Goal: Task Accomplishment & Management: Use online tool/utility

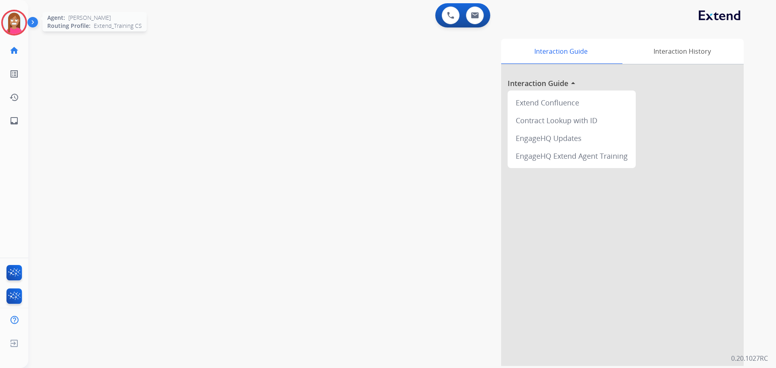
click at [15, 25] on img at bounding box center [14, 22] width 23 height 23
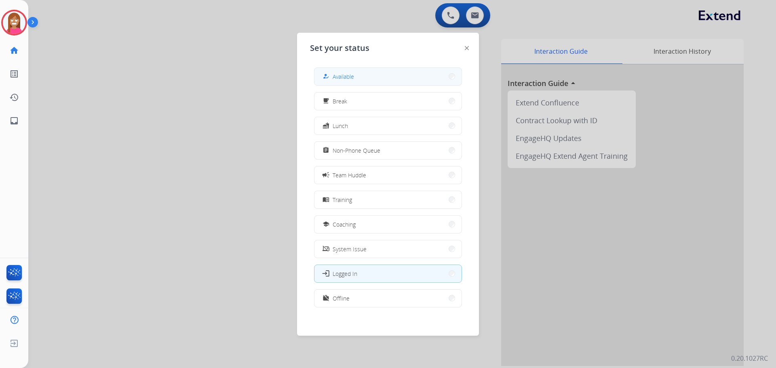
click at [347, 69] on button "how_to_reg Available" at bounding box center [387, 76] width 147 height 17
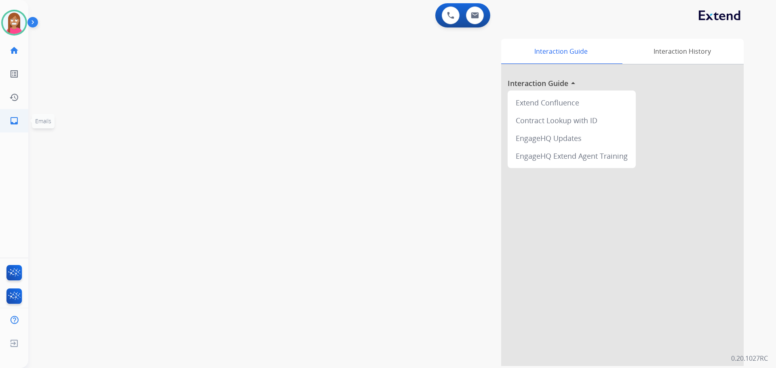
click at [8, 120] on link "inbox Emails" at bounding box center [14, 121] width 23 height 23
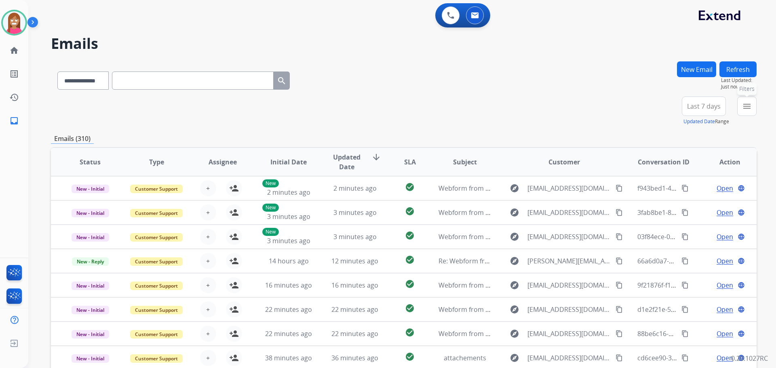
click at [739, 112] on button "menu Filters" at bounding box center [746, 106] width 19 height 19
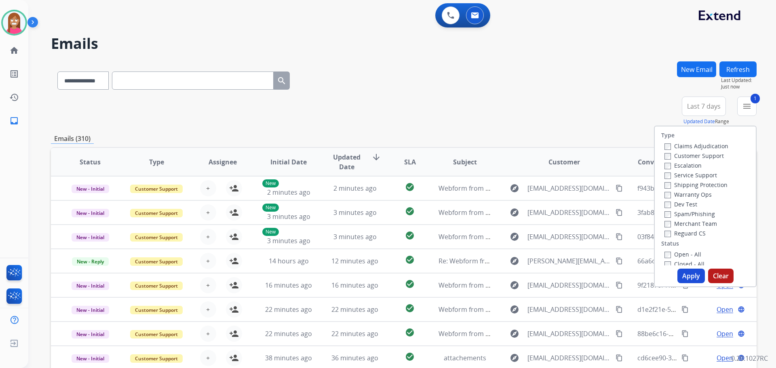
click at [669, 185] on label "Shipping Protection" at bounding box center [695, 185] width 63 height 8
click at [669, 233] on label "Reguard CS" at bounding box center [684, 234] width 41 height 8
click at [676, 251] on label "Open - All" at bounding box center [682, 255] width 37 height 8
click at [693, 273] on button "Apply" at bounding box center [690, 276] width 27 height 15
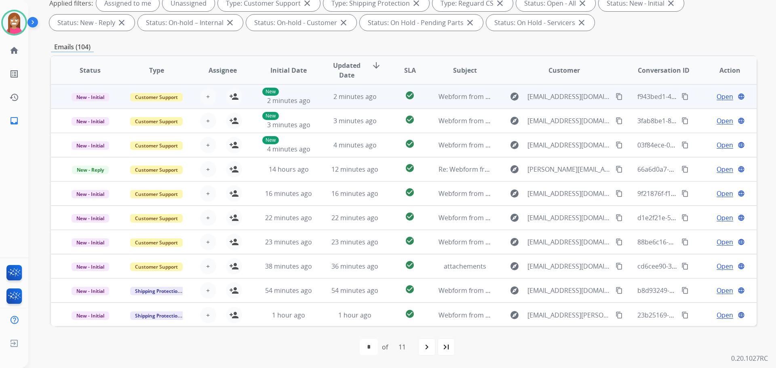
scroll to position [1, 0]
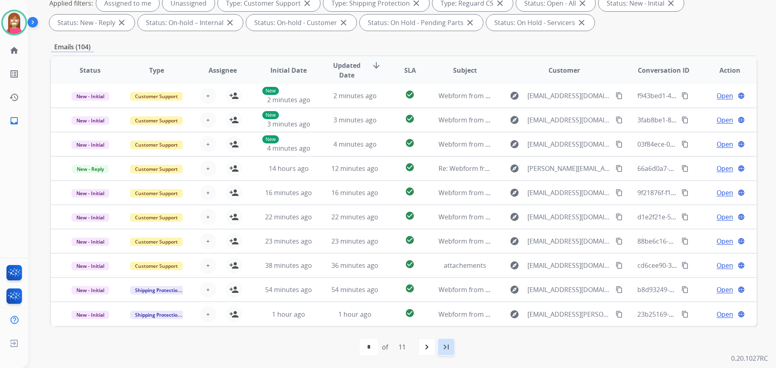
click at [453, 349] on div "last_page" at bounding box center [446, 347] width 18 height 18
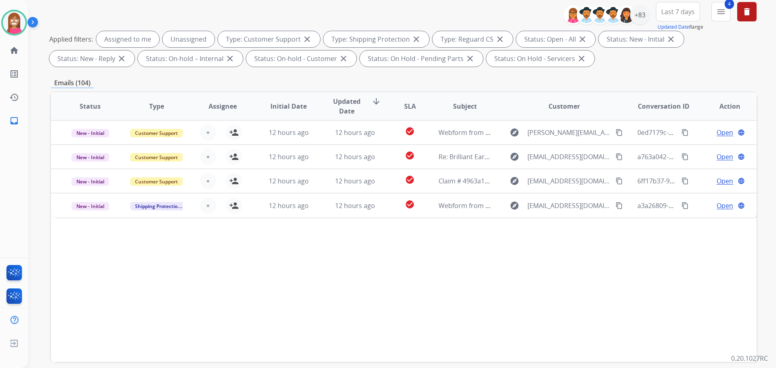
scroll to position [121, 0]
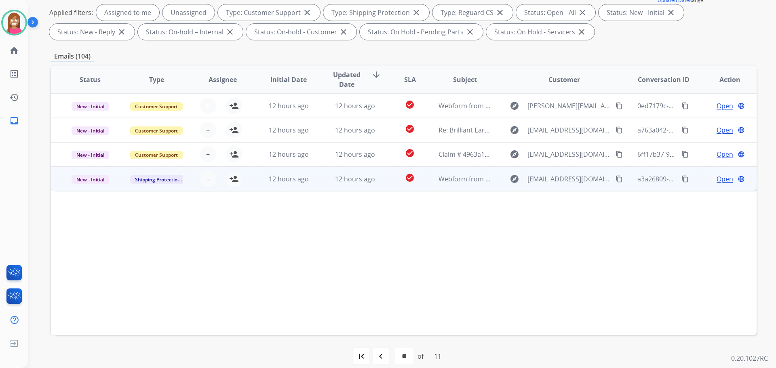
click at [316, 188] on td "12 hours ago" at bounding box center [349, 178] width 66 height 24
click at [615, 179] on mat-icon "content_copy" at bounding box center [618, 178] width 7 height 7
click at [232, 181] on mat-icon "person_add" at bounding box center [234, 179] width 10 height 10
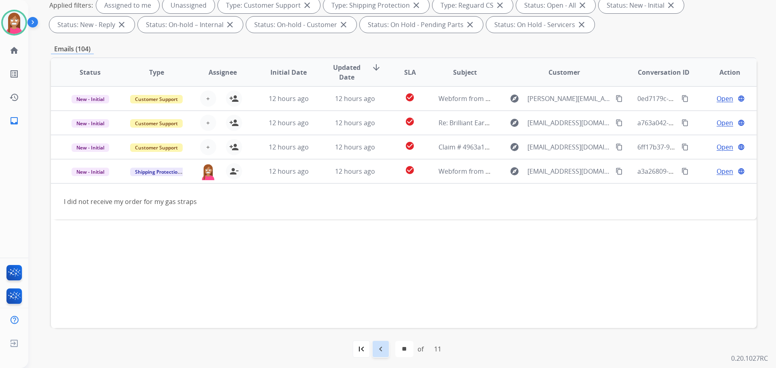
scroll to position [131, 0]
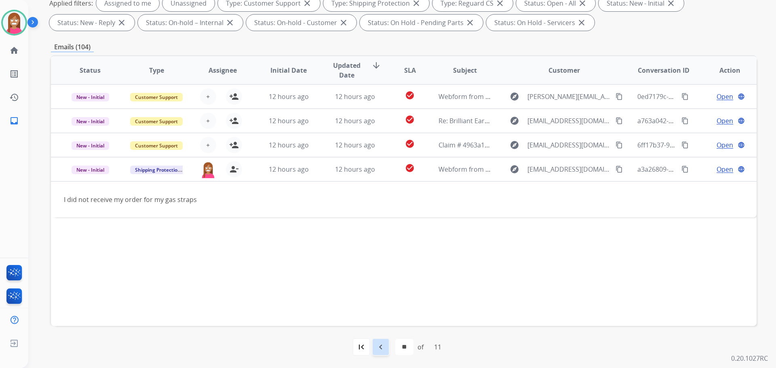
click at [383, 353] on div "navigate_before" at bounding box center [381, 347] width 18 height 18
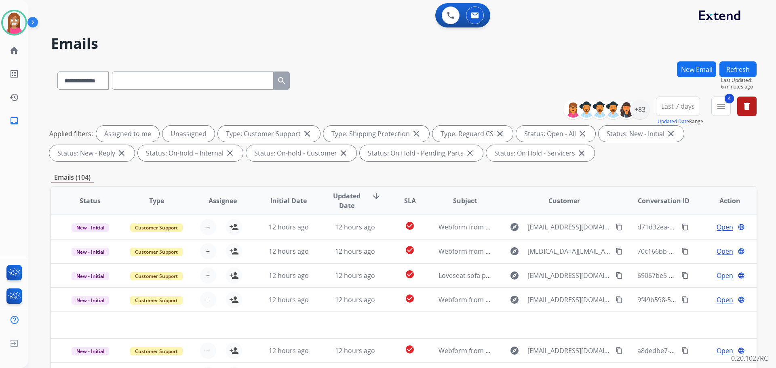
drag, startPoint x: 426, startPoint y: 100, endPoint x: 413, endPoint y: 86, distance: 19.1
click at [417, 89] on div "**********" at bounding box center [404, 78] width 706 height 35
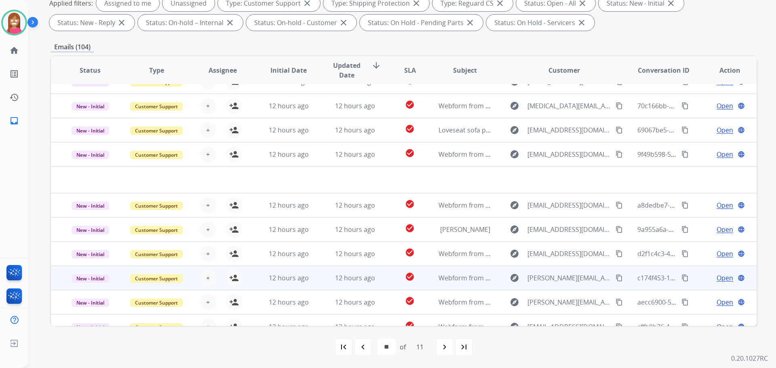
scroll to position [27, 0]
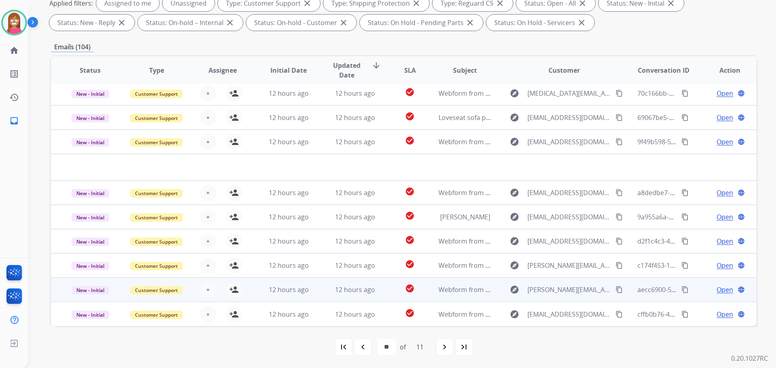
click at [389, 298] on td "check_circle" at bounding box center [403, 290] width 44 height 24
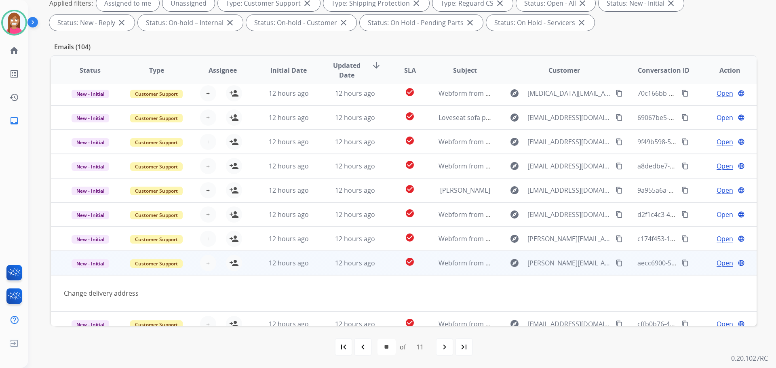
scroll to position [37, 0]
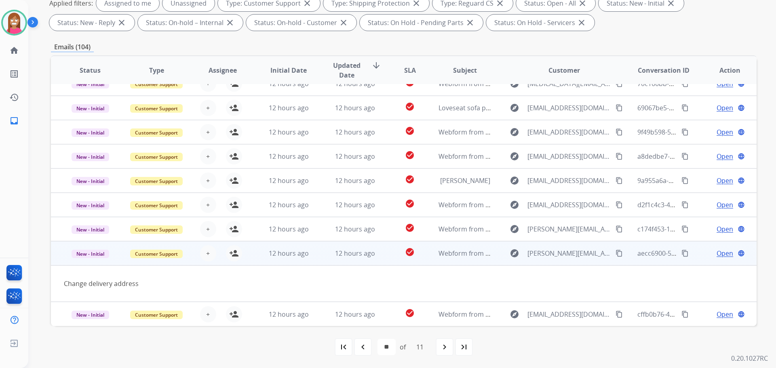
click at [615, 254] on mat-icon "content_copy" at bounding box center [618, 253] width 7 height 7
click at [235, 255] on mat-icon "person_add" at bounding box center [234, 254] width 10 height 10
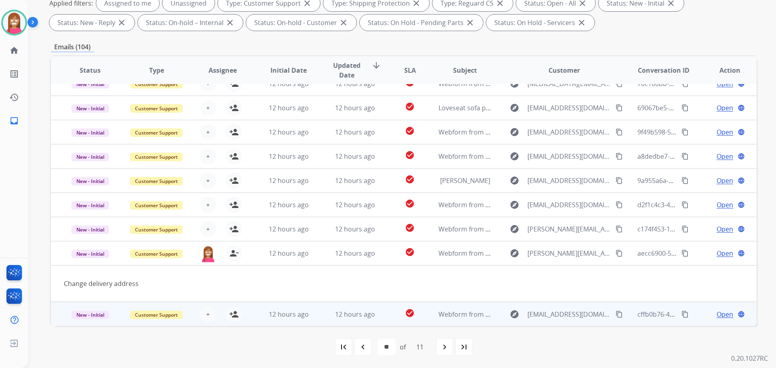
click at [325, 322] on td "12 hours ago" at bounding box center [349, 314] width 66 height 24
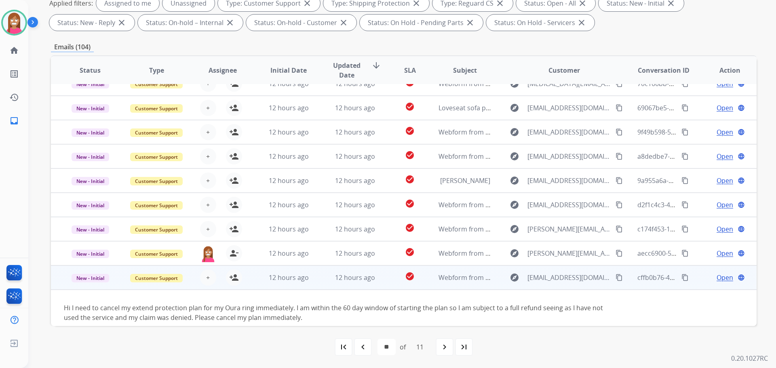
scroll to position [46, 0]
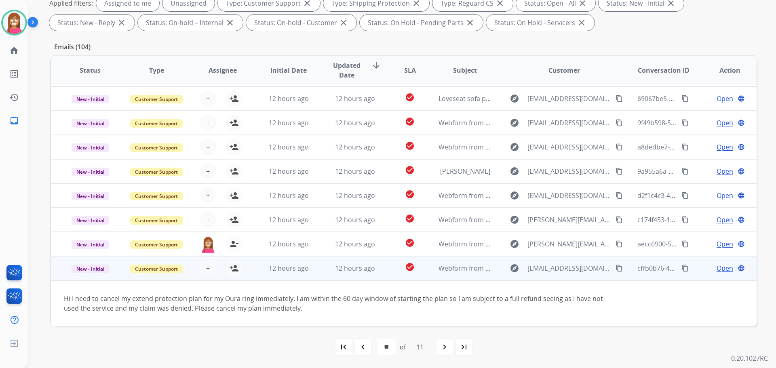
click at [615, 269] on mat-icon "content_copy" at bounding box center [618, 268] width 7 height 7
click at [236, 272] on mat-icon "person_add" at bounding box center [234, 268] width 10 height 10
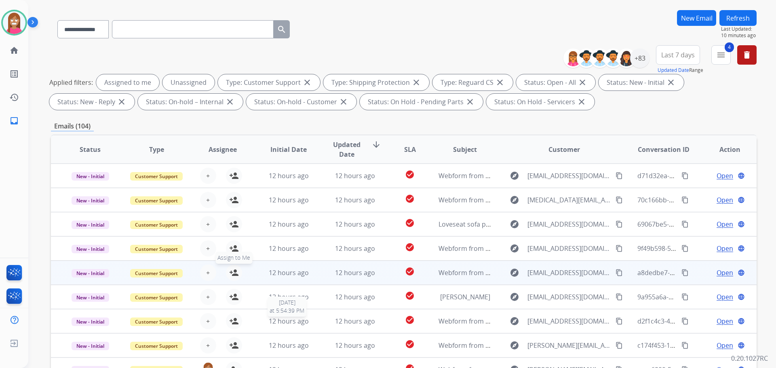
scroll to position [50, 0]
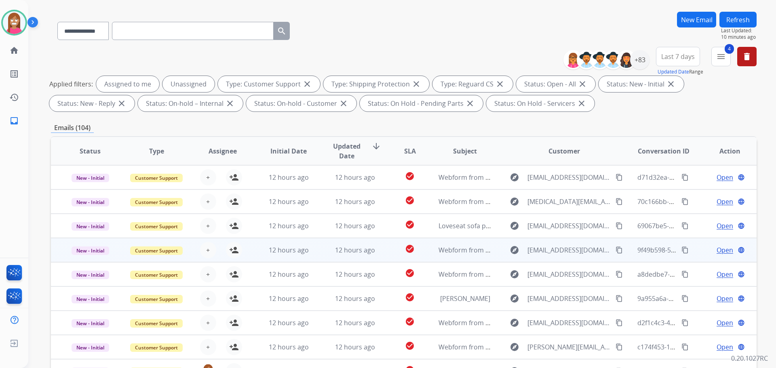
click at [322, 253] on td "12 hours ago" at bounding box center [349, 250] width 66 height 24
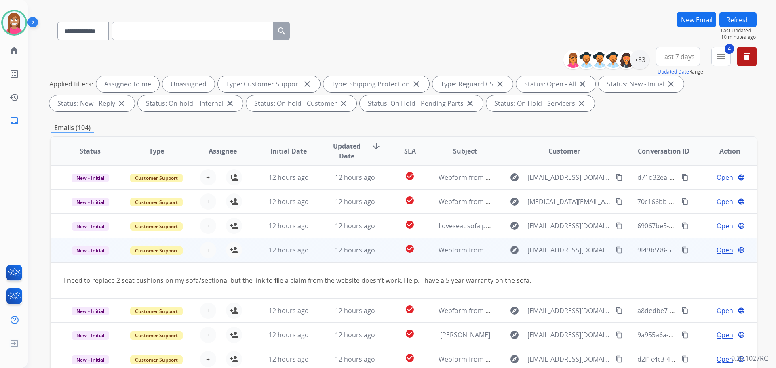
scroll to position [37, 0]
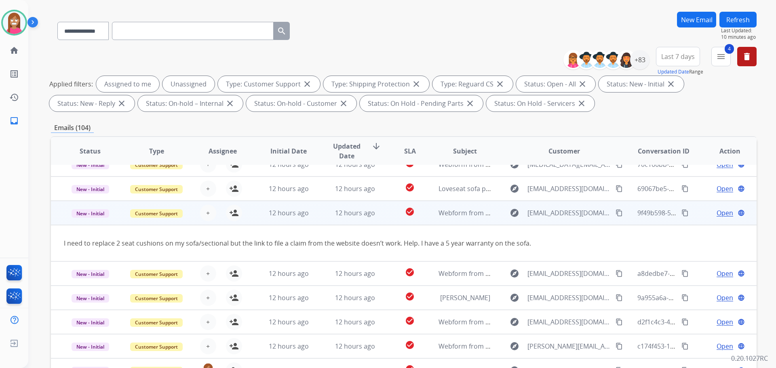
click at [615, 213] on mat-icon "content_copy" at bounding box center [618, 212] width 7 height 7
click at [235, 213] on mat-icon "person_add" at bounding box center [234, 213] width 10 height 10
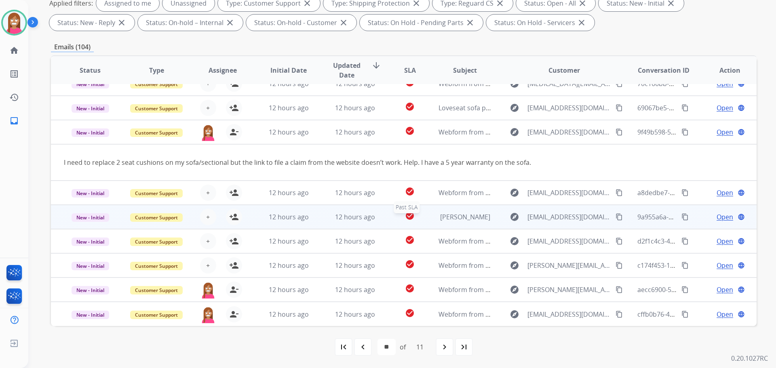
scroll to position [0, 0]
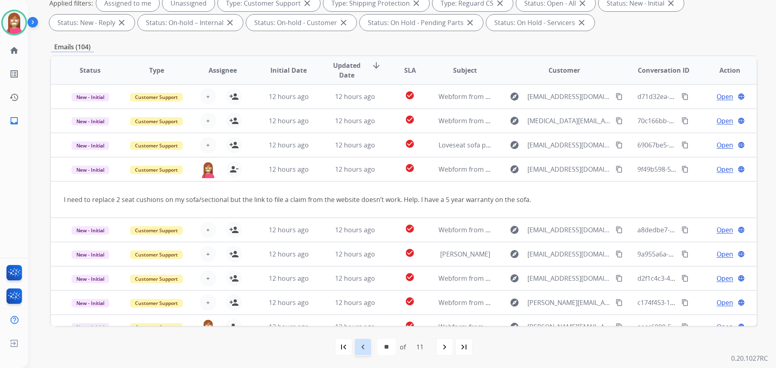
click at [364, 350] on mat-icon "navigate_before" at bounding box center [363, 347] width 10 height 10
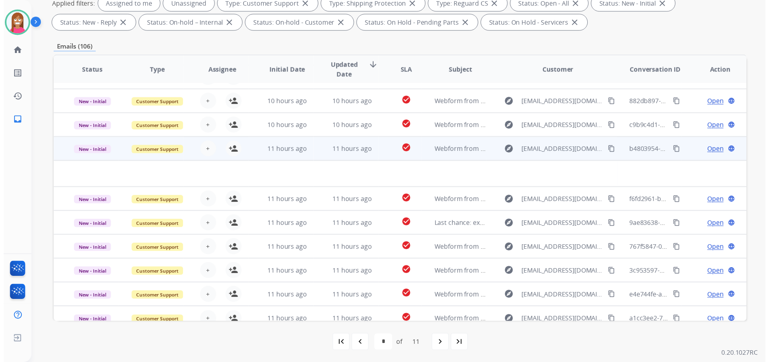
scroll to position [27, 0]
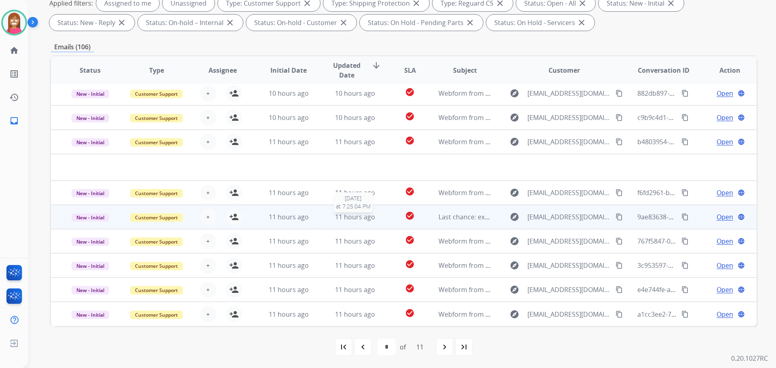
click at [329, 221] on div "11 hours ago" at bounding box center [355, 217] width 53 height 10
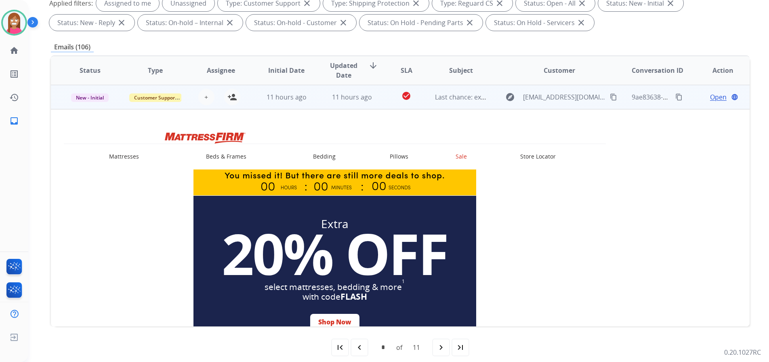
scroll to position [121, 0]
click at [231, 97] on mat-icon "person_add" at bounding box center [233, 97] width 10 height 10
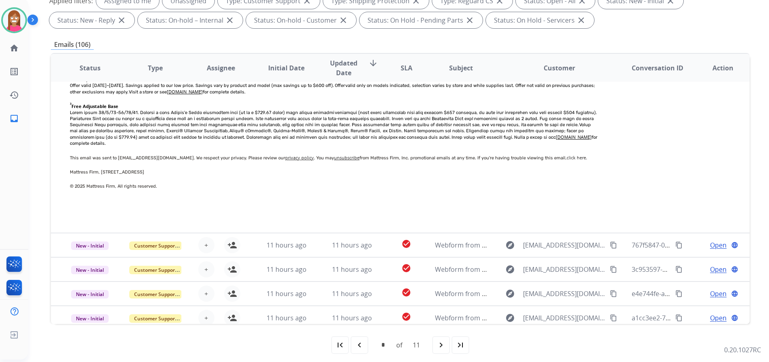
scroll to position [42, 0]
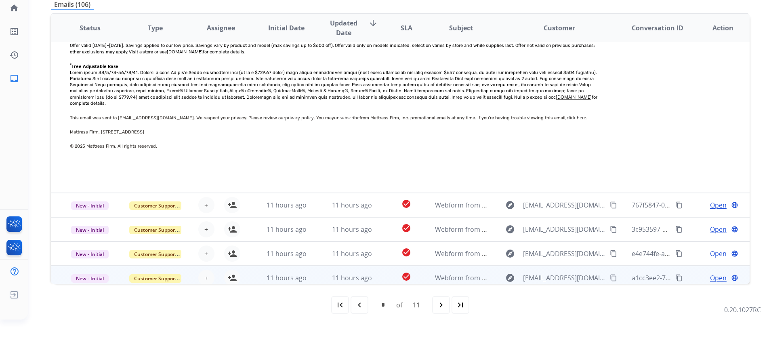
click at [322, 278] on td "11 hours ago" at bounding box center [345, 278] width 65 height 24
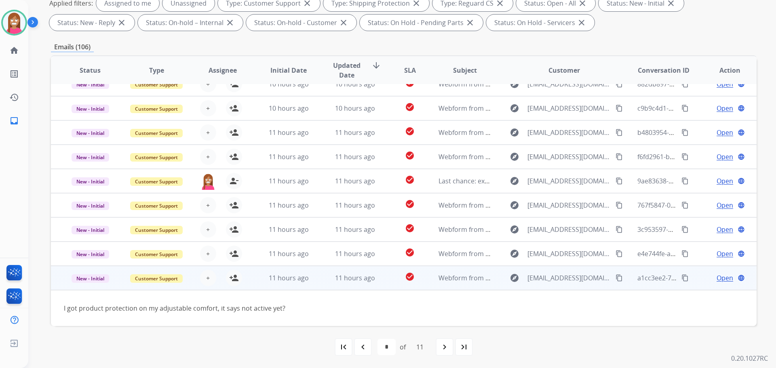
scroll to position [37, 0]
click at [615, 277] on mat-icon "content_copy" at bounding box center [618, 277] width 7 height 7
click at [233, 279] on mat-icon "person_add" at bounding box center [234, 278] width 10 height 10
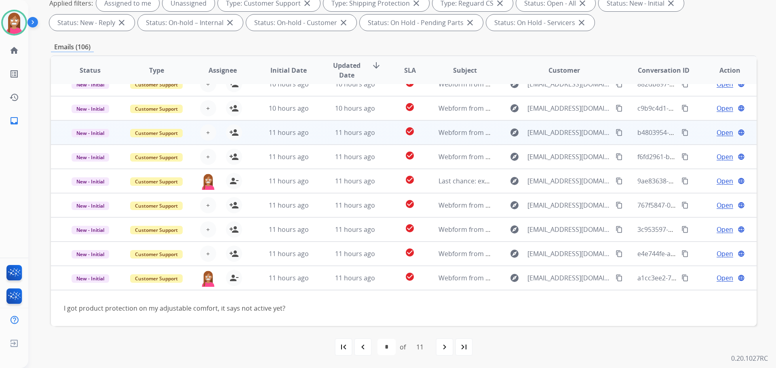
scroll to position [0, 0]
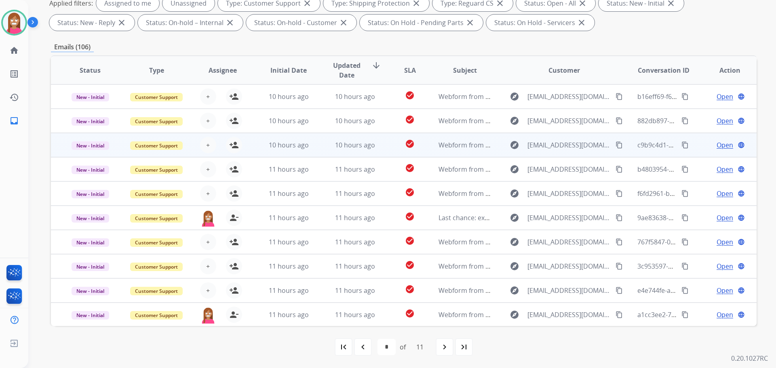
click at [317, 148] on td "10 hours ago" at bounding box center [349, 145] width 66 height 24
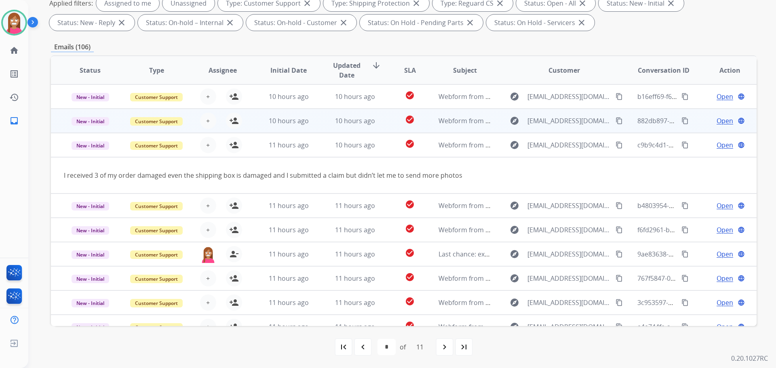
click at [318, 126] on td "10 hours ago" at bounding box center [349, 121] width 66 height 24
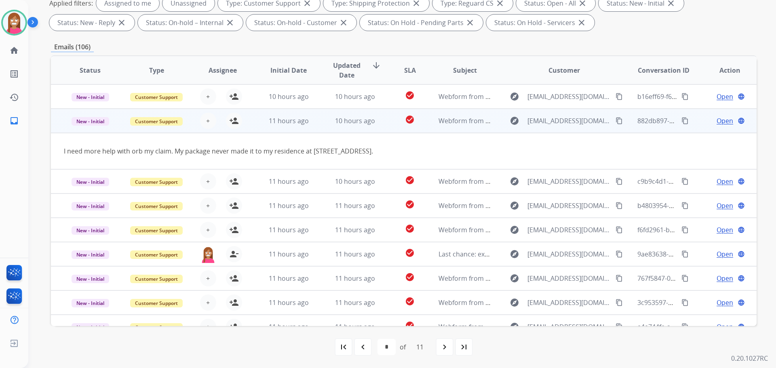
scroll to position [24, 0]
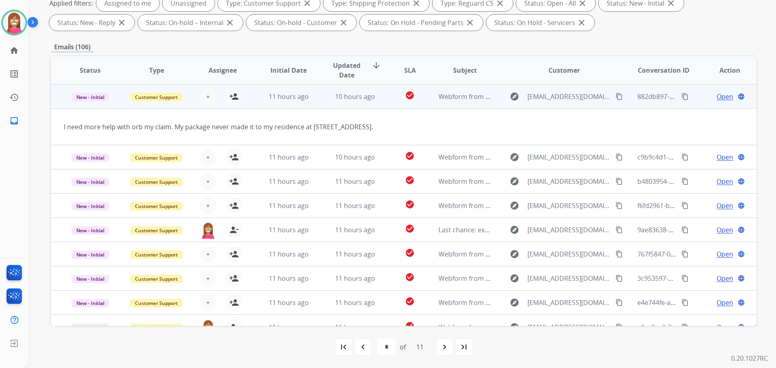
click at [615, 96] on mat-icon "content_copy" at bounding box center [618, 96] width 7 height 7
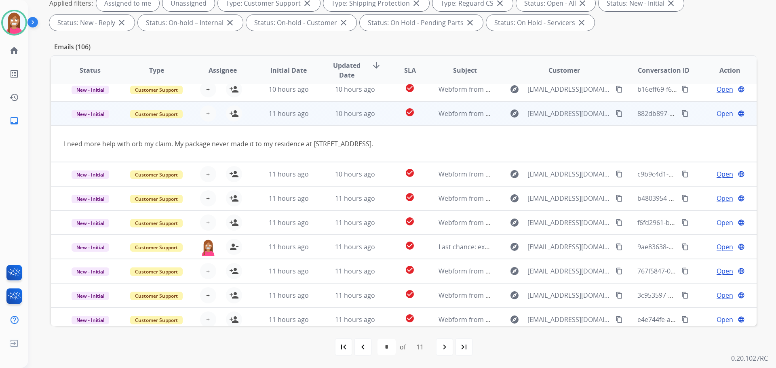
scroll to position [0, 0]
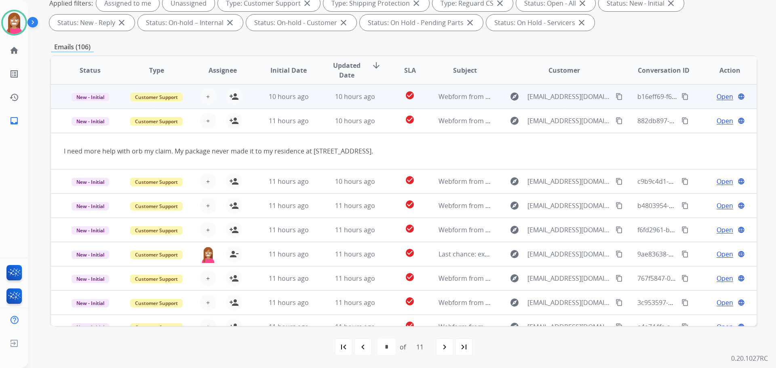
click at [260, 98] on td "10 hours ago" at bounding box center [282, 96] width 66 height 24
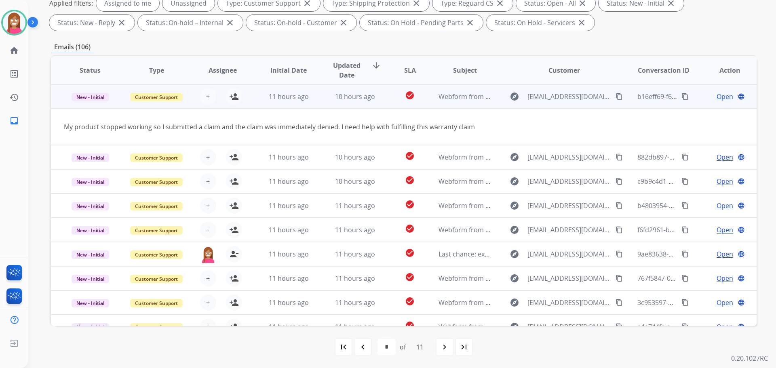
click at [614, 98] on button "content_copy" at bounding box center [619, 97] width 10 height 10
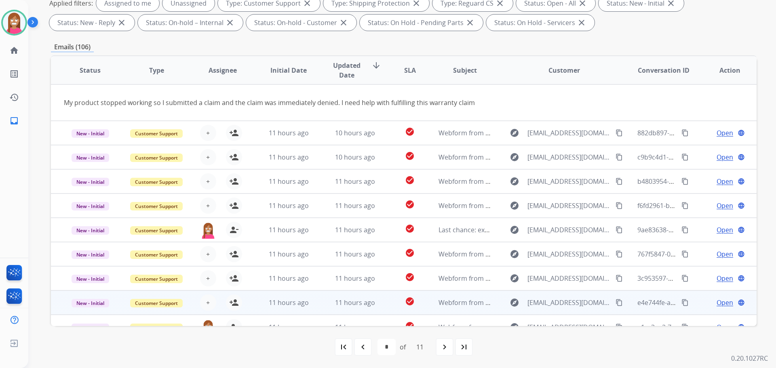
scroll to position [37, 0]
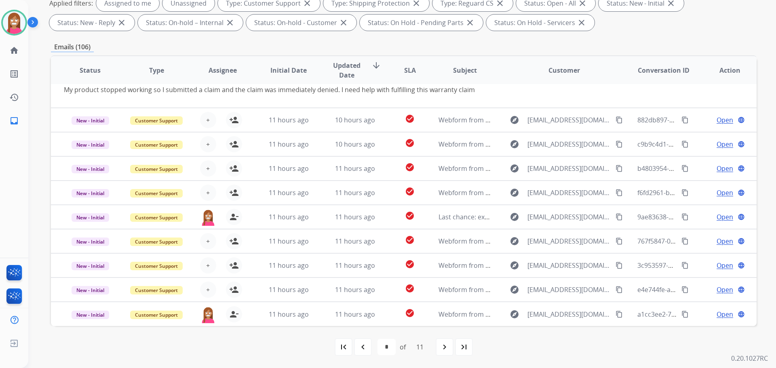
click at [364, 350] on mat-icon "navigate_before" at bounding box center [363, 347] width 10 height 10
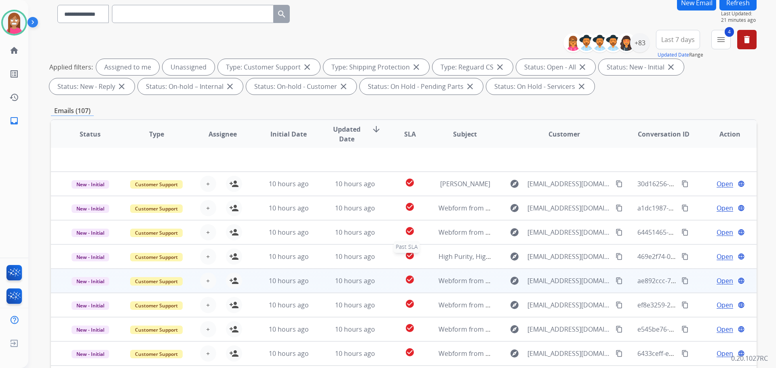
scroll to position [121, 0]
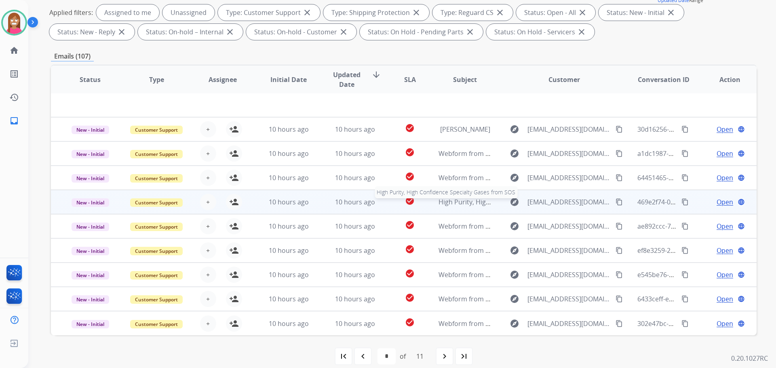
click at [466, 203] on span "High Purity, High Confidence Specialty Gases from SOS" at bounding box center [521, 202] width 166 height 9
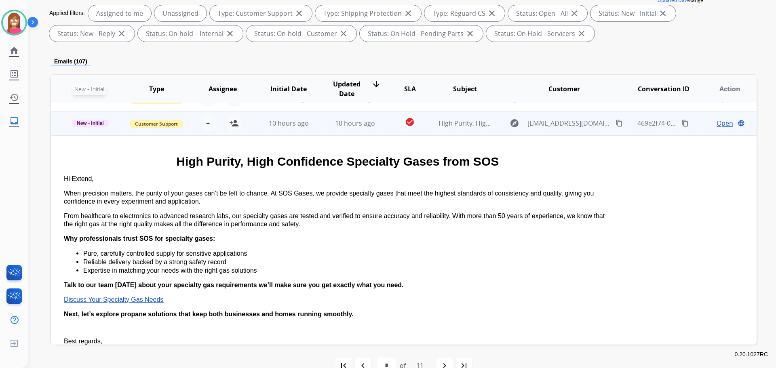
scroll to position [97, 0]
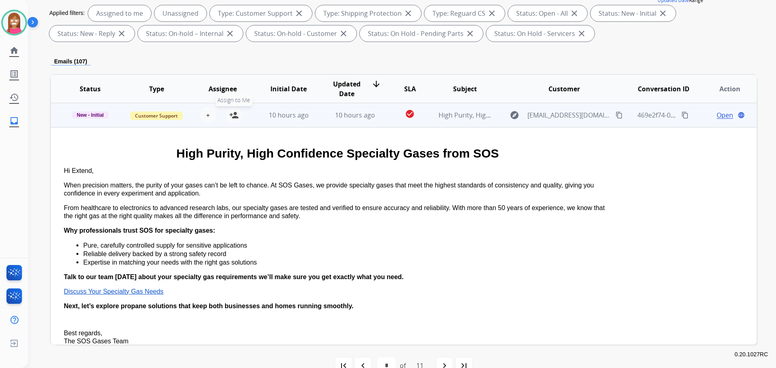
click at [237, 116] on mat-icon "person_add" at bounding box center [234, 115] width 10 height 10
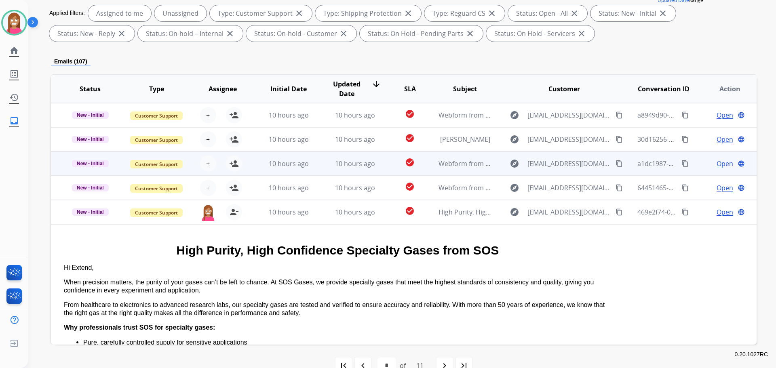
click at [325, 171] on td "10 hours ago" at bounding box center [349, 164] width 66 height 24
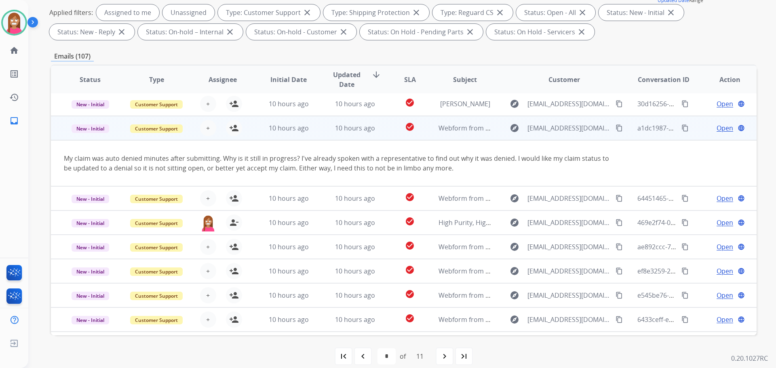
scroll to position [6, 0]
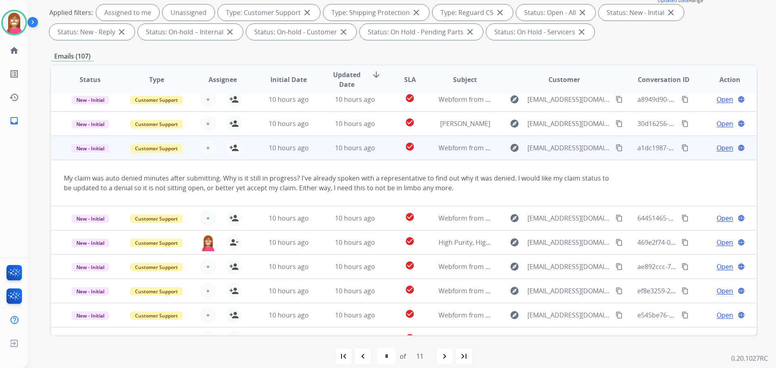
click at [615, 150] on mat-icon "content_copy" at bounding box center [618, 147] width 7 height 7
click at [234, 151] on mat-icon "person_add" at bounding box center [234, 148] width 10 height 10
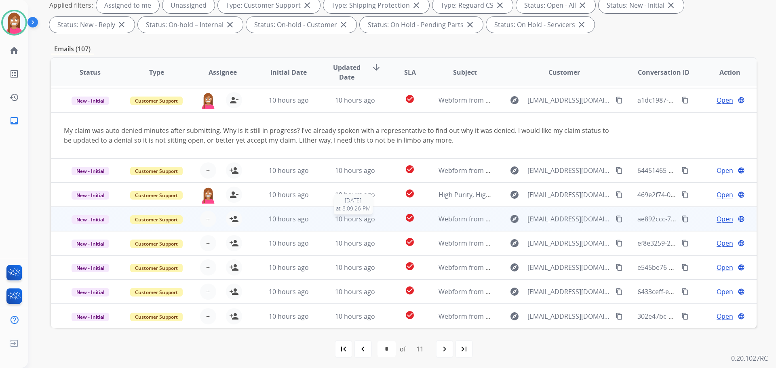
scroll to position [131, 0]
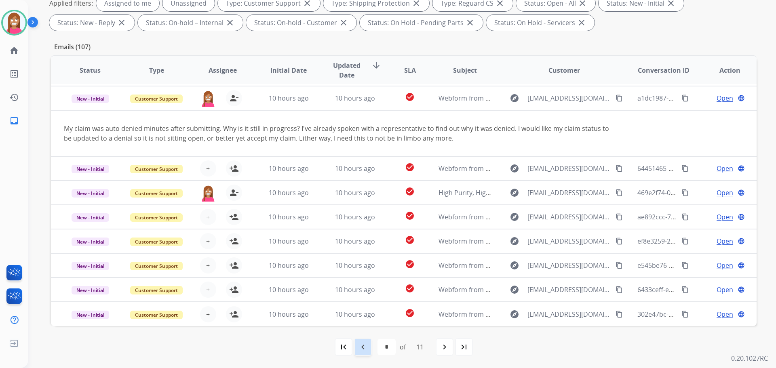
click at [366, 354] on div "navigate_before" at bounding box center [363, 347] width 18 height 18
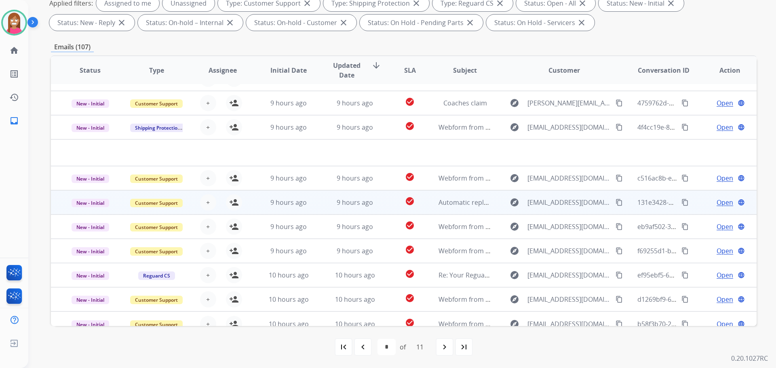
scroll to position [27, 0]
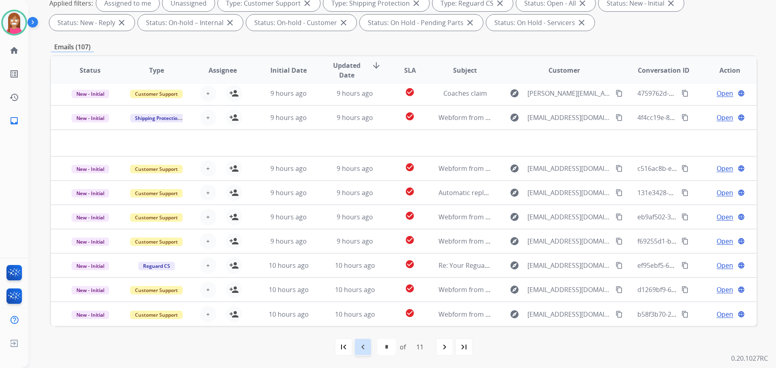
drag, startPoint x: 365, startPoint y: 355, endPoint x: 367, endPoint y: 350, distance: 5.3
click at [365, 354] on div "navigate_before" at bounding box center [363, 347] width 18 height 18
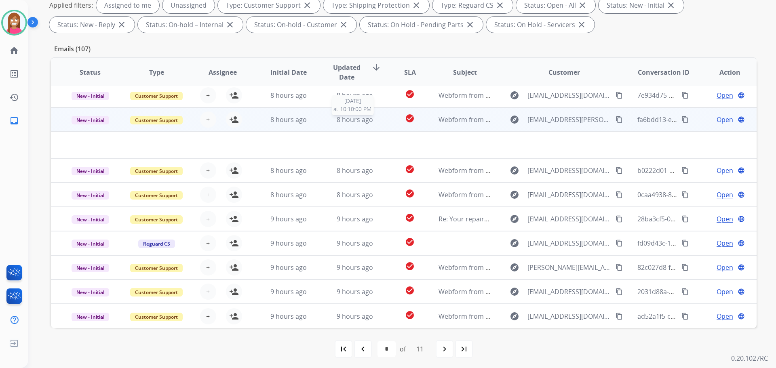
scroll to position [131, 0]
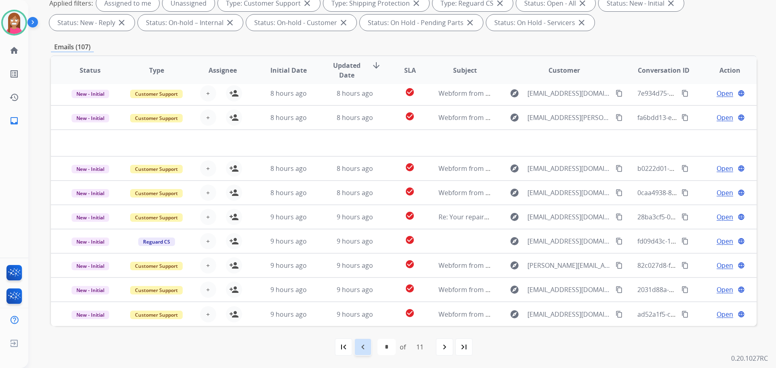
click at [359, 351] on mat-icon "navigate_before" at bounding box center [363, 347] width 10 height 10
click at [359, 352] on mat-icon "navigate_before" at bounding box center [363, 347] width 10 height 10
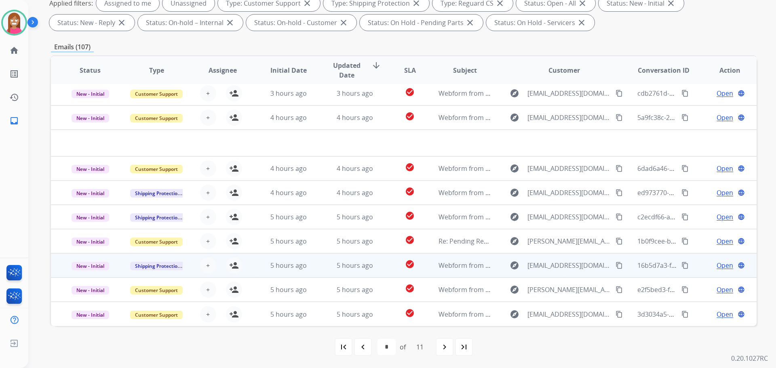
click at [321, 266] on td "5 hours ago" at bounding box center [349, 265] width 66 height 24
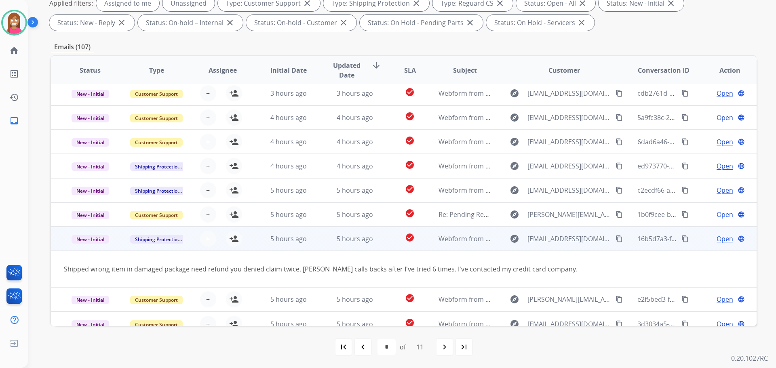
scroll to position [37, 0]
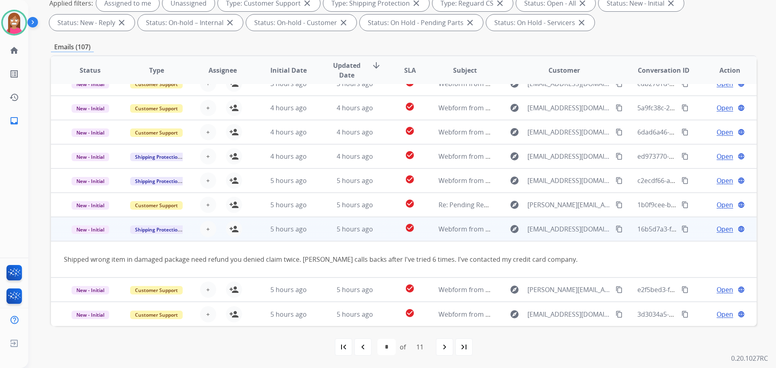
click at [615, 228] on mat-icon "content_copy" at bounding box center [618, 228] width 7 height 7
click at [232, 231] on mat-icon "person_add" at bounding box center [234, 229] width 10 height 10
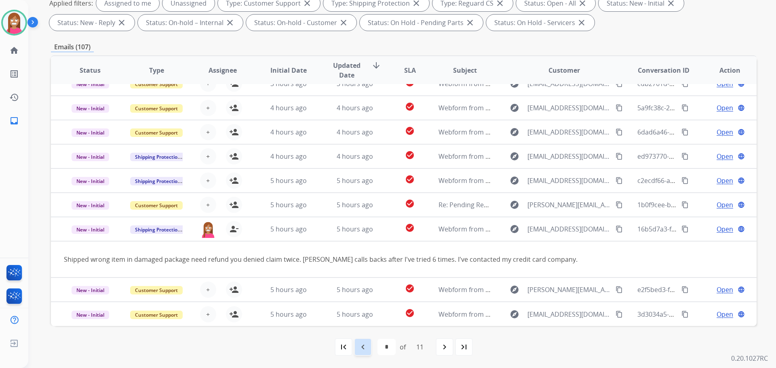
click at [356, 343] on div "navigate_before" at bounding box center [363, 347] width 18 height 18
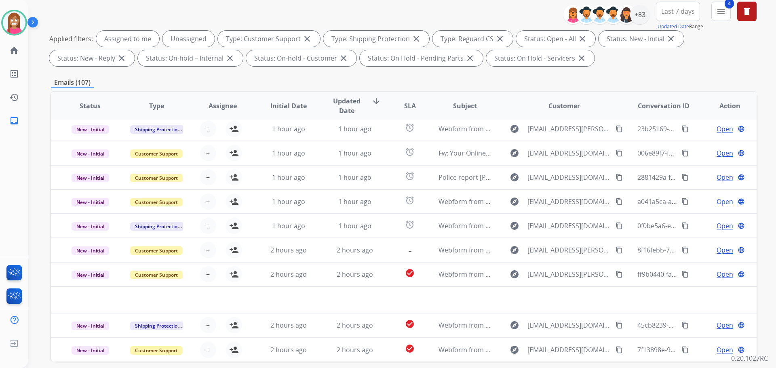
scroll to position [131, 0]
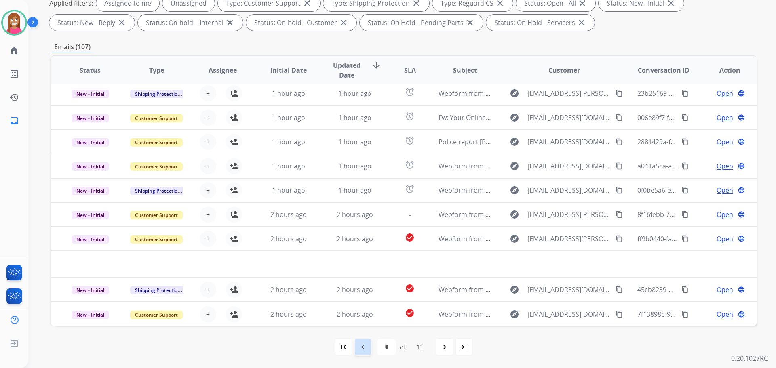
click at [366, 349] on mat-icon "navigate_before" at bounding box center [363, 347] width 10 height 10
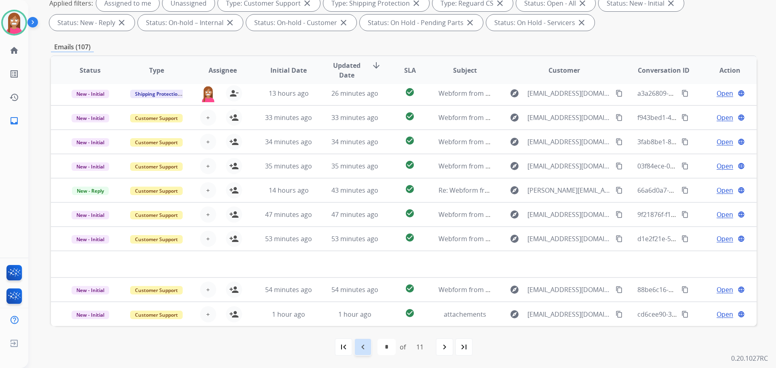
click at [369, 344] on div "navigate_before" at bounding box center [363, 347] width 18 height 18
select select "*"
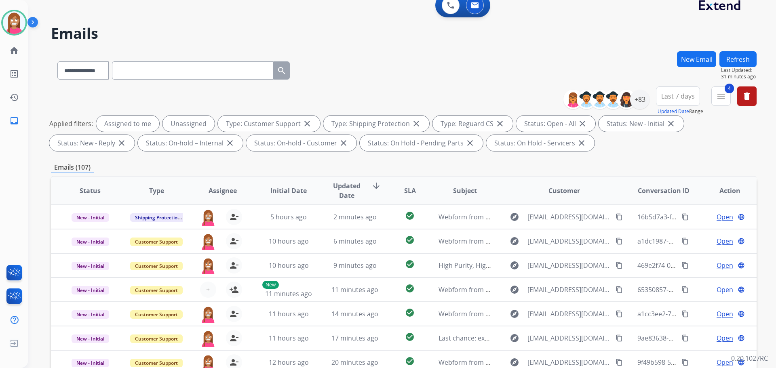
scroll to position [0, 0]
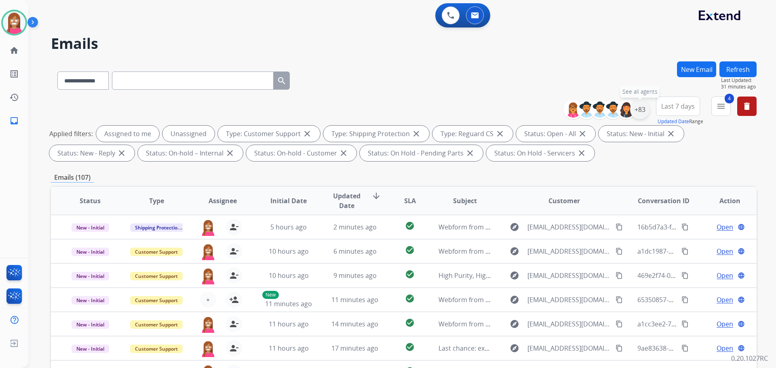
click at [640, 103] on div "+83" at bounding box center [639, 109] width 19 height 19
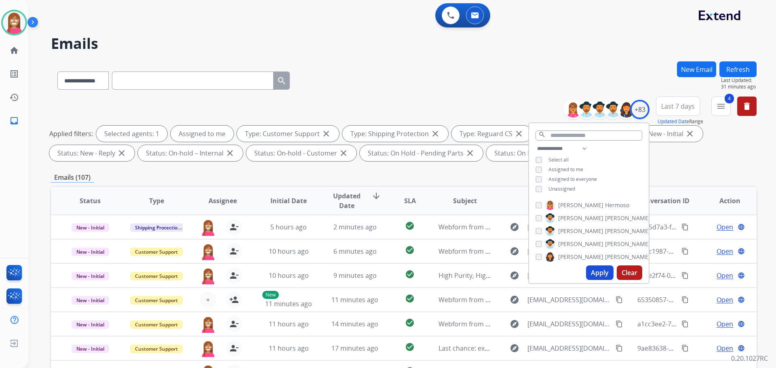
click at [602, 279] on button "Apply" at bounding box center [599, 273] width 27 height 15
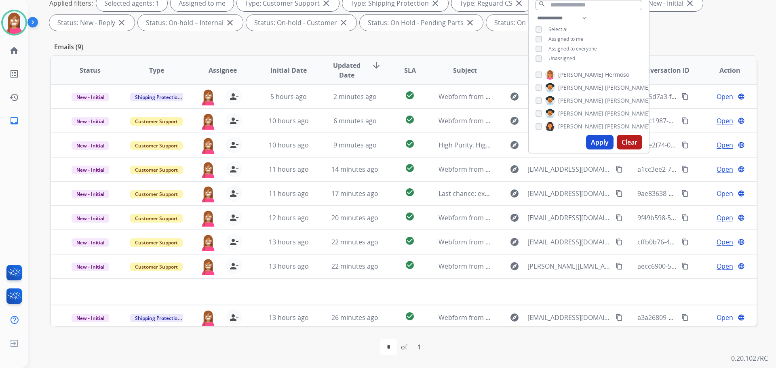
scroll to position [3, 0]
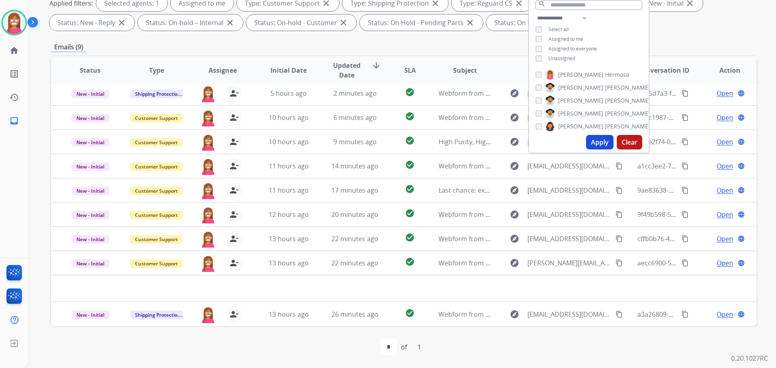
click at [333, 350] on div "first_page navigate_before * of 1 navigate_next last_page" at bounding box center [404, 347] width 706 height 16
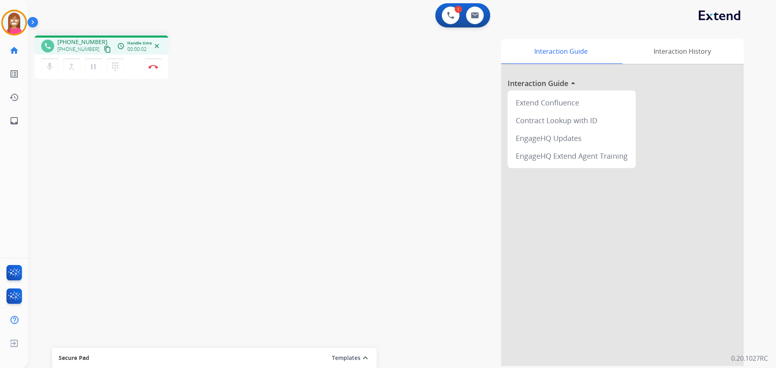
drag, startPoint x: 98, startPoint y: 51, endPoint x: 105, endPoint y: 53, distance: 7.2
click at [104, 51] on mat-icon "content_copy" at bounding box center [107, 49] width 7 height 7
click at [97, 67] on mat-icon "pause" at bounding box center [94, 67] width 10 height 10
click at [91, 68] on mat-icon "play_arrow" at bounding box center [94, 67] width 10 height 10
click at [155, 72] on button "Disconnect" at bounding box center [153, 66] width 17 height 17
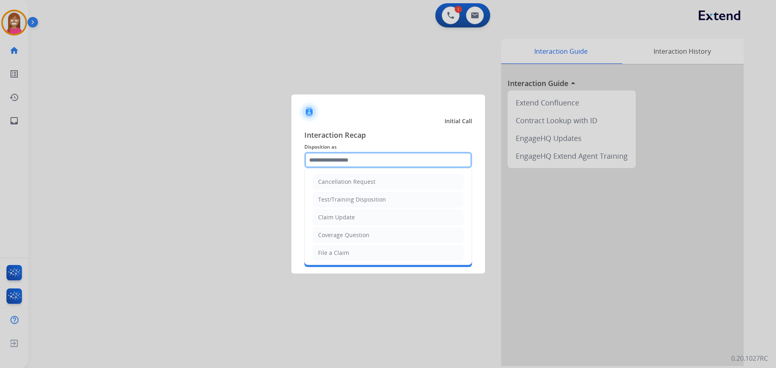
click at [338, 158] on input "text" at bounding box center [388, 160] width 168 height 16
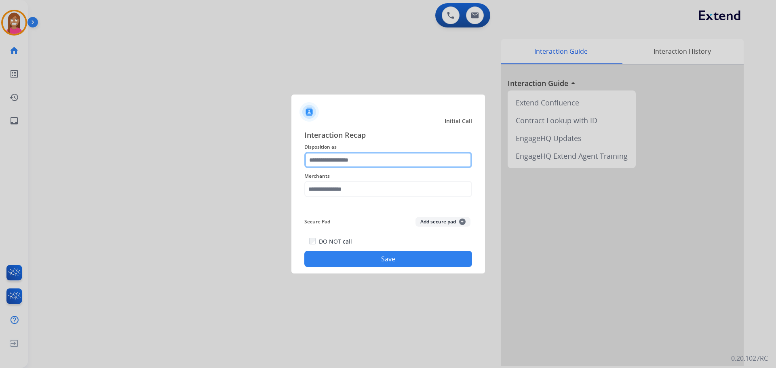
click at [320, 163] on input "text" at bounding box center [388, 160] width 168 height 16
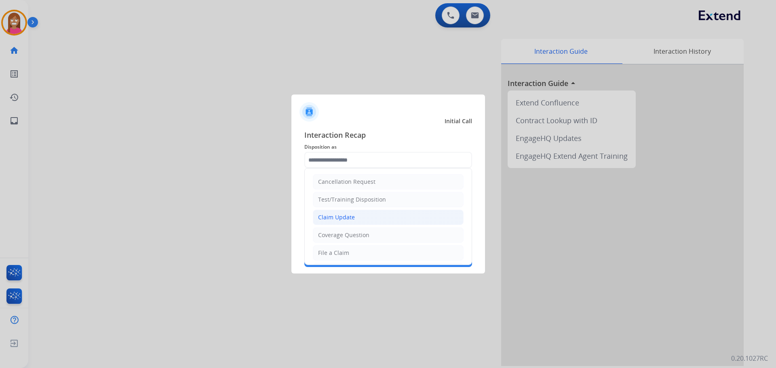
click at [327, 214] on div "Claim Update" at bounding box center [336, 217] width 37 height 8
type input "**********"
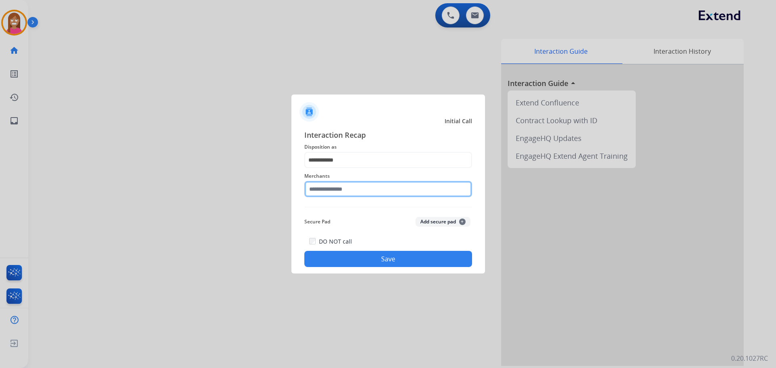
click at [316, 185] on input "text" at bounding box center [388, 189] width 168 height 16
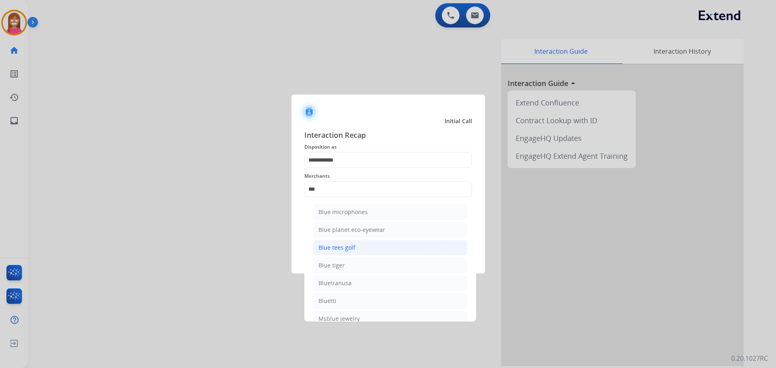
click at [324, 247] on div "Blue tees golf" at bounding box center [336, 248] width 37 height 8
type input "**********"
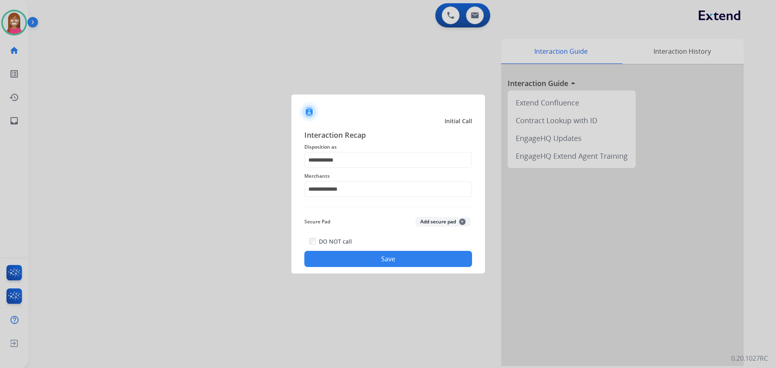
click at [333, 261] on button "Save" at bounding box center [388, 259] width 168 height 16
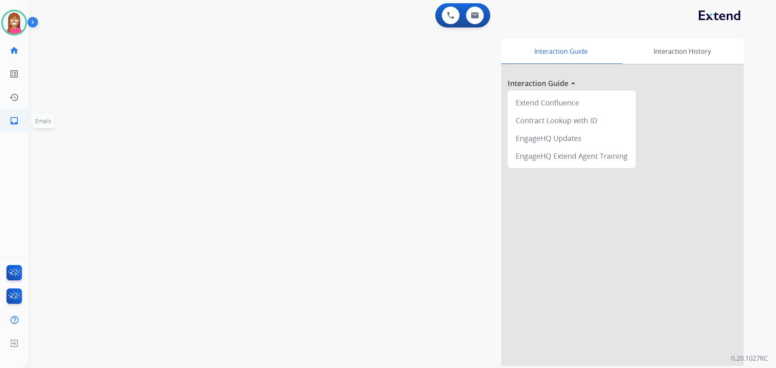
click at [11, 120] on mat-icon "inbox" at bounding box center [14, 121] width 10 height 10
select select "**********"
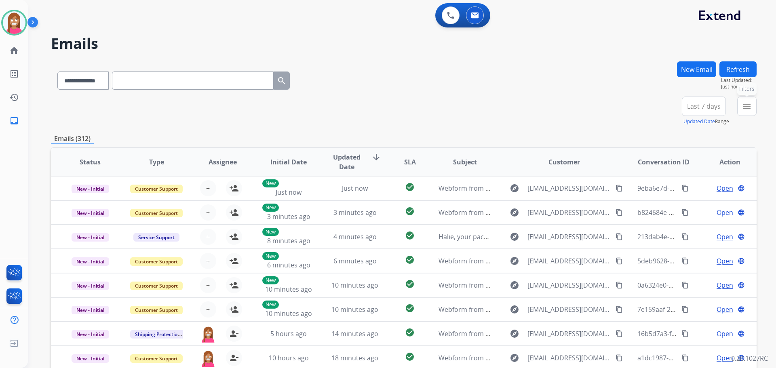
click at [740, 107] on button "menu Filters" at bounding box center [746, 106] width 19 height 19
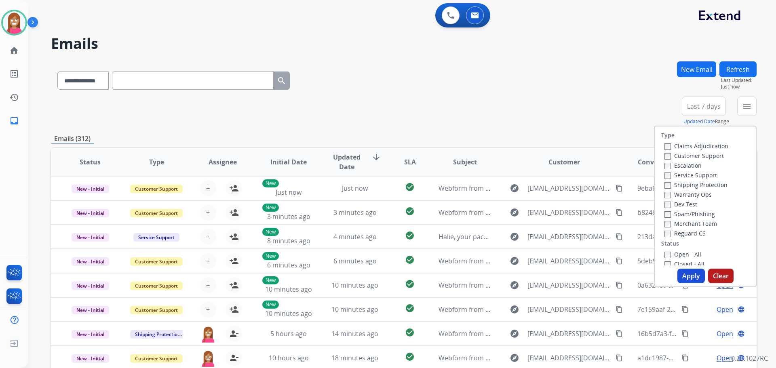
click at [686, 154] on label "Customer Support" at bounding box center [693, 156] width 59 height 8
click at [689, 183] on label "Shipping Protection" at bounding box center [695, 185] width 63 height 8
click at [670, 235] on label "Reguard CS" at bounding box center [684, 234] width 41 height 8
click at [673, 255] on label "Open - All" at bounding box center [682, 255] width 37 height 8
click at [689, 278] on button "Apply" at bounding box center [690, 276] width 27 height 15
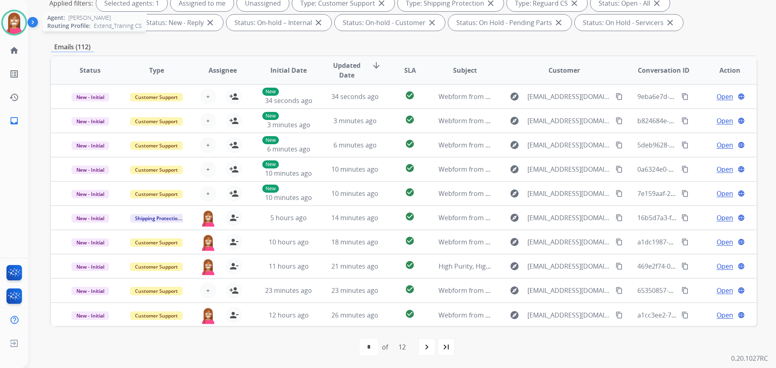
click at [15, 26] on img at bounding box center [14, 22] width 23 height 23
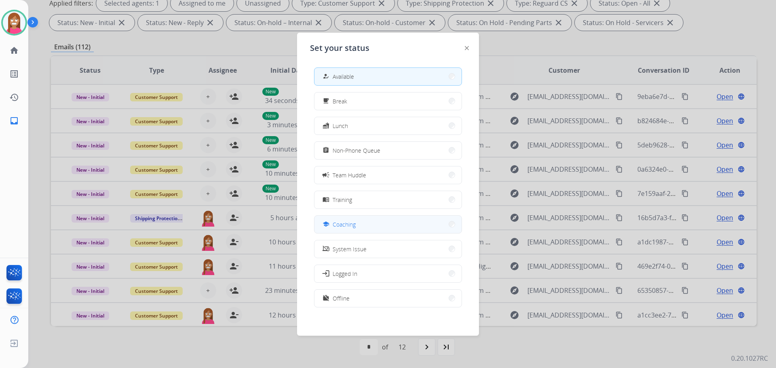
click at [347, 228] on span "Coaching" at bounding box center [344, 224] width 23 height 8
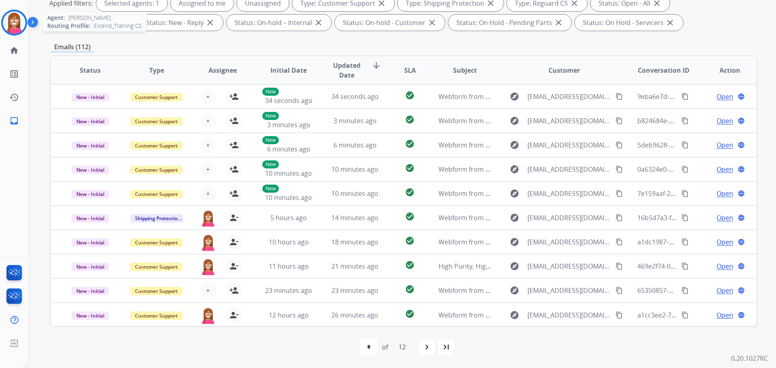
click at [19, 26] on img at bounding box center [14, 22] width 23 height 23
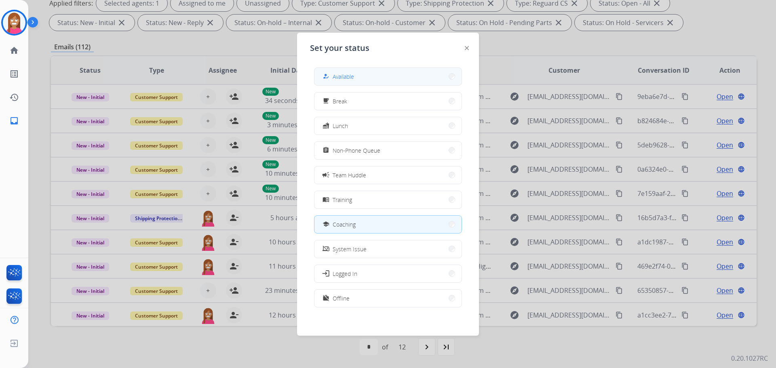
click at [334, 73] on div "how_to_reg Available" at bounding box center [337, 77] width 33 height 10
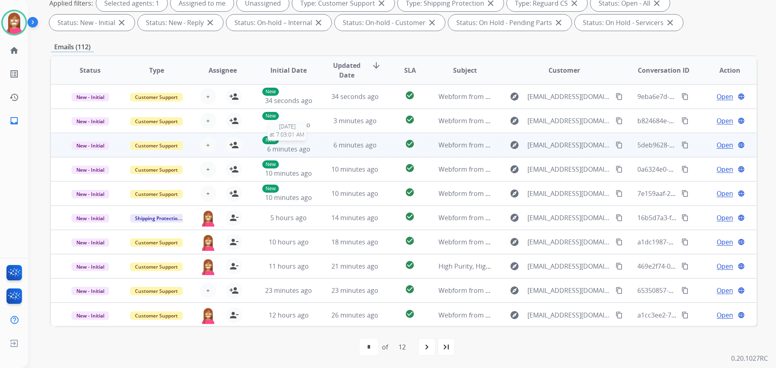
scroll to position [1, 0]
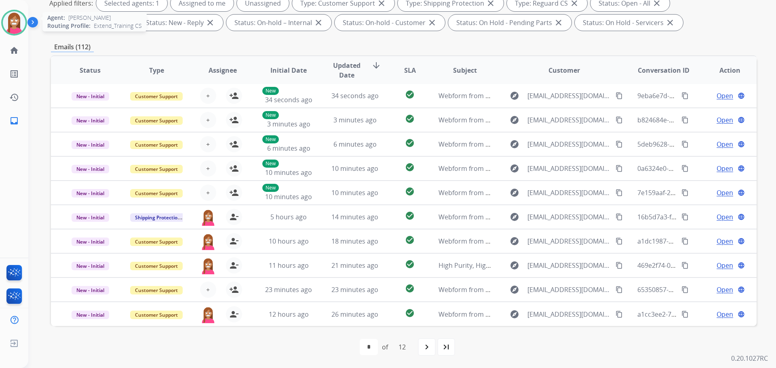
click at [13, 21] on img at bounding box center [14, 22] width 23 height 23
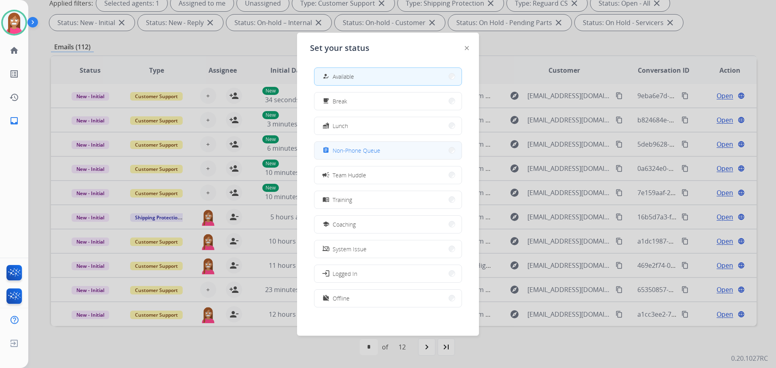
click at [349, 156] on button "assignment Non-Phone Queue" at bounding box center [387, 150] width 147 height 17
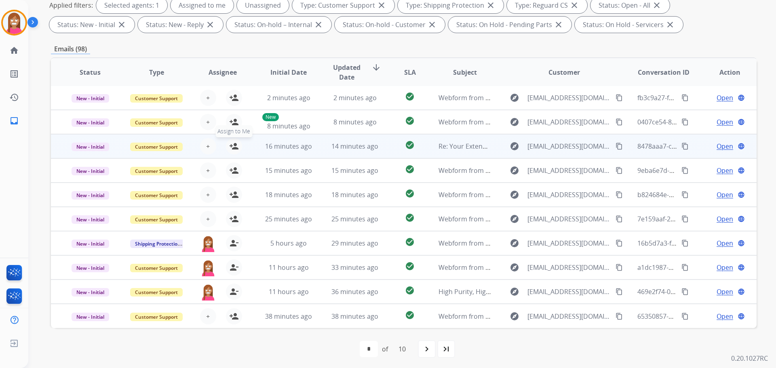
scroll to position [131, 0]
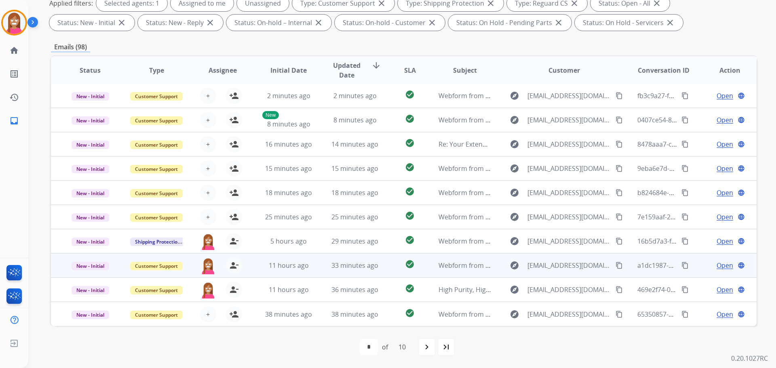
click at [322, 271] on td "33 minutes ago" at bounding box center [349, 265] width 66 height 24
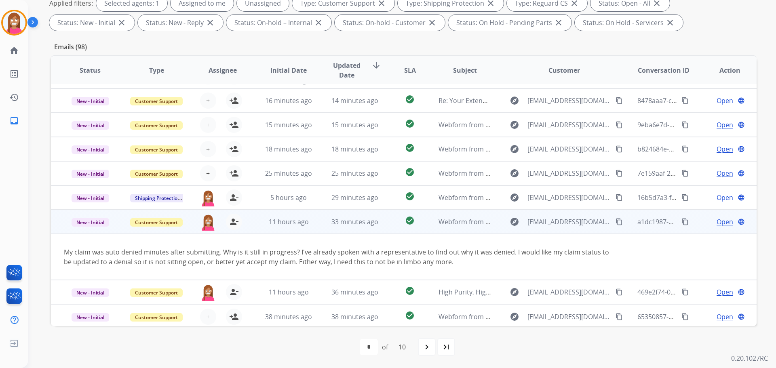
scroll to position [47, 0]
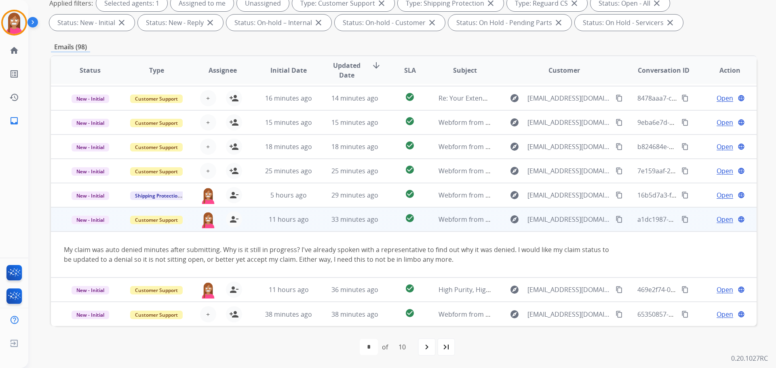
click at [716, 222] on span "Open" at bounding box center [724, 220] width 17 height 10
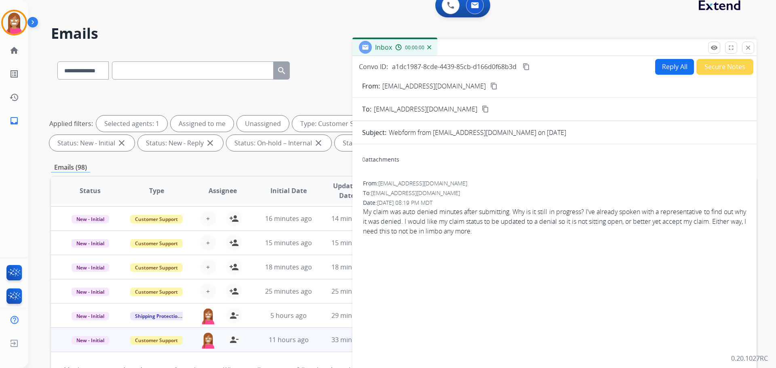
scroll to position [9, 0]
click at [674, 65] on button "Reply All" at bounding box center [674, 68] width 39 height 16
select select "**********"
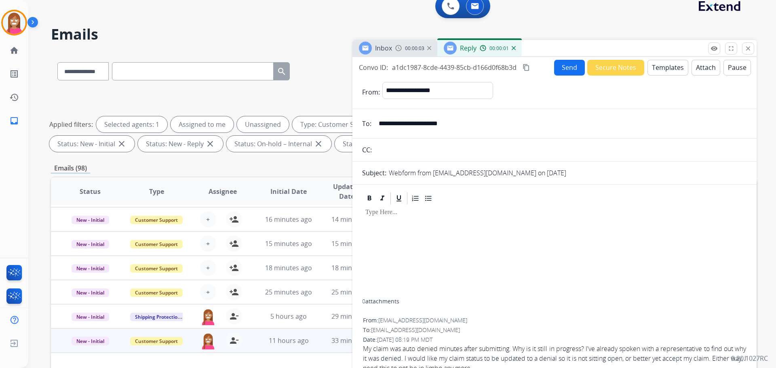
click at [655, 72] on button "Templates" at bounding box center [667, 68] width 41 height 16
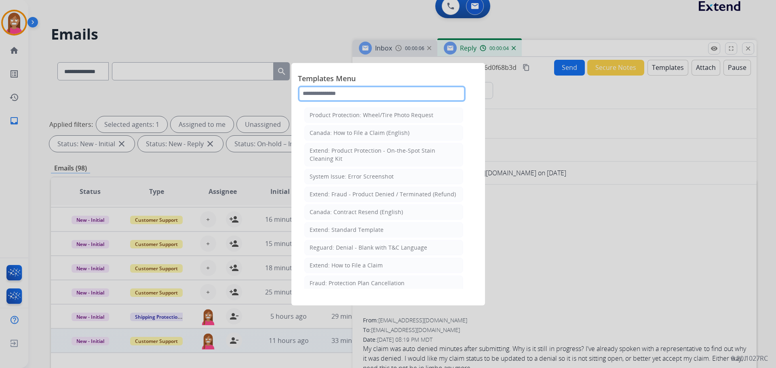
click at [314, 98] on input "text" at bounding box center [382, 94] width 168 height 16
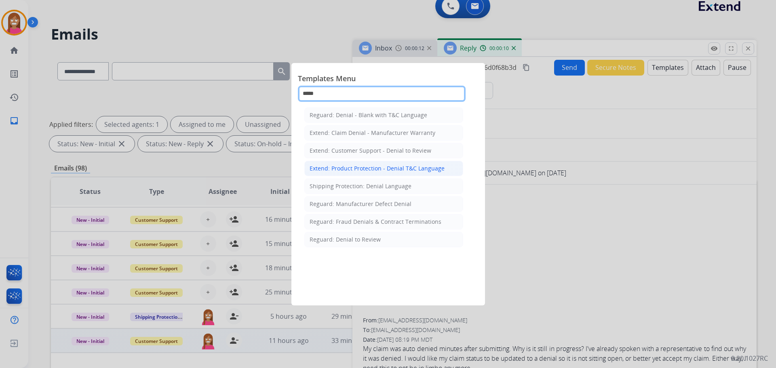
type input "*****"
click at [340, 171] on div "Extend: Product Protection - Denial T&C Language" at bounding box center [377, 168] width 135 height 8
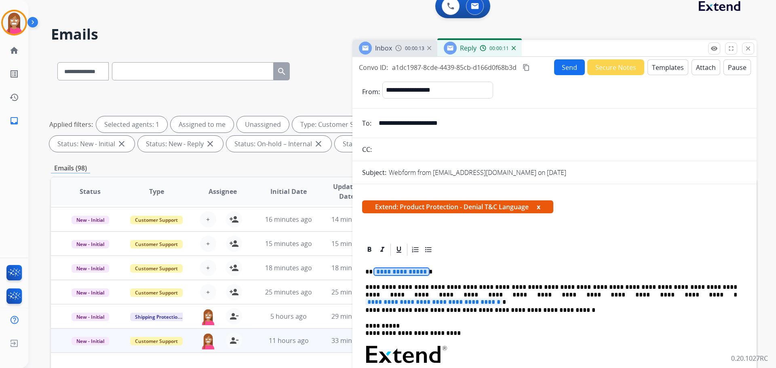
click at [407, 273] on span "**********" at bounding box center [401, 271] width 55 height 7
click at [502, 299] on span "**********" at bounding box center [433, 302] width 137 height 7
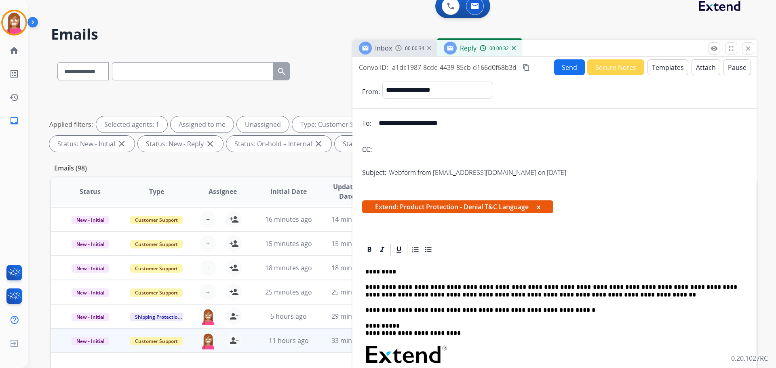
click at [400, 270] on p "*********" at bounding box center [551, 271] width 372 height 7
click at [566, 70] on button "Send" at bounding box center [569, 67] width 31 height 16
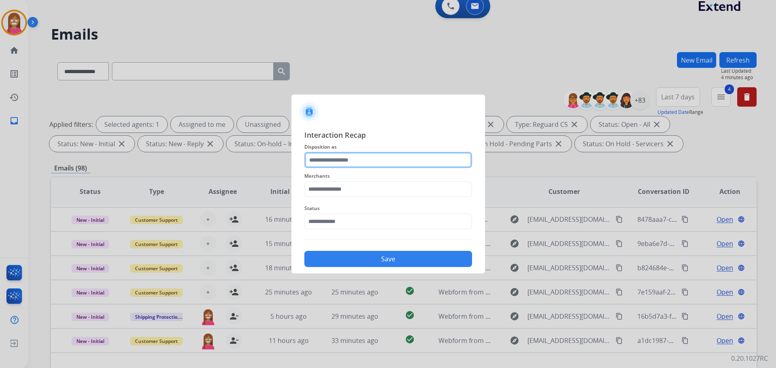
click at [324, 160] on input "text" at bounding box center [388, 160] width 168 height 16
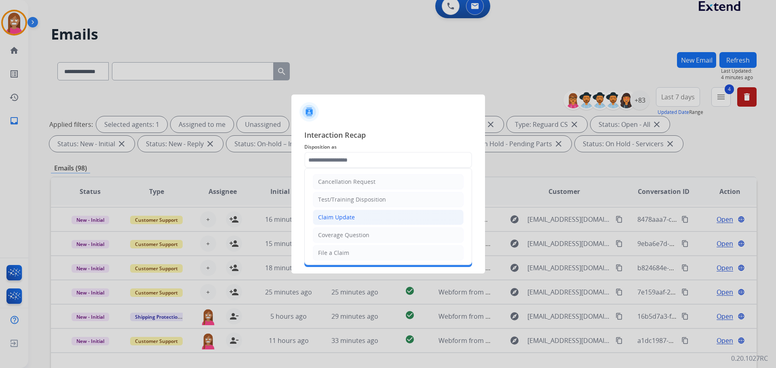
click at [341, 216] on div "Claim Update" at bounding box center [336, 217] width 37 height 8
type input "**********"
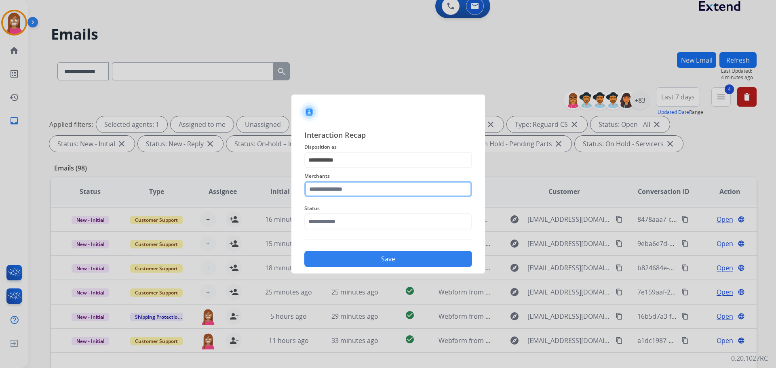
click at [348, 190] on input "text" at bounding box center [388, 189] width 168 height 16
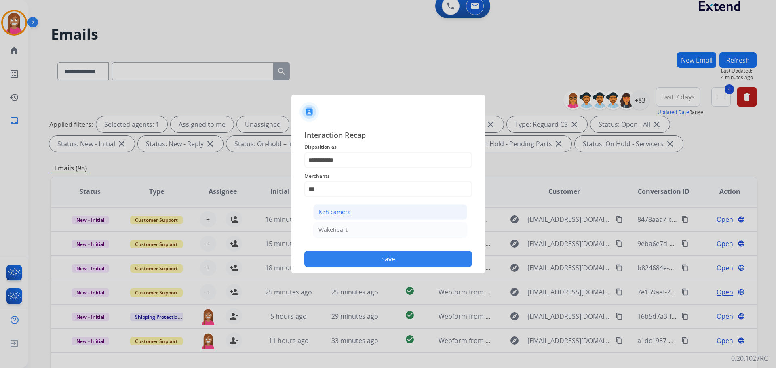
click at [328, 214] on div "Keh camera" at bounding box center [334, 212] width 32 height 8
type input "**********"
click at [326, 223] on input "text" at bounding box center [388, 221] width 168 height 16
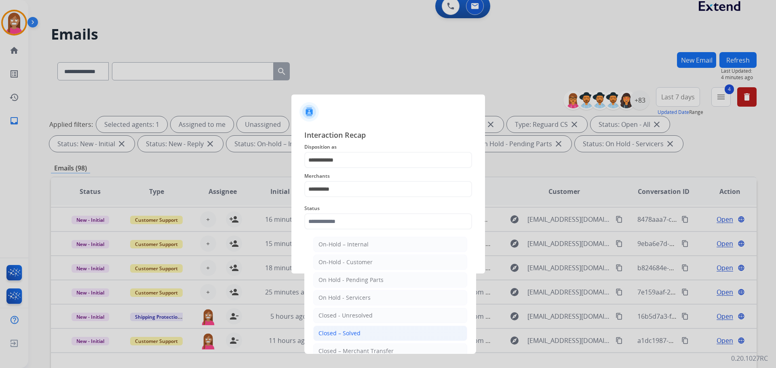
click at [346, 335] on div "Closed – Solved" at bounding box center [339, 333] width 42 height 8
type input "**********"
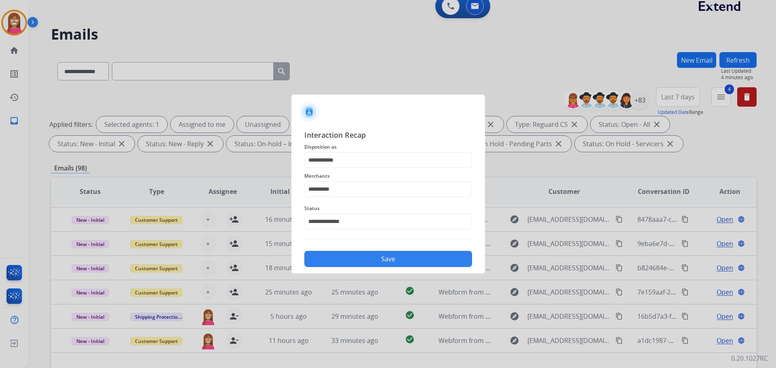
click at [342, 255] on button "Save" at bounding box center [388, 259] width 168 height 16
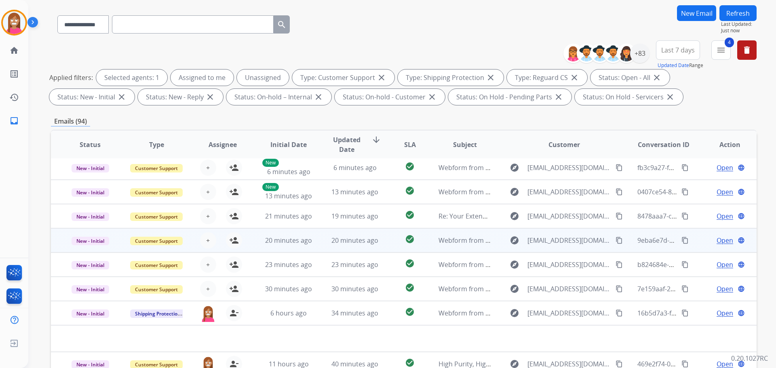
scroll to position [121, 0]
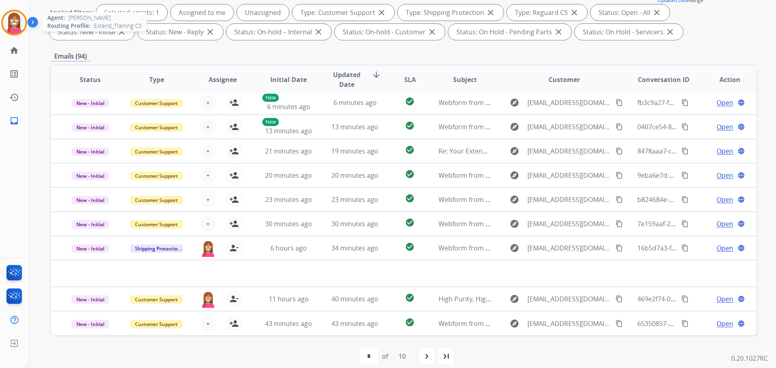
drag, startPoint x: 14, startPoint y: 18, endPoint x: 25, endPoint y: 28, distance: 15.7
click at [14, 18] on img at bounding box center [14, 22] width 23 height 23
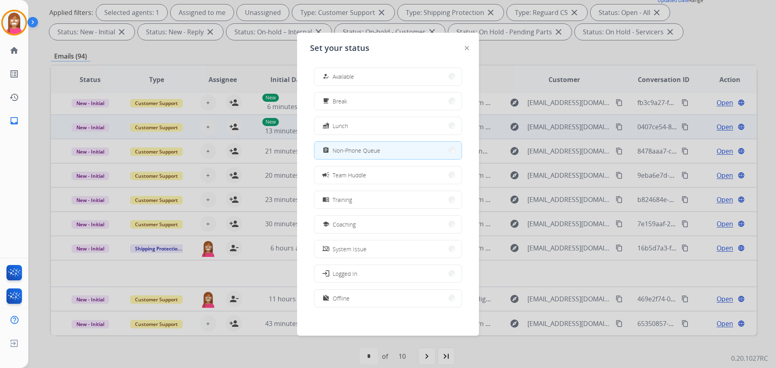
drag, startPoint x: 360, startPoint y: 73, endPoint x: 568, endPoint y: 132, distance: 215.5
click at [360, 73] on button "how_to_reg Available" at bounding box center [387, 76] width 147 height 17
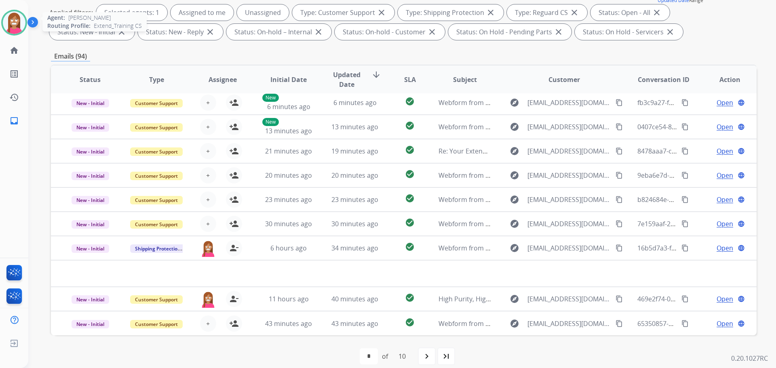
click at [12, 25] on img at bounding box center [14, 22] width 23 height 23
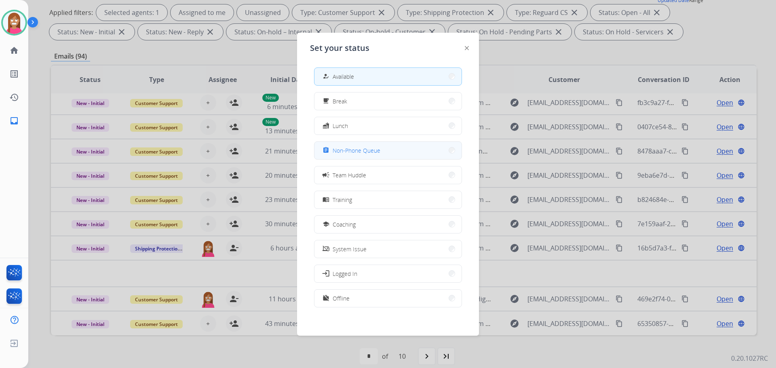
click at [339, 153] on span "Non-Phone Queue" at bounding box center [357, 150] width 48 height 8
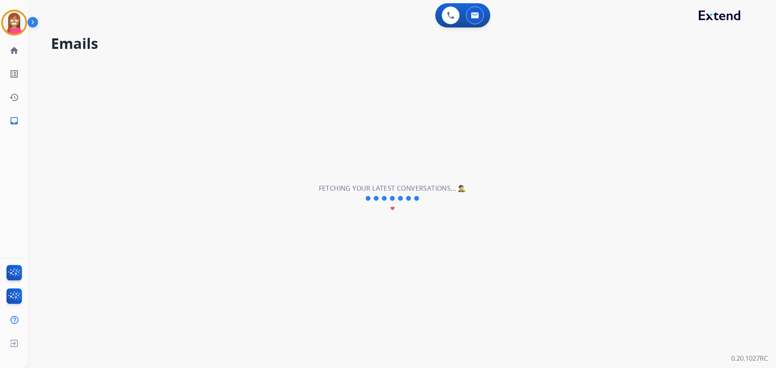
scroll to position [0, 0]
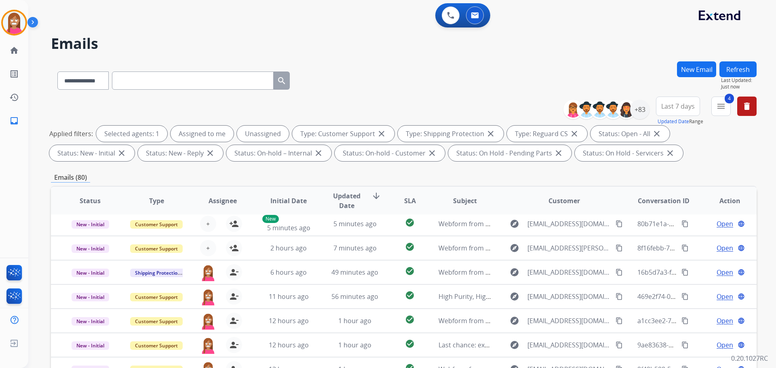
click at [699, 66] on button "New Email" at bounding box center [696, 69] width 39 height 16
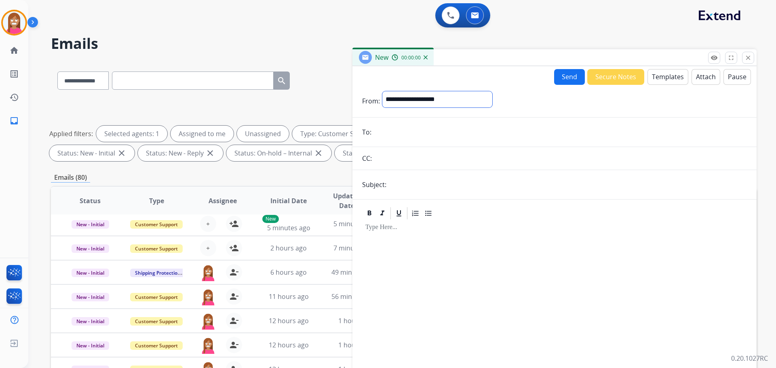
drag, startPoint x: 407, startPoint y: 100, endPoint x: 407, endPoint y: 105, distance: 5.7
click at [407, 100] on select "**********" at bounding box center [437, 99] width 110 height 16
select select "**********"
click at [382, 91] on select "**********" at bounding box center [437, 99] width 110 height 16
click at [402, 139] on input "email" at bounding box center [560, 133] width 373 height 16
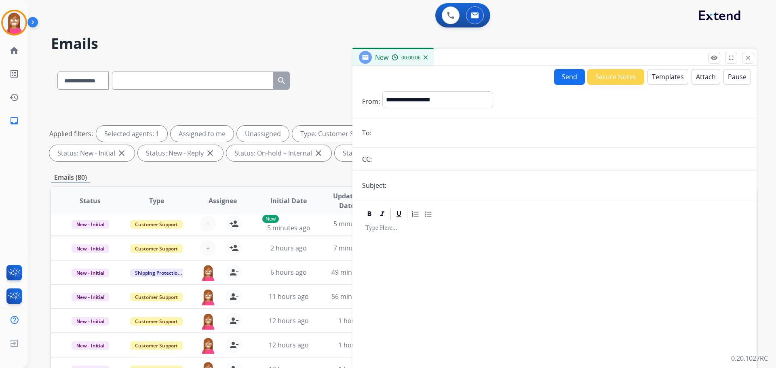
paste input "**********"
type input "**********"
click at [404, 185] on input "text" at bounding box center [568, 185] width 358 height 16
type input "**********"
click at [657, 76] on button "Templates" at bounding box center [667, 77] width 41 height 16
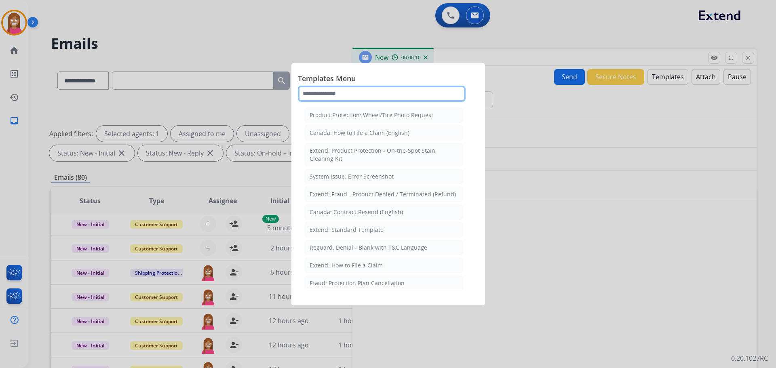
click at [337, 97] on input "text" at bounding box center [382, 94] width 168 height 16
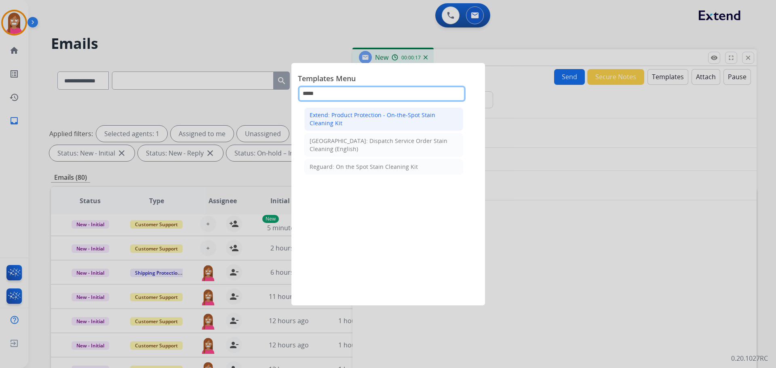
type input "*****"
click at [343, 121] on div "Extend: Product Protection - On-the-Spot Stain Cleaning Kit" at bounding box center [384, 119] width 148 height 16
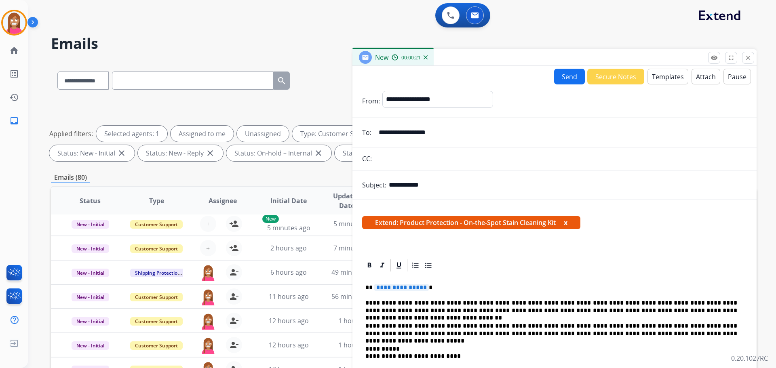
click at [396, 288] on span "**********" at bounding box center [401, 287] width 55 height 7
click at [555, 79] on button "Send" at bounding box center [569, 77] width 31 height 16
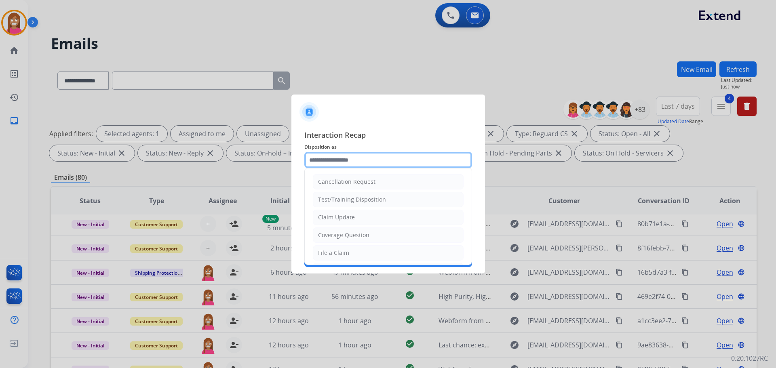
click at [331, 162] on input "text" at bounding box center [388, 160] width 168 height 16
click at [343, 218] on div "Claim Update" at bounding box center [336, 217] width 37 height 8
type input "**********"
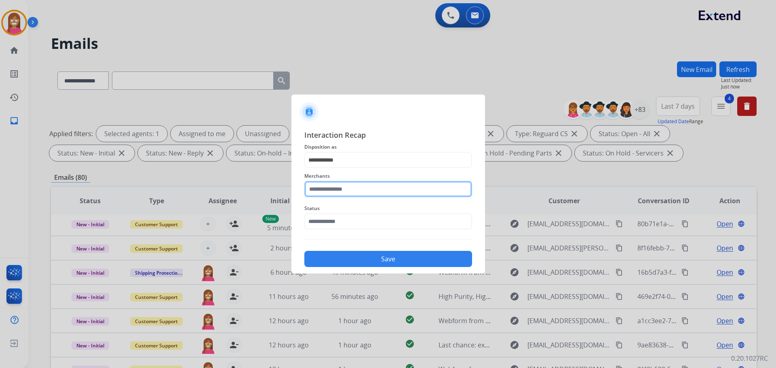
click at [343, 193] on input "text" at bounding box center [388, 189] width 168 height 16
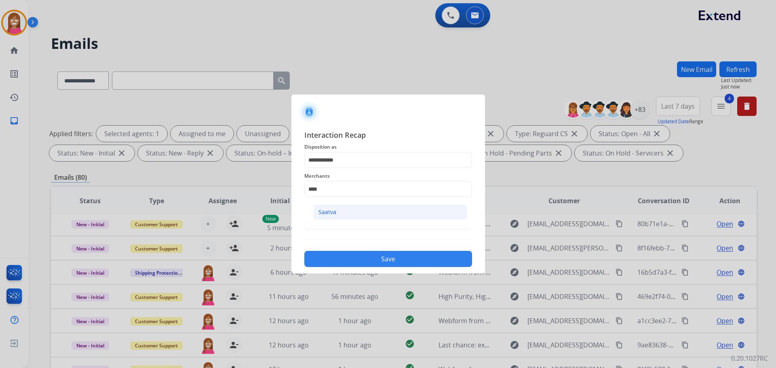
click at [319, 208] on li "Saatva" at bounding box center [390, 211] width 154 height 15
type input "******"
click at [318, 224] on input "text" at bounding box center [388, 221] width 168 height 16
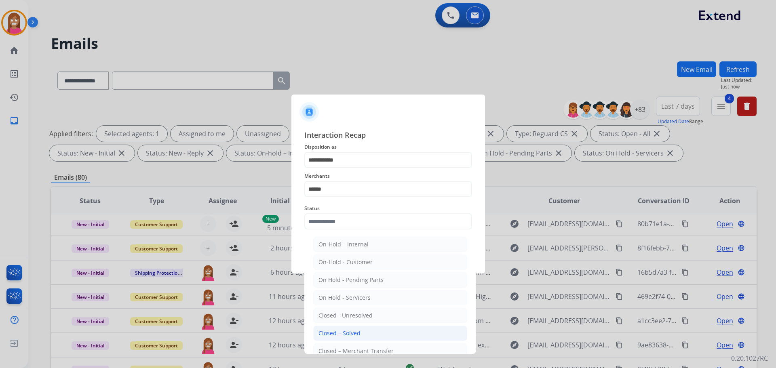
click at [343, 331] on div "Closed – Solved" at bounding box center [339, 333] width 42 height 8
type input "**********"
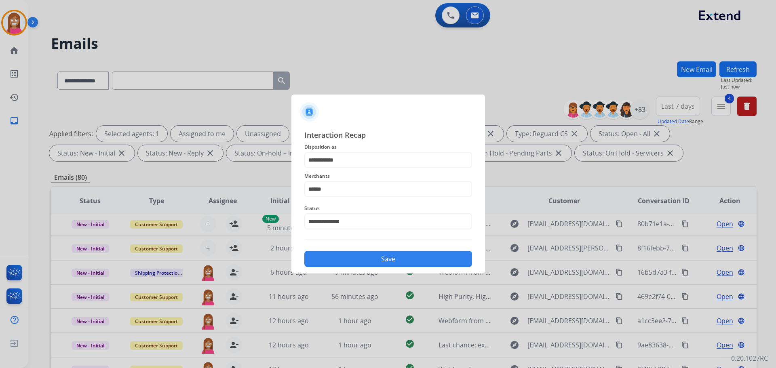
click at [341, 264] on button "Save" at bounding box center [388, 259] width 168 height 16
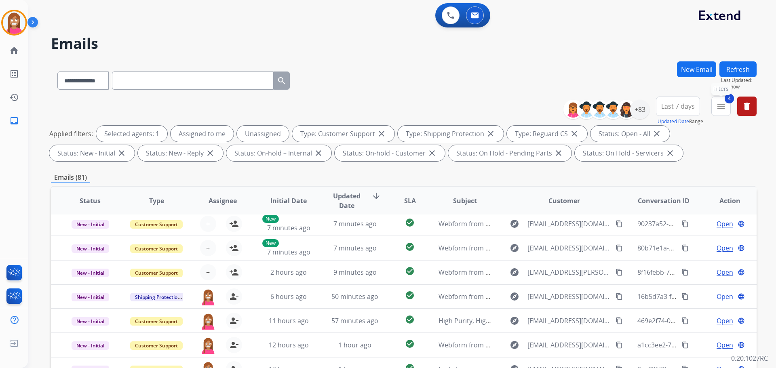
click at [720, 112] on button "4 menu Filters" at bounding box center [720, 106] width 19 height 19
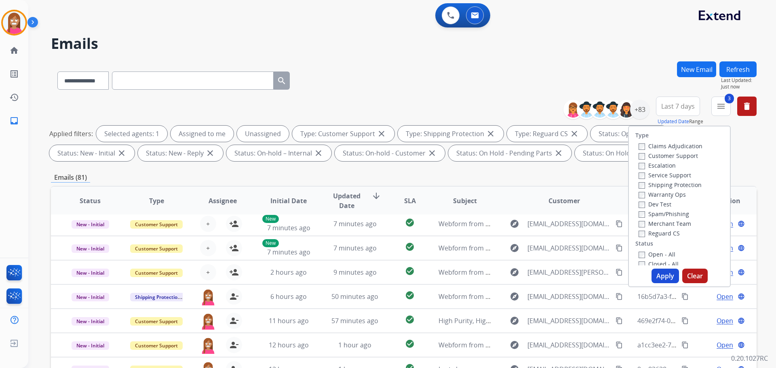
click at [640, 263] on div "Type Claims Adjudication Customer Support Escalation Service Support Shipping P…" at bounding box center [679, 207] width 103 height 162
click at [640, 263] on label "Closed - All" at bounding box center [658, 264] width 40 height 8
click at [657, 274] on button "Apply" at bounding box center [664, 276] width 27 height 15
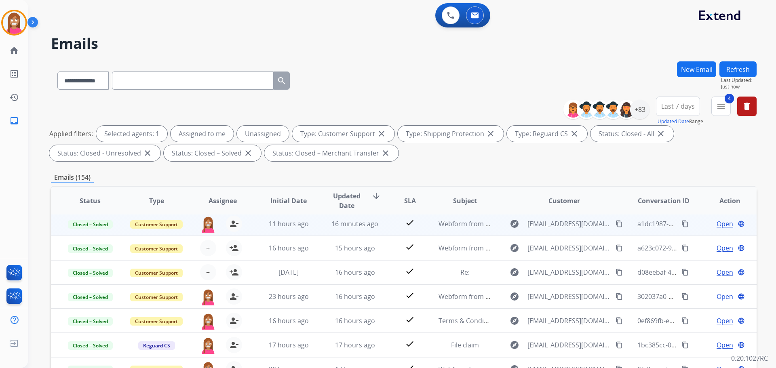
click at [681, 225] on mat-icon "content_copy" at bounding box center [684, 223] width 7 height 7
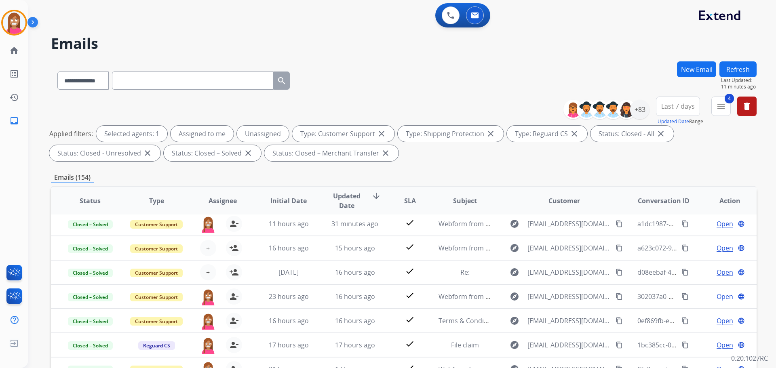
scroll to position [3, 0]
click at [697, 66] on button "New Email" at bounding box center [696, 69] width 39 height 16
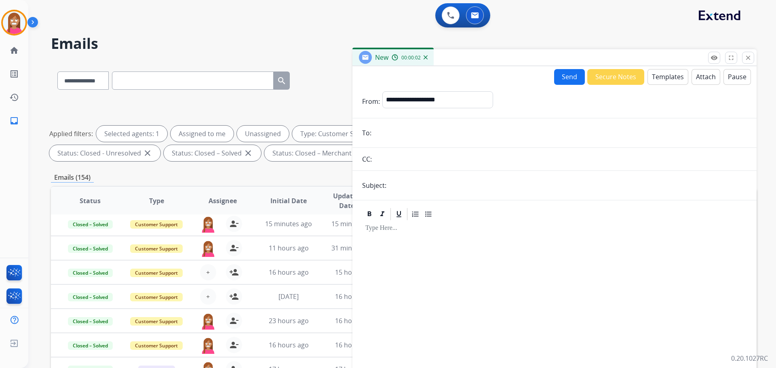
click at [410, 139] on input "email" at bounding box center [560, 133] width 373 height 16
paste input "**********"
type input "**********"
click at [388, 185] on div "Subject:" at bounding box center [554, 185] width 404 height 16
click at [391, 185] on input "text" at bounding box center [568, 185] width 358 height 16
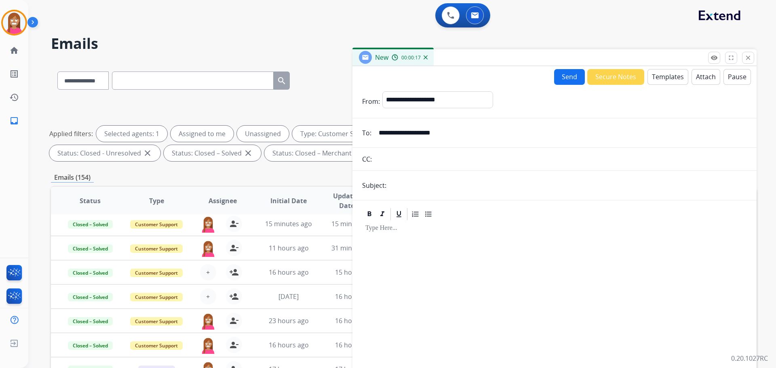
type input "**********"
click at [658, 71] on button "Templates" at bounding box center [667, 77] width 41 height 16
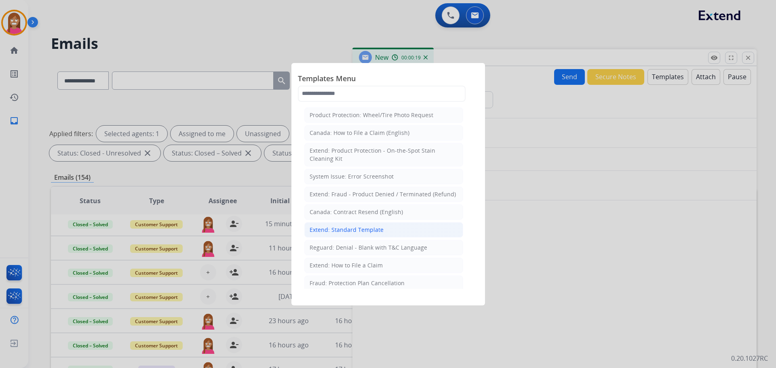
click at [327, 229] on div "Extend: Standard Template" at bounding box center [347, 230] width 74 height 8
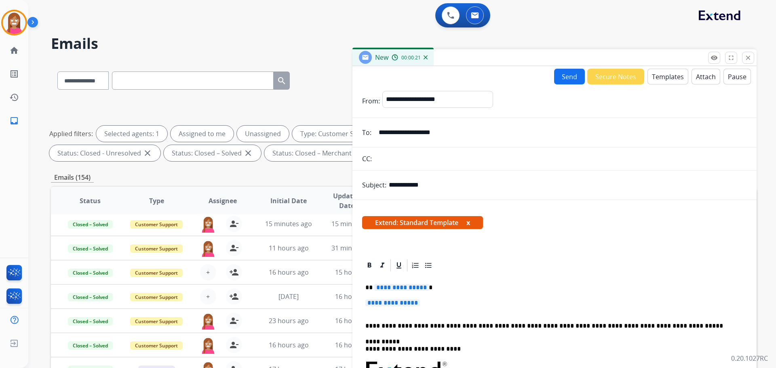
click at [660, 79] on button "Templates" at bounding box center [667, 77] width 41 height 16
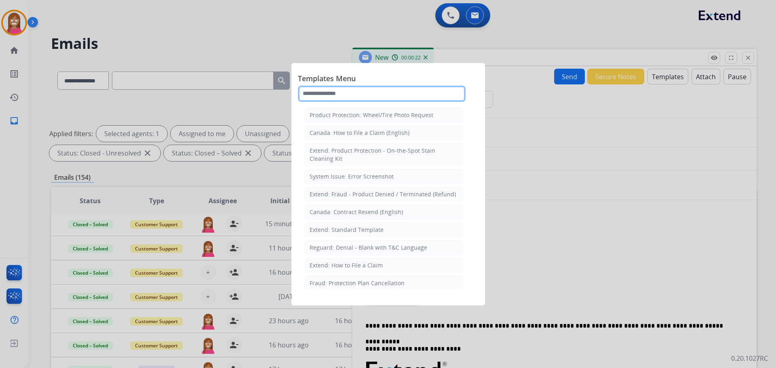
click at [342, 91] on input "text" at bounding box center [382, 94] width 168 height 16
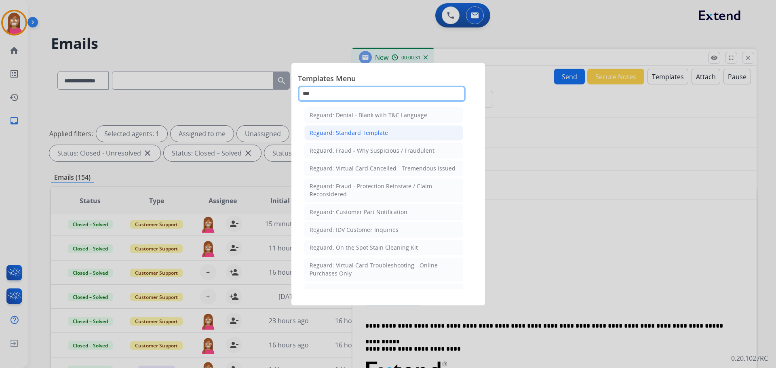
type input "***"
click at [360, 133] on div "Reguard: Standard Template" at bounding box center [349, 133] width 78 height 8
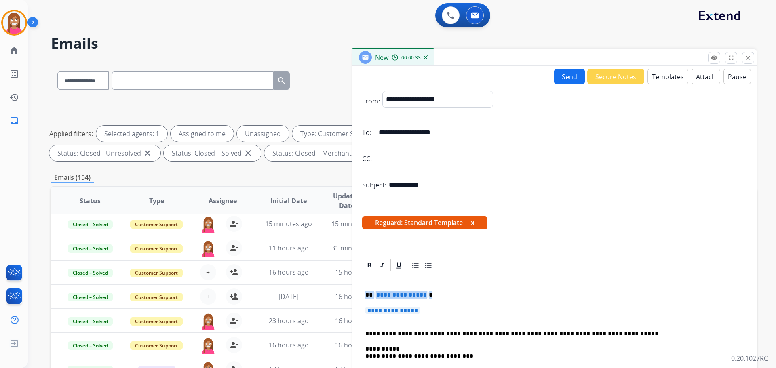
drag, startPoint x: 432, startPoint y: 310, endPoint x: 366, endPoint y: 291, distance: 68.7
click at [366, 291] on div "**********" at bounding box center [554, 356] width 385 height 167
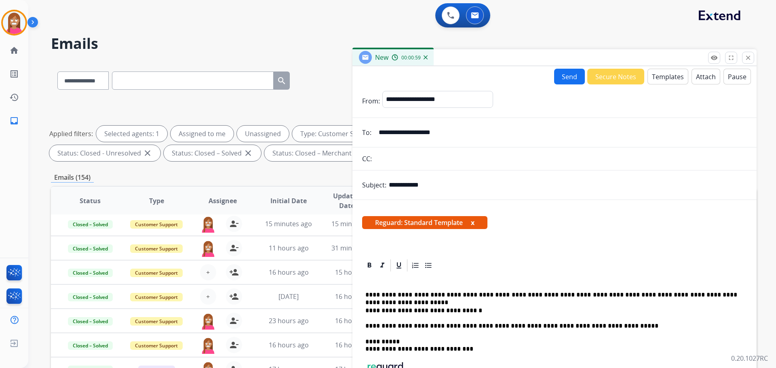
click at [539, 293] on p "**********" at bounding box center [551, 294] width 372 height 7
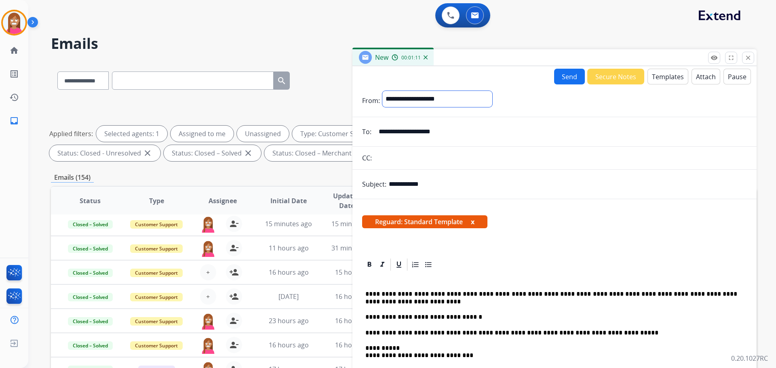
click at [416, 96] on select "**********" at bounding box center [437, 99] width 110 height 16
select select "**********"
click at [382, 91] on select "**********" at bounding box center [437, 99] width 110 height 16
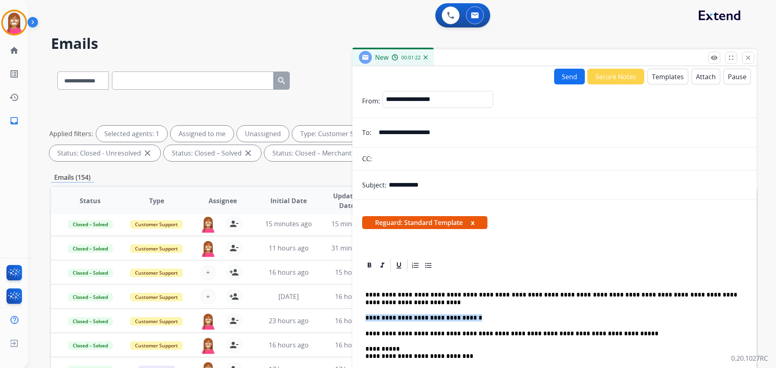
drag, startPoint x: 470, startPoint y: 318, endPoint x: 366, endPoint y: 320, distance: 104.3
click at [366, 320] on p "**********" at bounding box center [551, 317] width 372 height 7
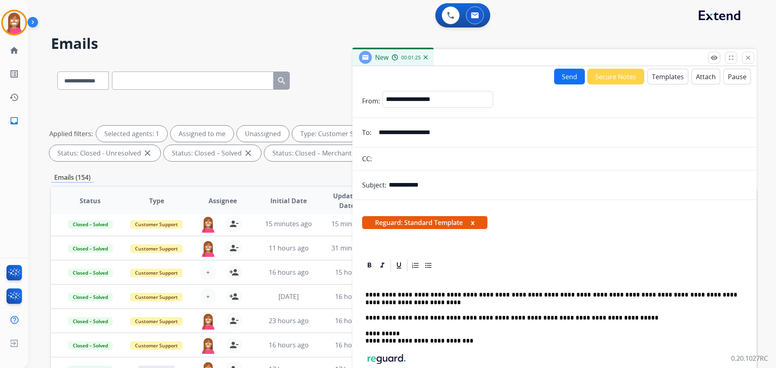
click at [555, 74] on button "Send" at bounding box center [569, 77] width 31 height 16
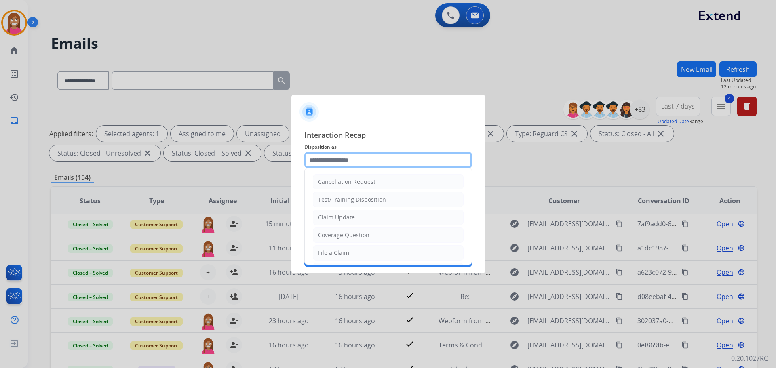
click at [375, 160] on input "text" at bounding box center [388, 160] width 168 height 16
click at [335, 220] on div "Claim Update" at bounding box center [336, 217] width 37 height 8
type input "**********"
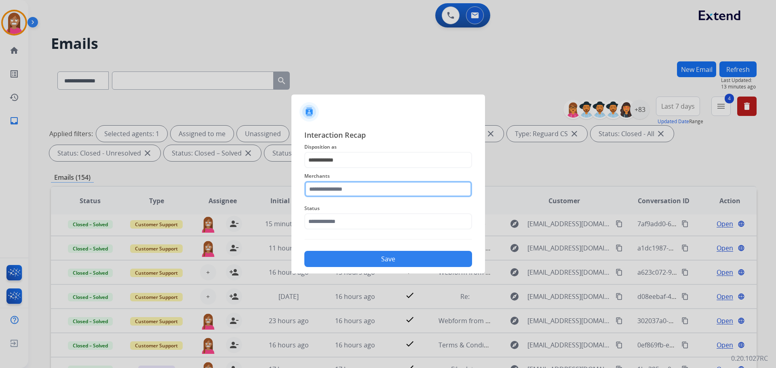
click at [320, 186] on input "text" at bounding box center [388, 189] width 168 height 16
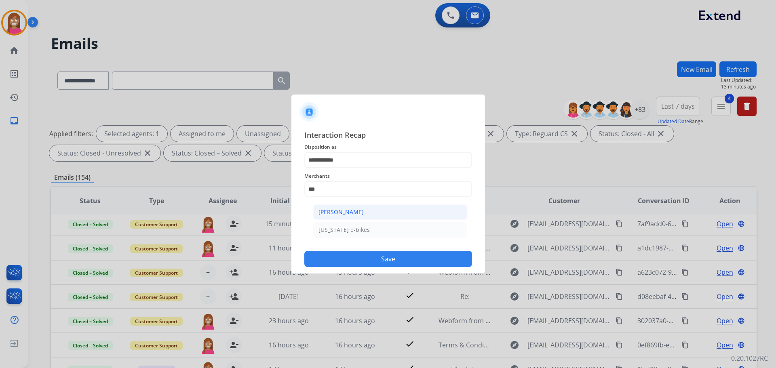
click at [362, 213] on div "[PERSON_NAME]" at bounding box center [340, 212] width 45 height 8
type input "**********"
click at [319, 219] on input "text" at bounding box center [388, 221] width 168 height 16
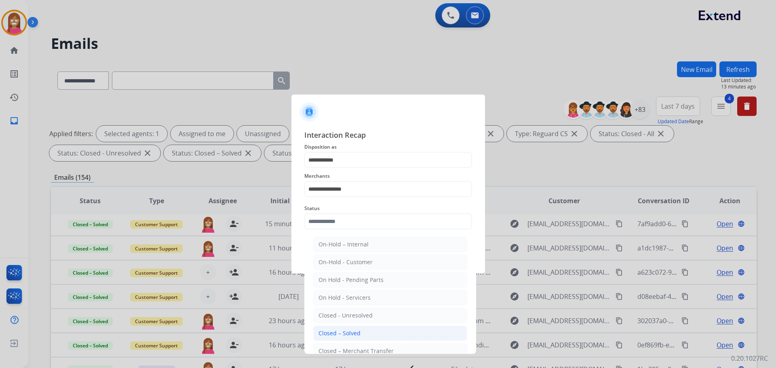
click at [333, 328] on li "Closed – Solved" at bounding box center [390, 333] width 154 height 15
type input "**********"
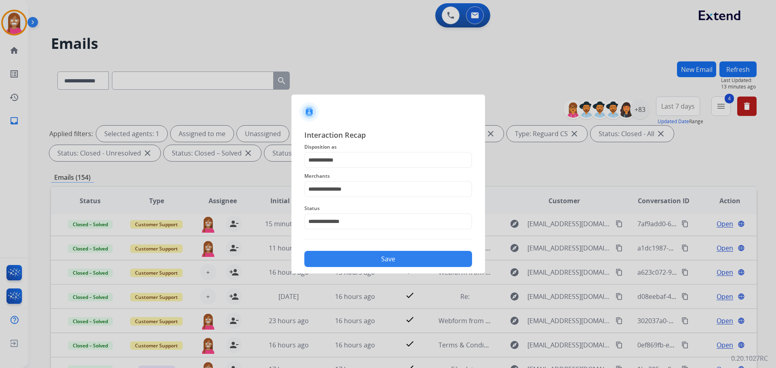
click at [335, 251] on div "Save" at bounding box center [388, 256] width 168 height 21
click at [336, 253] on button "Save" at bounding box center [388, 259] width 168 height 16
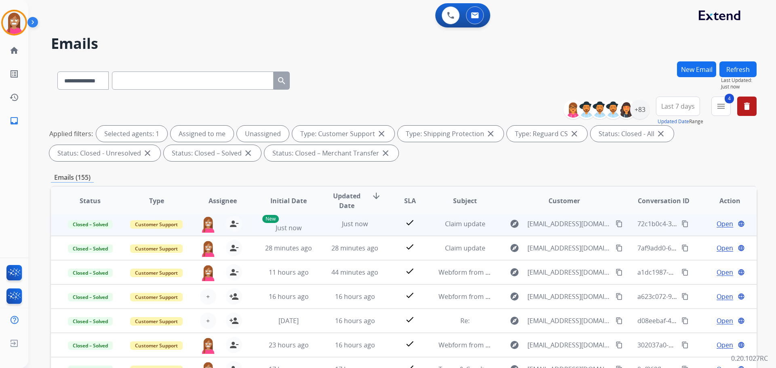
click at [681, 223] on mat-icon "content_copy" at bounding box center [684, 223] width 7 height 7
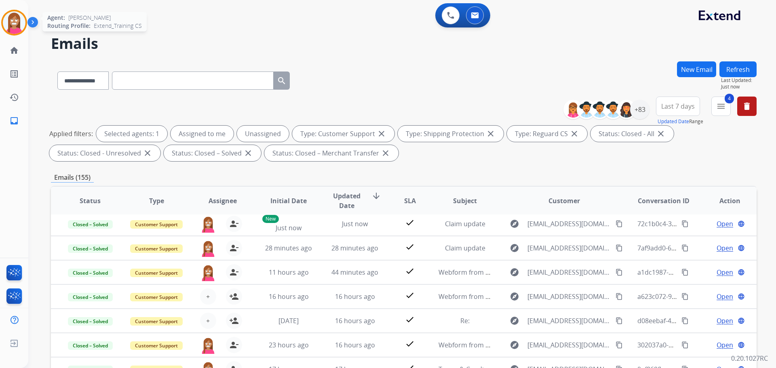
drag, startPoint x: 10, startPoint y: 20, endPoint x: 16, endPoint y: 25, distance: 8.0
click at [11, 19] on img at bounding box center [14, 22] width 23 height 23
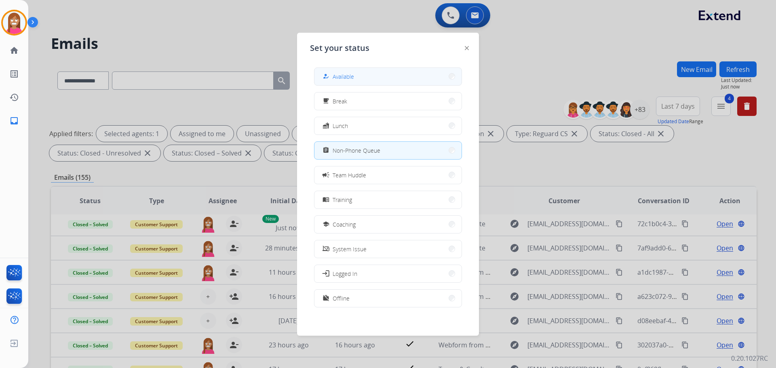
click at [350, 79] on span "Available" at bounding box center [343, 76] width 21 height 8
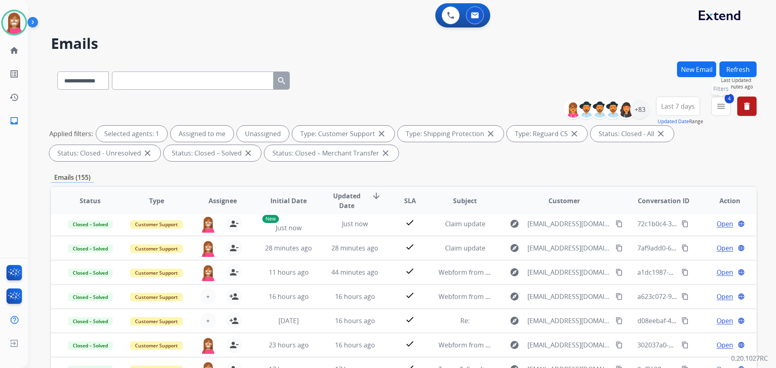
click at [728, 110] on button "4 menu Filters" at bounding box center [720, 106] width 19 height 19
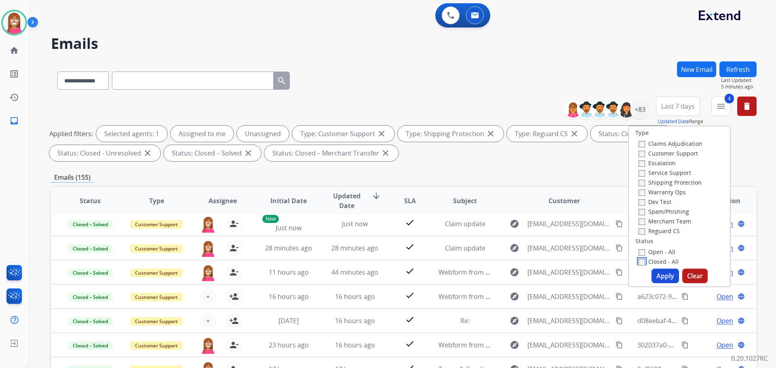
click at [636, 266] on div "Type Claims Adjudication Customer Support Escalation Service Support Shipping P…" at bounding box center [679, 207] width 103 height 162
click at [638, 257] on div "Closed - All" at bounding box center [680, 262] width 85 height 10
click at [659, 277] on button "Apply" at bounding box center [664, 276] width 27 height 15
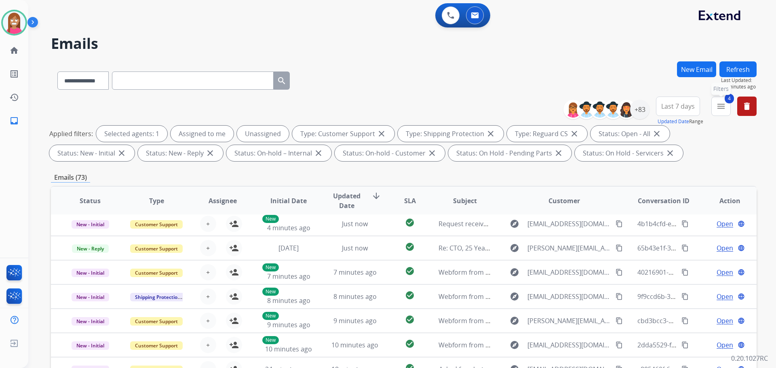
click at [720, 107] on mat-icon "menu" at bounding box center [721, 106] width 10 height 10
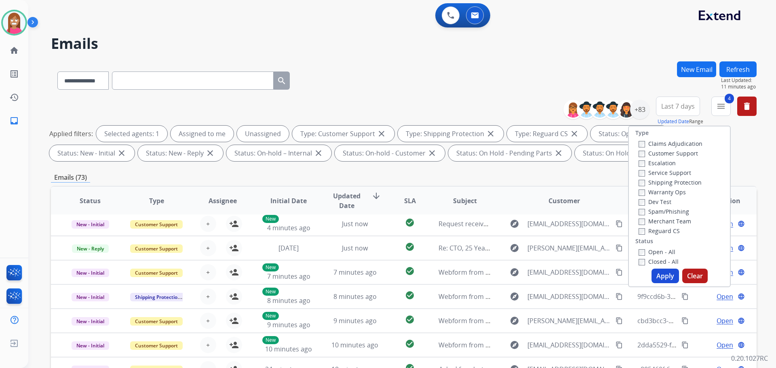
drag, startPoint x: 575, startPoint y: 52, endPoint x: 583, endPoint y: 78, distance: 27.1
click at [575, 53] on div "**********" at bounding box center [392, 213] width 728 height 368
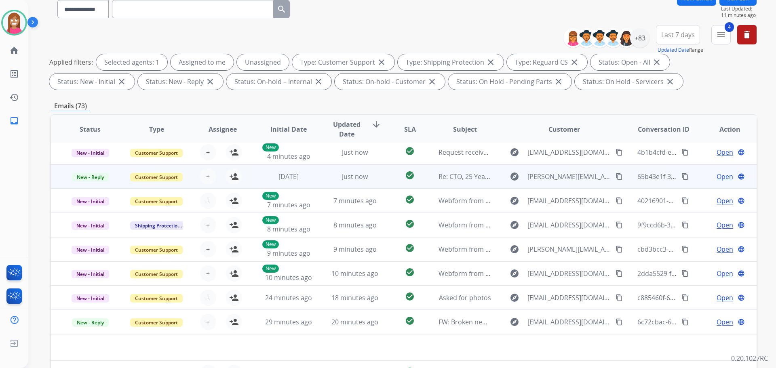
scroll to position [81, 0]
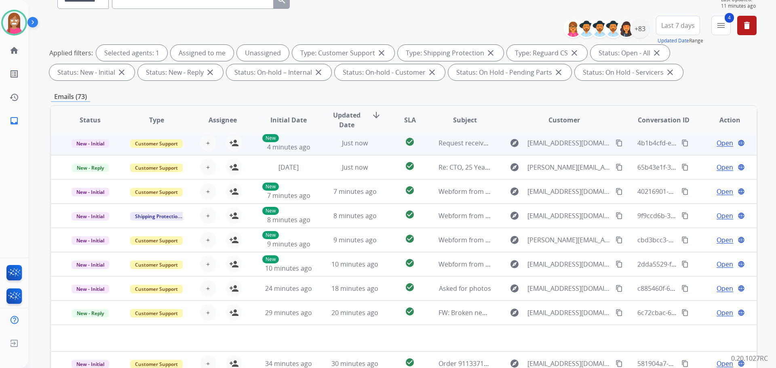
click at [322, 147] on td "Just now" at bounding box center [349, 143] width 66 height 24
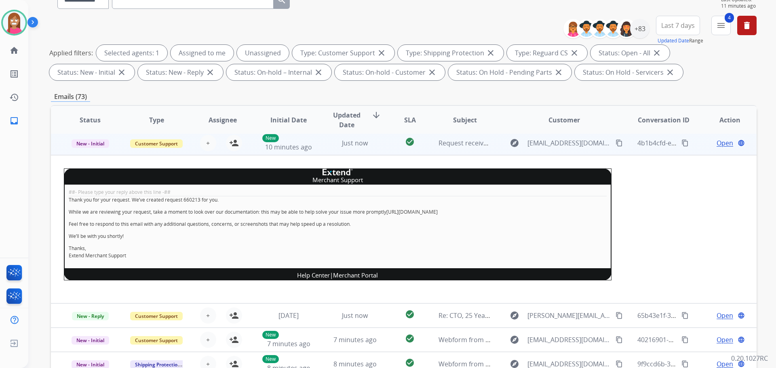
scroll to position [0, 0]
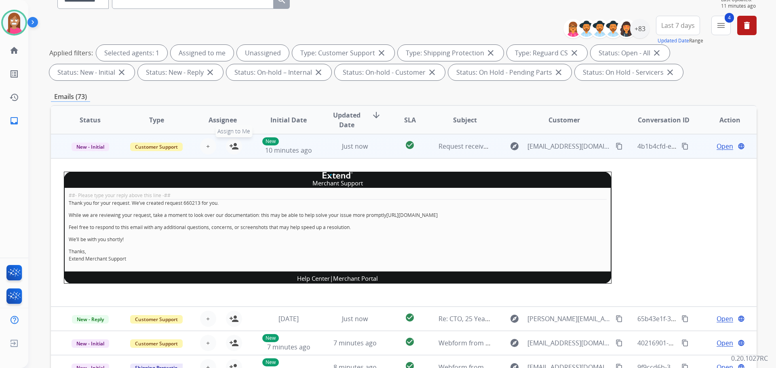
drag, startPoint x: 234, startPoint y: 145, endPoint x: 105, endPoint y: 154, distance: 129.2
click at [230, 146] on mat-icon "person_add" at bounding box center [234, 146] width 10 height 10
drag, startPoint x: 89, startPoint y: 145, endPoint x: 98, endPoint y: 158, distance: 16.4
click at [90, 145] on span "New - Initial" at bounding box center [91, 147] width 38 height 8
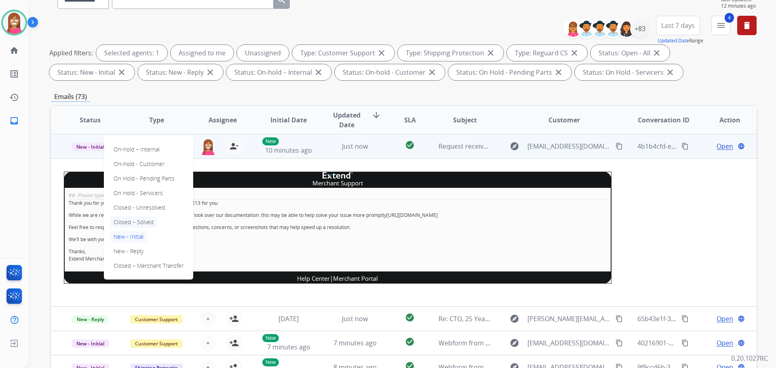
drag, startPoint x: 131, startPoint y: 224, endPoint x: 260, endPoint y: 203, distance: 130.5
click at [131, 223] on p "Closed – Solved" at bounding box center [133, 222] width 46 height 11
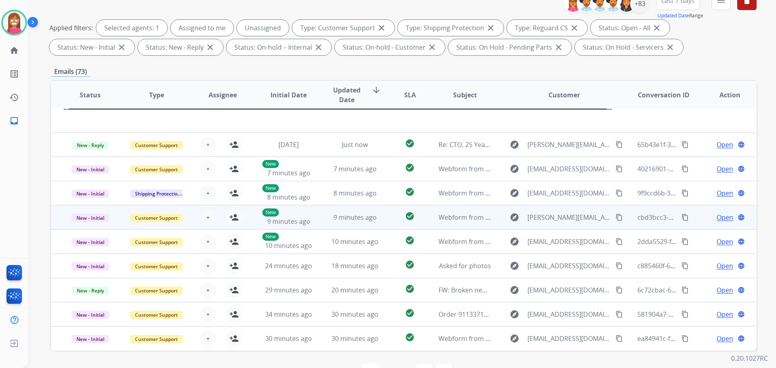
scroll to position [131, 0]
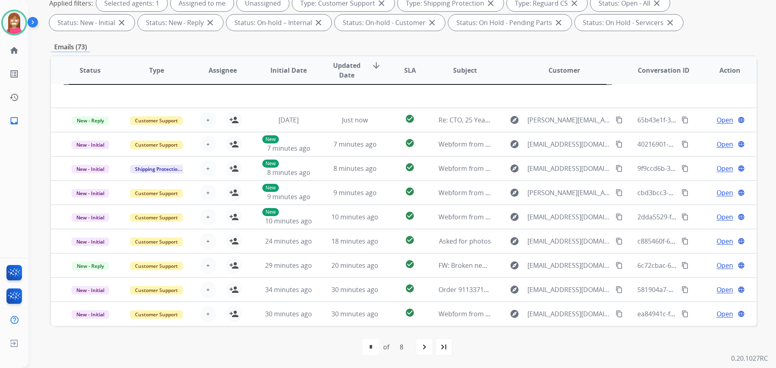
drag, startPoint x: 427, startPoint y: 347, endPoint x: 430, endPoint y: 342, distance: 5.8
click at [427, 343] on mat-icon "navigate_next" at bounding box center [424, 347] width 10 height 10
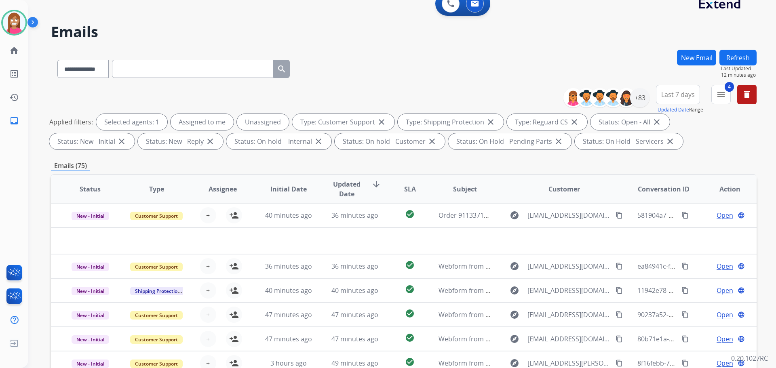
scroll to position [0, 0]
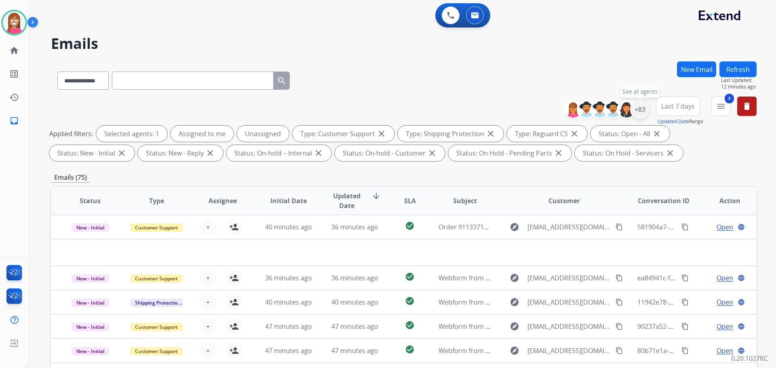
drag, startPoint x: 642, startPoint y: 110, endPoint x: 638, endPoint y: 114, distance: 6.0
click at [640, 112] on div "+83" at bounding box center [639, 109] width 19 height 19
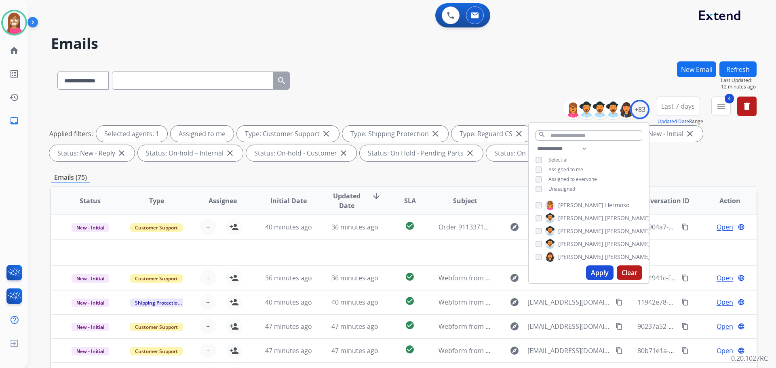
drag, startPoint x: 594, startPoint y: 274, endPoint x: 604, endPoint y: 259, distance: 17.8
click at [594, 273] on button "Apply" at bounding box center [599, 273] width 27 height 15
select select "*"
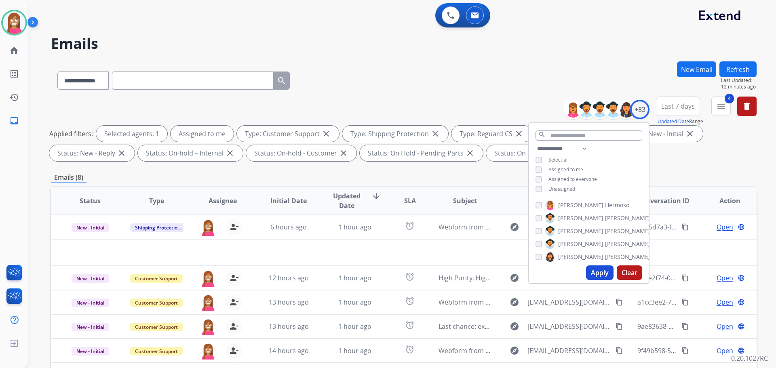
drag, startPoint x: 376, startPoint y: 72, endPoint x: 381, endPoint y: 72, distance: 5.3
click at [381, 72] on div "**********" at bounding box center [404, 78] width 706 height 35
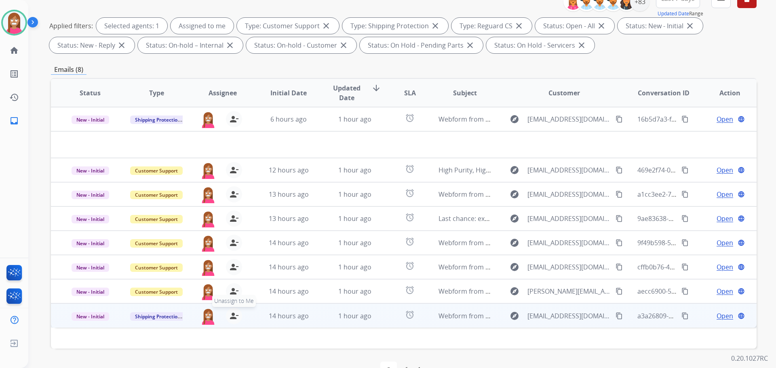
scroll to position [131, 0]
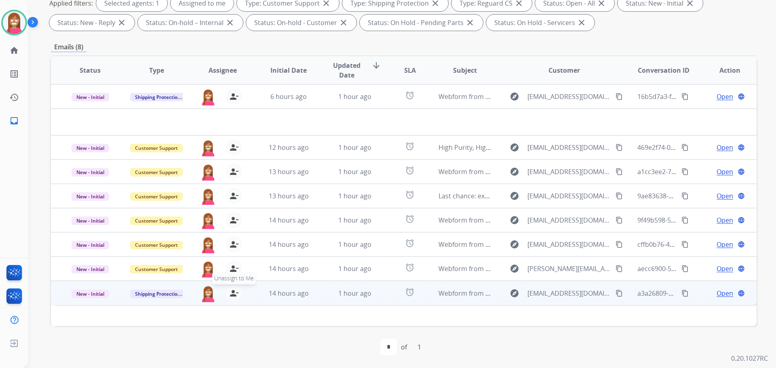
click at [230, 296] on mat-icon "person_remove" at bounding box center [234, 294] width 10 height 10
click at [230, 296] on mat-icon "person_add" at bounding box center [234, 294] width 10 height 10
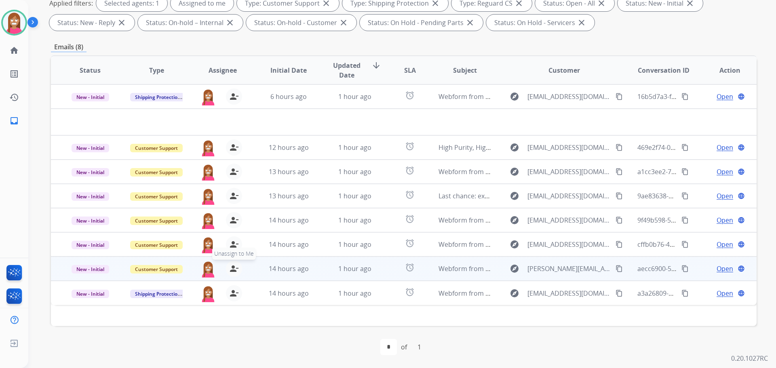
click at [232, 268] on mat-icon "person_remove" at bounding box center [234, 269] width 10 height 10
click at [232, 268] on mat-icon "person_add" at bounding box center [234, 269] width 10 height 10
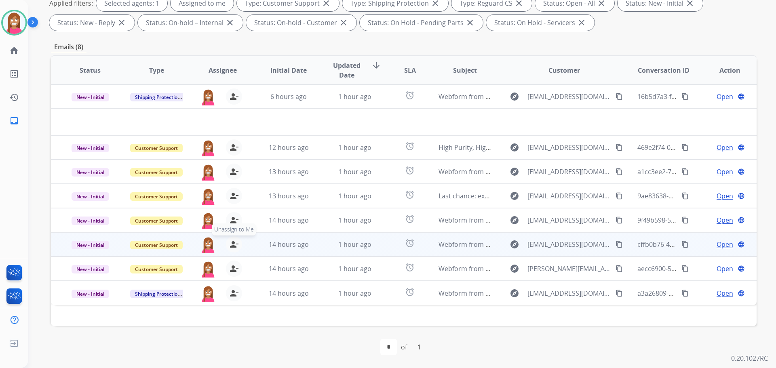
click at [229, 244] on mat-icon "person_remove" at bounding box center [234, 245] width 10 height 10
click at [229, 244] on mat-icon "person_add" at bounding box center [234, 245] width 10 height 10
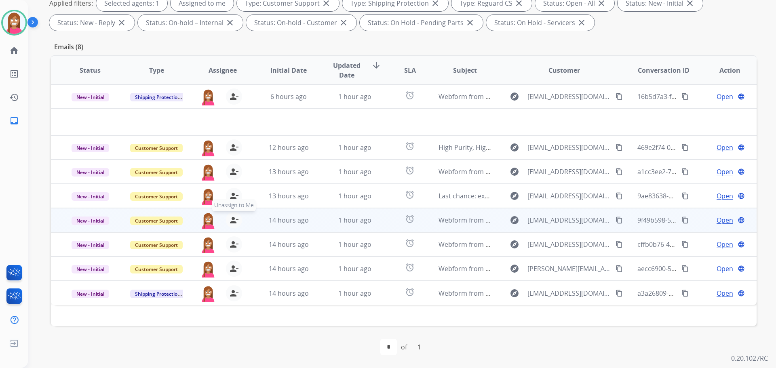
click at [232, 219] on mat-icon "person_remove" at bounding box center [234, 220] width 10 height 10
click at [232, 219] on mat-icon "person_add" at bounding box center [234, 220] width 10 height 10
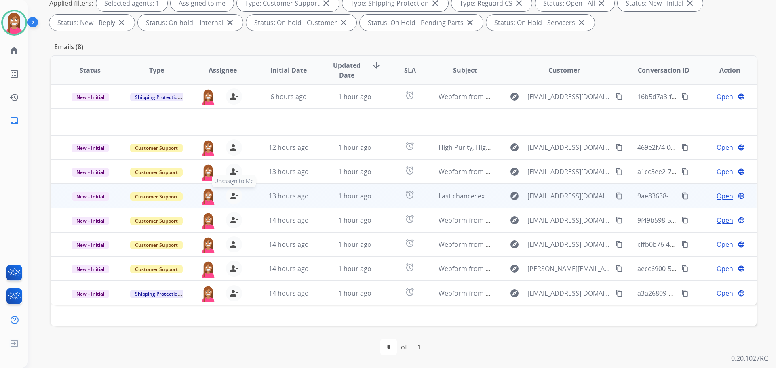
click at [229, 196] on mat-icon "person_remove" at bounding box center [234, 196] width 10 height 10
click at [229, 196] on mat-icon "person_add" at bounding box center [234, 196] width 10 height 10
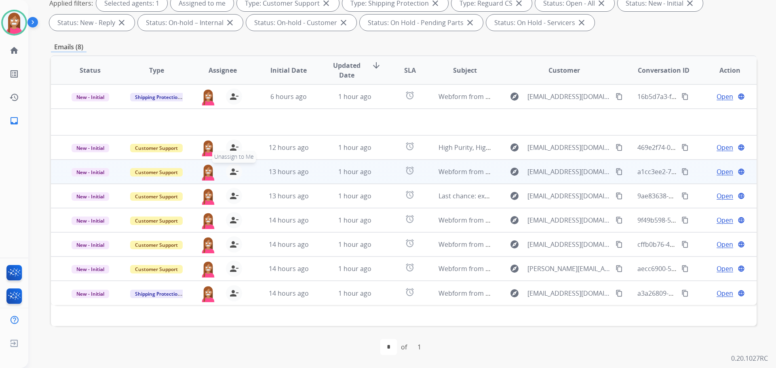
click at [231, 168] on mat-icon "person_remove" at bounding box center [234, 172] width 10 height 10
click at [231, 168] on mat-icon "person_add" at bounding box center [234, 172] width 10 height 10
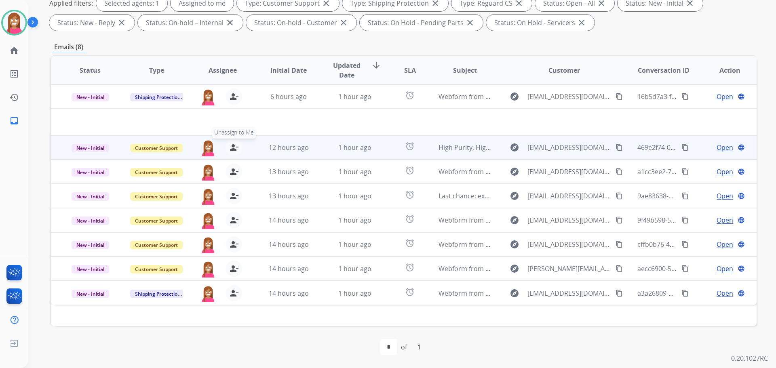
click at [229, 148] on mat-icon "person_remove" at bounding box center [234, 148] width 10 height 10
click at [229, 148] on mat-icon "person_add" at bounding box center [234, 148] width 10 height 10
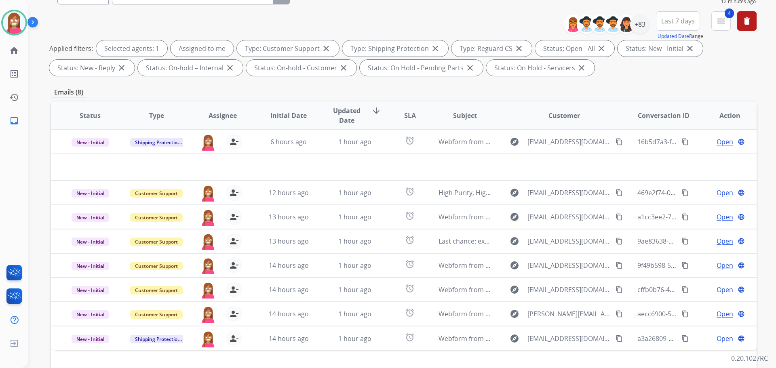
scroll to position [9, 0]
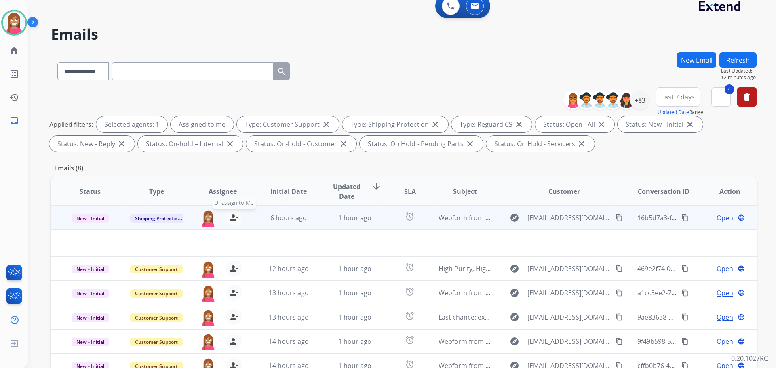
click at [232, 217] on mat-icon "person_remove" at bounding box center [234, 218] width 10 height 10
click at [232, 217] on mat-icon "person_add" at bounding box center [234, 218] width 10 height 10
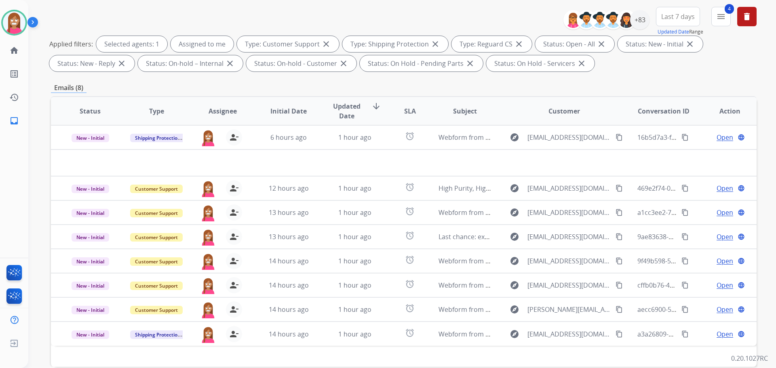
scroll to position [0, 0]
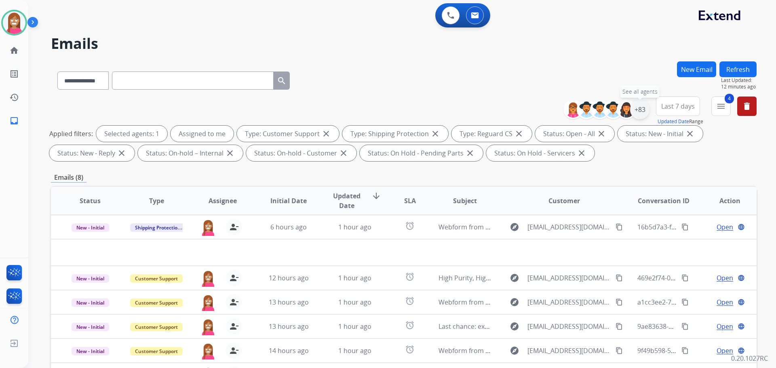
click at [641, 104] on div "+83" at bounding box center [639, 109] width 19 height 19
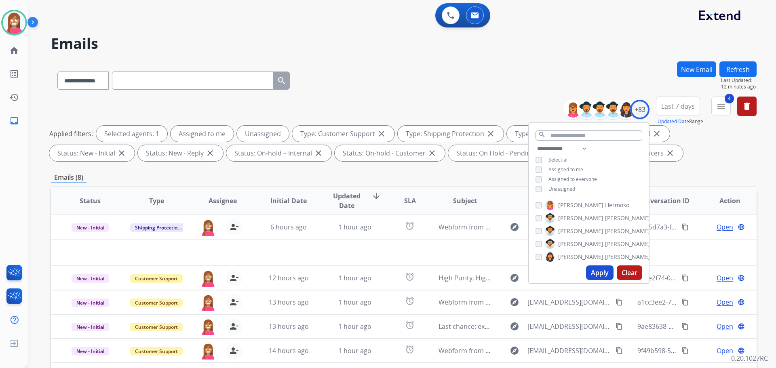
click at [594, 271] on button "Apply" at bounding box center [599, 273] width 27 height 15
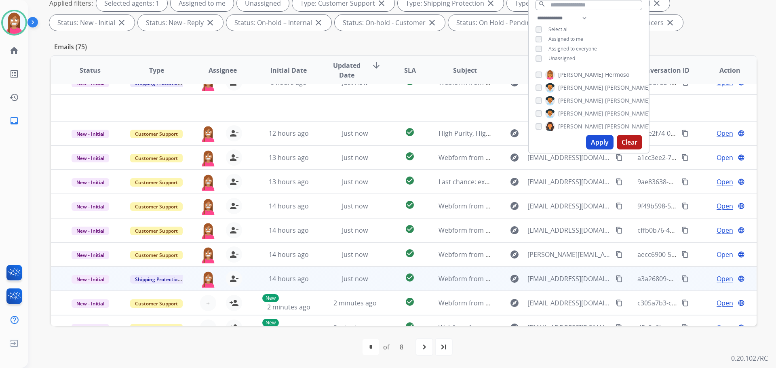
scroll to position [27, 0]
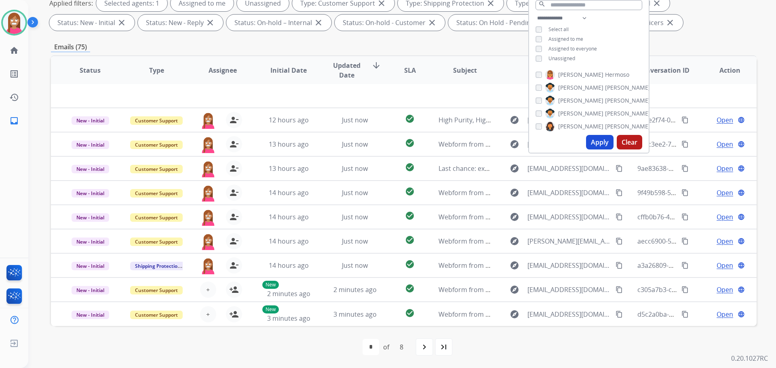
click at [332, 344] on div "first_page navigate_before * * * * * * * * of 8 navigate_next last_page" at bounding box center [404, 347] width 706 height 16
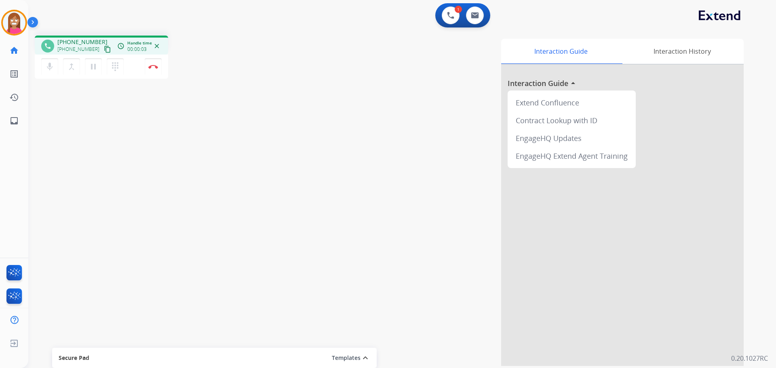
click at [104, 51] on mat-icon "content_copy" at bounding box center [107, 49] width 7 height 7
click at [156, 70] on button "Disconnect" at bounding box center [153, 66] width 17 height 17
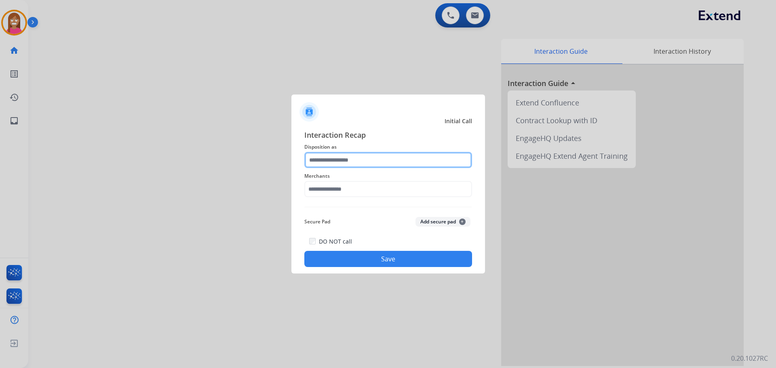
click at [325, 160] on input "text" at bounding box center [388, 160] width 168 height 16
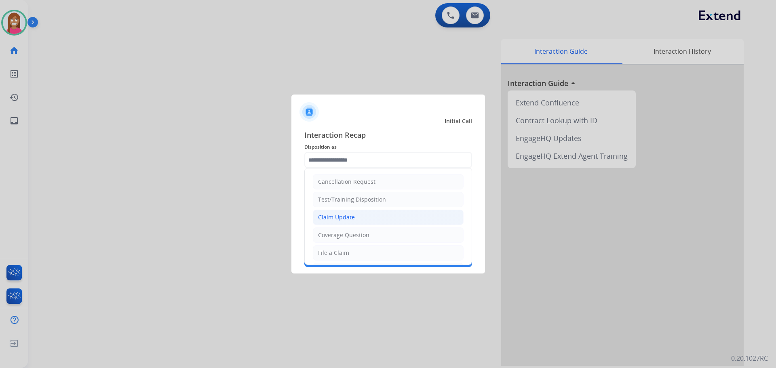
click at [341, 216] on div "Claim Update" at bounding box center [336, 217] width 37 height 8
type input "**********"
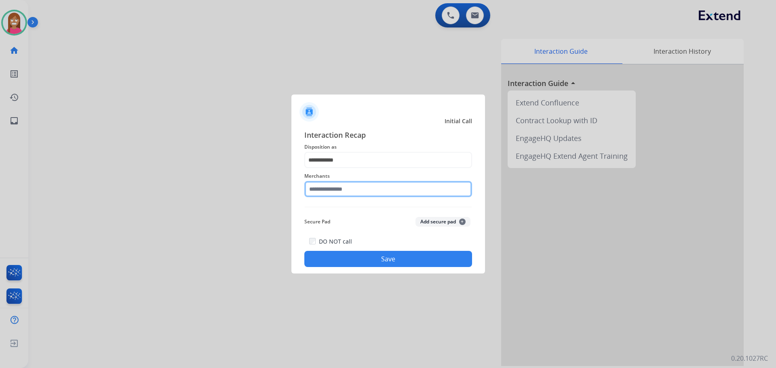
click at [338, 192] on input "text" at bounding box center [388, 189] width 168 height 16
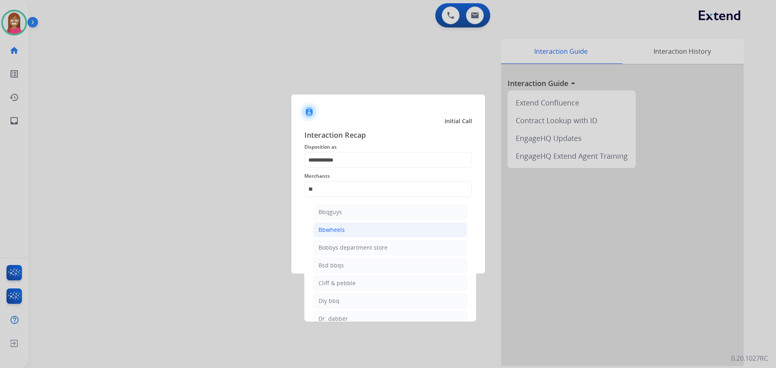
click at [341, 225] on li "Bbwheels" at bounding box center [390, 229] width 154 height 15
type input "********"
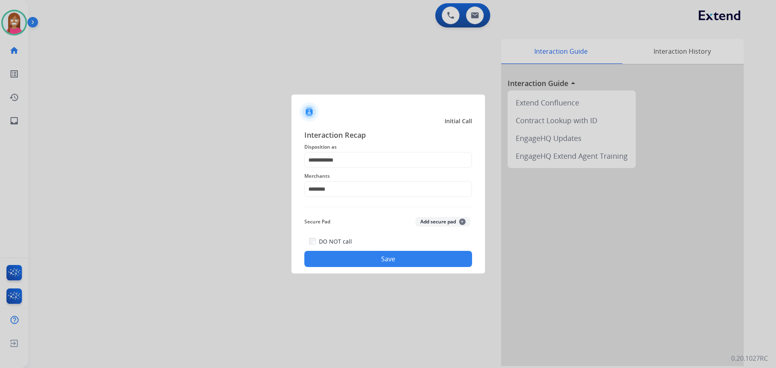
click at [347, 255] on button "Save" at bounding box center [388, 259] width 168 height 16
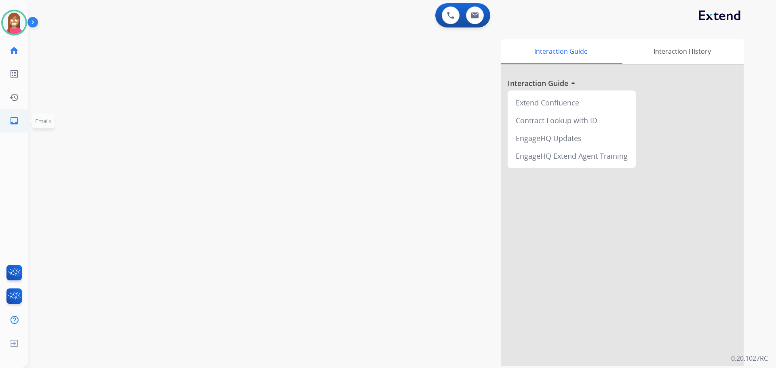
click at [16, 119] on mat-icon "inbox" at bounding box center [14, 121] width 10 height 10
select select "**********"
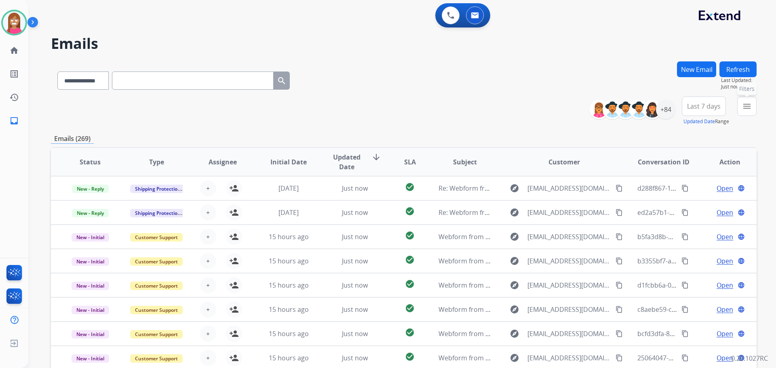
click at [740, 103] on button "menu Filters" at bounding box center [746, 106] width 19 height 19
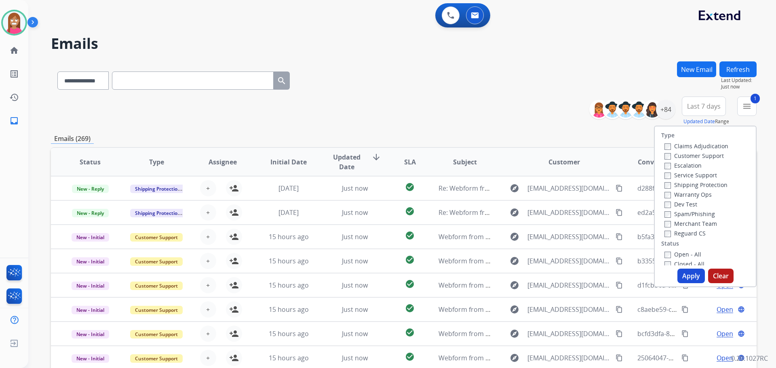
click at [678, 186] on label "Shipping Protection" at bounding box center [695, 185] width 63 height 8
click at [666, 239] on div "Type Claims Adjudication Customer Support Escalation Service Support Shipping P…" at bounding box center [705, 195] width 101 height 139
click at [667, 235] on label "Reguard CS" at bounding box center [684, 234] width 41 height 8
click at [680, 279] on button "Apply" at bounding box center [690, 276] width 27 height 15
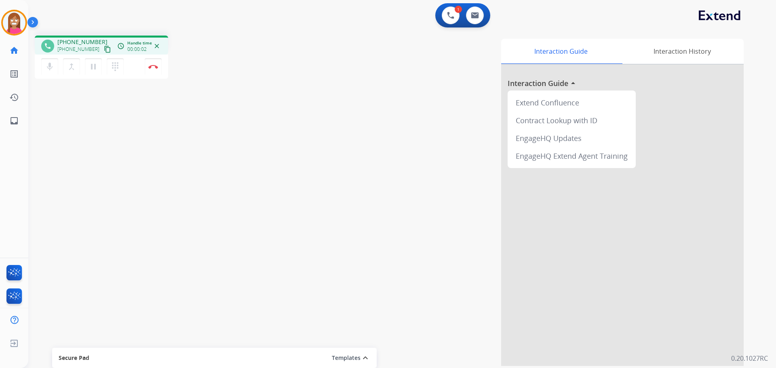
drag, startPoint x: 99, startPoint y: 48, endPoint x: 106, endPoint y: 51, distance: 7.4
click at [104, 48] on mat-icon "content_copy" at bounding box center [107, 49] width 7 height 7
click at [156, 64] on button "Disconnect" at bounding box center [153, 66] width 17 height 17
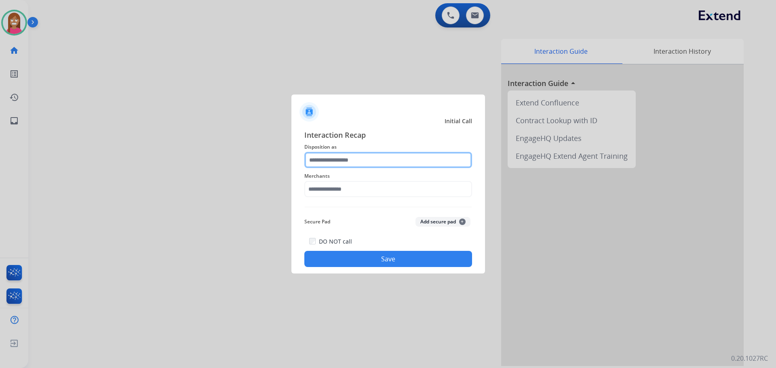
click at [323, 156] on input "text" at bounding box center [388, 160] width 168 height 16
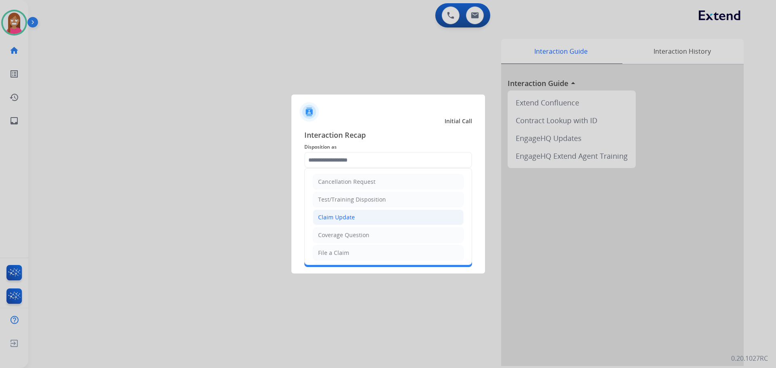
click at [331, 214] on div "Claim Update" at bounding box center [336, 217] width 37 height 8
type input "**********"
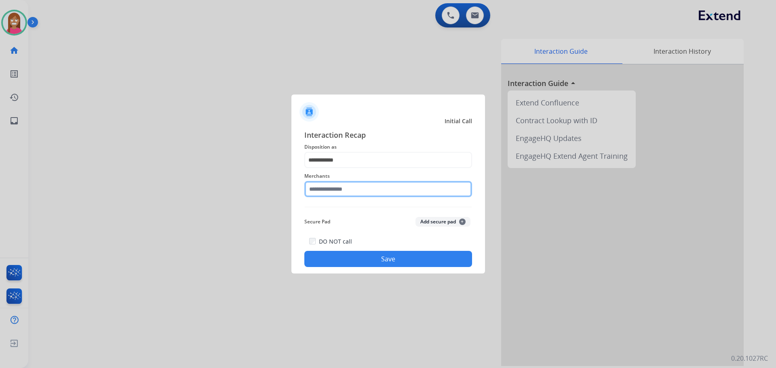
click at [333, 187] on input "text" at bounding box center [388, 189] width 168 height 16
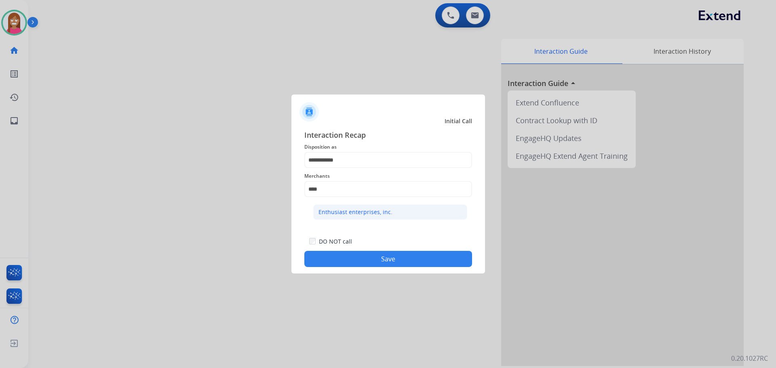
drag, startPoint x: 318, startPoint y: 212, endPoint x: 318, endPoint y: 218, distance: 5.7
click at [318, 213] on div "Enthusiast enterprises, inc." at bounding box center [355, 212] width 74 height 8
type input "**********"
click at [343, 257] on button "Save" at bounding box center [388, 259] width 168 height 16
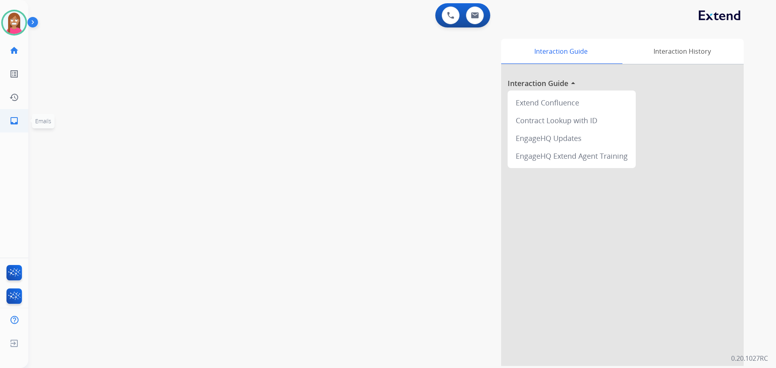
click at [8, 116] on link "inbox Emails" at bounding box center [14, 121] width 23 height 23
select select "**********"
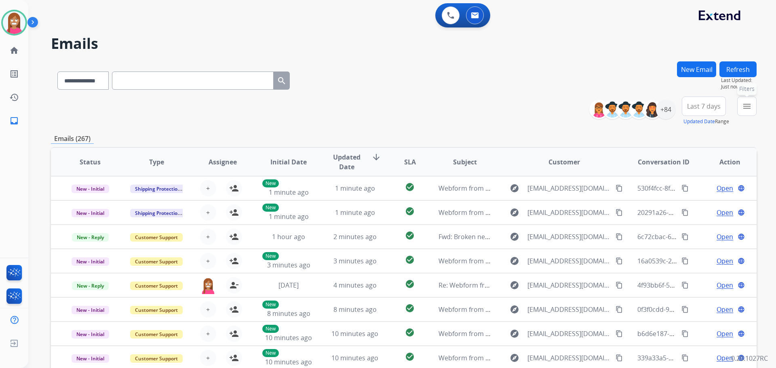
click at [744, 114] on button "menu Filters" at bounding box center [746, 106] width 19 height 19
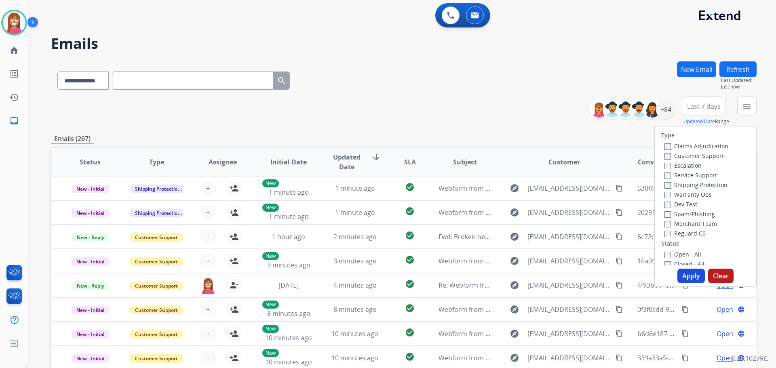
click at [672, 155] on label "Customer Support" at bounding box center [693, 156] width 59 height 8
click at [677, 185] on label "Shipping Protection" at bounding box center [695, 185] width 63 height 8
click at [669, 232] on label "Reguard CS" at bounding box center [684, 234] width 41 height 8
click at [681, 253] on label "Open - All" at bounding box center [682, 255] width 37 height 8
click at [687, 275] on button "Apply" at bounding box center [690, 276] width 27 height 15
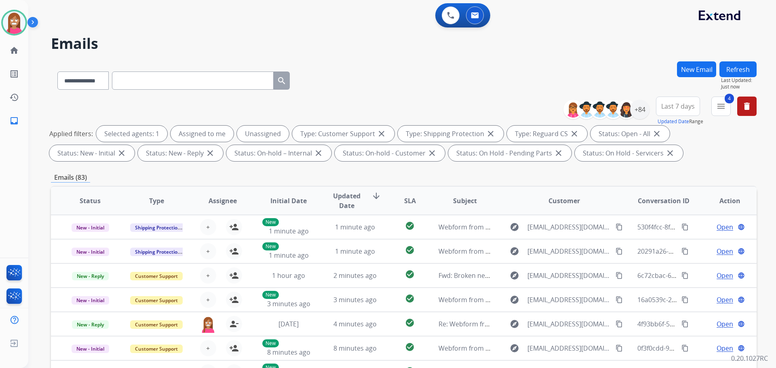
scroll to position [131, 0]
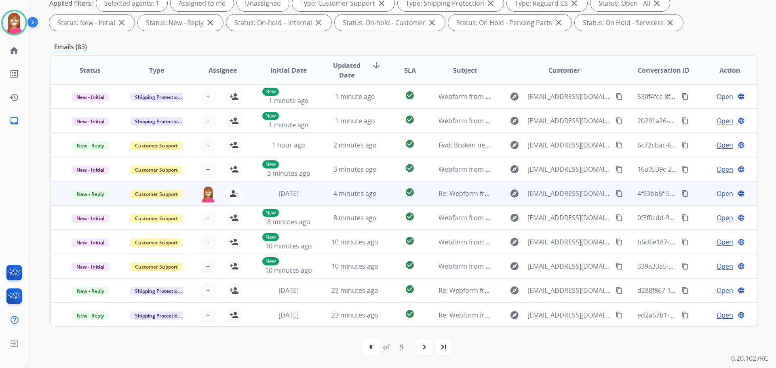
click at [329, 196] on div "4 minutes ago" at bounding box center [355, 194] width 53 height 10
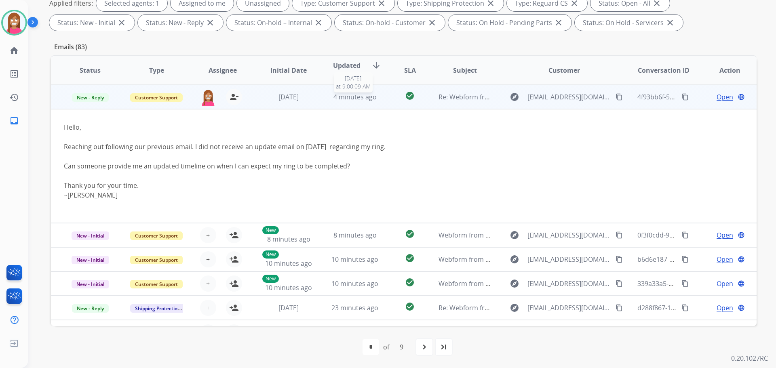
scroll to position [97, 0]
click at [719, 100] on span "Open" at bounding box center [724, 97] width 17 height 10
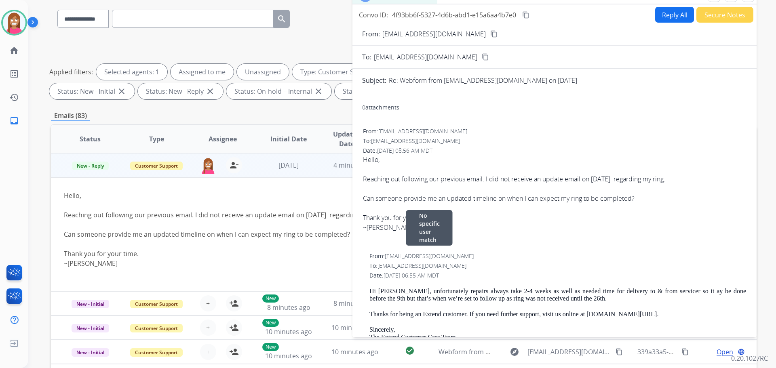
scroll to position [0, 0]
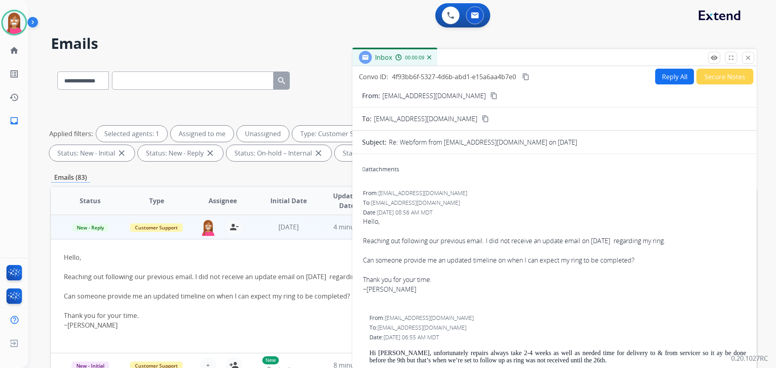
click at [490, 96] on mat-icon "content_copy" at bounding box center [493, 95] width 7 height 7
click at [6, 25] on img at bounding box center [14, 22] width 23 height 23
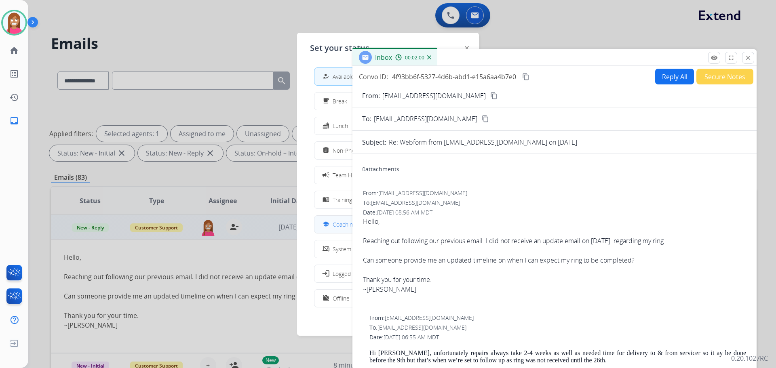
click at [335, 227] on div "school Coaching" at bounding box center [338, 224] width 35 height 10
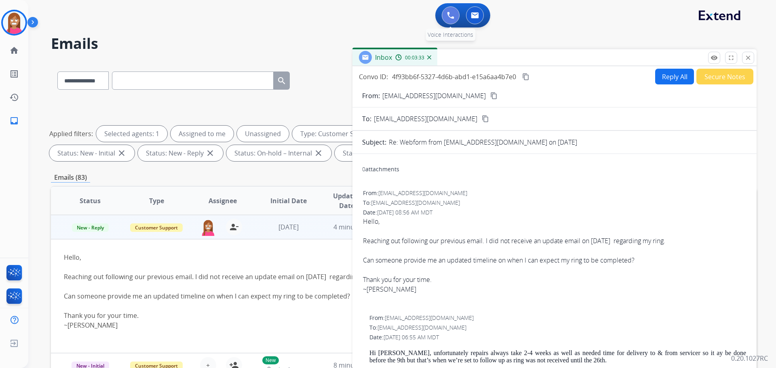
click at [450, 21] on button at bounding box center [451, 15] width 18 height 18
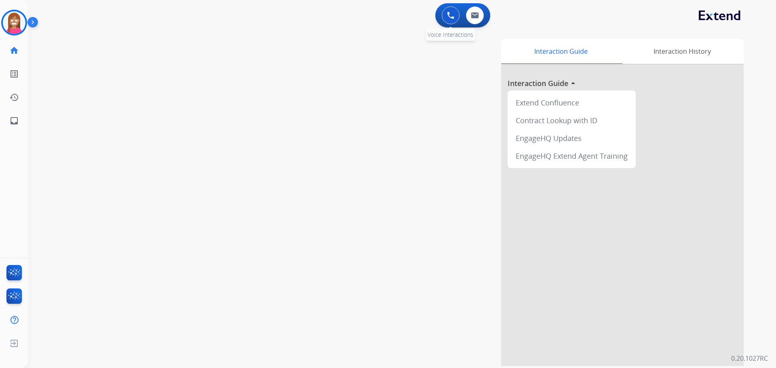
click at [448, 13] on img at bounding box center [450, 15] width 7 height 7
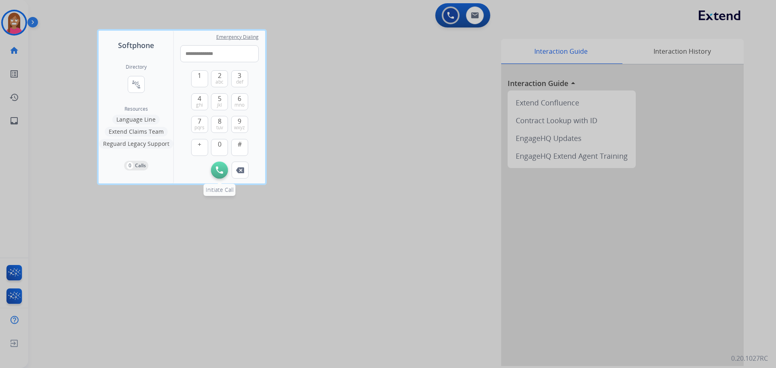
type input "**********"
click at [216, 170] on img at bounding box center [219, 169] width 7 height 7
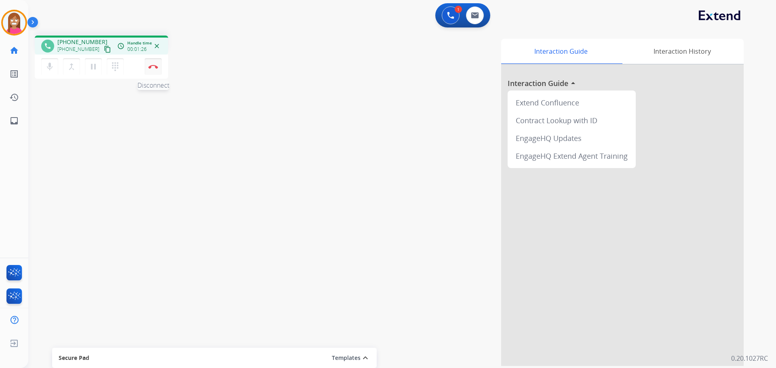
click at [151, 69] on button "Disconnect" at bounding box center [153, 66] width 17 height 17
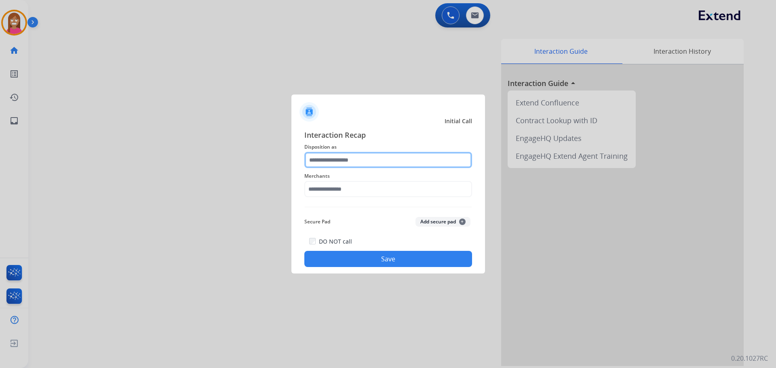
click at [327, 161] on input "text" at bounding box center [388, 160] width 168 height 16
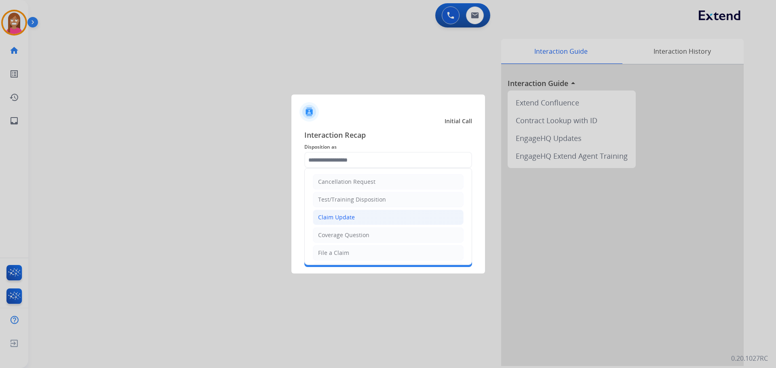
click at [335, 220] on div "Claim Update" at bounding box center [336, 217] width 37 height 8
type input "**********"
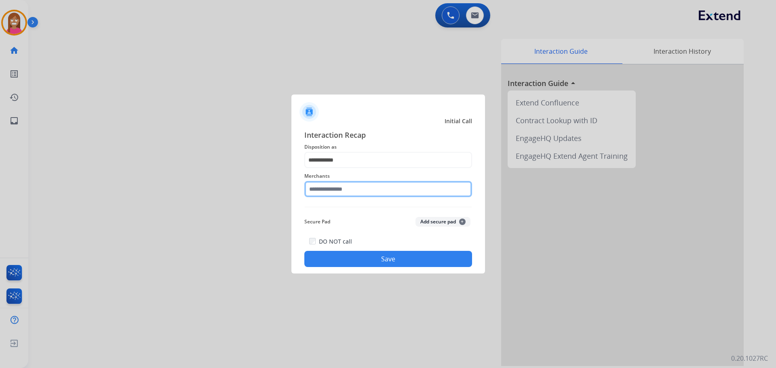
click at [330, 189] on input "text" at bounding box center [388, 189] width 168 height 16
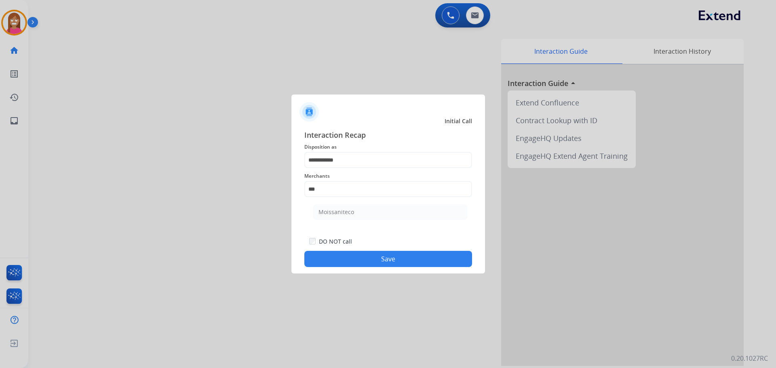
click at [318, 207] on li "Moissaniteco" at bounding box center [390, 211] width 154 height 15
type input "**********"
click at [324, 256] on button "Save" at bounding box center [388, 259] width 168 height 16
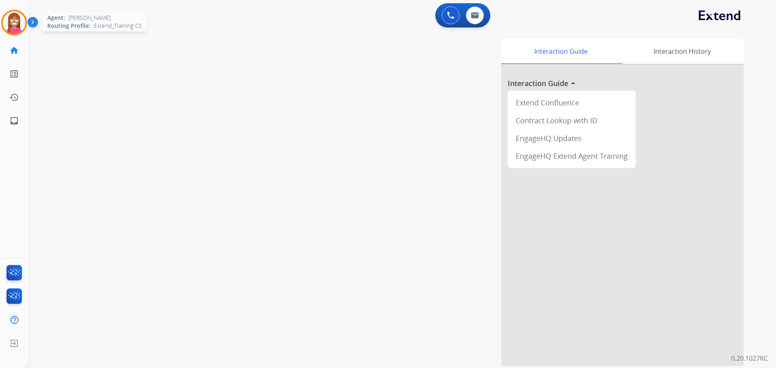
click at [15, 22] on img at bounding box center [14, 22] width 23 height 23
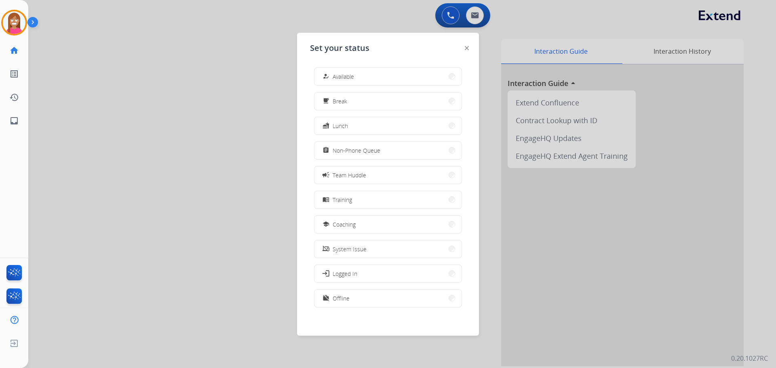
click at [362, 232] on button "school Coaching" at bounding box center [387, 224] width 147 height 17
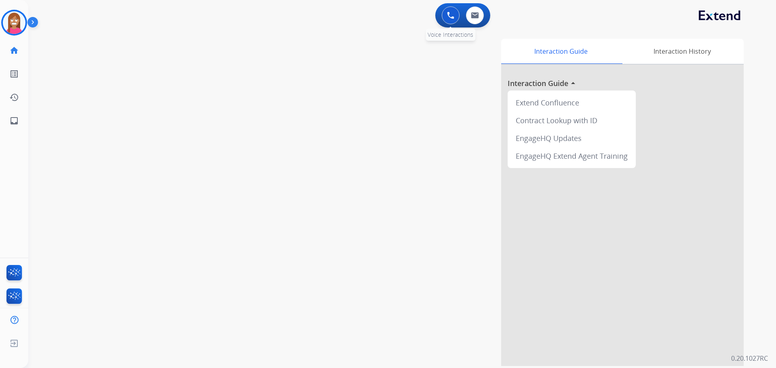
click at [448, 15] on img at bounding box center [450, 15] width 7 height 7
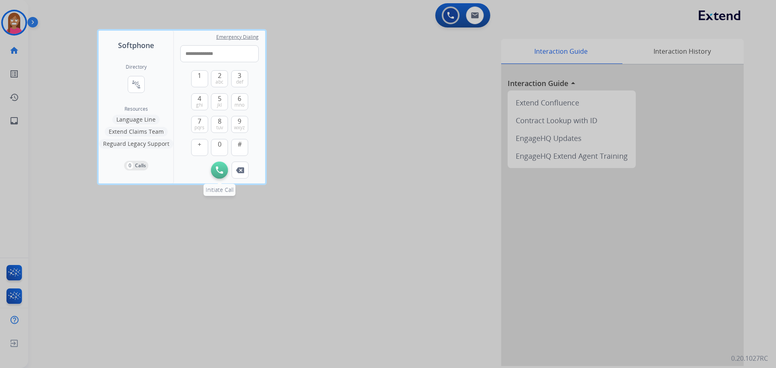
type input "**********"
click at [213, 169] on button "Initiate Call" at bounding box center [219, 170] width 17 height 17
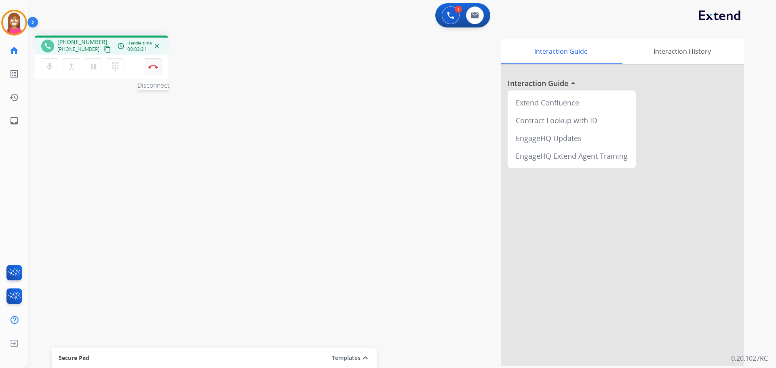
click at [151, 72] on button "Disconnect" at bounding box center [153, 66] width 17 height 17
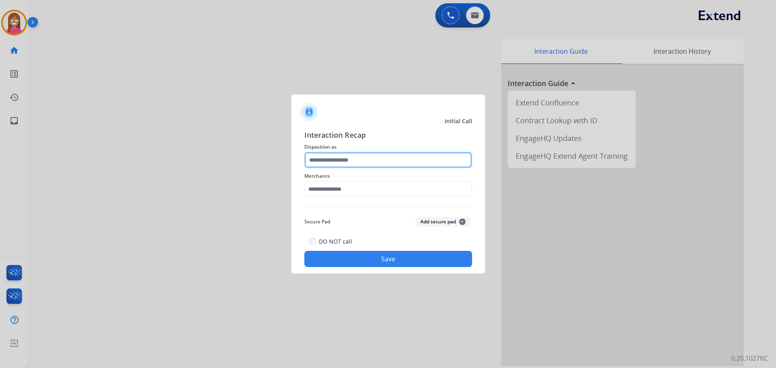
click at [340, 158] on input "text" at bounding box center [388, 160] width 168 height 16
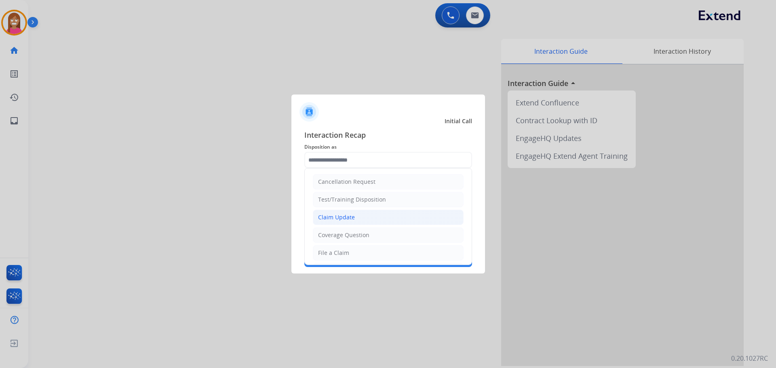
click at [323, 214] on div "Claim Update" at bounding box center [336, 217] width 37 height 8
type input "**********"
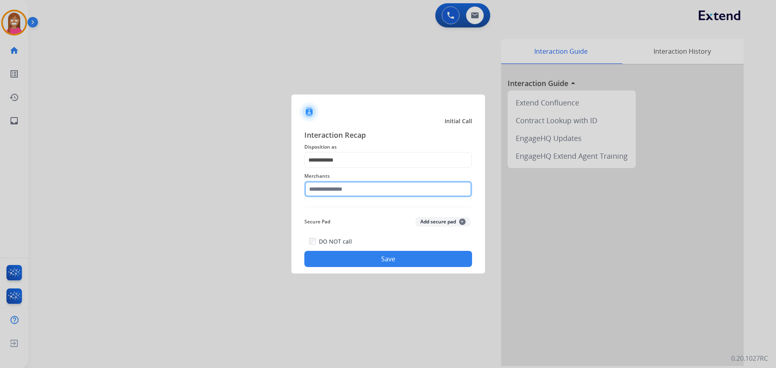
click at [323, 191] on input "text" at bounding box center [388, 189] width 168 height 16
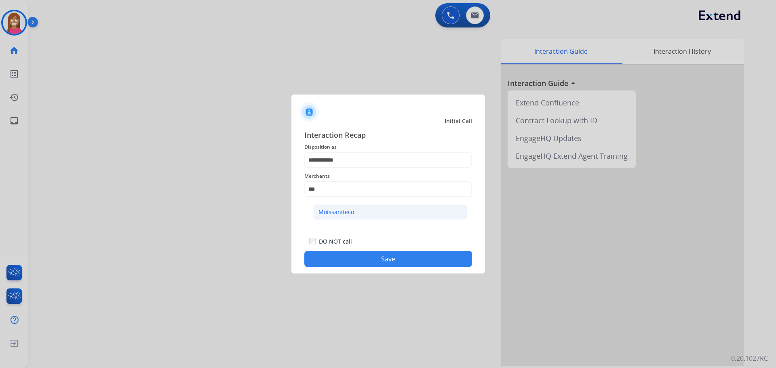
click at [321, 207] on li "Moissaniteco" at bounding box center [390, 211] width 154 height 15
type input "**********"
click at [337, 261] on button "Save" at bounding box center [388, 259] width 168 height 16
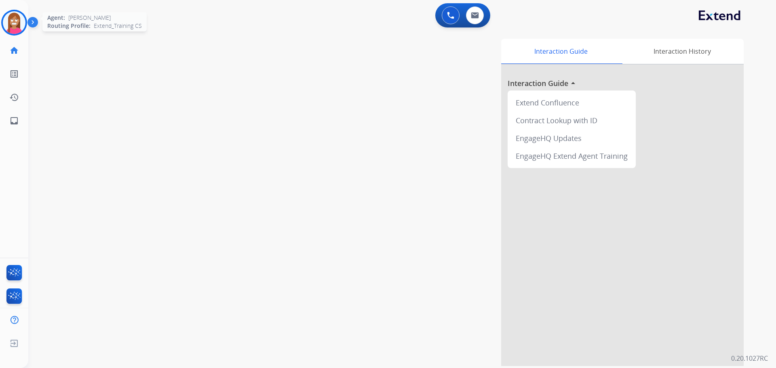
click at [15, 26] on img at bounding box center [14, 22] width 23 height 23
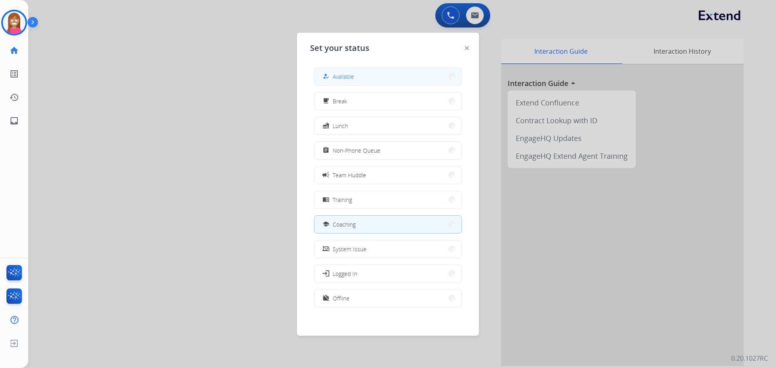
click at [347, 79] on span "Available" at bounding box center [343, 76] width 21 height 8
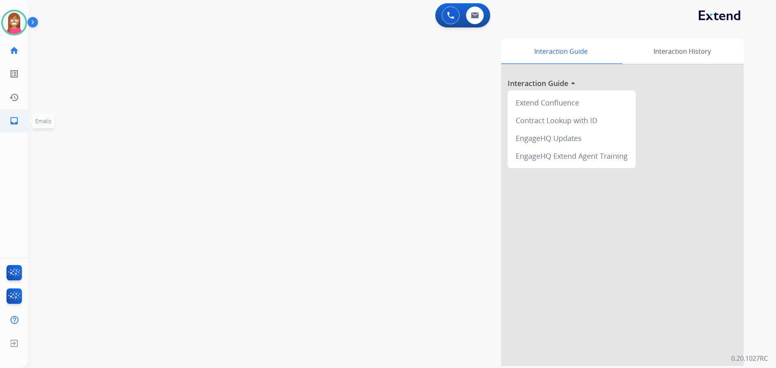
click at [12, 124] on mat-icon "inbox" at bounding box center [14, 121] width 10 height 10
select select "**********"
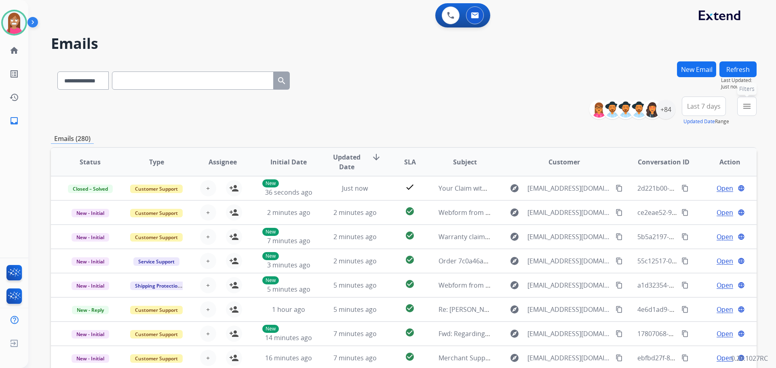
click at [748, 111] on mat-icon "menu" at bounding box center [747, 106] width 10 height 10
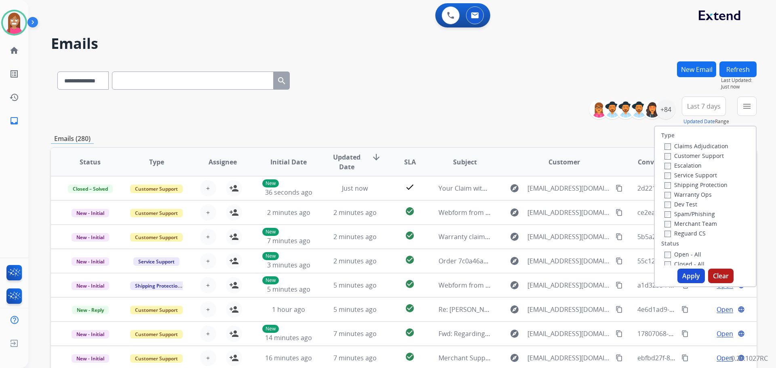
click at [675, 156] on label "Customer Support" at bounding box center [693, 156] width 59 height 8
click at [690, 185] on label "Shipping Protection" at bounding box center [695, 185] width 63 height 8
click at [674, 232] on label "Reguard CS" at bounding box center [684, 234] width 41 height 8
click at [678, 254] on label "Open - All" at bounding box center [682, 255] width 37 height 8
drag, startPoint x: 682, startPoint y: 275, endPoint x: 679, endPoint y: 272, distance: 4.9
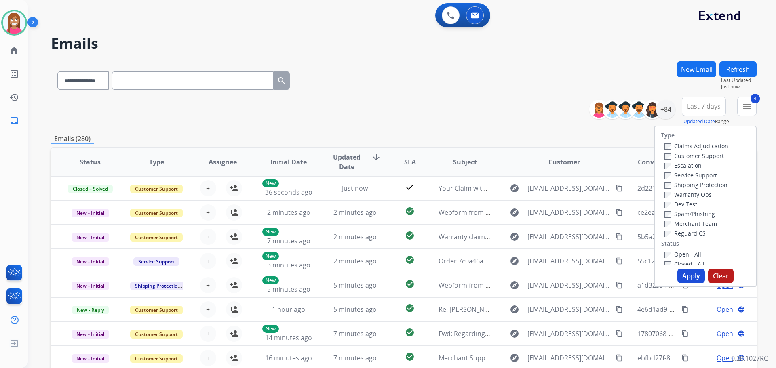
click at [681, 275] on button "Apply" at bounding box center [690, 276] width 27 height 15
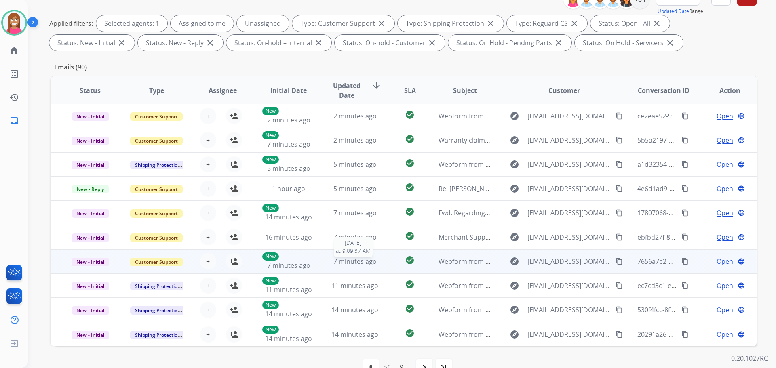
scroll to position [131, 0]
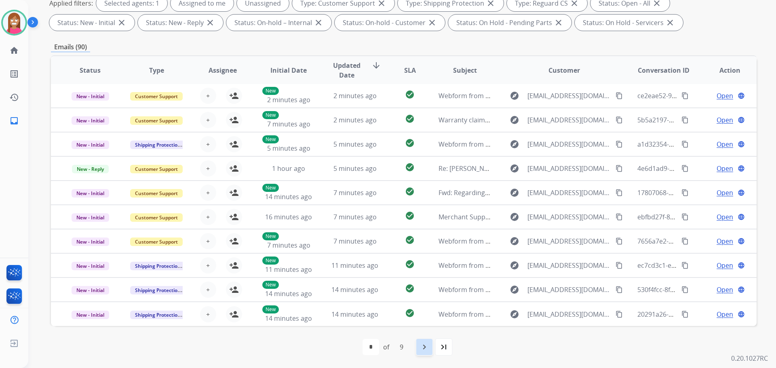
click at [422, 351] on mat-icon "navigate_next" at bounding box center [424, 347] width 10 height 10
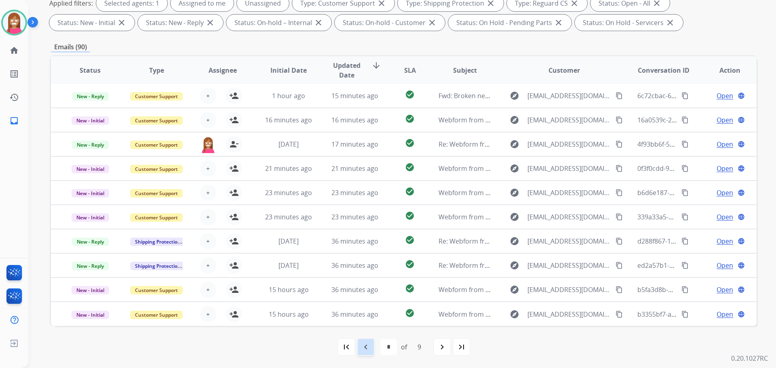
click at [366, 347] on mat-icon "navigate_before" at bounding box center [366, 347] width 10 height 10
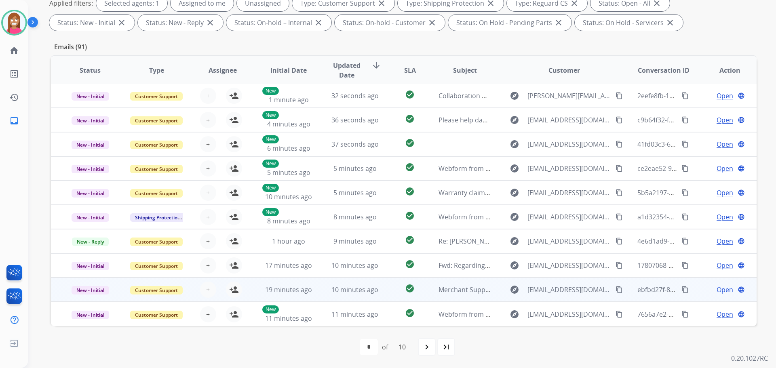
drag, startPoint x: 426, startPoint y: 299, endPoint x: 421, endPoint y: 297, distance: 5.3
click at [426, 297] on td "Merchant Support #660213: How would you rate the support you received?" at bounding box center [459, 290] width 66 height 24
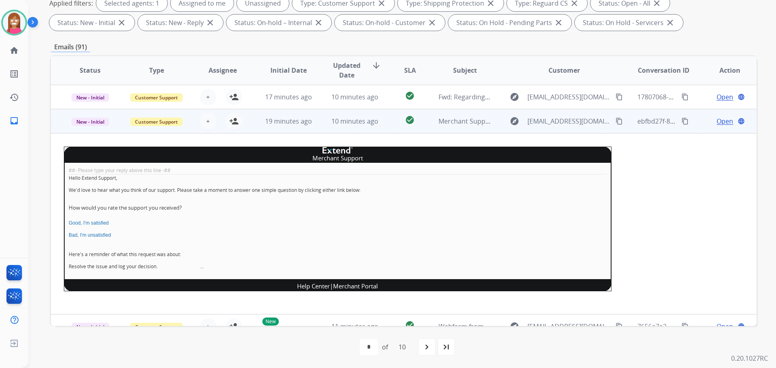
scroll to position [182, 0]
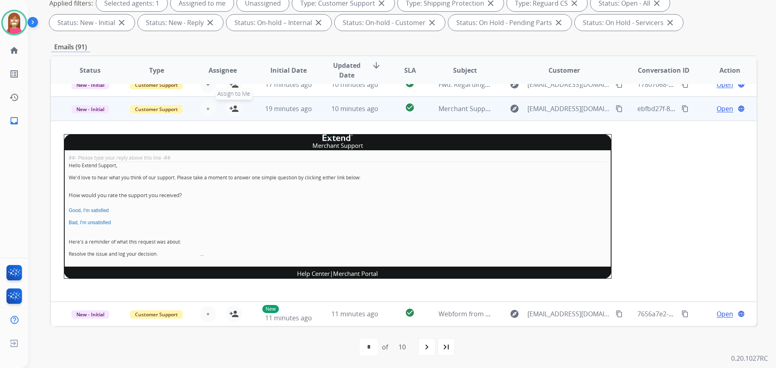
click at [232, 110] on mat-icon "person_add" at bounding box center [234, 109] width 10 height 10
click at [85, 112] on span "New - Initial" at bounding box center [91, 109] width 38 height 8
click at [121, 65] on p "Closed – Solved" at bounding box center [133, 62] width 46 height 11
click at [427, 347] on mat-icon "navigate_next" at bounding box center [427, 347] width 10 height 10
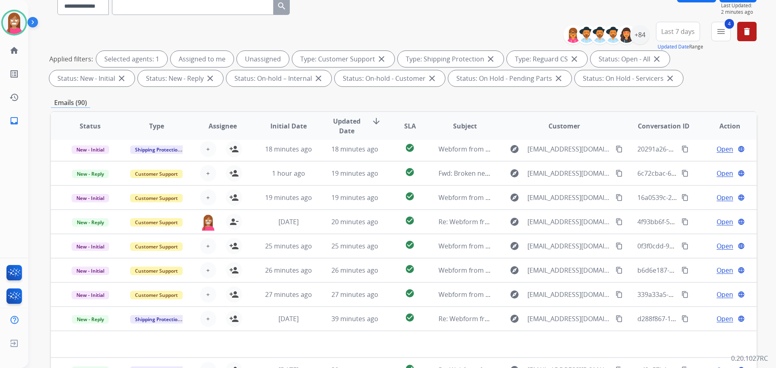
scroll to position [131, 0]
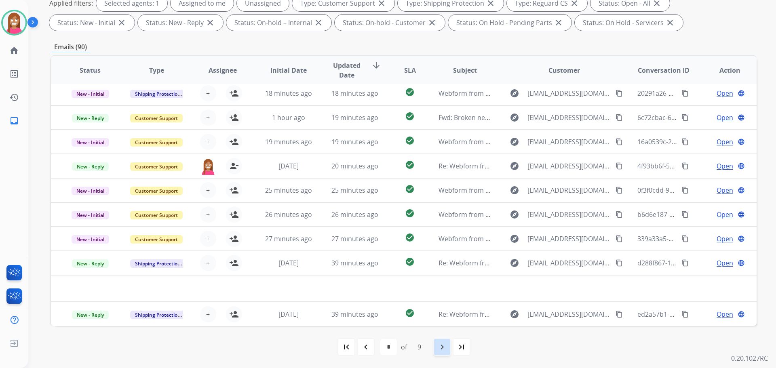
click at [439, 349] on mat-icon "navigate_next" at bounding box center [442, 347] width 10 height 10
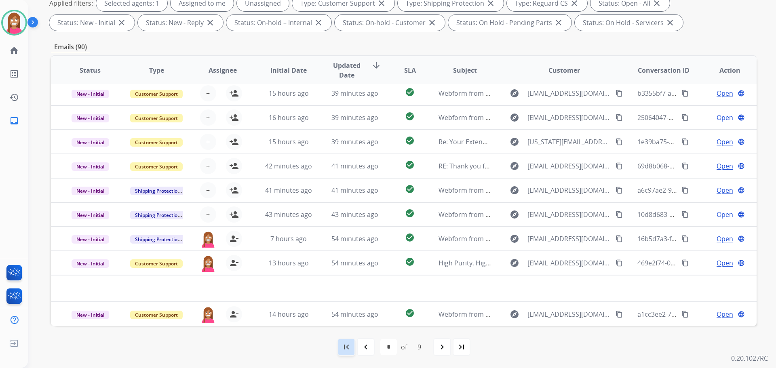
click at [352, 348] on div "first_page" at bounding box center [346, 347] width 18 height 18
select select "*"
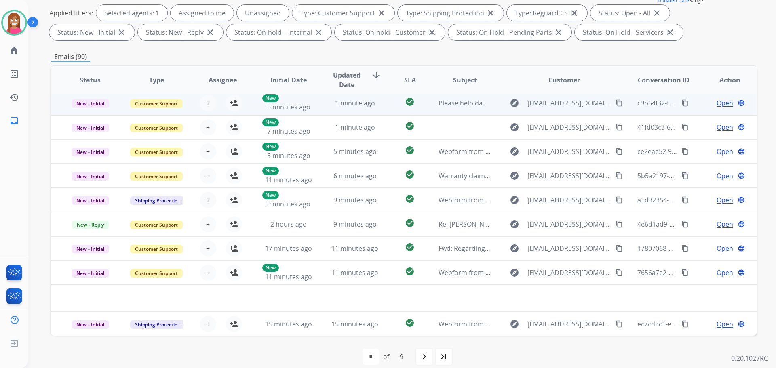
scroll to position [121, 0]
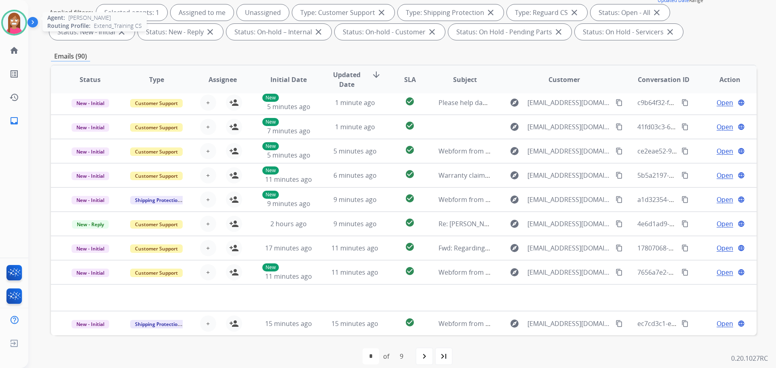
click at [8, 22] on img at bounding box center [14, 22] width 23 height 23
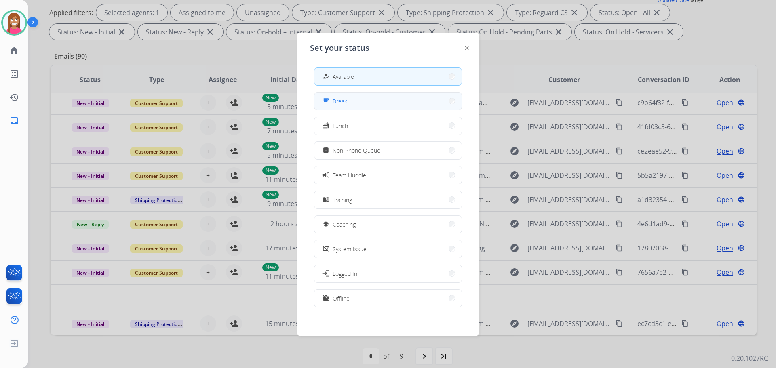
click at [335, 103] on button "free_breakfast Break" at bounding box center [387, 101] width 147 height 17
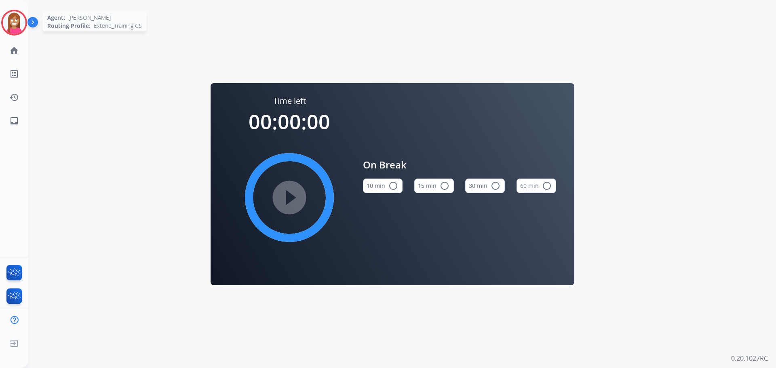
click at [6, 24] on img at bounding box center [14, 22] width 23 height 23
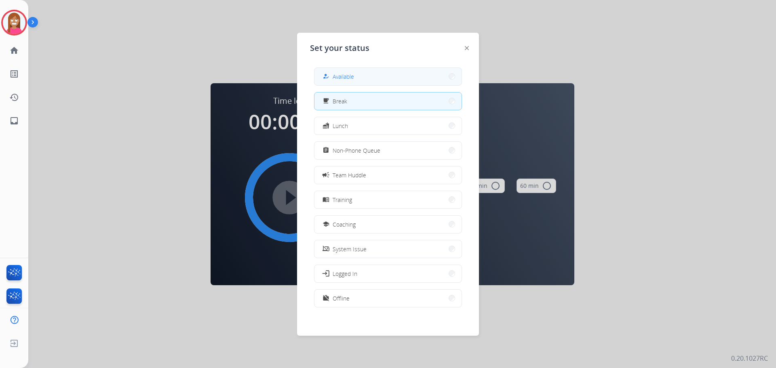
click at [343, 82] on button "how_to_reg Available" at bounding box center [387, 76] width 147 height 17
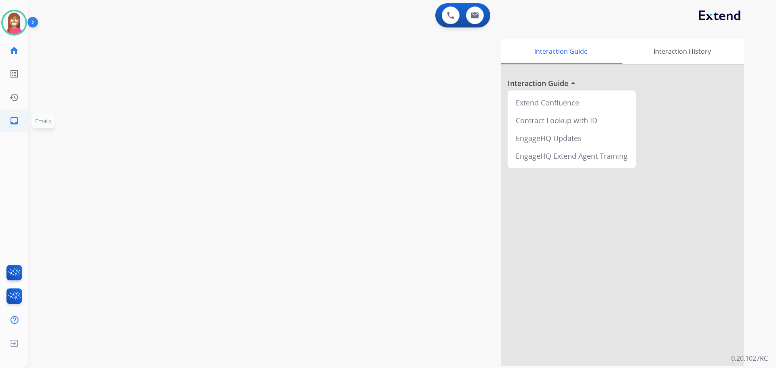
click at [15, 121] on mat-icon "inbox" at bounding box center [14, 121] width 10 height 10
select select "**********"
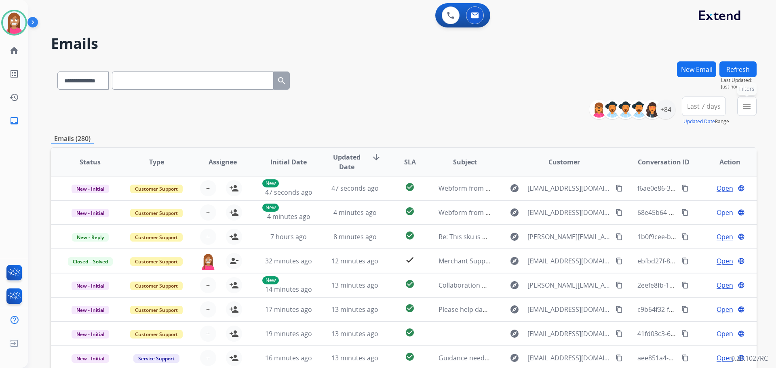
click at [748, 115] on button "menu Filters" at bounding box center [746, 106] width 19 height 19
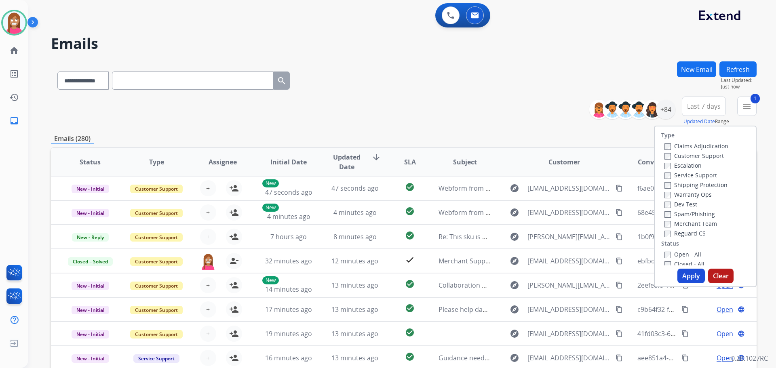
click at [676, 184] on label "Shipping Protection" at bounding box center [695, 185] width 63 height 8
click at [672, 236] on label "Reguard CS" at bounding box center [684, 234] width 41 height 8
click at [671, 254] on label "Open - All" at bounding box center [682, 255] width 37 height 8
click at [688, 276] on button "Apply" at bounding box center [690, 276] width 27 height 15
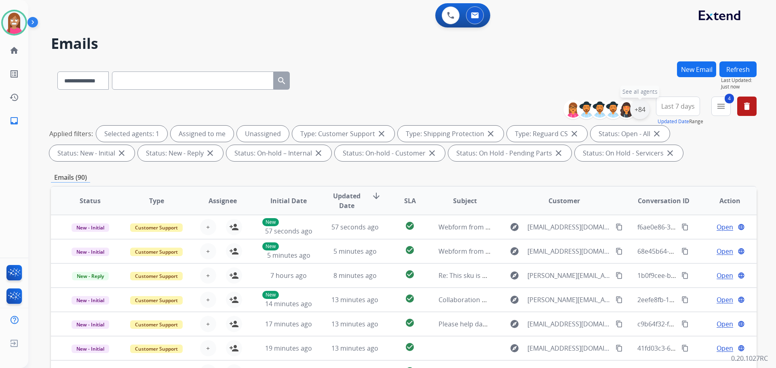
click at [642, 113] on div "+84" at bounding box center [639, 109] width 19 height 19
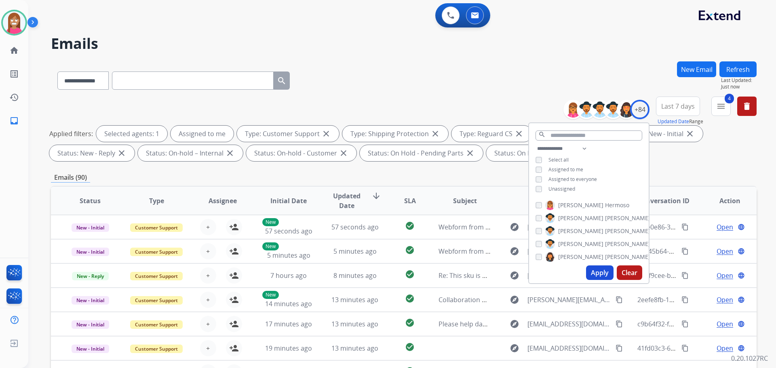
click at [600, 276] on button "Apply" at bounding box center [599, 273] width 27 height 15
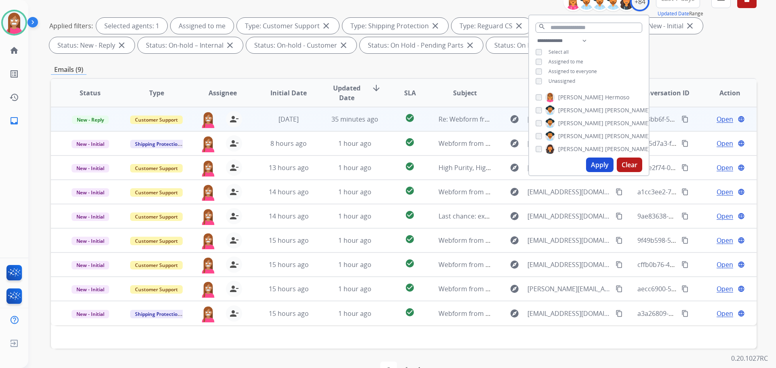
scroll to position [131, 0]
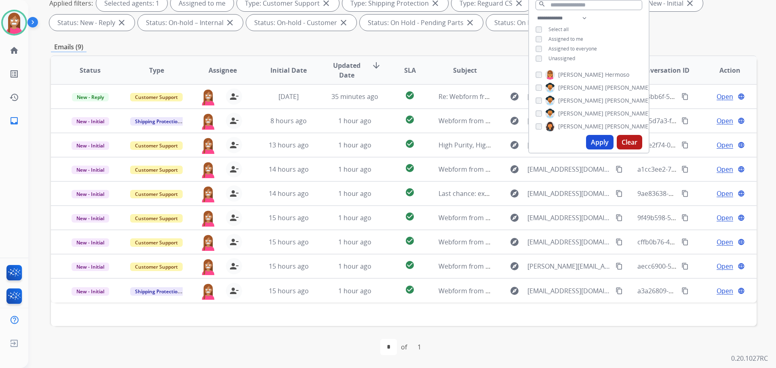
drag, startPoint x: 295, startPoint y: 350, endPoint x: 299, endPoint y: 344, distance: 6.7
click at [297, 344] on div "first_page navigate_before * of 1 navigate_next last_page" at bounding box center [404, 347] width 706 height 16
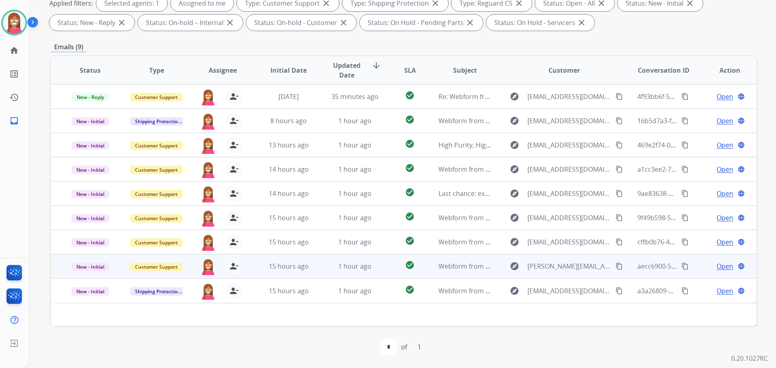
click at [323, 267] on td "1 hour ago" at bounding box center [349, 266] width 66 height 24
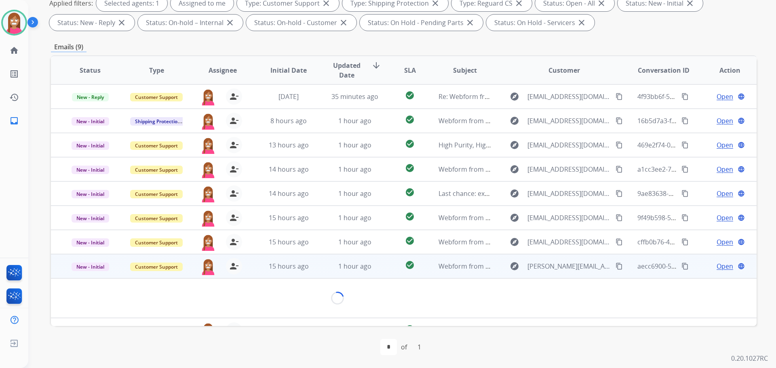
scroll to position [13, 0]
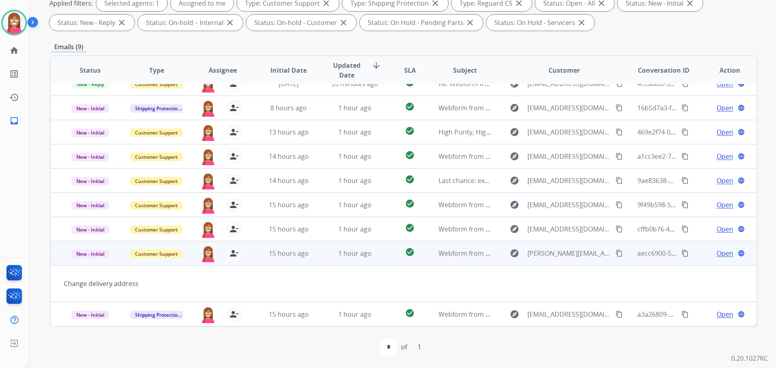
click at [709, 249] on div "Open language" at bounding box center [729, 254] width 53 height 10
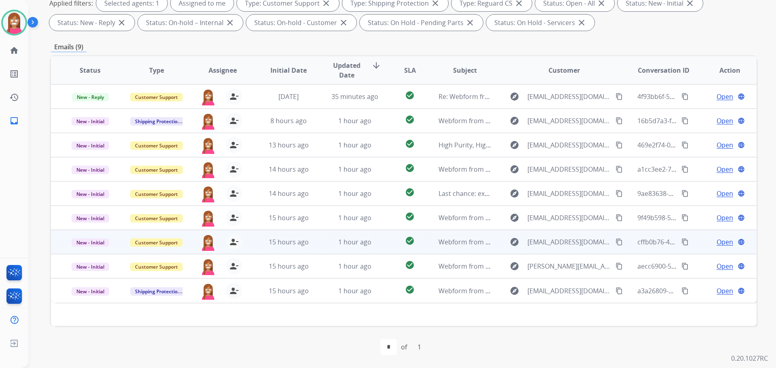
scroll to position [0, 0]
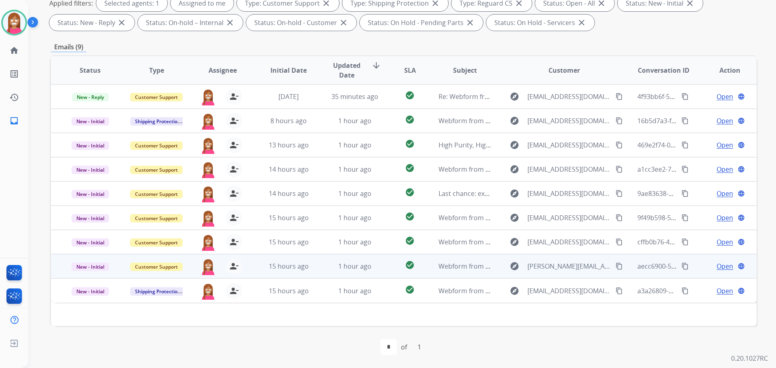
click at [427, 270] on td "Webform from [PERSON_NAME][EMAIL_ADDRESS][DOMAIN_NAME] on [DATE]" at bounding box center [459, 266] width 66 height 24
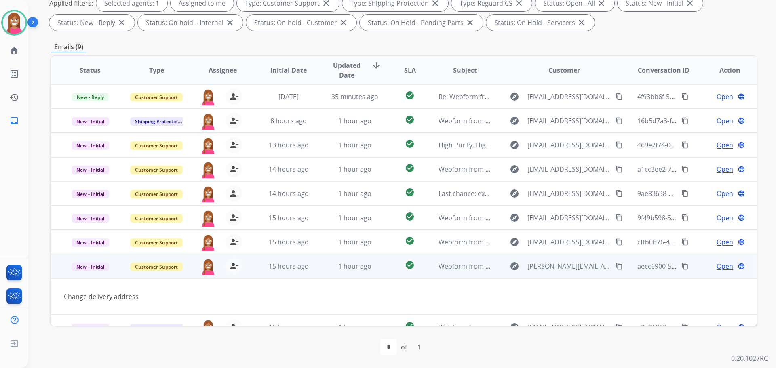
scroll to position [13, 0]
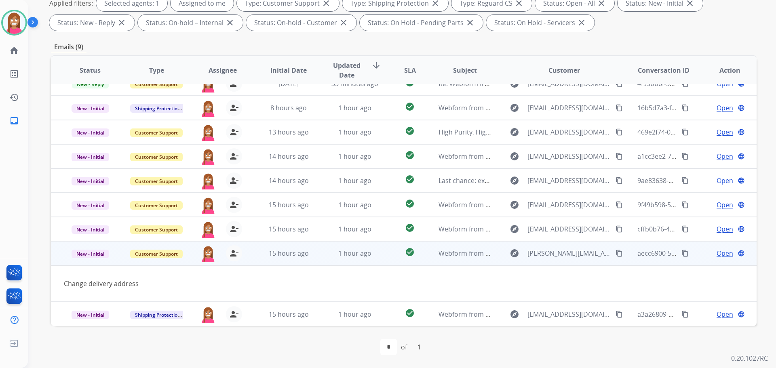
click at [716, 257] on span "Open" at bounding box center [724, 254] width 17 height 10
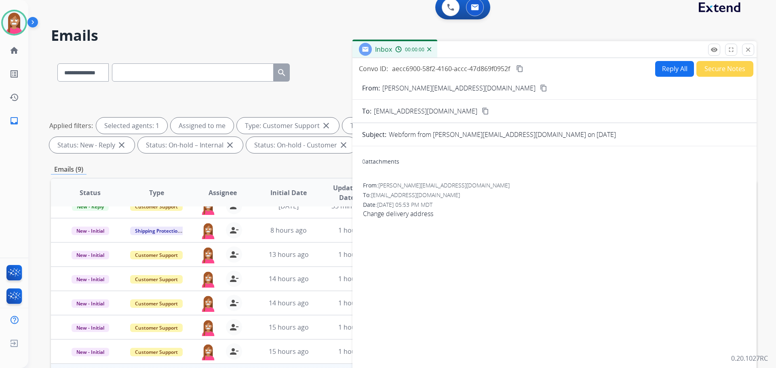
scroll to position [0, 0]
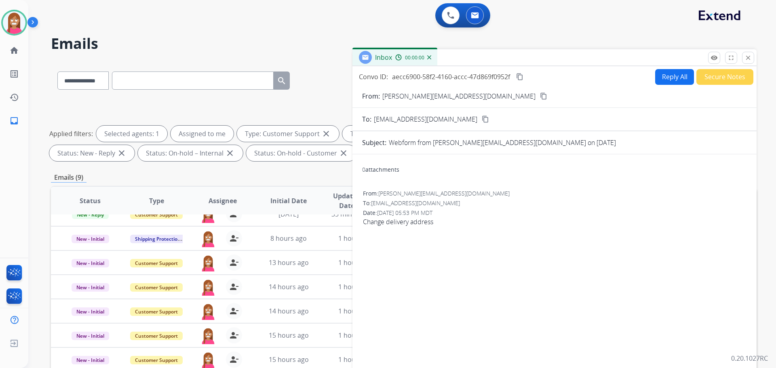
click at [674, 77] on button "Reply All" at bounding box center [674, 77] width 39 height 16
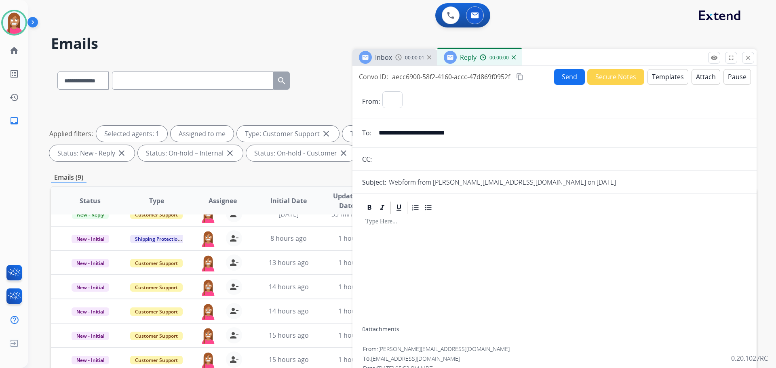
select select "**********"
click at [674, 77] on button "Templates" at bounding box center [667, 77] width 41 height 16
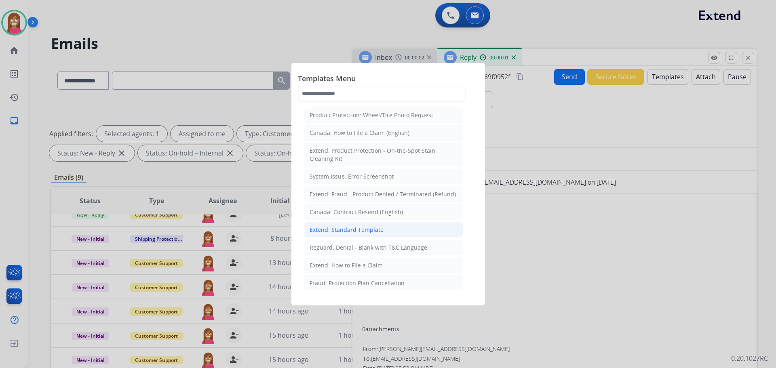
click at [335, 228] on div "Extend: Standard Template" at bounding box center [347, 230] width 74 height 8
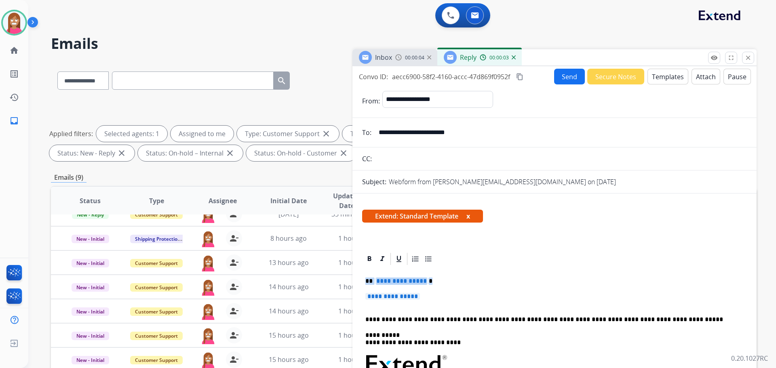
drag, startPoint x: 432, startPoint y: 300, endPoint x: 364, endPoint y: 278, distance: 71.8
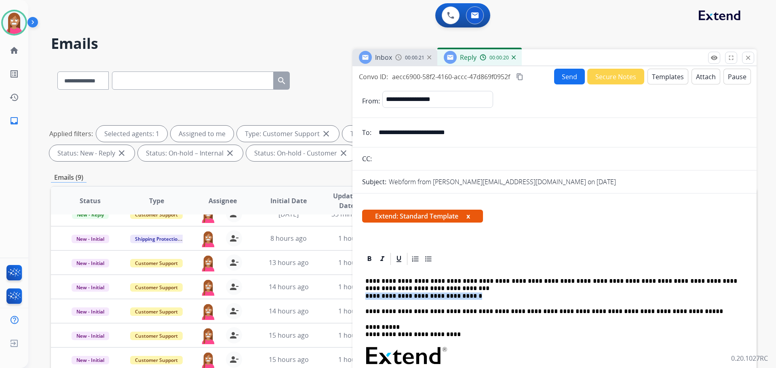
drag, startPoint x: 485, startPoint y: 296, endPoint x: 365, endPoint y: 299, distance: 120.4
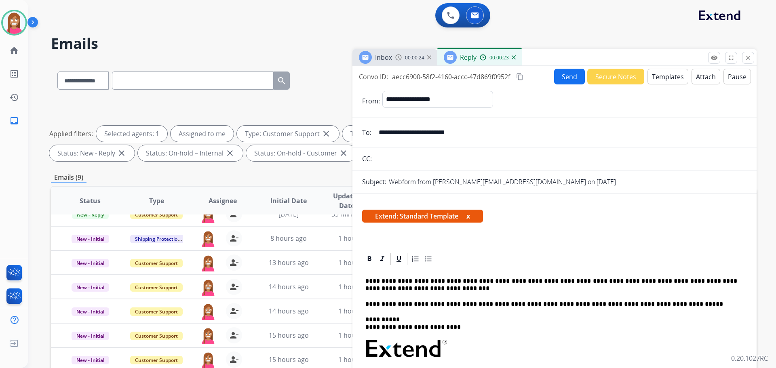
click at [396, 289] on p "**********" at bounding box center [551, 285] width 372 height 15
click at [559, 77] on button "Send" at bounding box center [569, 77] width 31 height 16
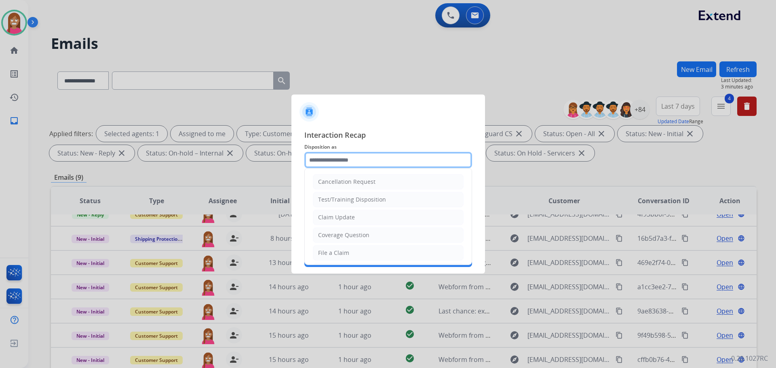
click at [346, 162] on input "text" at bounding box center [388, 160] width 168 height 16
drag, startPoint x: 339, startPoint y: 216, endPoint x: 339, endPoint y: 200, distance: 15.8
click at [339, 214] on div "Claim Update" at bounding box center [336, 217] width 37 height 8
type input "**********"
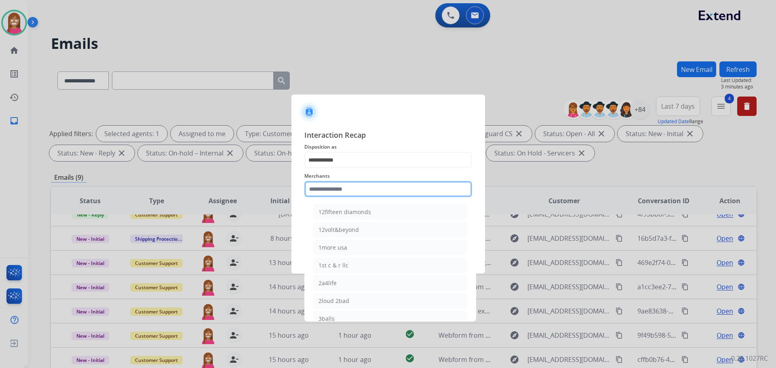
click at [336, 190] on input "text" at bounding box center [388, 189] width 168 height 16
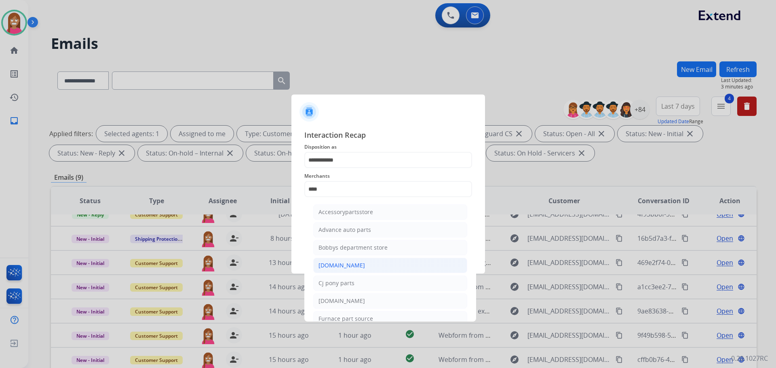
click at [329, 263] on div "[DOMAIN_NAME]" at bounding box center [341, 265] width 46 height 8
type input "**********"
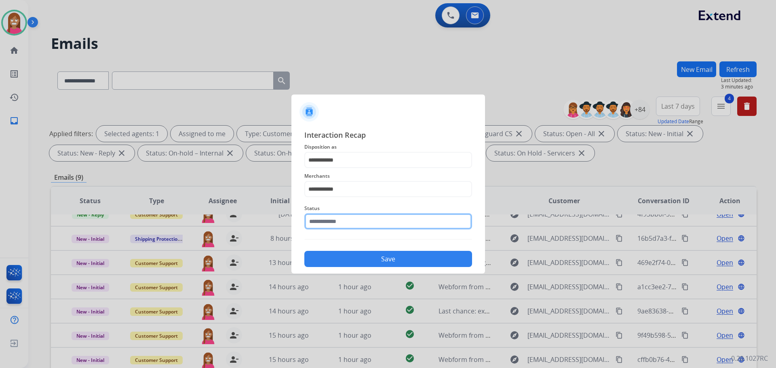
click at [325, 219] on input "text" at bounding box center [388, 221] width 168 height 16
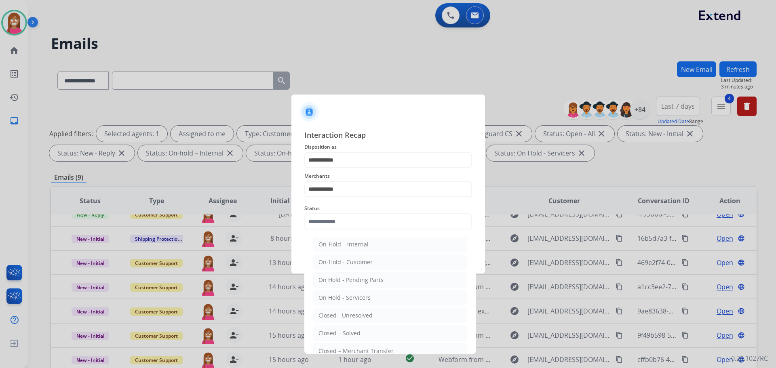
drag, startPoint x: 334, startPoint y: 334, endPoint x: 335, endPoint y: 325, distance: 9.0
click at [336, 333] on div "Closed – Solved" at bounding box center [339, 333] width 42 height 8
type input "**********"
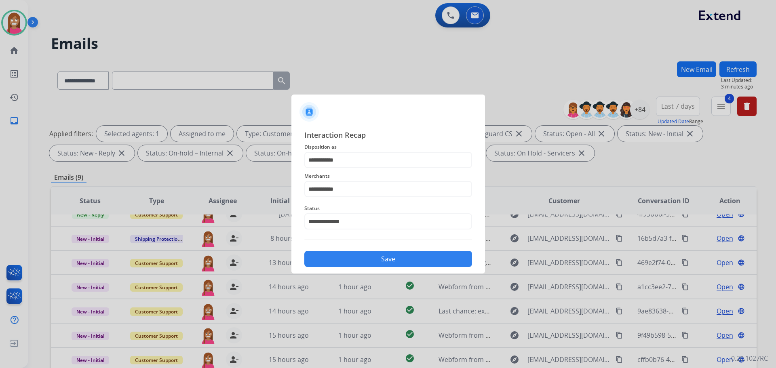
click at [327, 255] on button "Save" at bounding box center [388, 259] width 168 height 16
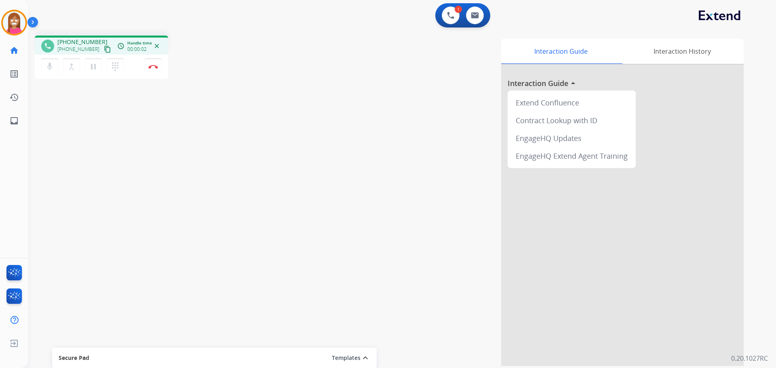
click at [104, 51] on mat-icon "content_copy" at bounding box center [107, 49] width 7 height 7
click at [149, 63] on button "Disconnect" at bounding box center [153, 66] width 17 height 17
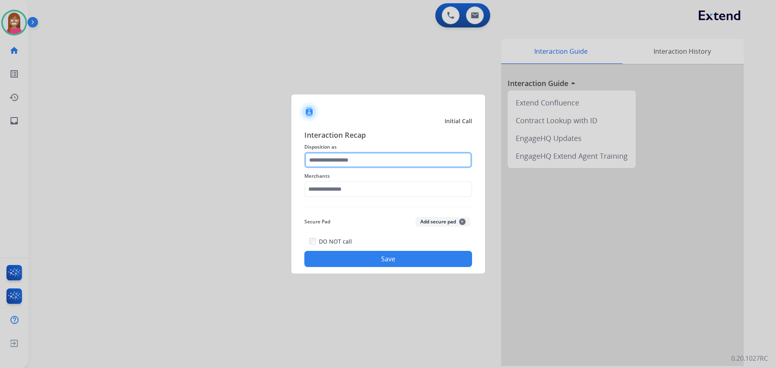
drag, startPoint x: 320, startPoint y: 161, endPoint x: 326, endPoint y: 164, distance: 6.7
click at [321, 160] on input "text" at bounding box center [388, 160] width 168 height 16
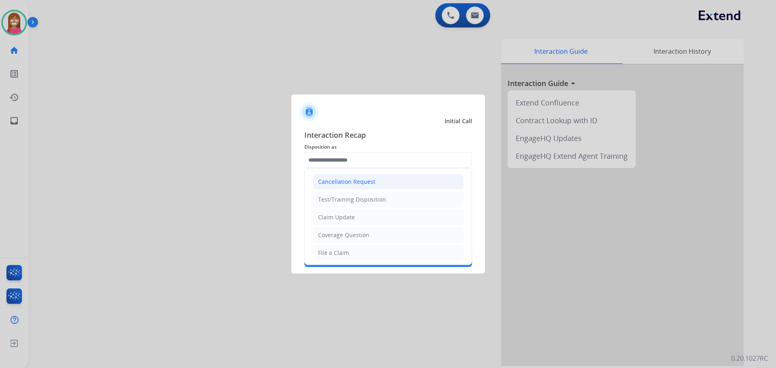
click at [336, 185] on div "Cancellation Request" at bounding box center [346, 182] width 57 height 8
type input "**********"
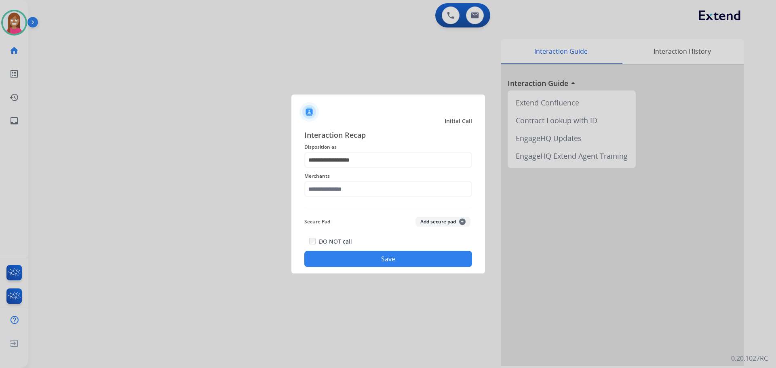
click at [335, 198] on div "Merchants" at bounding box center [388, 184] width 168 height 32
click at [332, 192] on input "text" at bounding box center [388, 189] width 168 height 16
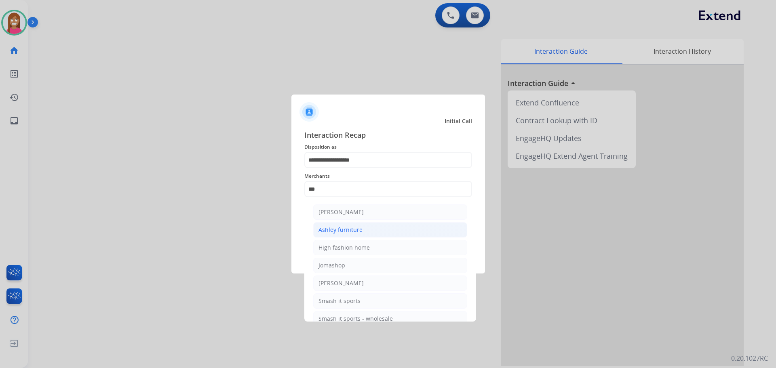
click at [327, 232] on div "Ashley furniture" at bounding box center [340, 230] width 44 height 8
type input "**********"
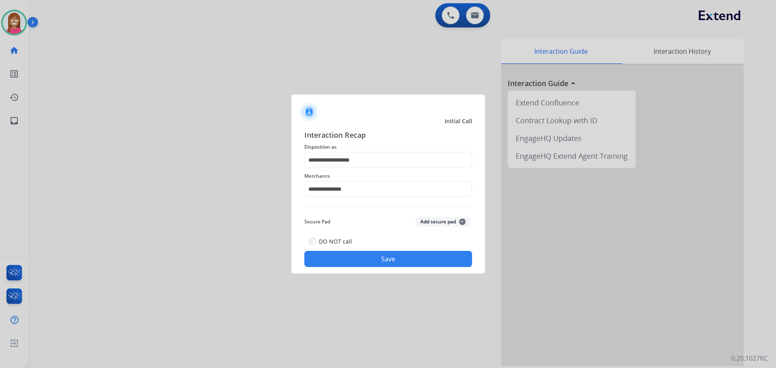
click at [355, 263] on button "Save" at bounding box center [388, 259] width 168 height 16
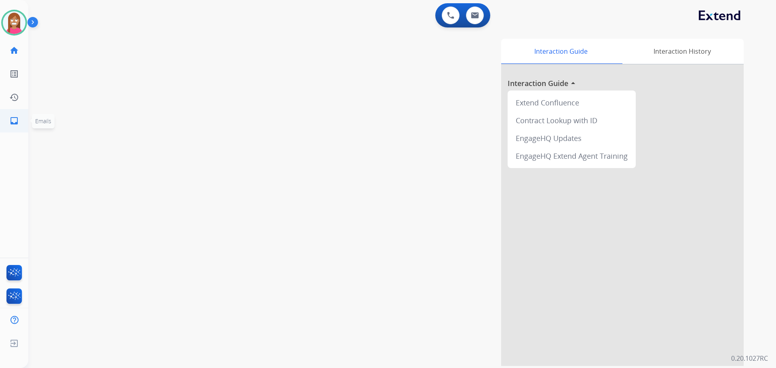
click at [8, 125] on link "inbox Emails" at bounding box center [14, 121] width 23 height 23
select select "**********"
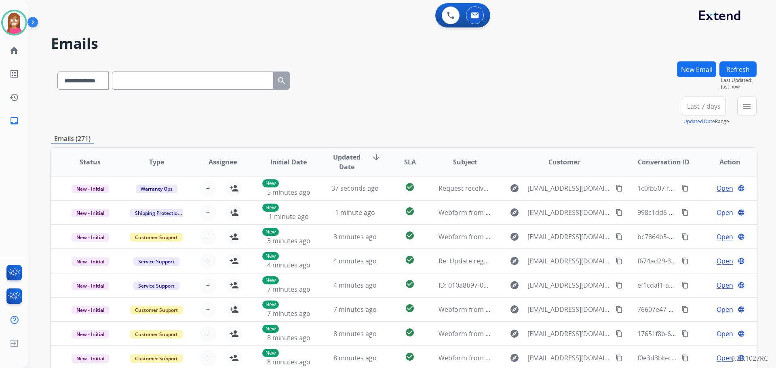
click at [749, 94] on div "New Email Refresh Last Updated: Just now" at bounding box center [717, 78] width 80 height 35
click at [746, 105] on mat-icon "menu" at bounding box center [747, 106] width 10 height 10
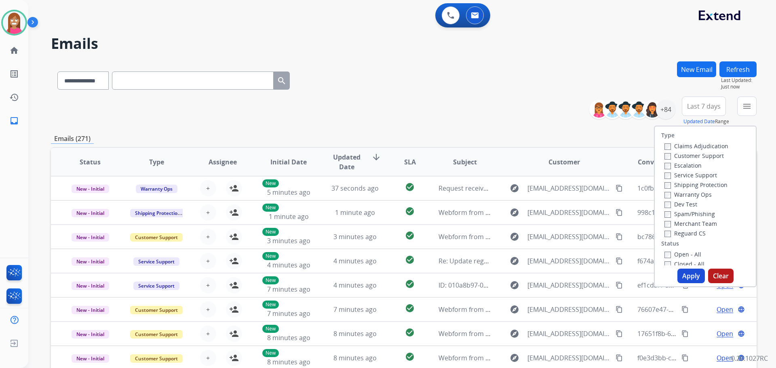
click at [683, 156] on label "Customer Support" at bounding box center [693, 156] width 59 height 8
click at [683, 182] on label "Shipping Protection" at bounding box center [695, 185] width 63 height 8
click at [668, 253] on label "Open - All" at bounding box center [682, 255] width 37 height 8
click at [684, 278] on button "Apply" at bounding box center [690, 276] width 27 height 15
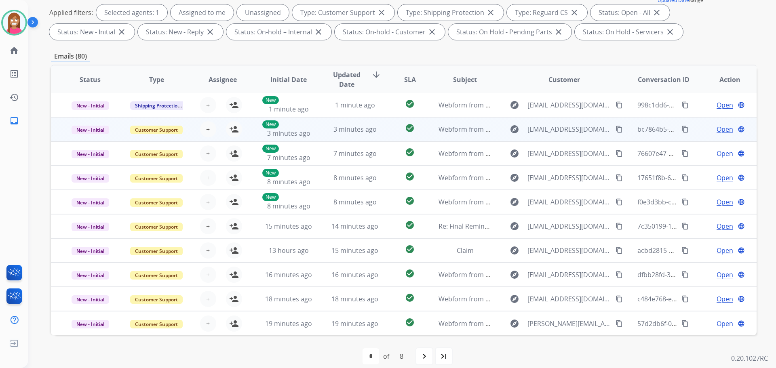
scroll to position [131, 0]
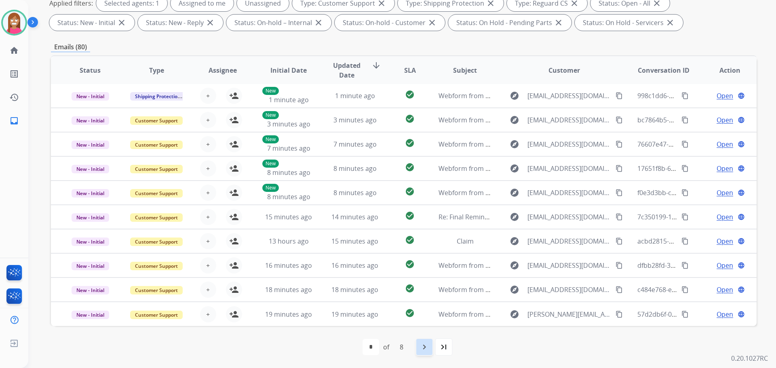
click at [425, 349] on mat-icon "navigate_next" at bounding box center [424, 347] width 10 height 10
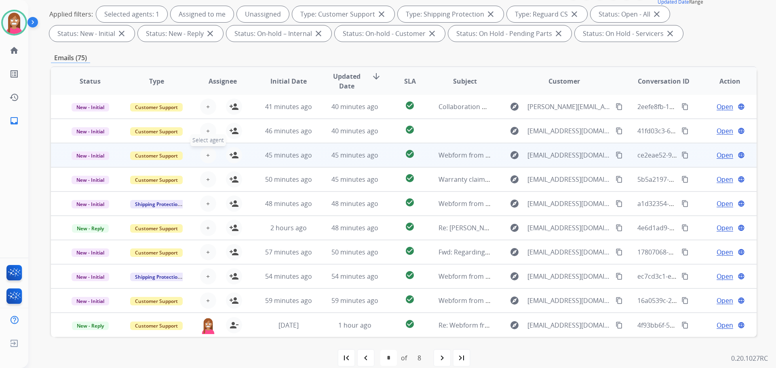
scroll to position [121, 0]
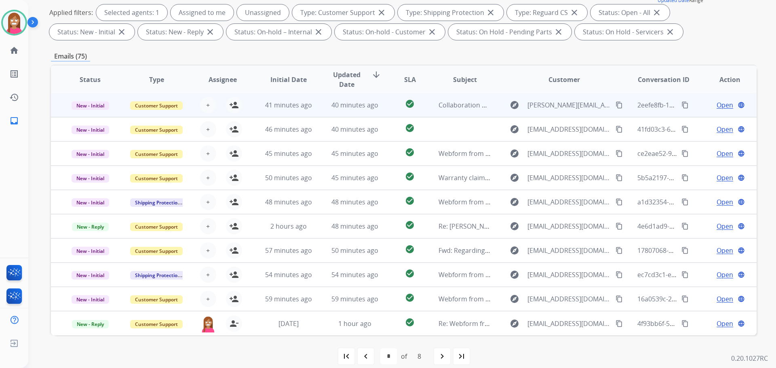
click at [308, 114] on td "41 minutes ago" at bounding box center [282, 105] width 66 height 24
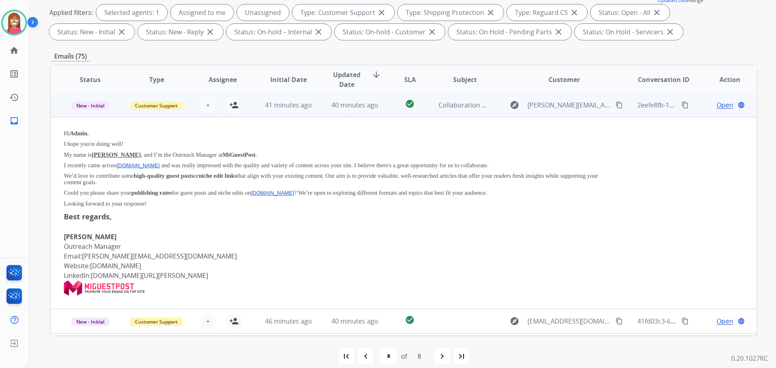
scroll to position [0, 0]
click at [231, 110] on mat-icon "person_add" at bounding box center [234, 106] width 10 height 10
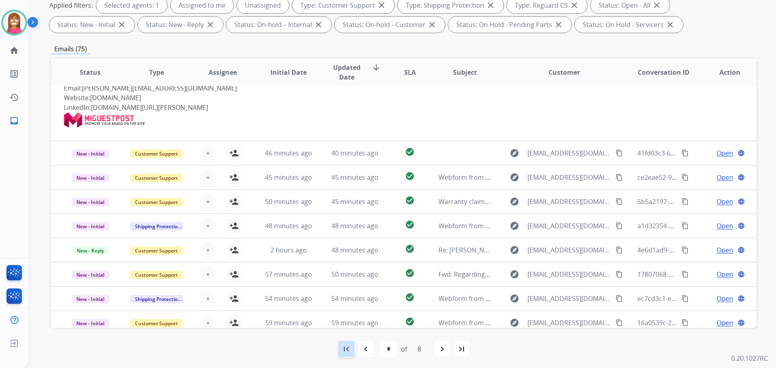
scroll to position [131, 0]
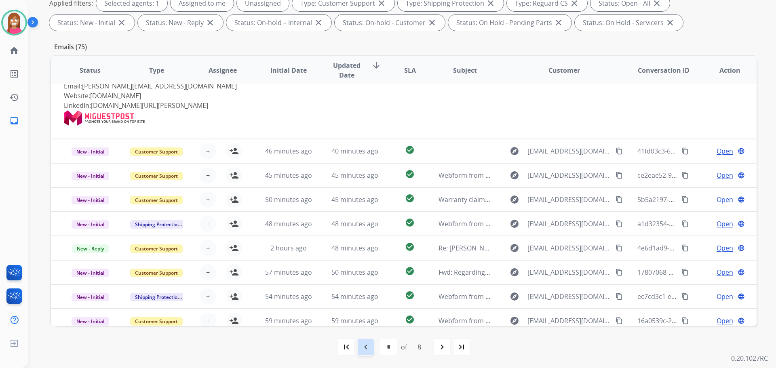
click at [367, 349] on mat-icon "navigate_before" at bounding box center [366, 347] width 10 height 10
select select "*"
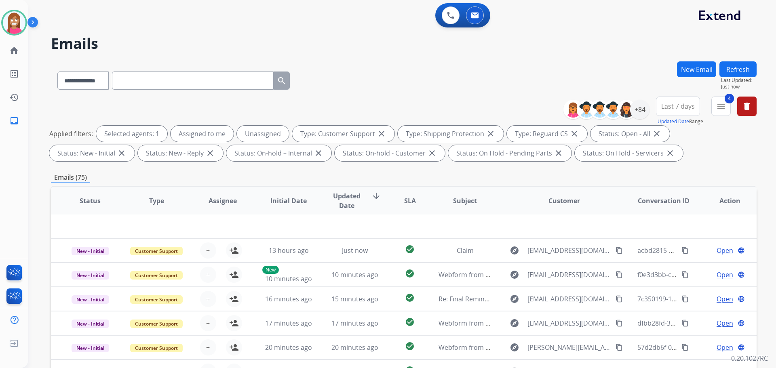
scroll to position [27, 0]
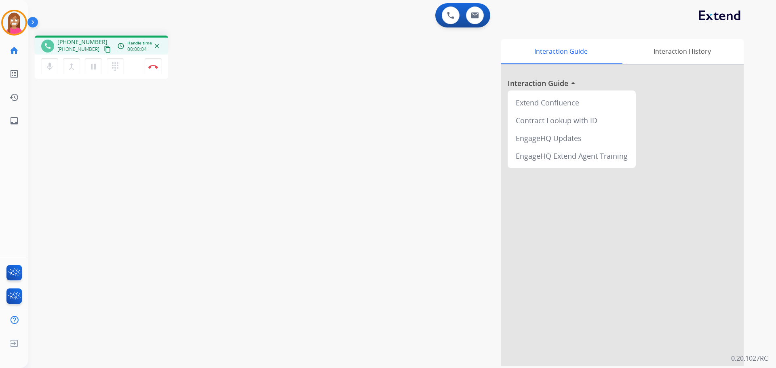
click at [104, 47] on mat-icon "content_copy" at bounding box center [107, 49] width 7 height 7
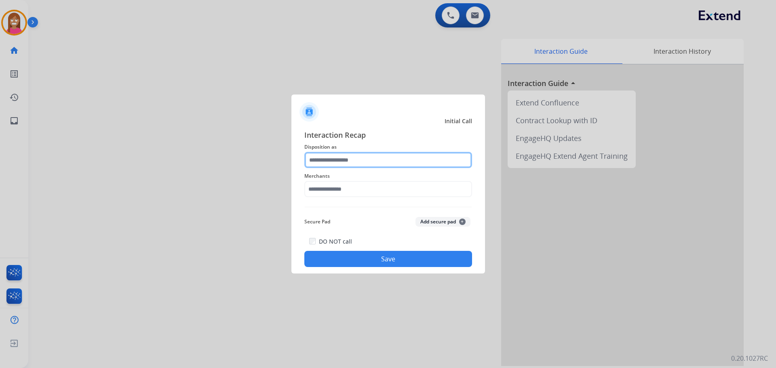
click at [339, 163] on input "text" at bounding box center [388, 160] width 168 height 16
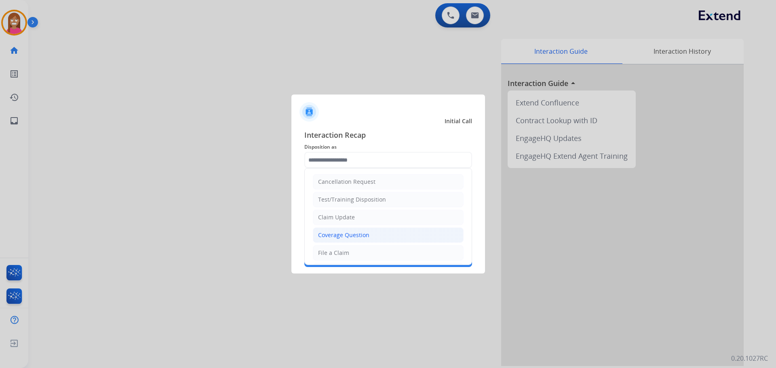
click at [318, 231] on li "Coverage Question" at bounding box center [388, 235] width 151 height 15
type input "**********"
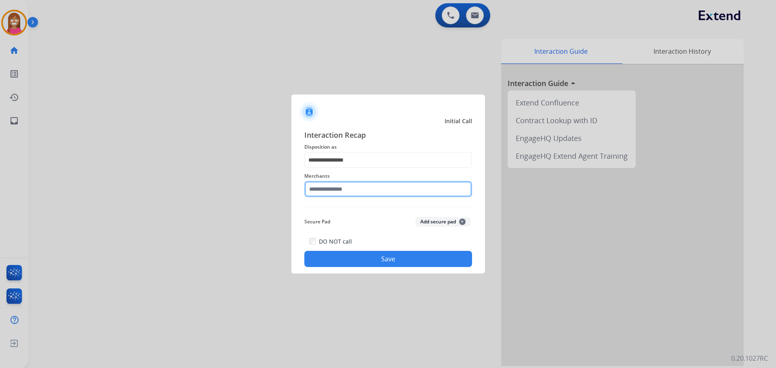
click at [331, 187] on input "text" at bounding box center [388, 189] width 168 height 16
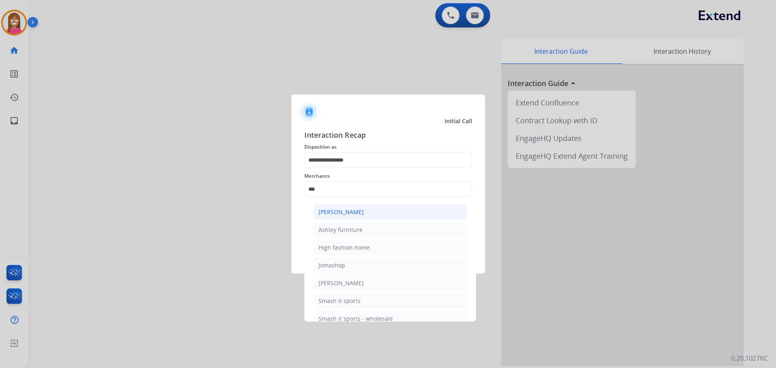
click at [337, 215] on div "[PERSON_NAME]" at bounding box center [340, 212] width 45 height 8
type input "**********"
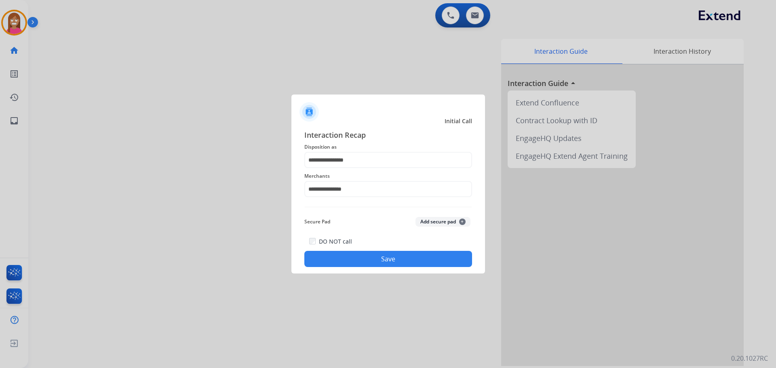
click at [346, 256] on button "Save" at bounding box center [388, 259] width 168 height 16
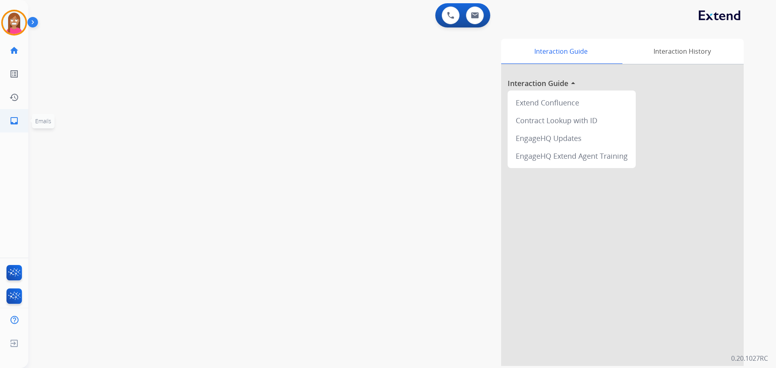
click at [9, 116] on mat-icon "inbox" at bounding box center [14, 121] width 10 height 10
select select "**********"
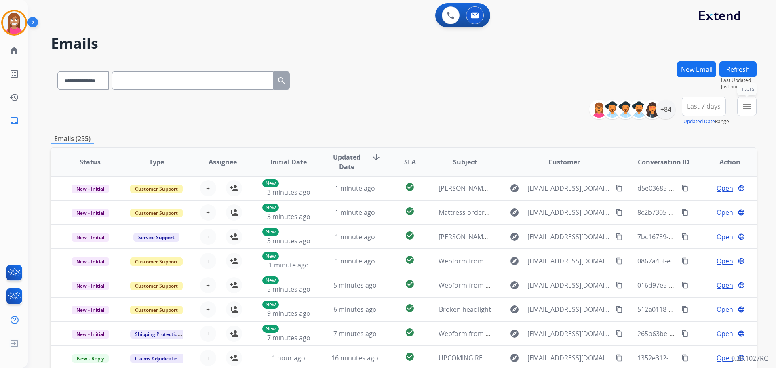
click at [746, 101] on button "menu Filters" at bounding box center [746, 106] width 19 height 19
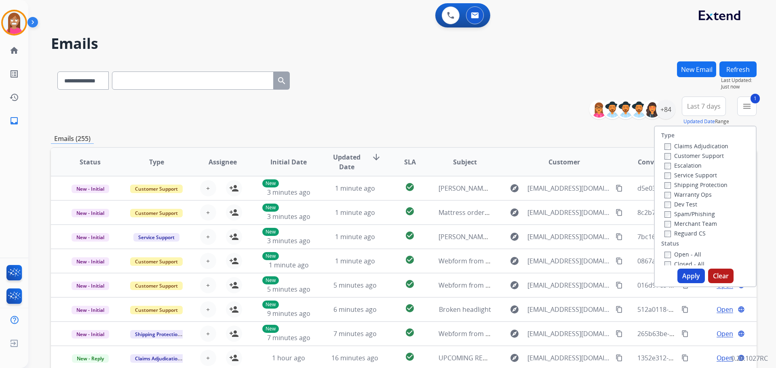
click at [666, 184] on label "Shipping Protection" at bounding box center [695, 185] width 63 height 8
click at [667, 234] on label "Reguard CS" at bounding box center [684, 234] width 41 height 8
click at [670, 256] on label "Open - All" at bounding box center [682, 255] width 37 height 8
click at [683, 272] on button "Apply" at bounding box center [690, 276] width 27 height 15
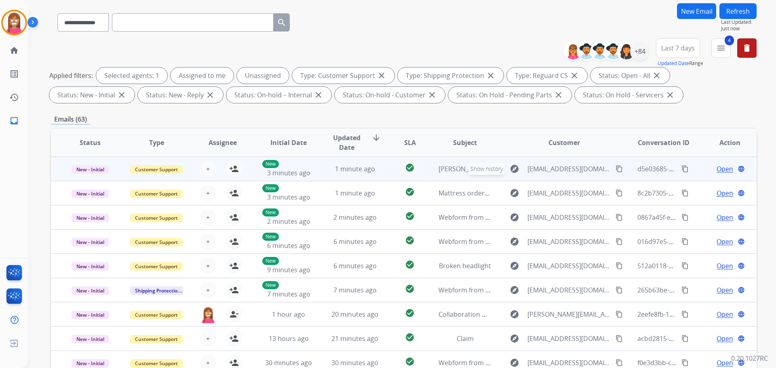
scroll to position [50, 0]
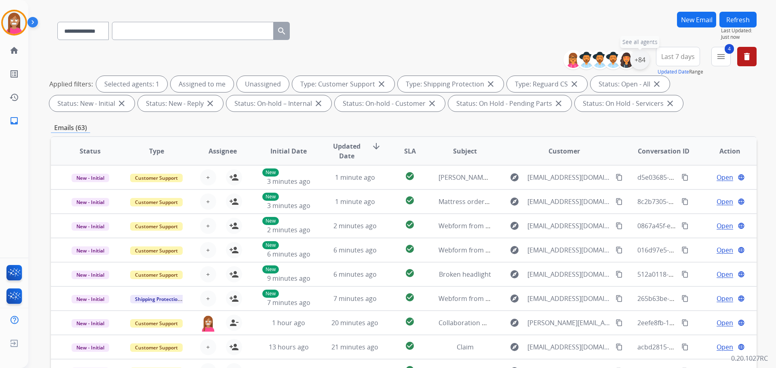
click at [644, 67] on div "+84" at bounding box center [639, 59] width 19 height 19
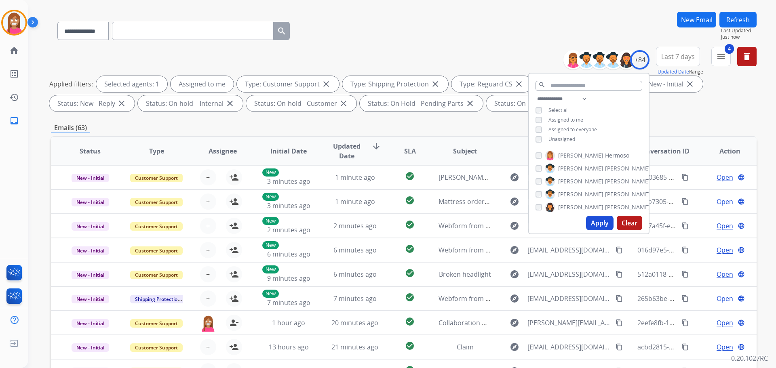
click at [594, 222] on button "Apply" at bounding box center [599, 223] width 27 height 15
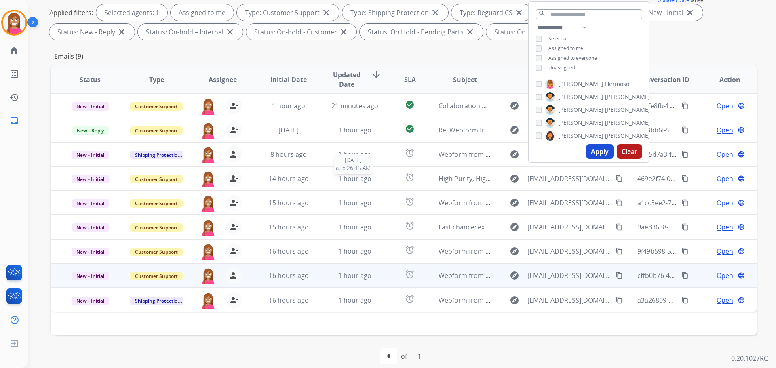
scroll to position [131, 0]
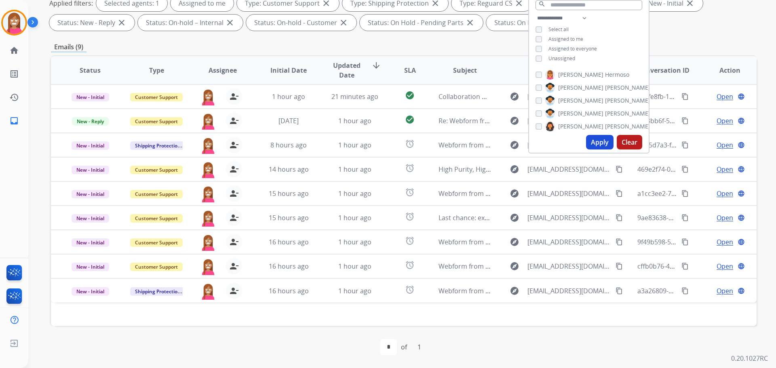
click at [282, 334] on div "first_page navigate_before * of 1 navigate_next last_page" at bounding box center [404, 347] width 706 height 42
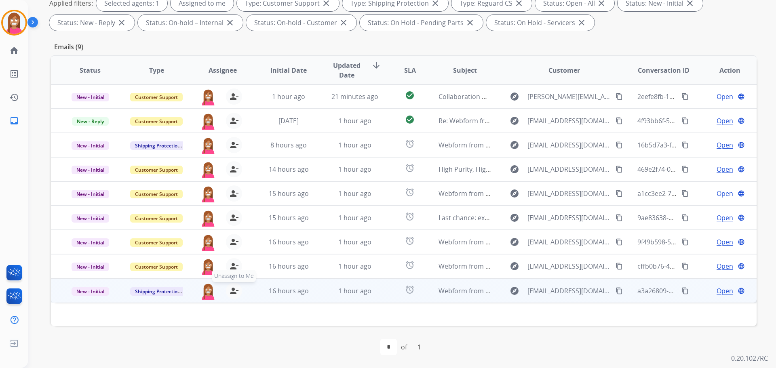
click at [232, 292] on mat-icon "person_remove" at bounding box center [234, 291] width 10 height 10
click at [232, 292] on mat-icon "person_add" at bounding box center [234, 291] width 10 height 10
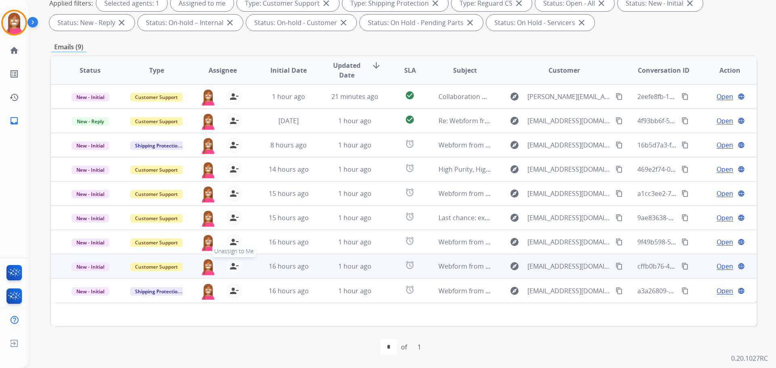
click at [232, 269] on mat-icon "person_remove" at bounding box center [234, 266] width 10 height 10
click at [232, 269] on mat-icon "person_add" at bounding box center [234, 266] width 10 height 10
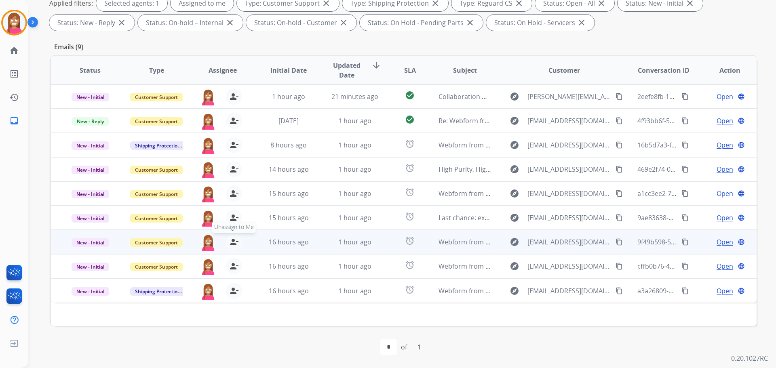
click at [234, 243] on mat-icon "person_remove" at bounding box center [234, 242] width 10 height 10
click at [234, 243] on mat-icon "person_add" at bounding box center [234, 242] width 10 height 10
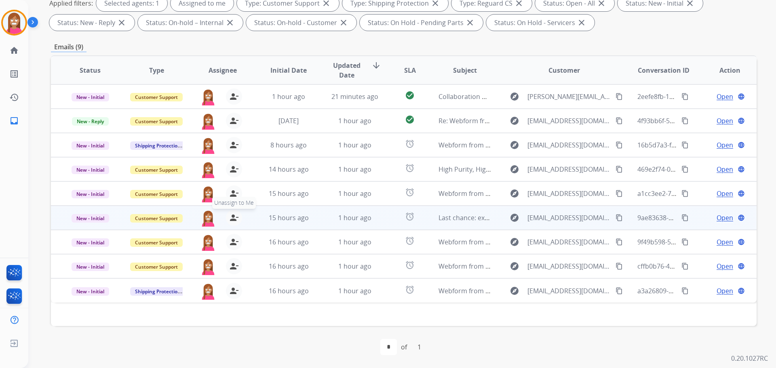
click at [232, 218] on mat-icon "person_remove" at bounding box center [234, 218] width 10 height 10
click at [232, 218] on mat-icon "person_add" at bounding box center [234, 218] width 10 height 10
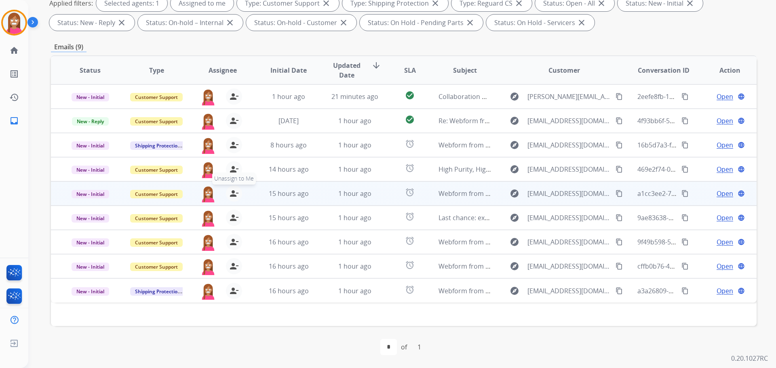
click at [229, 195] on mat-icon "person_remove" at bounding box center [234, 194] width 10 height 10
click at [229, 195] on mat-icon "person_add" at bounding box center [234, 194] width 10 height 10
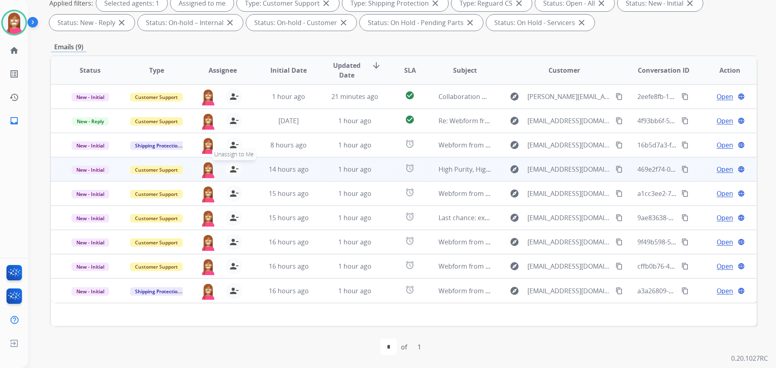
click at [232, 170] on mat-icon "person_remove" at bounding box center [234, 169] width 10 height 10
click at [232, 170] on mat-icon "person_add" at bounding box center [234, 169] width 10 height 10
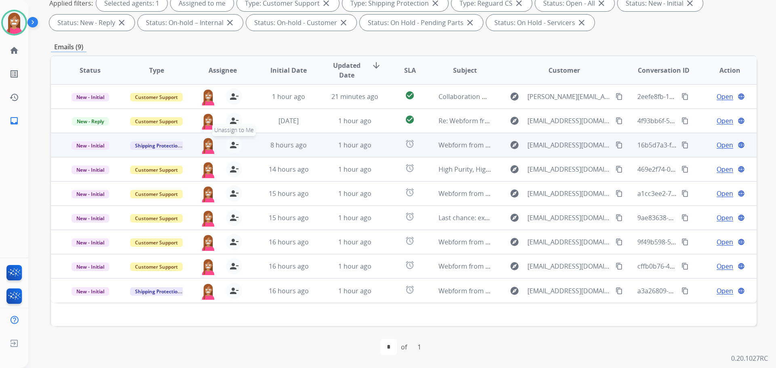
click at [232, 148] on mat-icon "person_remove" at bounding box center [234, 145] width 10 height 10
click at [232, 148] on mat-icon "person_add" at bounding box center [234, 145] width 10 height 10
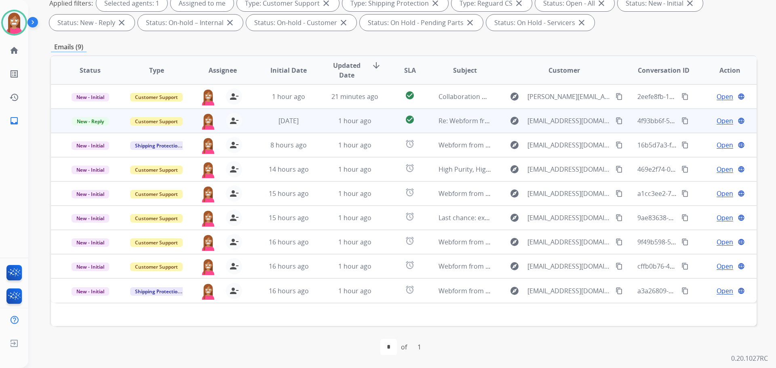
click at [326, 128] on td "1 hour ago" at bounding box center [349, 121] width 66 height 24
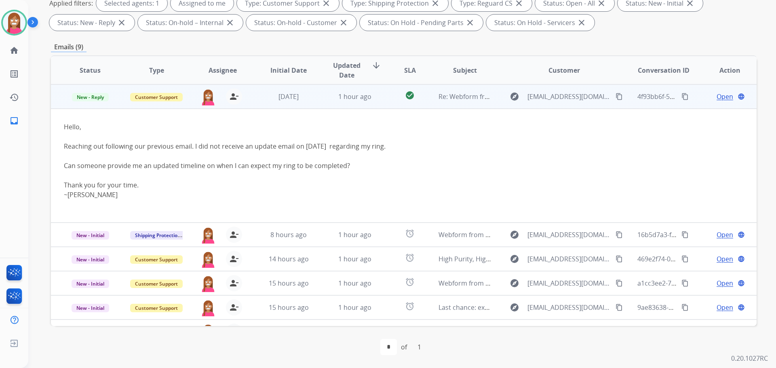
scroll to position [0, 0]
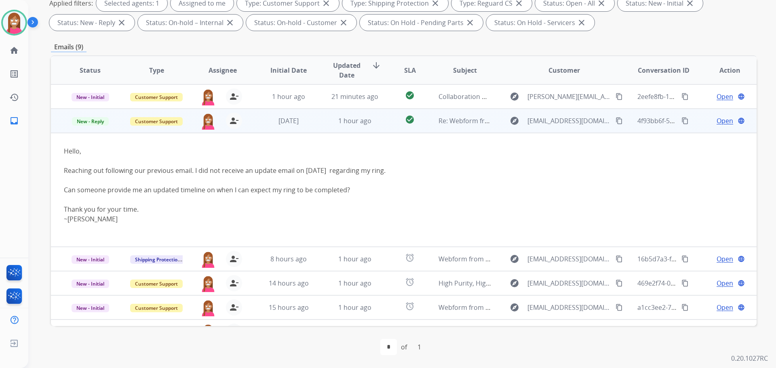
click at [716, 124] on span "Open" at bounding box center [724, 121] width 17 height 10
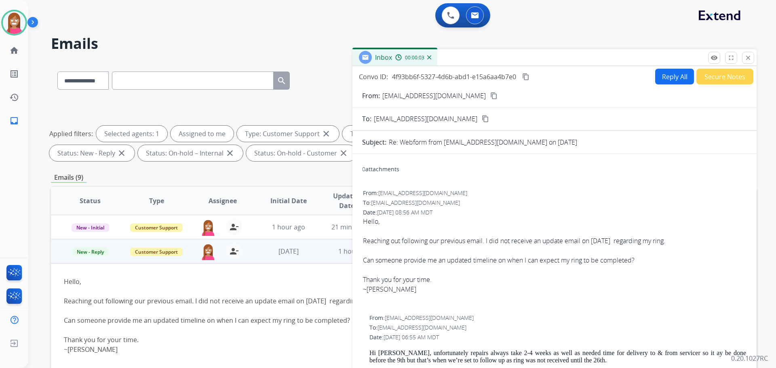
click at [678, 77] on button "Reply All" at bounding box center [674, 77] width 39 height 16
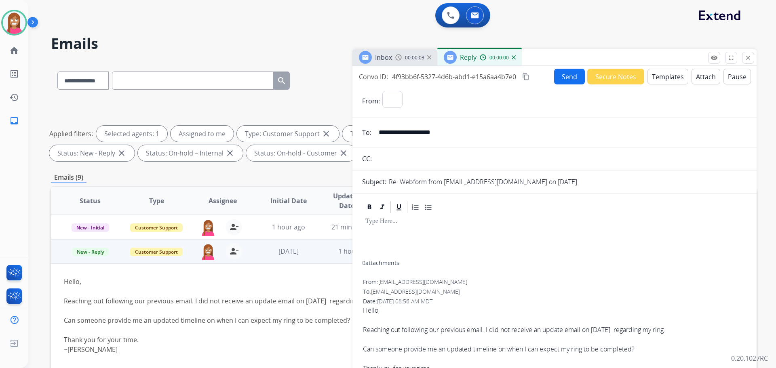
select select "**********"
click at [655, 75] on button "Templates" at bounding box center [667, 77] width 41 height 16
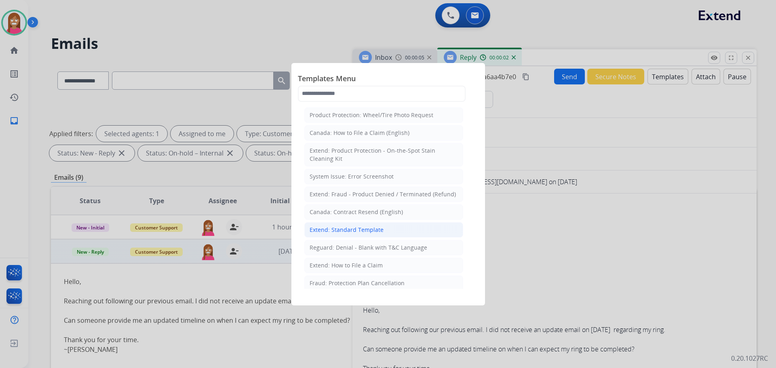
click at [365, 224] on li "Extend: Standard Template" at bounding box center [383, 229] width 159 height 15
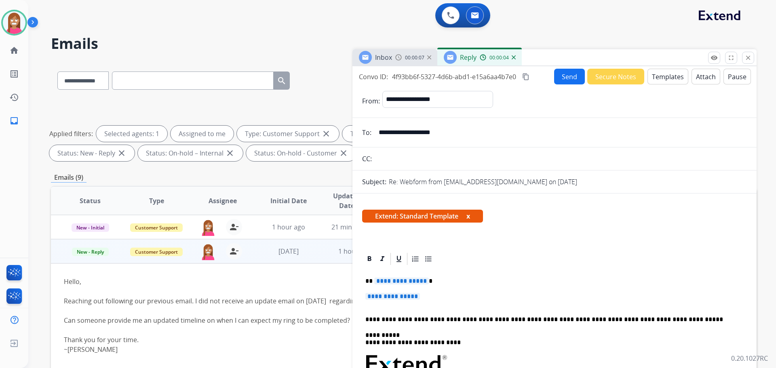
click at [390, 278] on span "**********" at bounding box center [401, 281] width 55 height 7
click at [380, 295] on span "**********" at bounding box center [392, 296] width 55 height 7
click at [400, 294] on span "**********" at bounding box center [392, 296] width 55 height 7
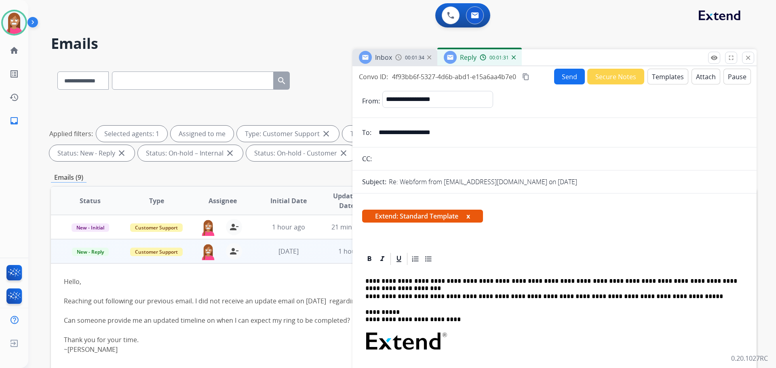
click at [556, 280] on p "**********" at bounding box center [551, 281] width 372 height 7
click at [705, 282] on p "**********" at bounding box center [551, 281] width 372 height 7
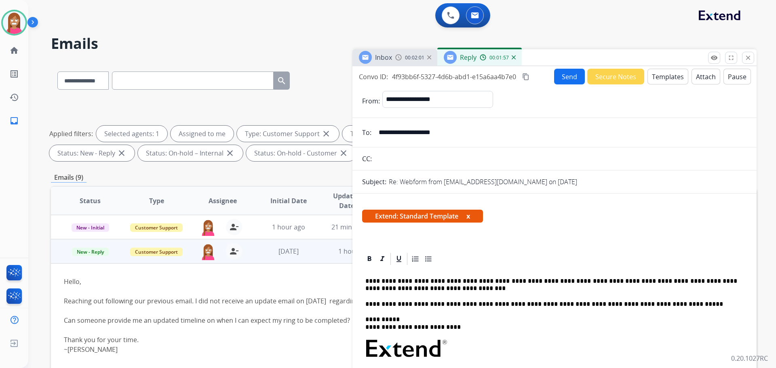
click at [556, 76] on button "Send" at bounding box center [569, 77] width 31 height 16
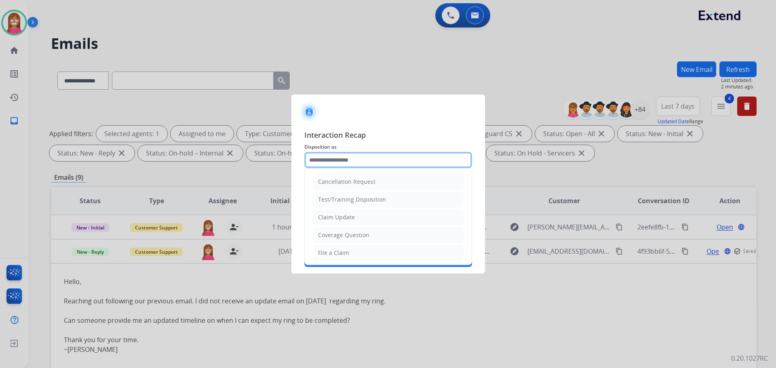
click at [314, 160] on input "text" at bounding box center [388, 160] width 168 height 16
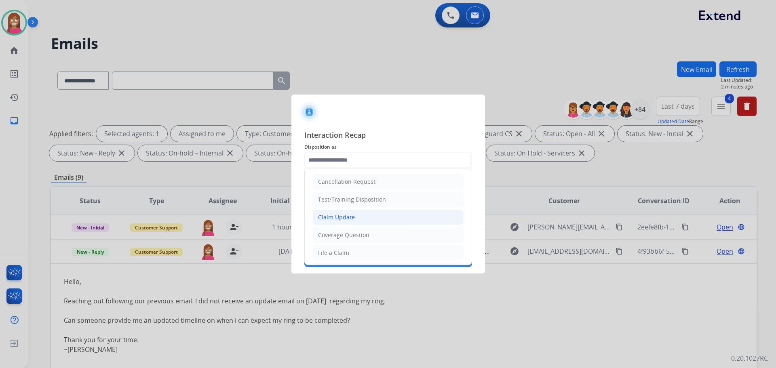
click at [333, 213] on div "Claim Update" at bounding box center [336, 217] width 37 height 8
type input "**********"
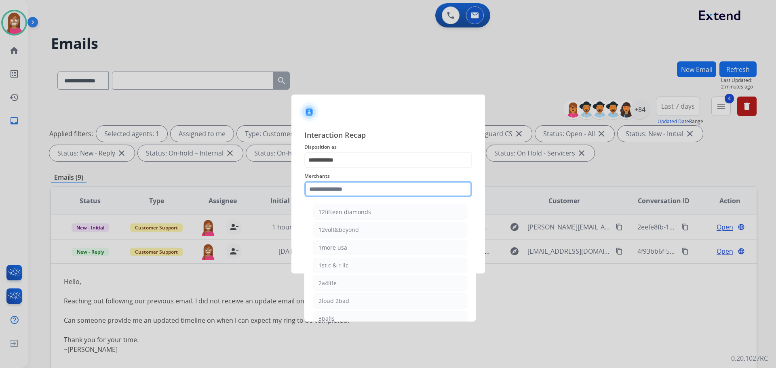
click at [318, 192] on input "text" at bounding box center [388, 189] width 168 height 16
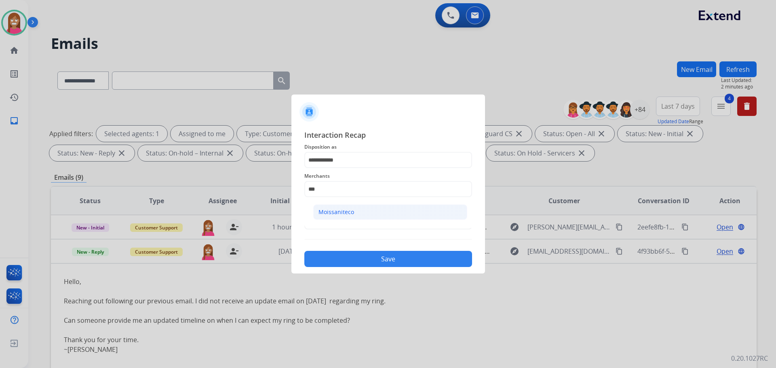
click at [336, 209] on div "Moissaniteco" at bounding box center [336, 212] width 36 height 8
type input "**********"
click at [322, 220] on input "text" at bounding box center [388, 221] width 168 height 16
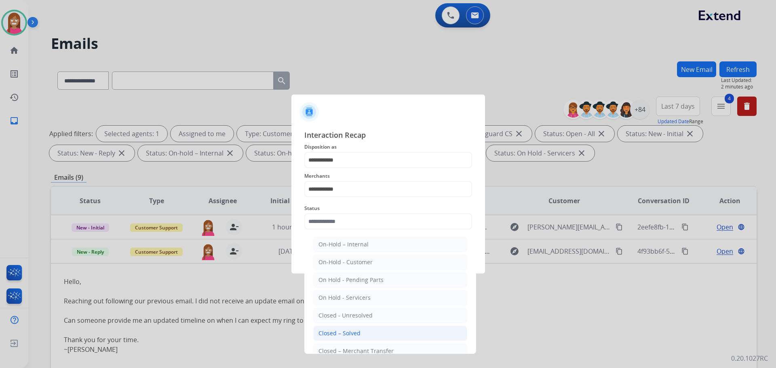
click at [332, 331] on div "Closed – Solved" at bounding box center [339, 333] width 42 height 8
type input "**********"
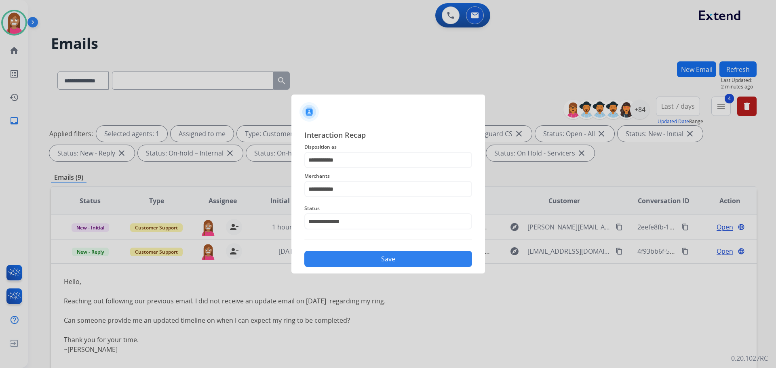
click at [339, 255] on button "Save" at bounding box center [388, 259] width 168 height 16
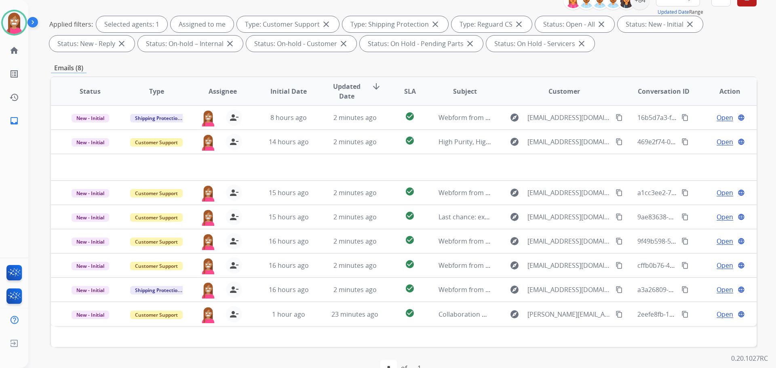
scroll to position [9, 0]
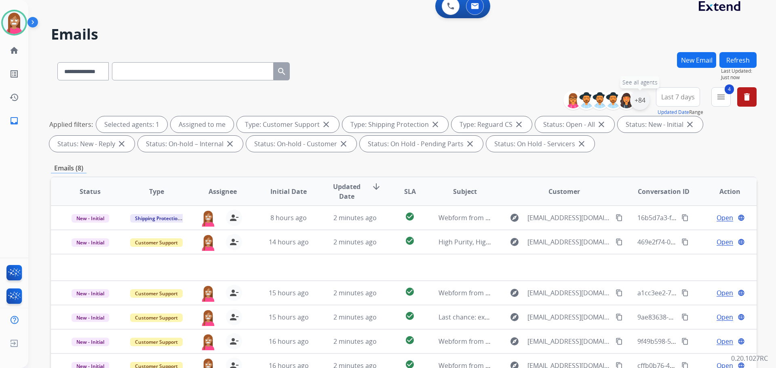
click at [636, 97] on div "+84" at bounding box center [639, 100] width 19 height 19
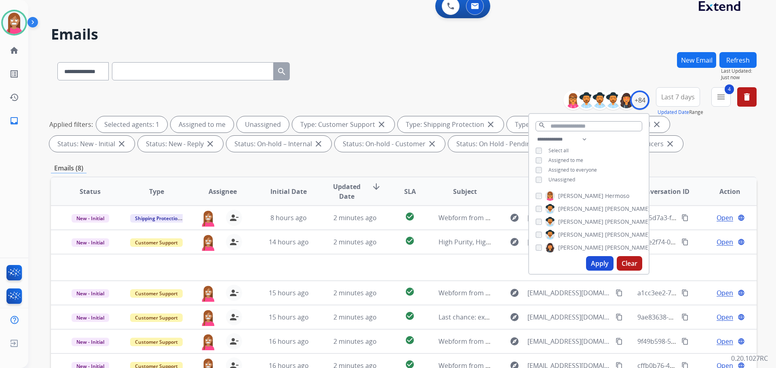
click at [589, 258] on button "Apply" at bounding box center [599, 263] width 27 height 15
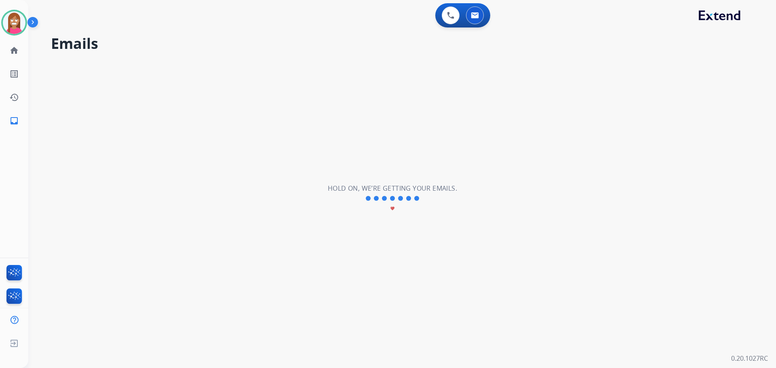
scroll to position [0, 0]
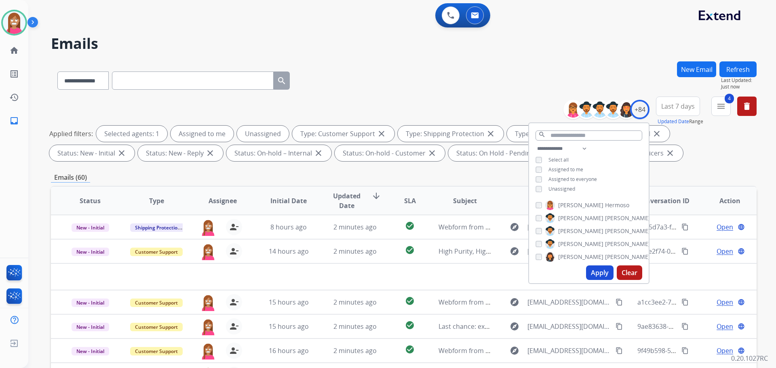
click at [436, 80] on div "**********" at bounding box center [404, 78] width 706 height 35
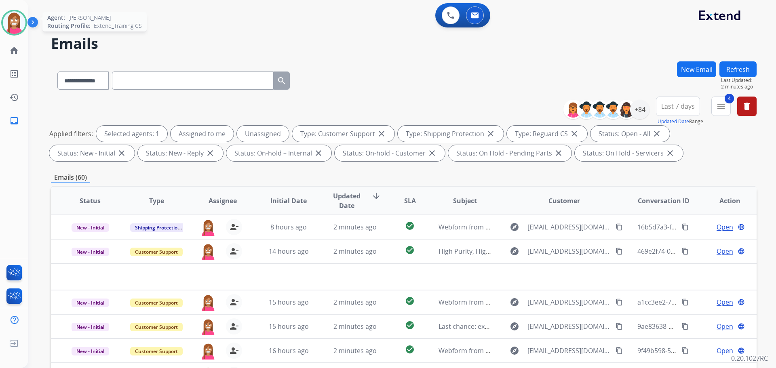
click at [5, 29] on img at bounding box center [14, 22] width 23 height 23
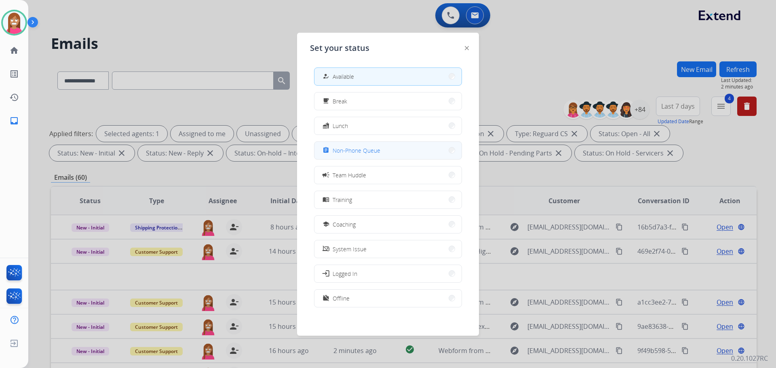
click at [353, 150] on span "Non-Phone Queue" at bounding box center [357, 150] width 48 height 8
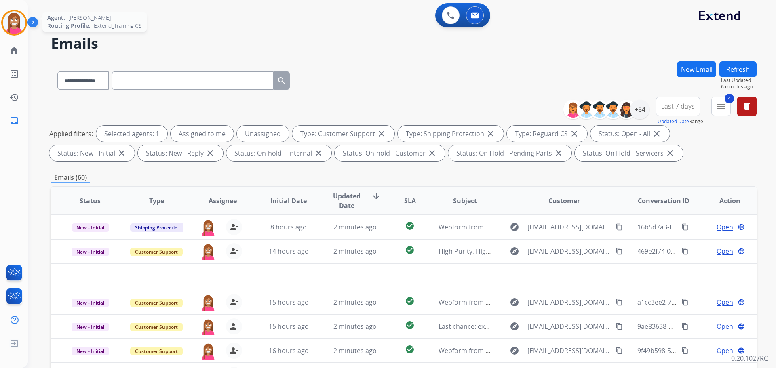
click at [27, 30] on div "Agent: [PERSON_NAME] Profile: Extend_Training CS" at bounding box center [14, 23] width 26 height 26
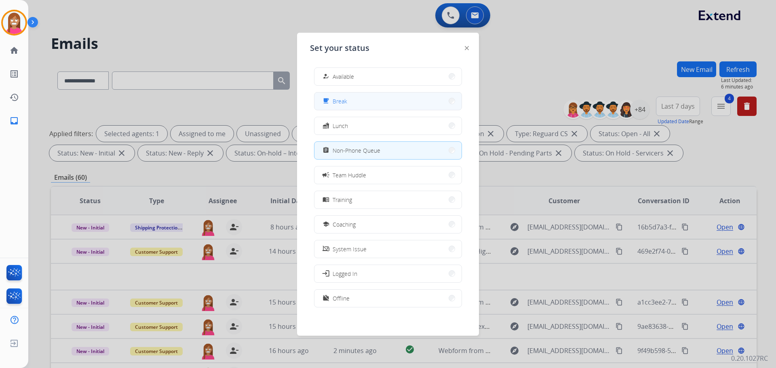
drag, startPoint x: 396, startPoint y: 94, endPoint x: 406, endPoint y: 91, distance: 9.8
click at [390, 99] on div "how_to_reg Available free_breakfast Break fastfood Lunch assignment Non-Phone Q…" at bounding box center [388, 188] width 156 height 255
click at [381, 82] on button "how_to_reg Available" at bounding box center [387, 76] width 147 height 17
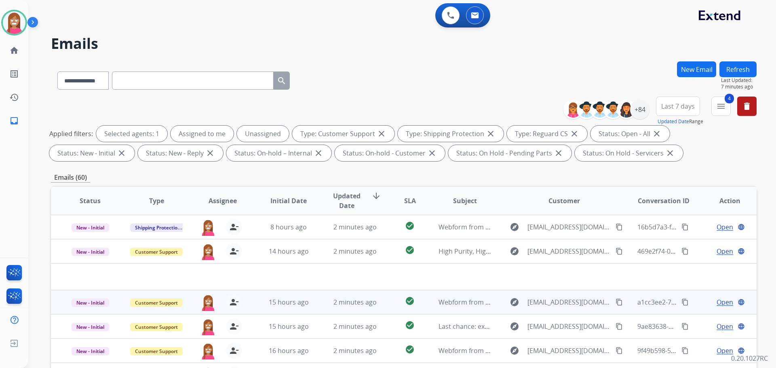
click at [716, 303] on span "Open" at bounding box center [724, 302] width 17 height 10
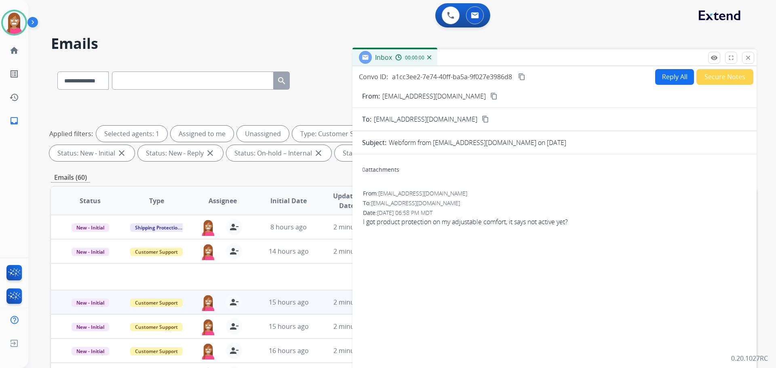
click at [665, 72] on button "Reply All" at bounding box center [674, 77] width 39 height 16
select select "**********"
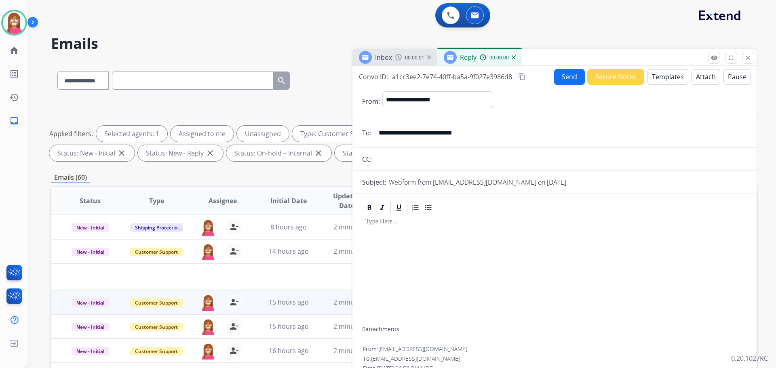
click at [657, 78] on button "Templates" at bounding box center [667, 77] width 41 height 16
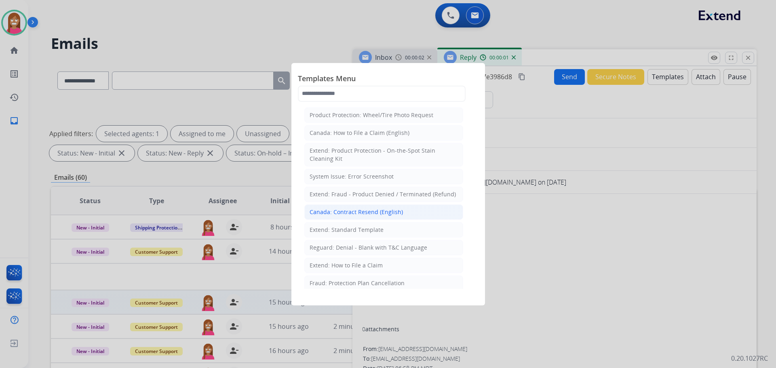
click at [361, 212] on div "Canada: Contract Resend (English)" at bounding box center [356, 212] width 93 height 8
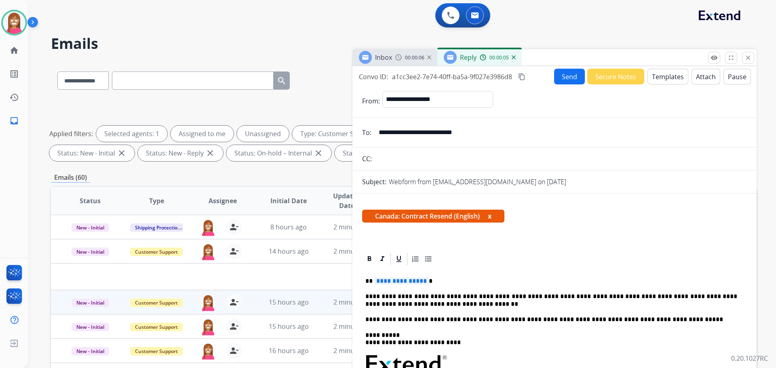
drag, startPoint x: 747, startPoint y: 58, endPoint x: 742, endPoint y: 56, distance: 5.5
click at [747, 58] on mat-icon "close" at bounding box center [747, 57] width 7 height 7
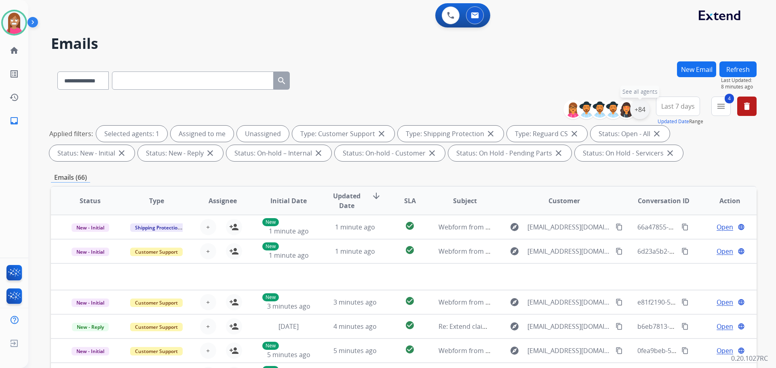
click at [641, 106] on div "+84" at bounding box center [639, 109] width 19 height 19
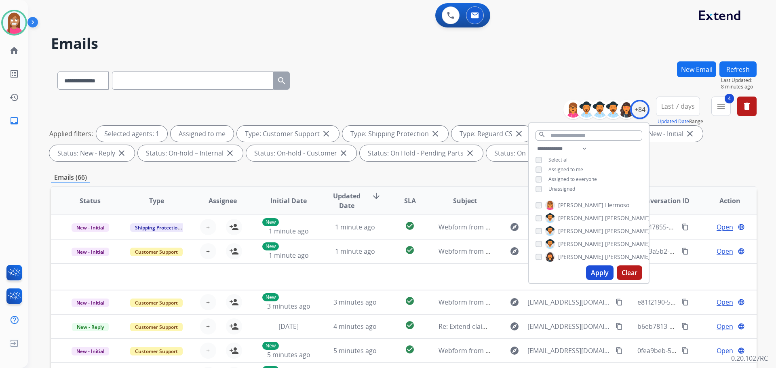
click at [590, 273] on button "Apply" at bounding box center [599, 273] width 27 height 15
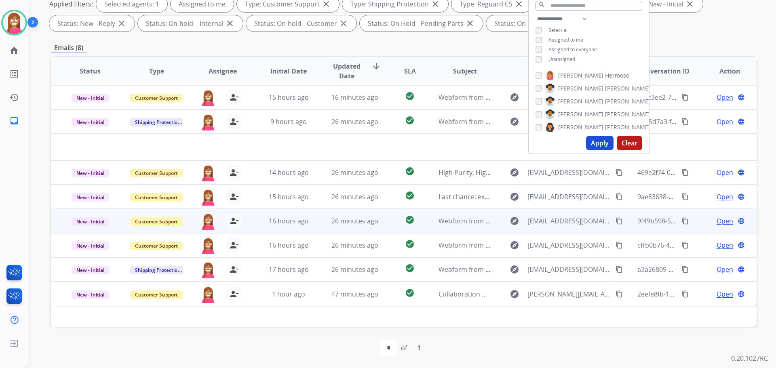
scroll to position [131, 0]
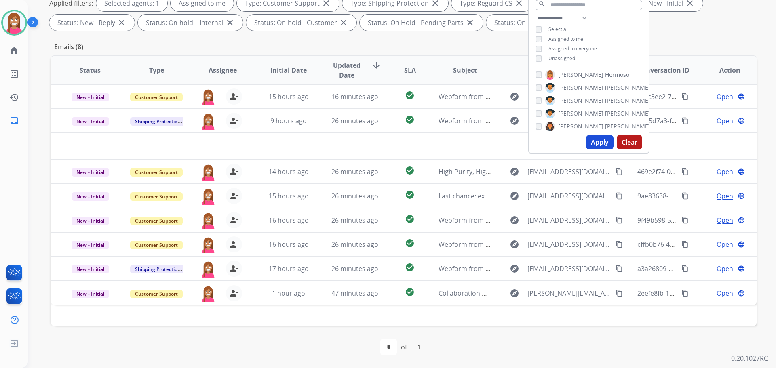
drag, startPoint x: 25, startPoint y: 23, endPoint x: 36, endPoint y: 25, distance: 11.4
click at [24, 24] on img at bounding box center [14, 22] width 23 height 23
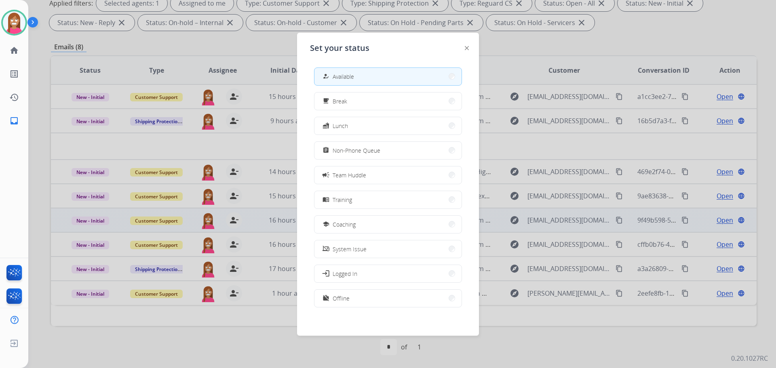
click at [373, 226] on button "school Coaching" at bounding box center [387, 224] width 147 height 17
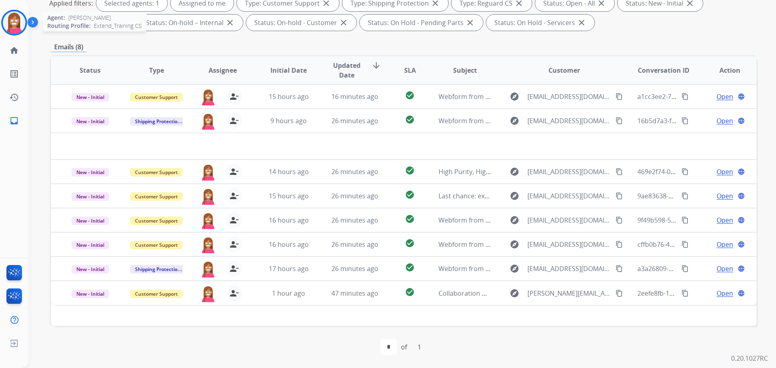
click at [5, 15] on div "Agent: [PERSON_NAME] Profile: Extend_Training CS" at bounding box center [14, 23] width 26 height 26
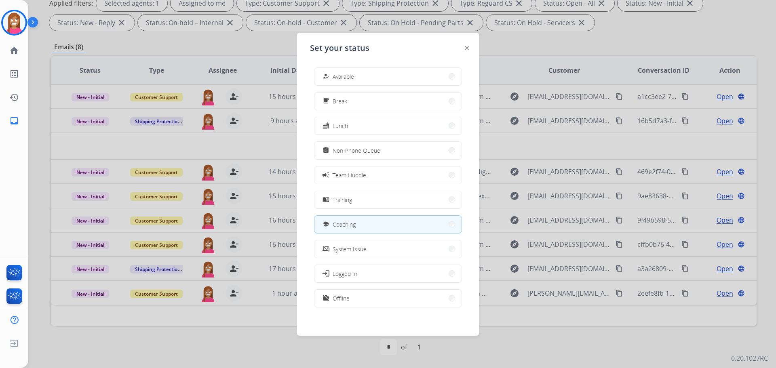
click at [333, 78] on div "how_to_reg" at bounding box center [327, 77] width 12 height 10
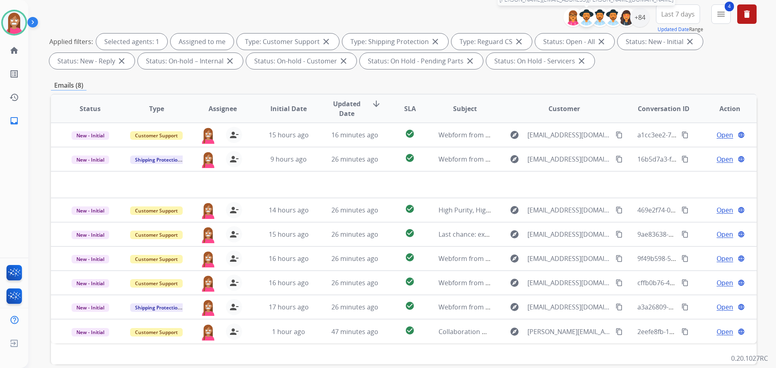
scroll to position [0, 0]
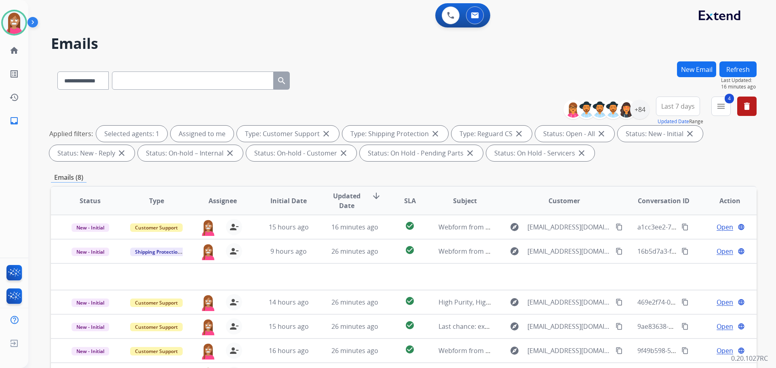
click at [693, 73] on button "New Email" at bounding box center [696, 69] width 39 height 16
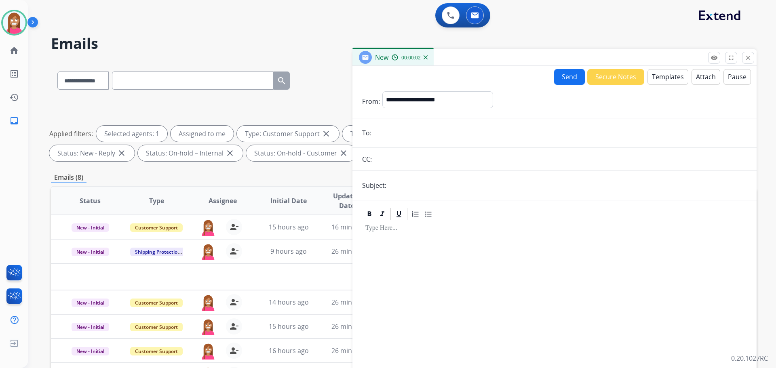
paste input "**********"
type input "**********"
click at [409, 107] on select "**********" at bounding box center [437, 99] width 110 height 16
select select "**********"
click at [382, 91] on select "**********" at bounding box center [437, 99] width 110 height 16
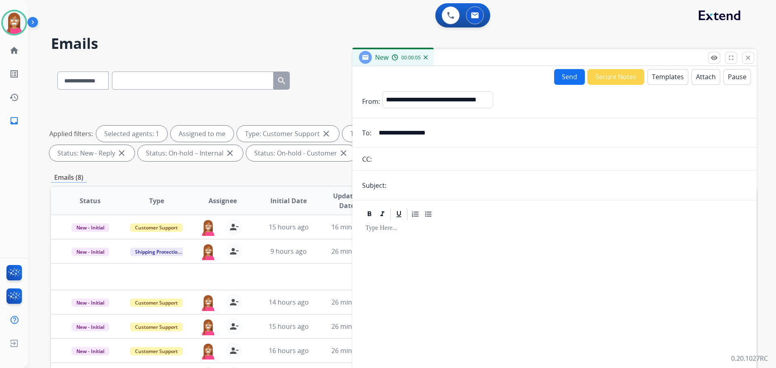
click at [409, 182] on input "text" at bounding box center [568, 185] width 358 height 16
type input "**********"
click at [664, 79] on button "Templates" at bounding box center [667, 77] width 41 height 16
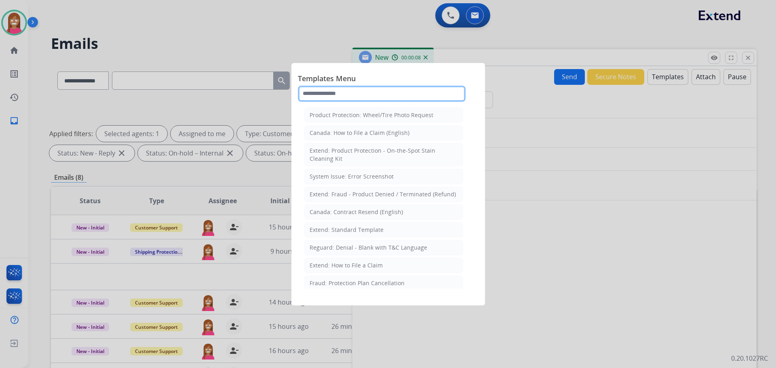
click at [360, 93] on input "text" at bounding box center [382, 94] width 168 height 16
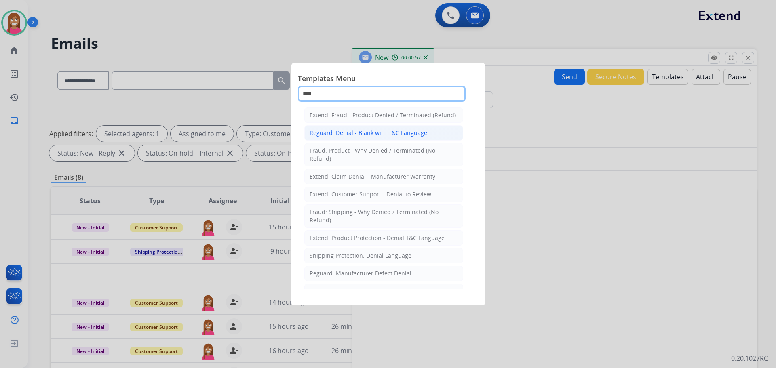
type input "****"
click at [343, 138] on li "Reguard: Denial - Blank with T&C Language" at bounding box center [383, 132] width 159 height 15
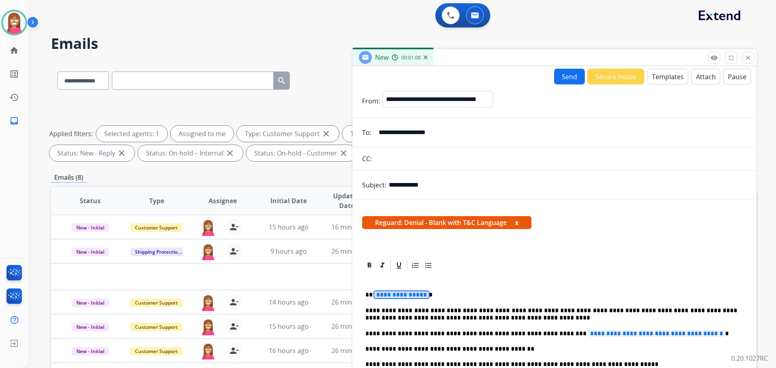
click at [402, 296] on span "**********" at bounding box center [401, 294] width 55 height 7
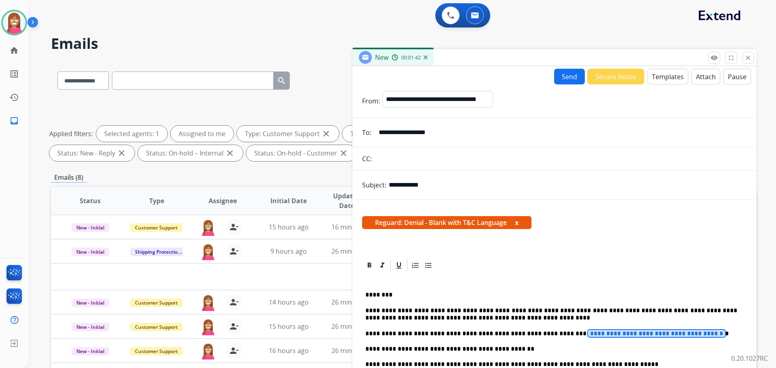
click at [588, 334] on span "**********" at bounding box center [656, 333] width 137 height 7
click at [558, 75] on button "Send" at bounding box center [569, 77] width 31 height 16
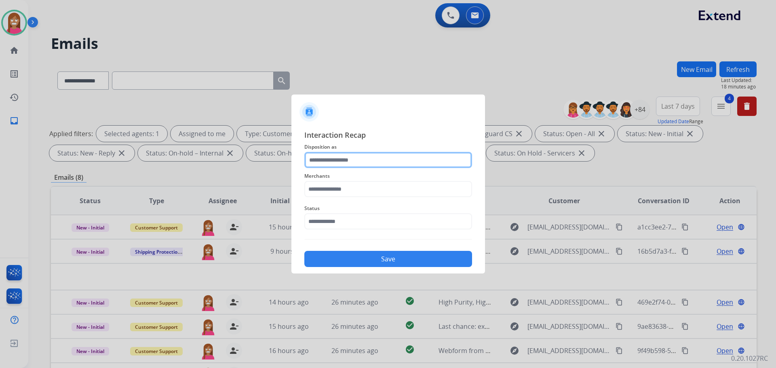
click at [339, 148] on div "Interaction Recap Disposition as Merchants Status Save" at bounding box center [388, 198] width 168 height 138
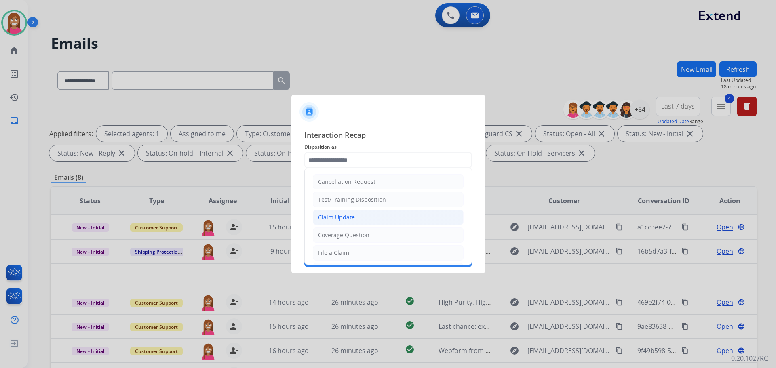
click at [346, 216] on div "Claim Update" at bounding box center [336, 217] width 37 height 8
type input "**********"
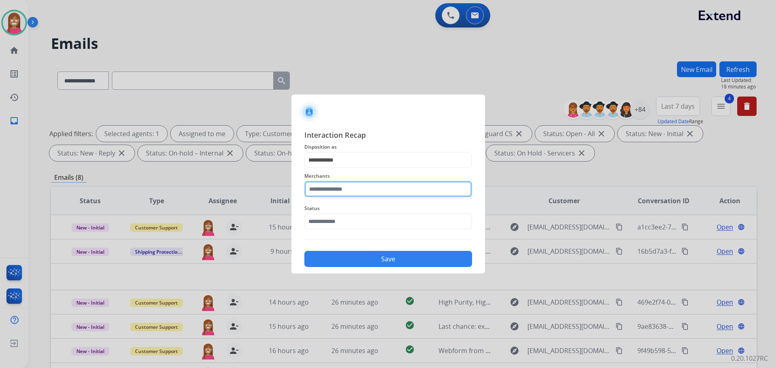
click at [334, 192] on input "text" at bounding box center [388, 189] width 168 height 16
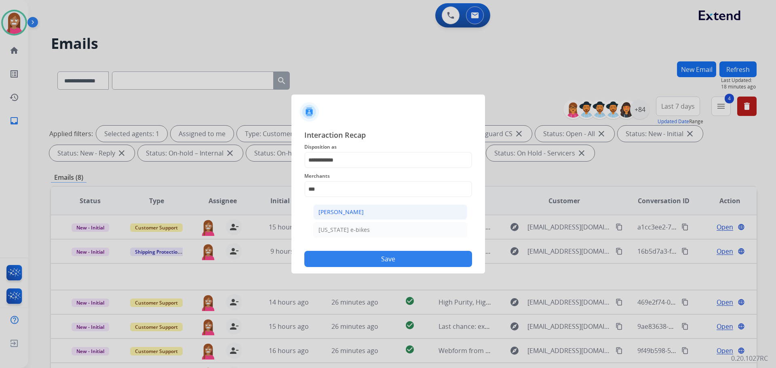
click at [346, 211] on div "[PERSON_NAME]" at bounding box center [340, 212] width 45 height 8
type input "**********"
click at [324, 223] on input "text" at bounding box center [388, 221] width 168 height 16
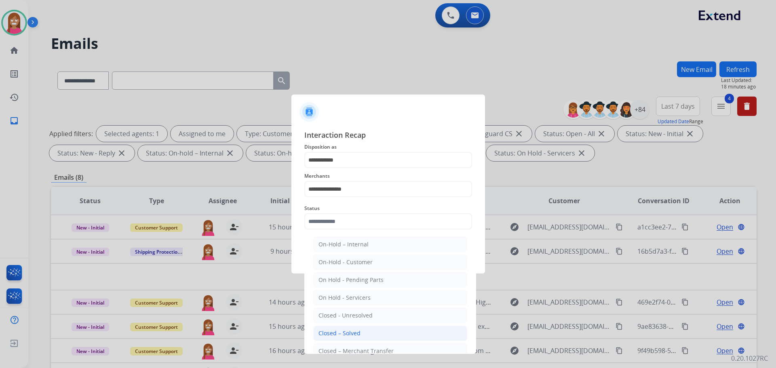
click at [331, 329] on li "Closed – Solved" at bounding box center [390, 333] width 154 height 15
type input "**********"
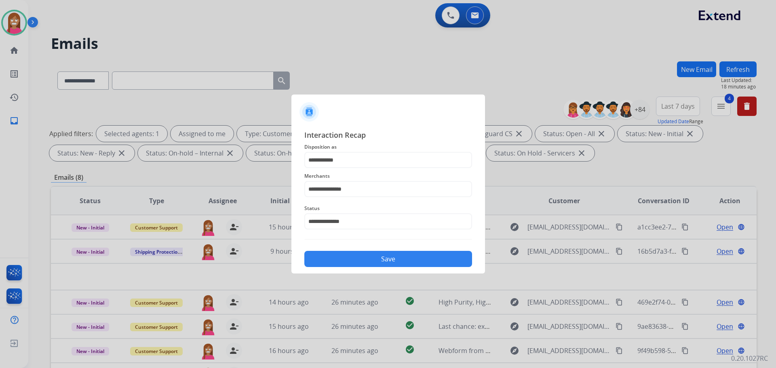
click at [333, 255] on button "Save" at bounding box center [388, 259] width 168 height 16
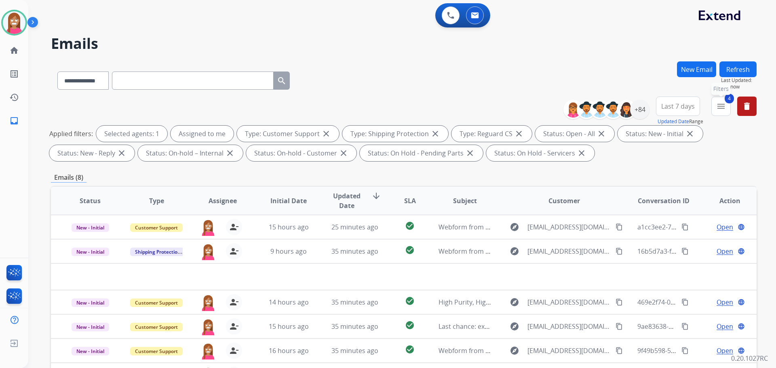
drag, startPoint x: 718, startPoint y: 105, endPoint x: 704, endPoint y: 119, distance: 20.0
click at [718, 105] on mat-icon "menu" at bounding box center [721, 106] width 10 height 10
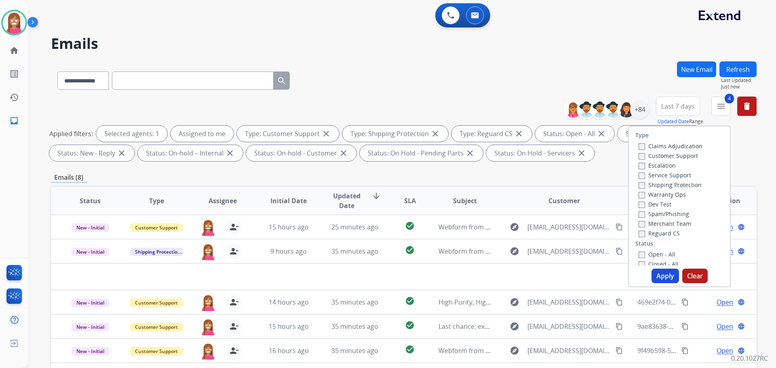
click at [660, 276] on button "Apply" at bounding box center [664, 276] width 27 height 15
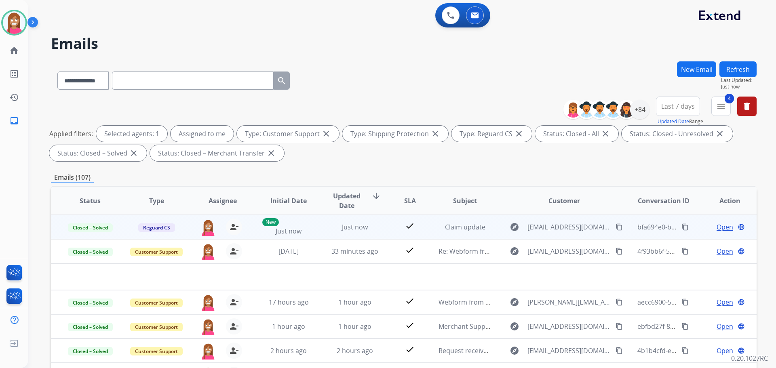
click at [681, 228] on mat-icon "content_copy" at bounding box center [684, 226] width 7 height 7
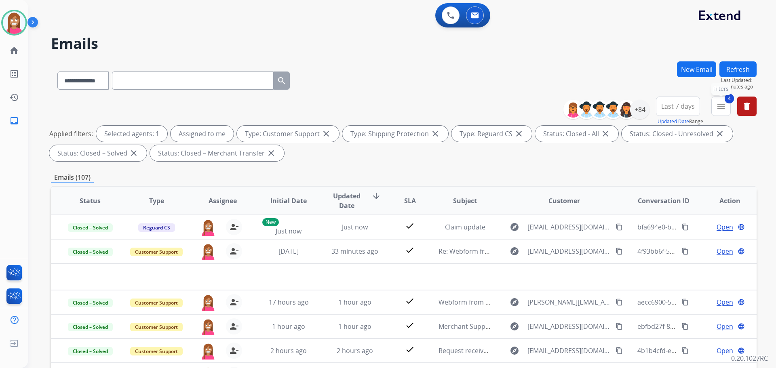
click at [719, 108] on mat-icon "menu" at bounding box center [721, 106] width 10 height 10
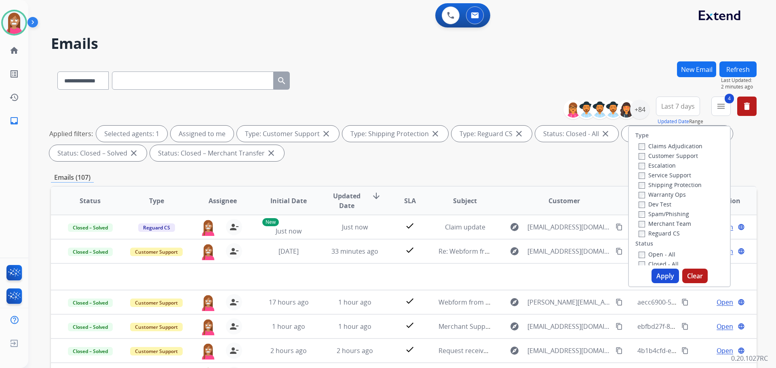
click at [654, 275] on button "Apply" at bounding box center [664, 276] width 27 height 15
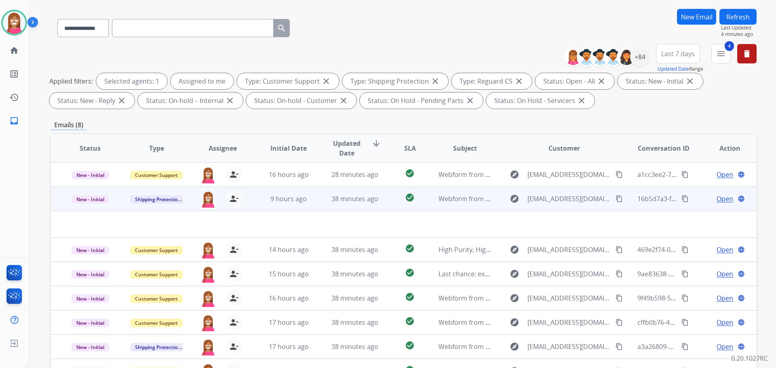
scroll to position [131, 0]
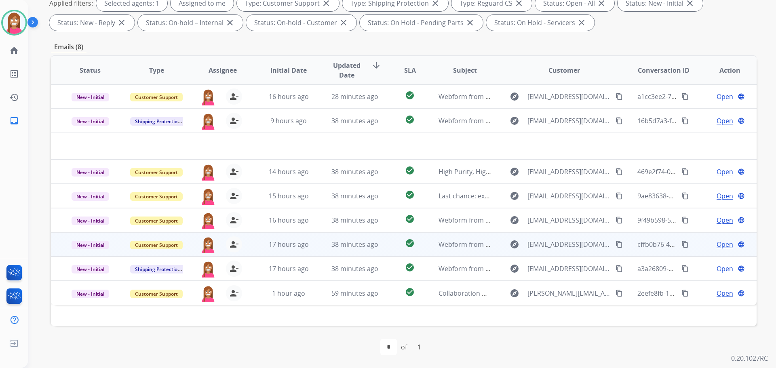
click at [310, 253] on td "17 hours ago" at bounding box center [282, 244] width 66 height 24
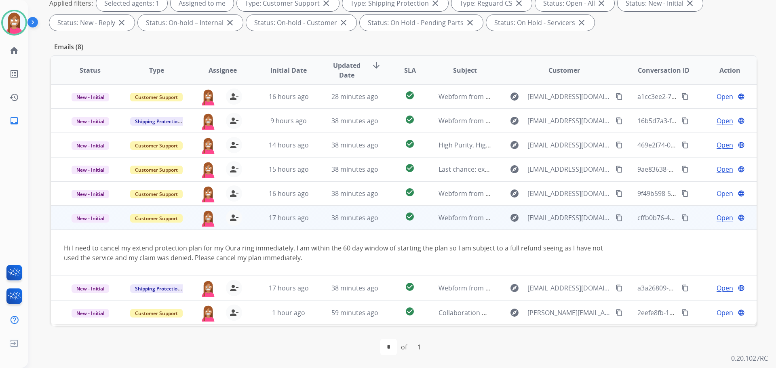
click at [723, 219] on span "Open" at bounding box center [724, 218] width 17 height 10
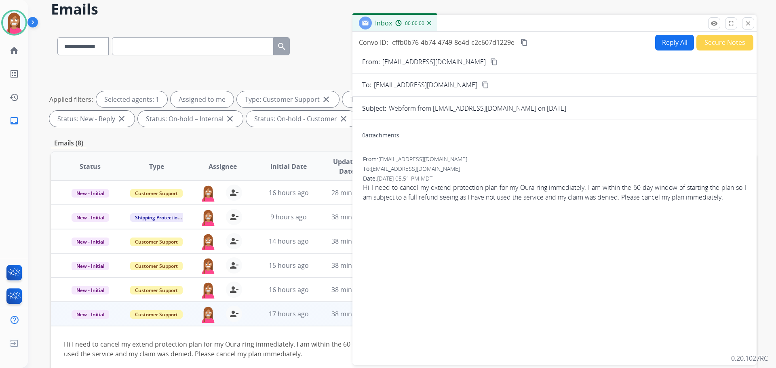
scroll to position [0, 0]
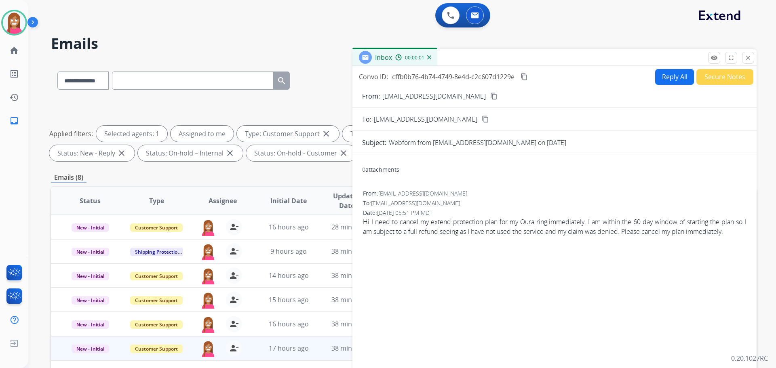
drag, startPoint x: 673, startPoint y: 87, endPoint x: 669, endPoint y: 82, distance: 6.1
click at [669, 82] on div "Convo ID: cffb0b76-4b74-4749-8e4d-c2c607d1229e content_copy Reply All Secure No…" at bounding box center [554, 231] width 404 height 330
click at [669, 82] on button "Reply All" at bounding box center [674, 77] width 39 height 16
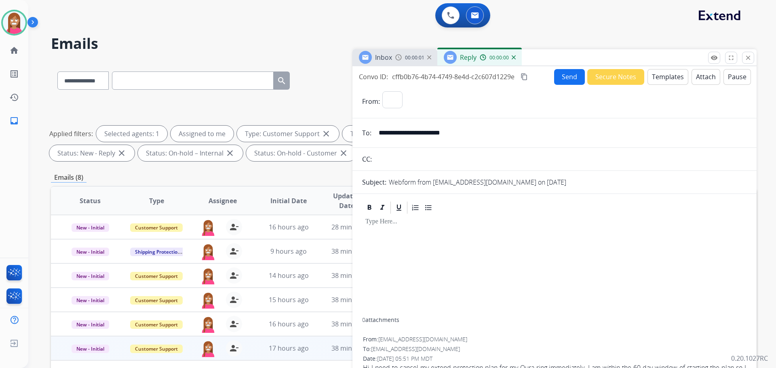
select select "**********"
click at [669, 80] on button "Templates" at bounding box center [667, 77] width 41 height 16
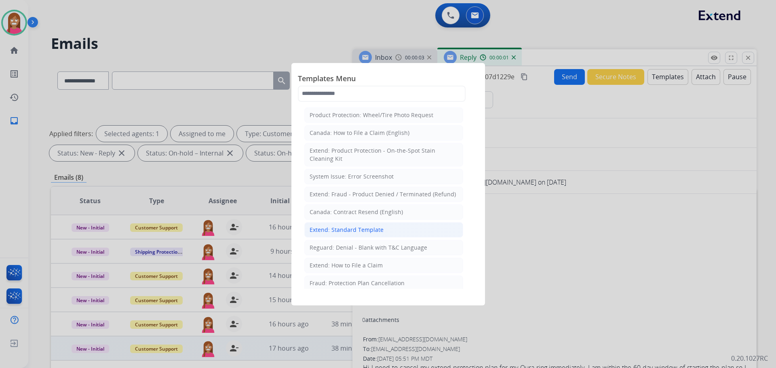
click at [350, 232] on div "Extend: Standard Template" at bounding box center [347, 230] width 74 height 8
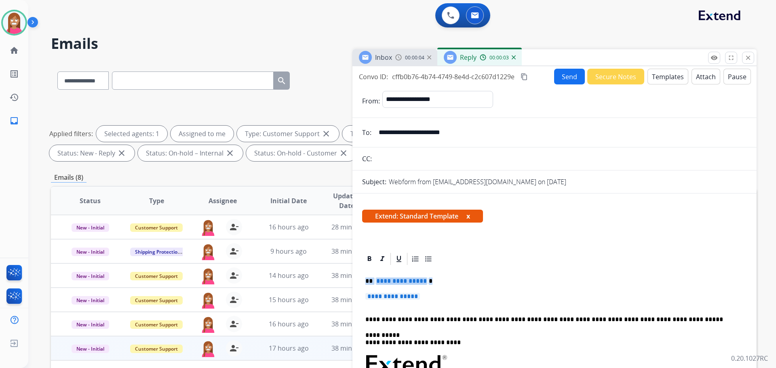
drag, startPoint x: 433, startPoint y: 300, endPoint x: 360, endPoint y: 271, distance: 78.2
paste div
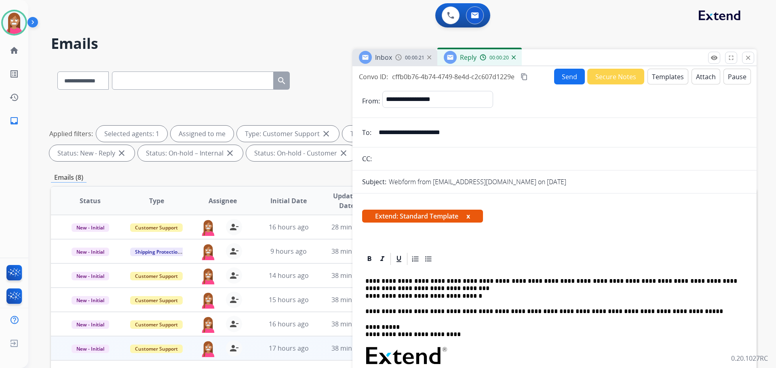
click at [395, 287] on p "**********" at bounding box center [551, 289] width 372 height 22
drag, startPoint x: 470, startPoint y: 301, endPoint x: 466, endPoint y: 301, distance: 4.4
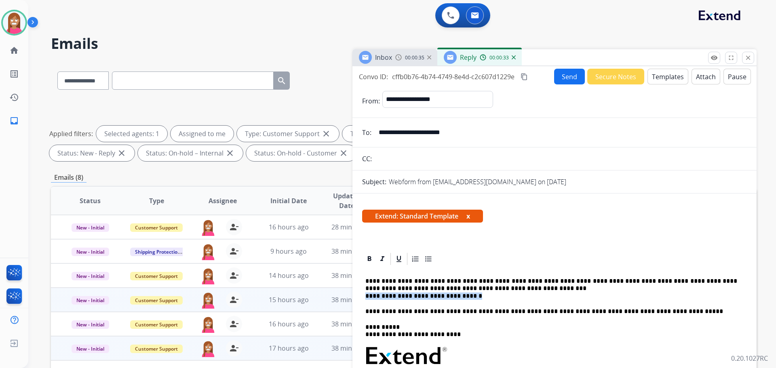
drag, startPoint x: 475, startPoint y: 298, endPoint x: 346, endPoint y: 293, distance: 129.8
click at [346, 293] on div "**********" at bounding box center [404, 279] width 706 height 437
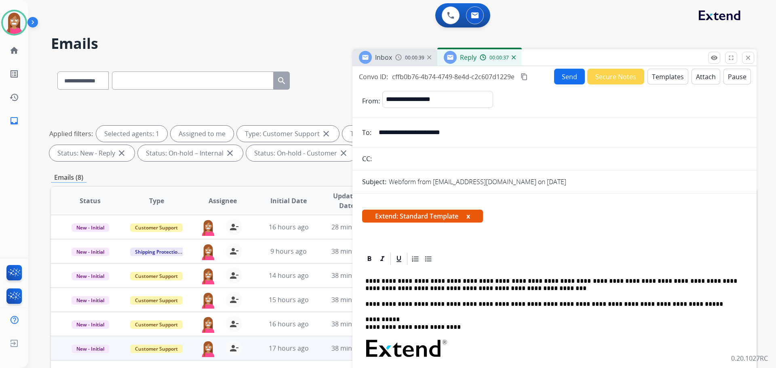
click at [568, 78] on button "Send" at bounding box center [569, 77] width 31 height 16
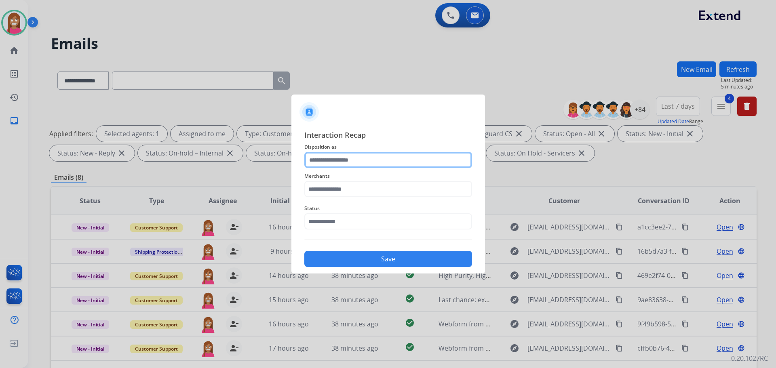
click at [333, 159] on input "text" at bounding box center [388, 160] width 168 height 16
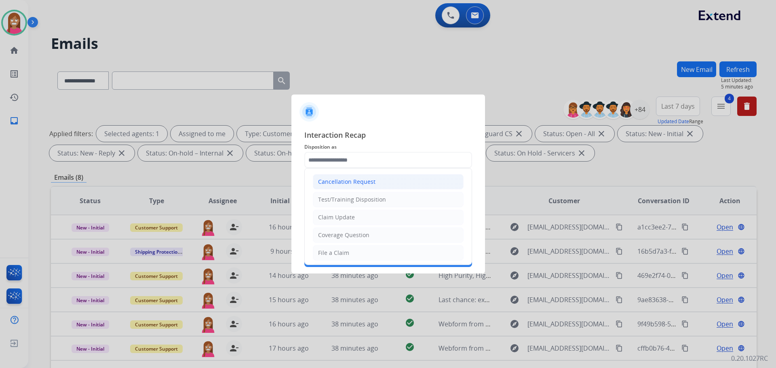
click at [337, 181] on div "Cancellation Request" at bounding box center [346, 182] width 57 height 8
type input "**********"
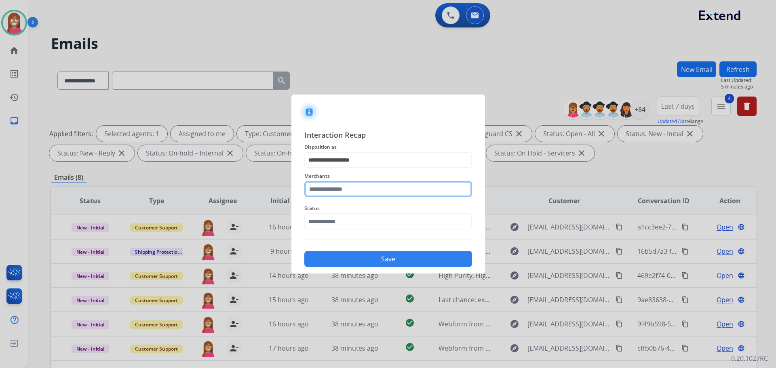
click at [338, 193] on input "text" at bounding box center [388, 189] width 168 height 16
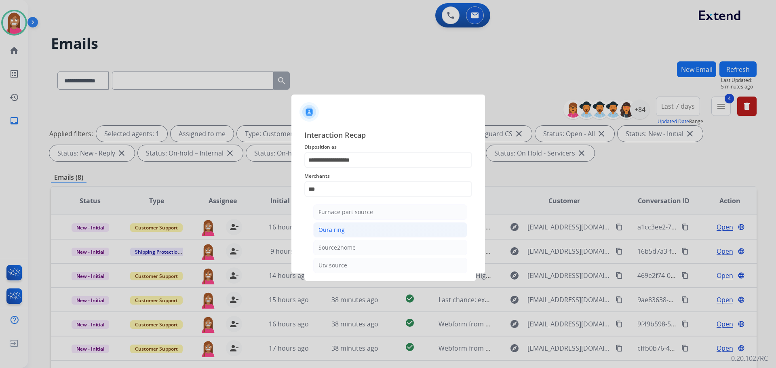
click at [333, 225] on li "Oura ring" at bounding box center [390, 229] width 154 height 15
type input "*********"
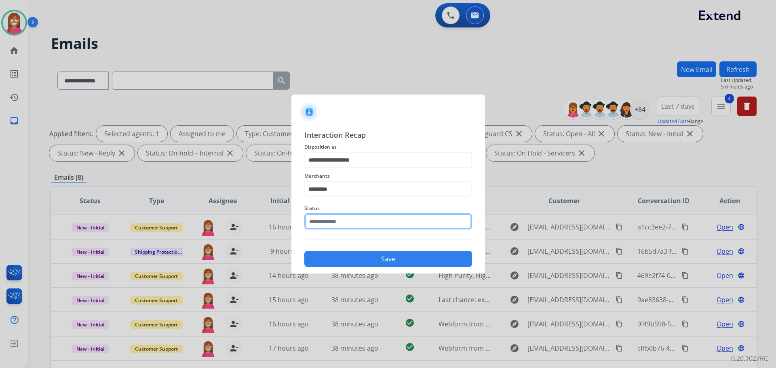
click at [313, 226] on input "text" at bounding box center [388, 221] width 168 height 16
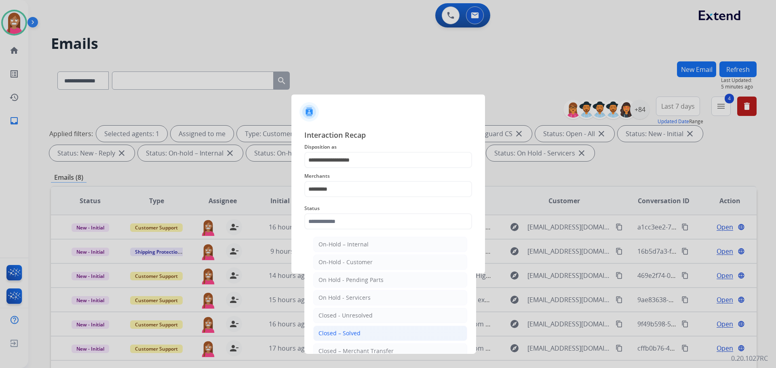
click at [340, 332] on div "Closed – Solved" at bounding box center [339, 333] width 42 height 8
type input "**********"
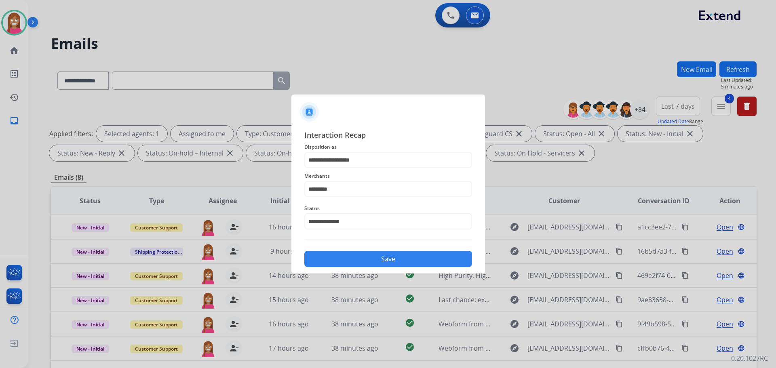
click at [335, 259] on button "Save" at bounding box center [388, 259] width 168 height 16
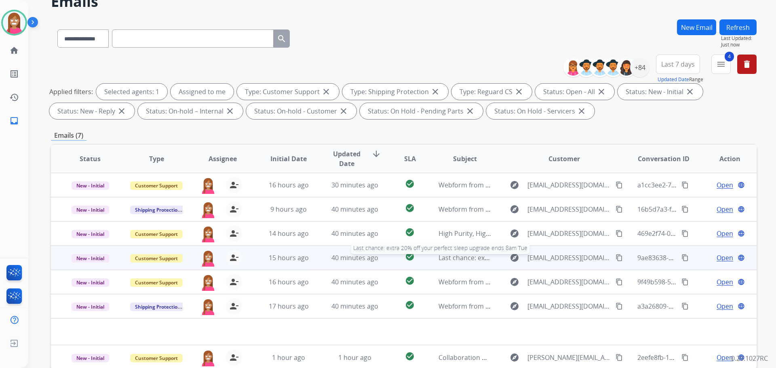
scroll to position [131, 0]
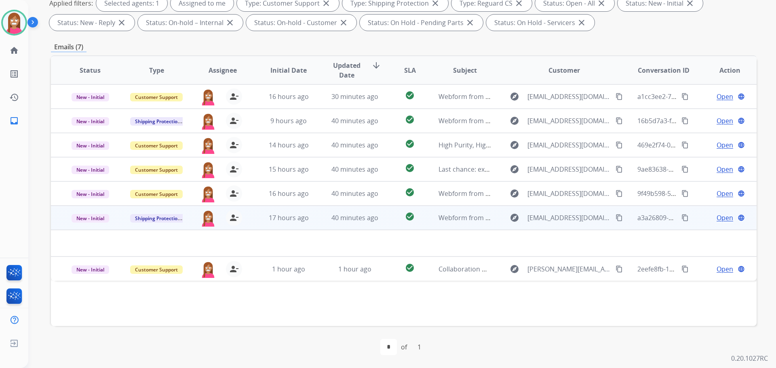
click at [316, 224] on td "40 minutes ago" at bounding box center [349, 218] width 66 height 24
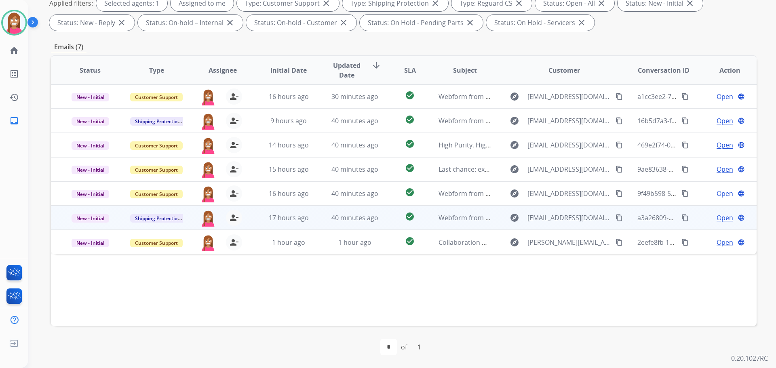
click at [316, 223] on td "40 minutes ago" at bounding box center [349, 218] width 66 height 24
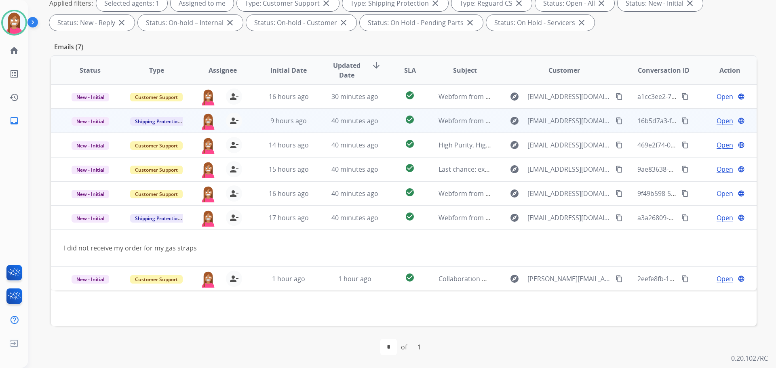
click at [316, 117] on td "40 minutes ago" at bounding box center [349, 121] width 66 height 24
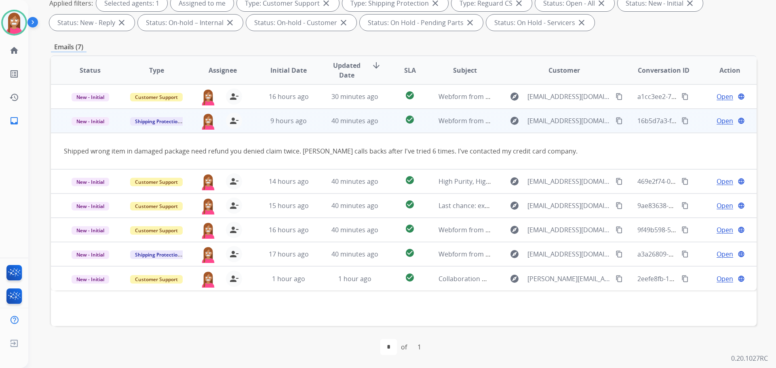
click at [716, 120] on span "Open" at bounding box center [724, 121] width 17 height 10
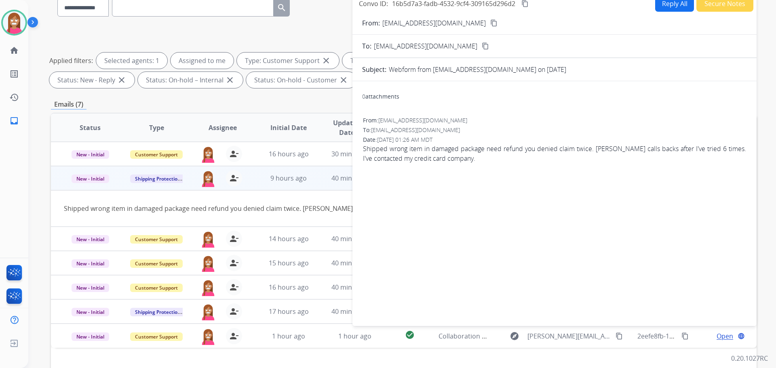
scroll to position [9, 0]
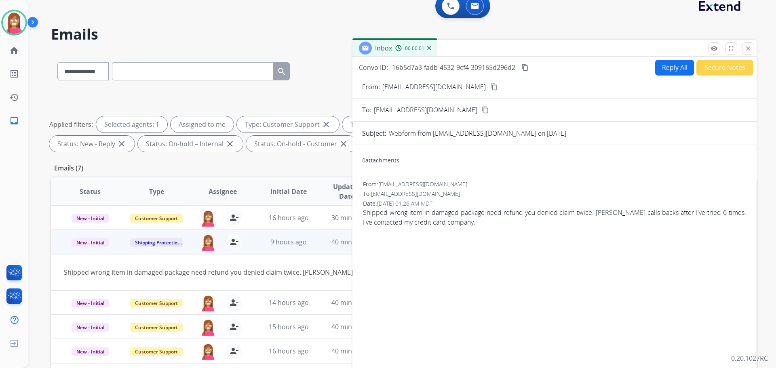
click at [667, 72] on button "Reply All" at bounding box center [674, 68] width 39 height 16
select select "**********"
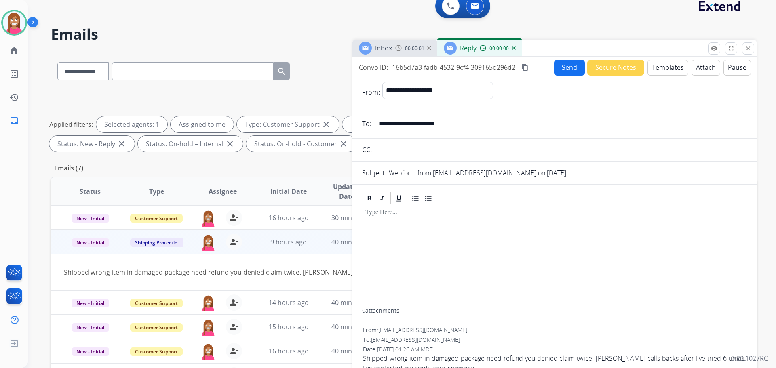
click at [666, 70] on button "Templates" at bounding box center [667, 68] width 41 height 16
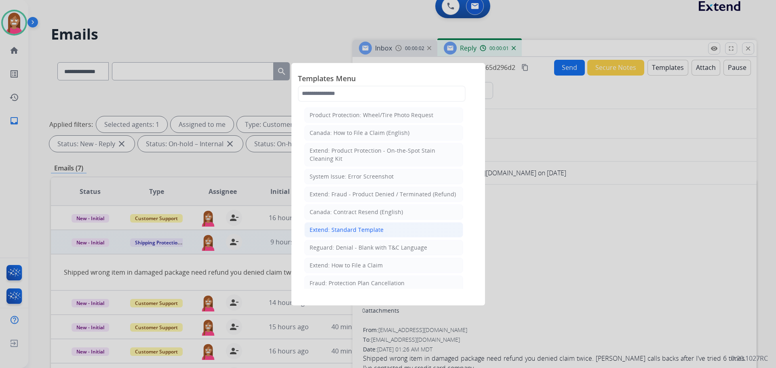
click at [328, 223] on li "Extend: Standard Template" at bounding box center [383, 229] width 159 height 15
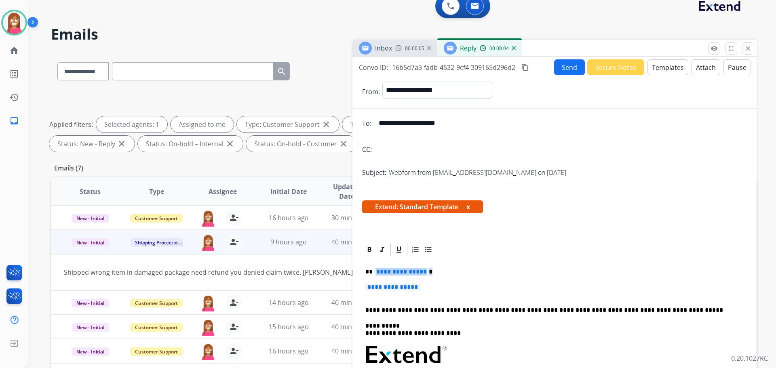
drag, startPoint x: 434, startPoint y: 289, endPoint x: 375, endPoint y: 270, distance: 62.0
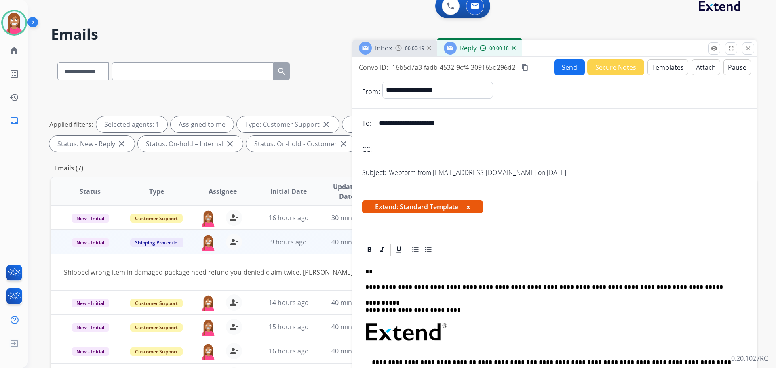
click at [384, 270] on p "**" at bounding box center [551, 271] width 372 height 7
click at [562, 69] on button "Send" at bounding box center [569, 67] width 31 height 16
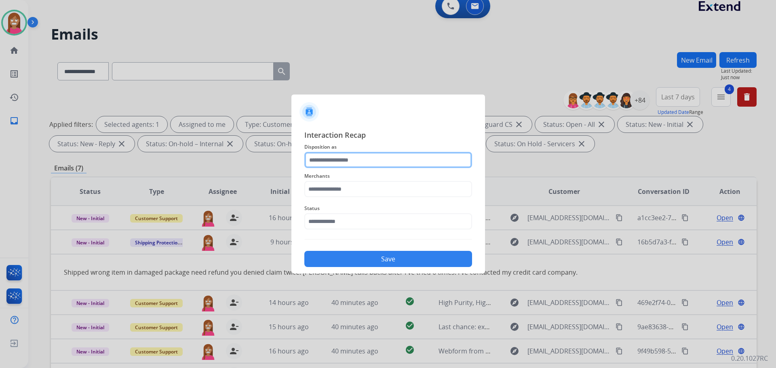
click at [330, 161] on input "text" at bounding box center [388, 160] width 168 height 16
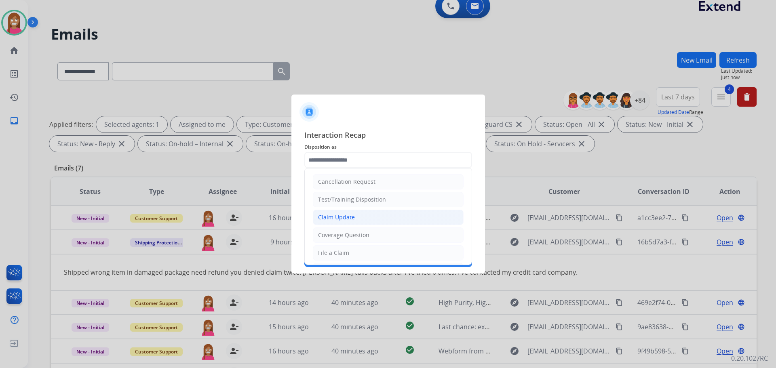
click at [333, 220] on div "Claim Update" at bounding box center [336, 217] width 37 height 8
type input "**********"
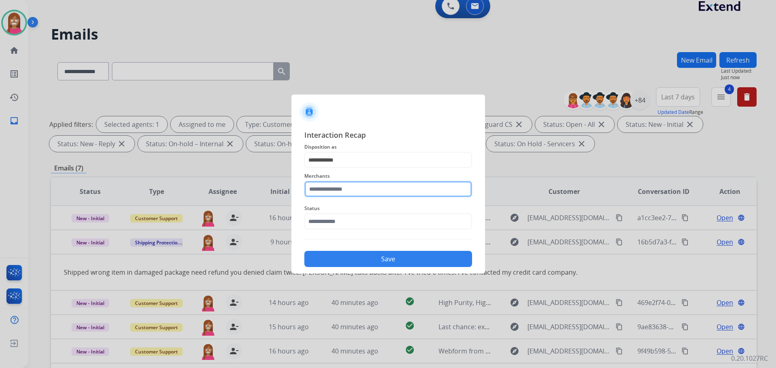
click at [329, 191] on input "text" at bounding box center [388, 189] width 168 height 16
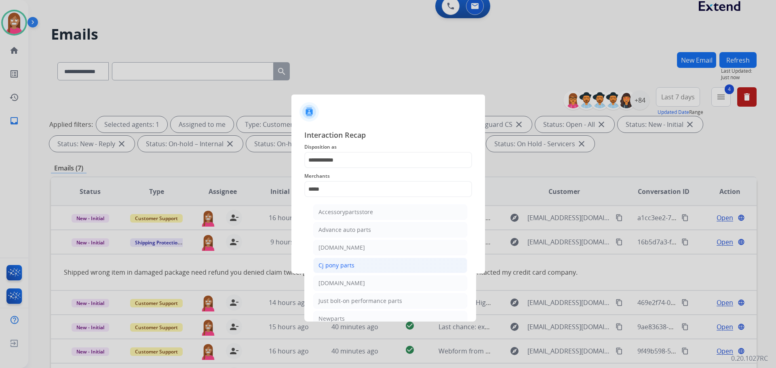
click at [343, 265] on div "Cj pony parts" at bounding box center [336, 265] width 36 height 8
type input "**********"
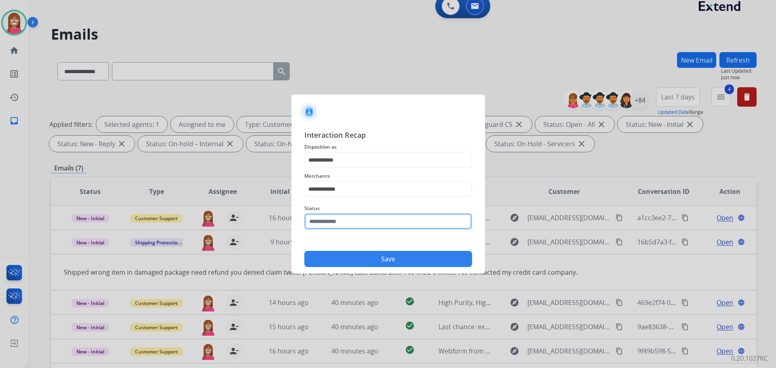
click at [336, 224] on input "text" at bounding box center [388, 221] width 168 height 16
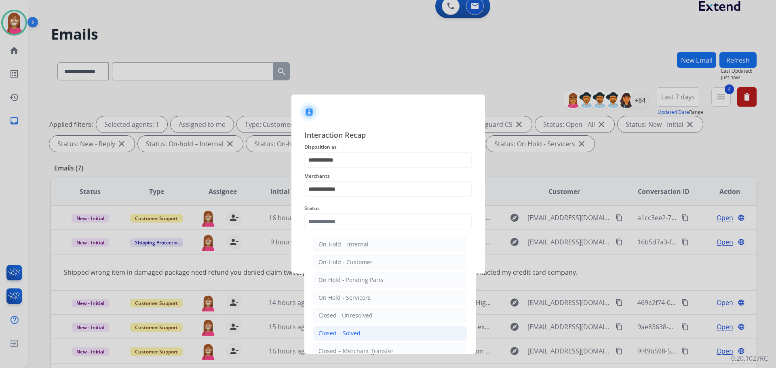
click at [344, 328] on li "Closed – Solved" at bounding box center [390, 333] width 154 height 15
type input "**********"
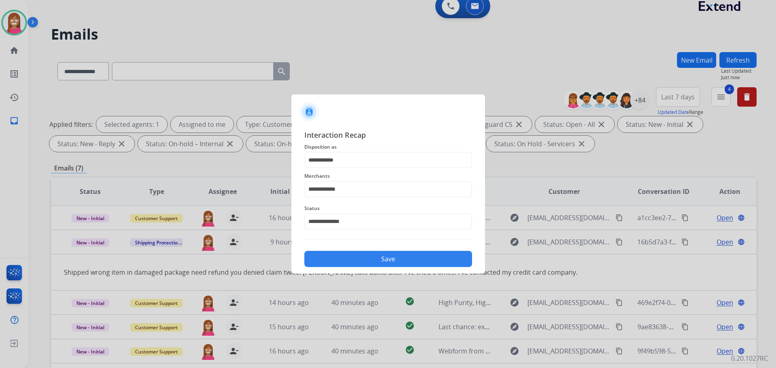
drag, startPoint x: 346, startPoint y: 256, endPoint x: 346, endPoint y: 242, distance: 13.7
click at [346, 255] on button "Save" at bounding box center [388, 259] width 168 height 16
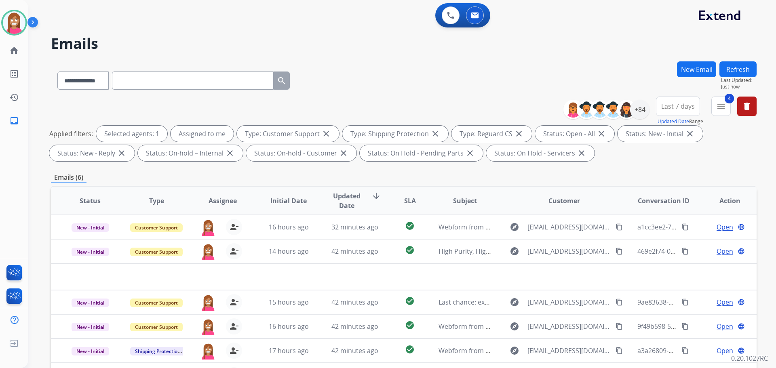
select select "**********"
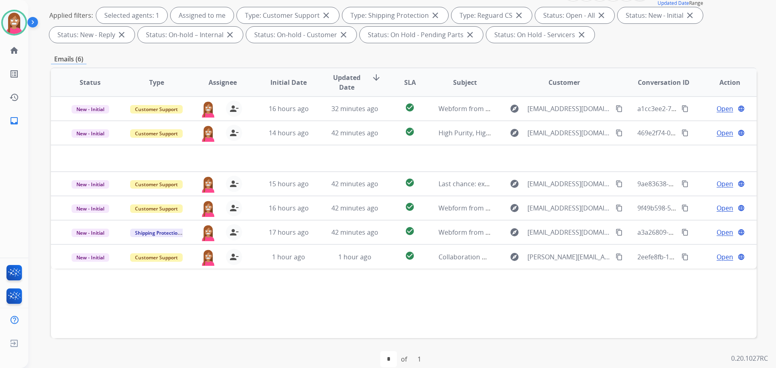
scroll to position [9, 0]
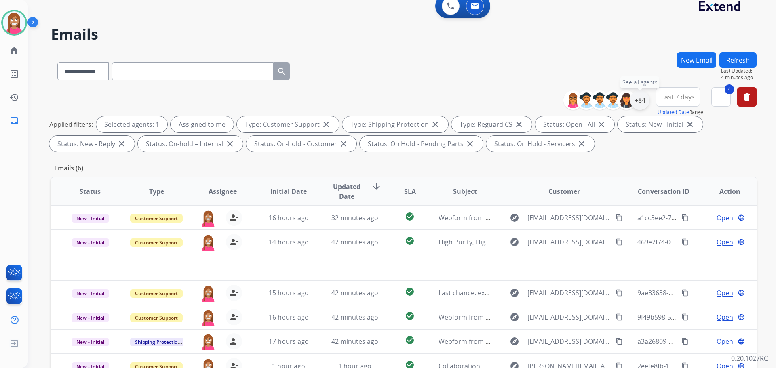
click at [633, 97] on div "+84" at bounding box center [639, 100] width 19 height 19
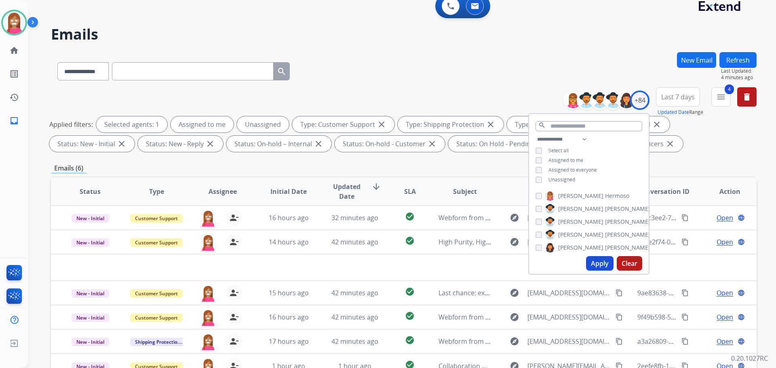
click at [597, 265] on button "Apply" at bounding box center [599, 263] width 27 height 15
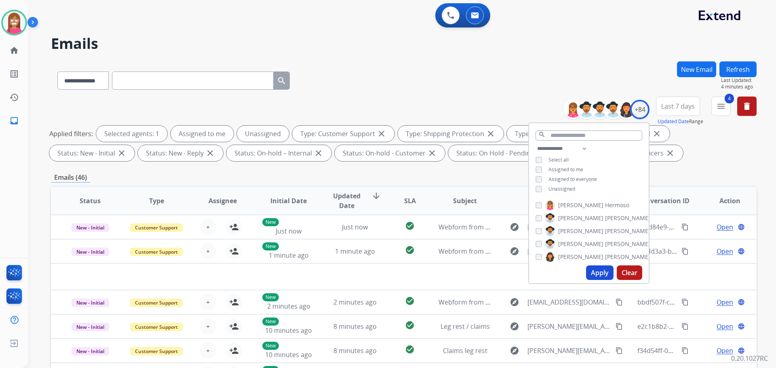
click at [595, 279] on button "Apply" at bounding box center [599, 273] width 27 height 15
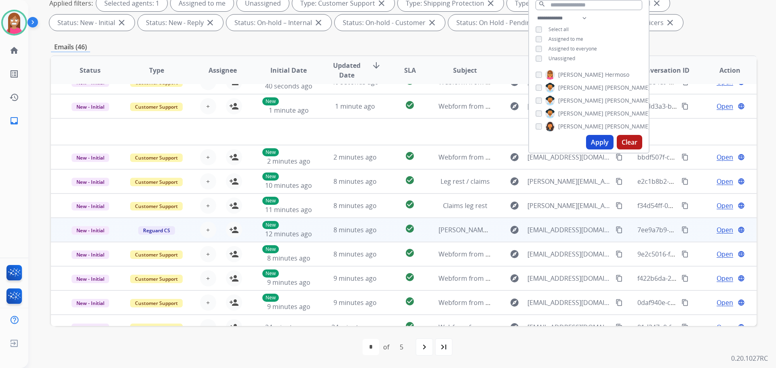
scroll to position [27, 0]
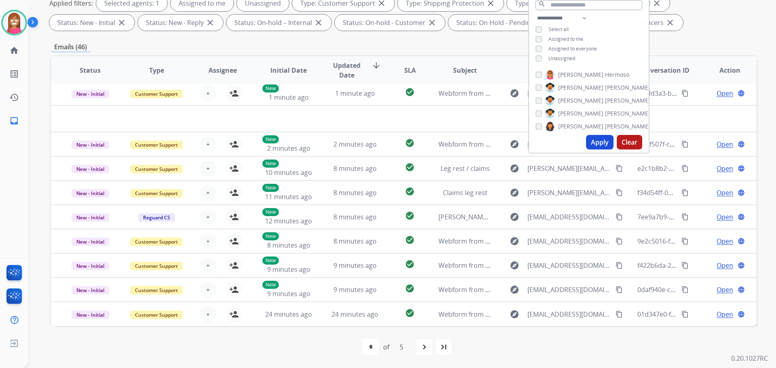
click at [308, 346] on div "first_page navigate_before * * * * * of 5 navigate_next last_page" at bounding box center [404, 347] width 706 height 16
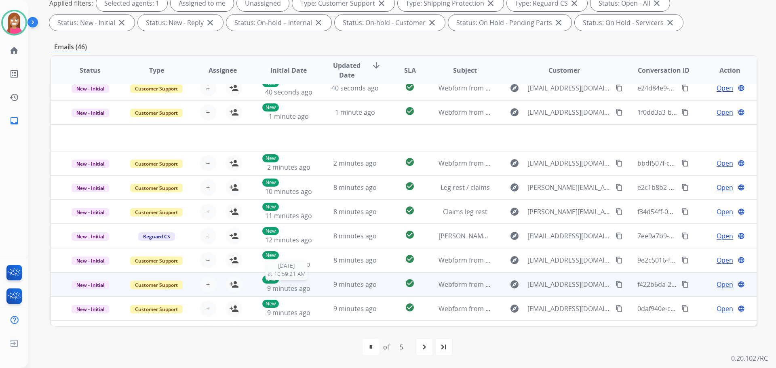
scroll to position [0, 0]
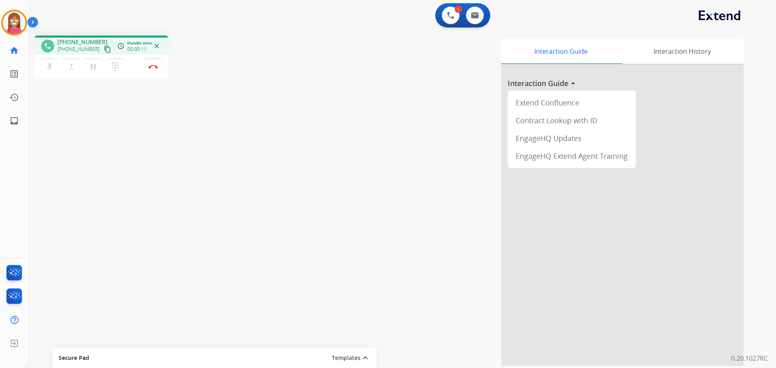
click at [104, 47] on mat-icon "content_copy" at bounding box center [107, 49] width 7 height 7
click at [153, 68] on img at bounding box center [153, 67] width 10 height 4
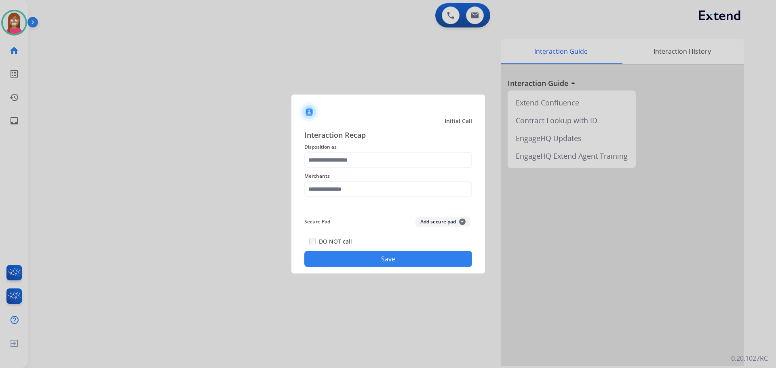
click at [323, 152] on span "Disposition as" at bounding box center [388, 147] width 168 height 10
click at [322, 161] on input "text" at bounding box center [388, 160] width 168 height 16
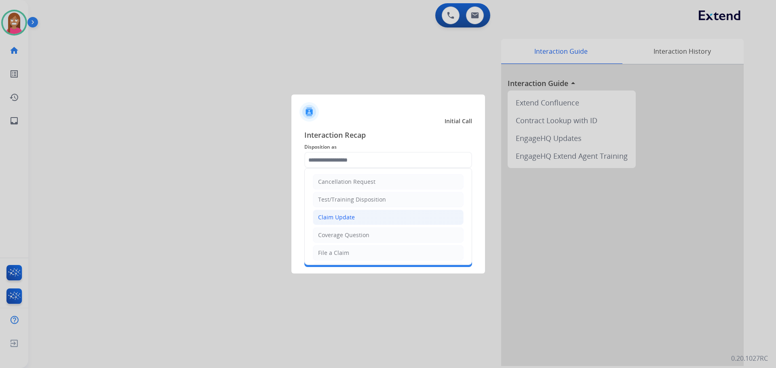
click at [340, 216] on div "Claim Update" at bounding box center [336, 217] width 37 height 8
type input "**********"
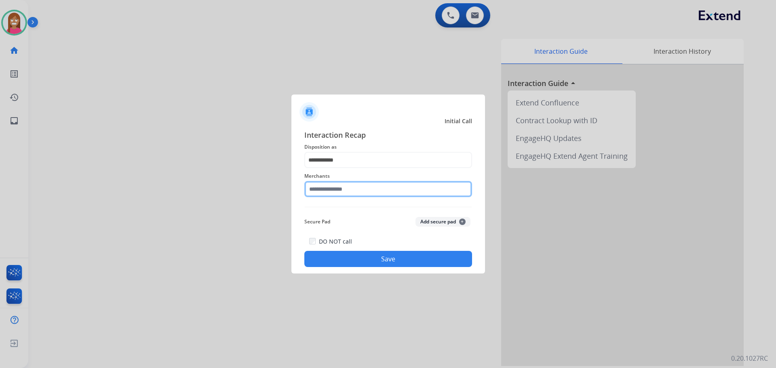
drag, startPoint x: 367, startPoint y: 188, endPoint x: 305, endPoint y: 144, distance: 76.0
click at [366, 188] on input "text" at bounding box center [388, 189] width 168 height 16
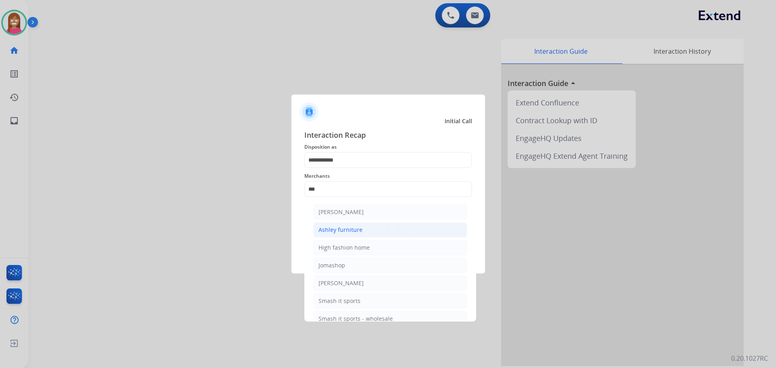
click at [347, 235] on li "Ashley furniture" at bounding box center [390, 229] width 154 height 15
type input "**********"
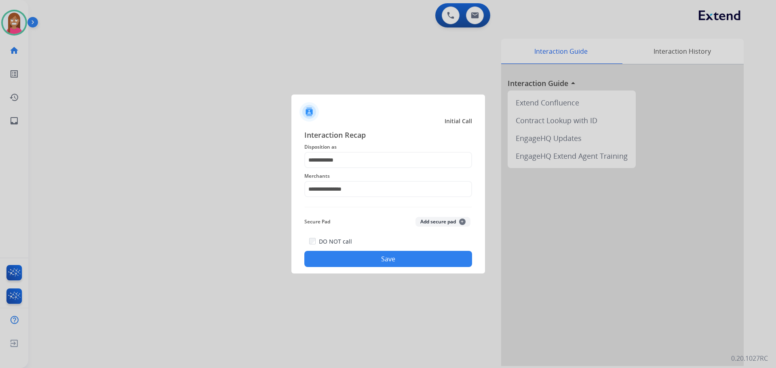
click at [341, 253] on button "Save" at bounding box center [388, 259] width 168 height 16
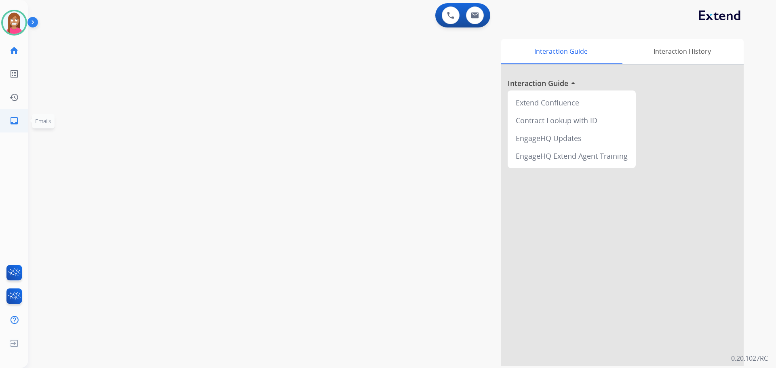
click at [12, 122] on mat-icon "inbox" at bounding box center [14, 121] width 10 height 10
select select "**********"
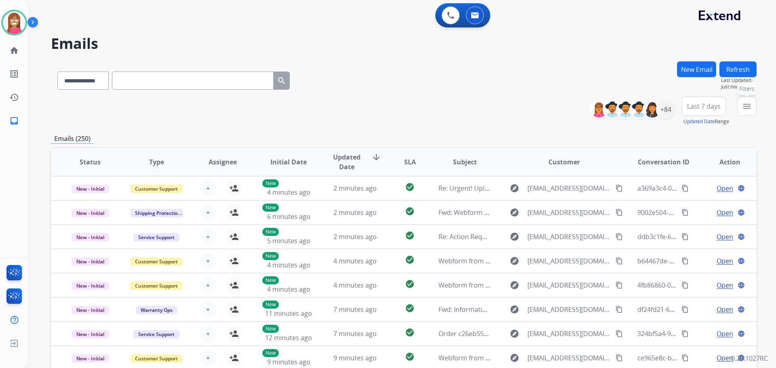
click at [748, 107] on mat-icon "menu" at bounding box center [747, 106] width 10 height 10
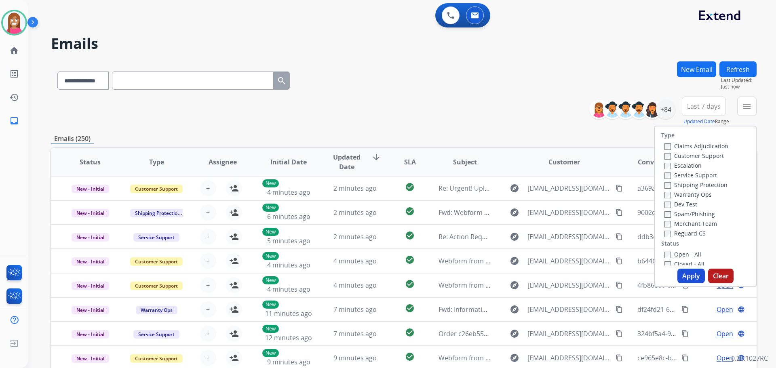
click at [679, 156] on label "Customer Support" at bounding box center [693, 156] width 59 height 8
click at [682, 185] on label "Shipping Protection" at bounding box center [695, 185] width 63 height 8
click at [679, 231] on label "Reguard CS" at bounding box center [684, 234] width 41 height 8
click at [673, 255] on label "Open - All" at bounding box center [682, 255] width 37 height 8
click at [686, 277] on button "Apply" at bounding box center [690, 276] width 27 height 15
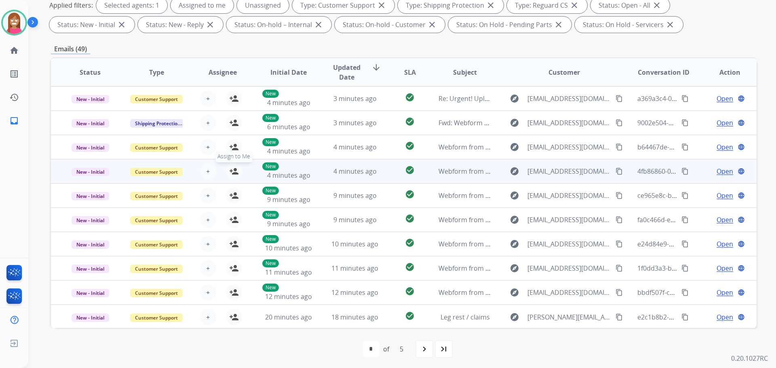
scroll to position [131, 0]
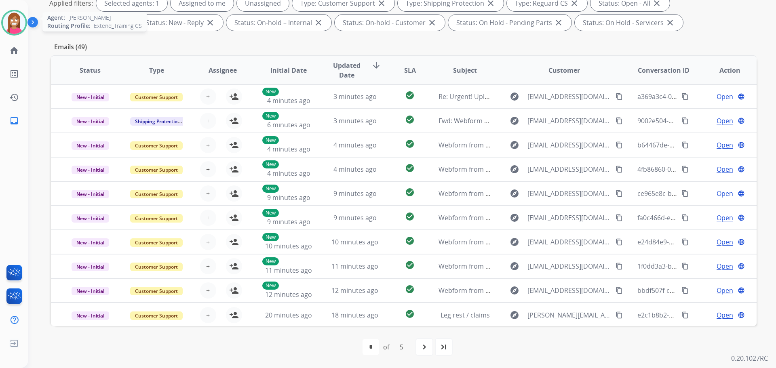
click at [13, 26] on img at bounding box center [14, 22] width 23 height 23
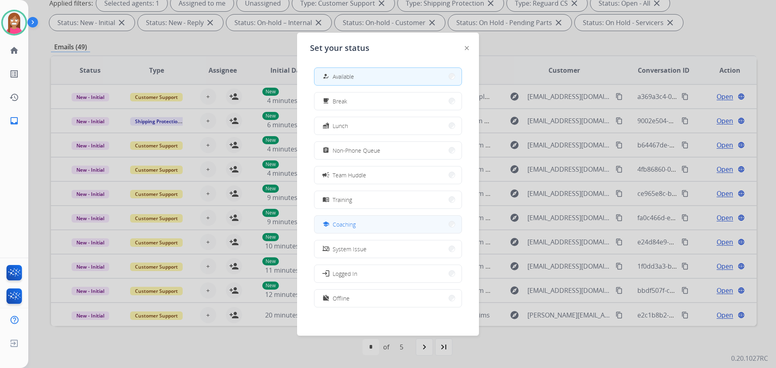
click at [333, 221] on div "school Coaching" at bounding box center [338, 224] width 35 height 10
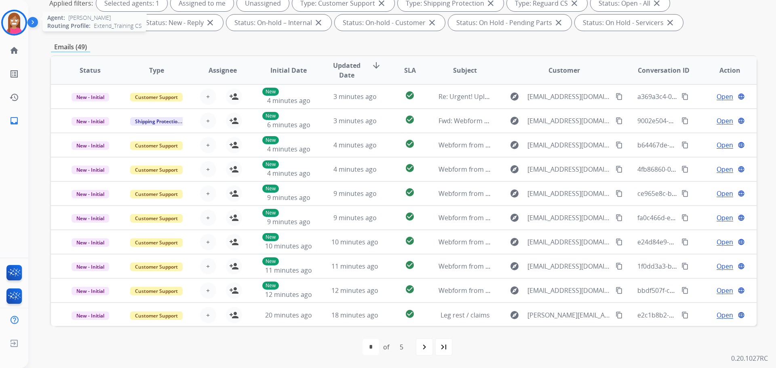
click at [17, 27] on img at bounding box center [14, 22] width 23 height 23
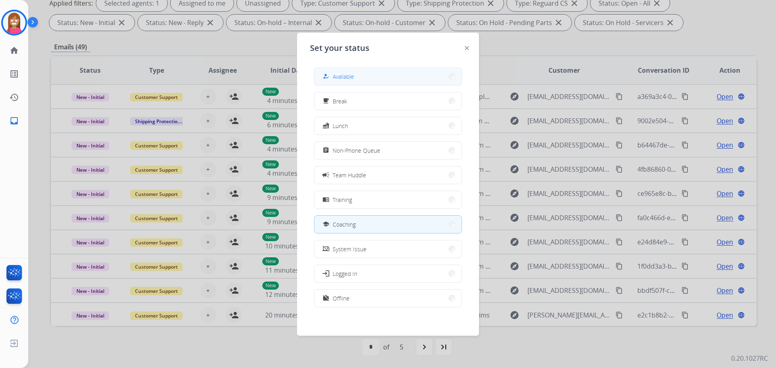
click at [331, 77] on div "how_to_reg" at bounding box center [327, 77] width 12 height 10
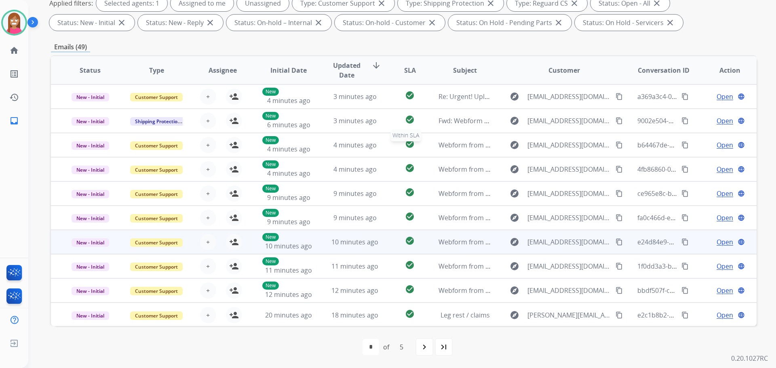
scroll to position [1, 0]
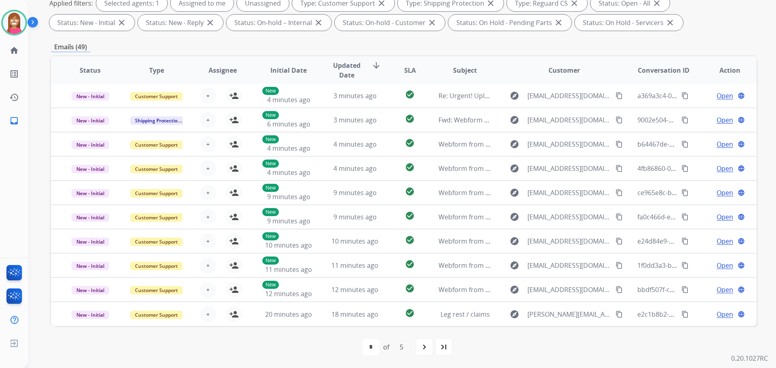
click at [445, 351] on mat-icon "last_page" at bounding box center [444, 347] width 10 height 10
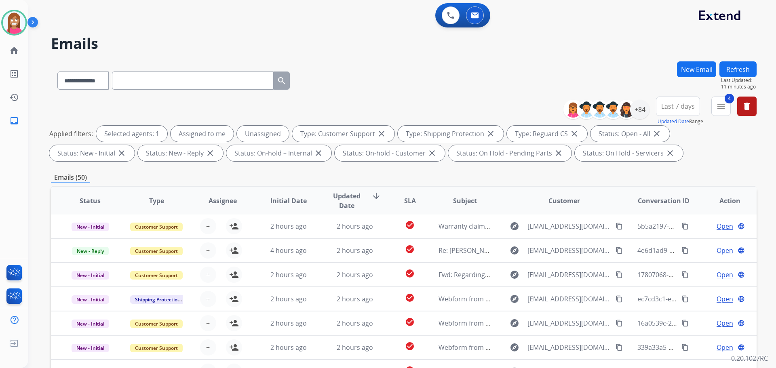
scroll to position [131, 0]
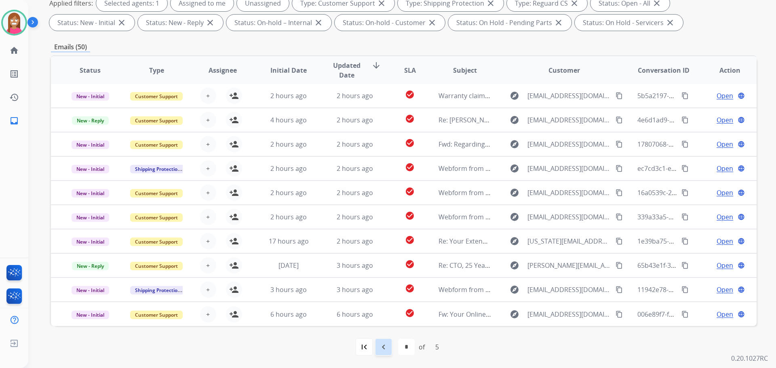
click at [379, 348] on mat-icon "navigate_before" at bounding box center [384, 347] width 10 height 10
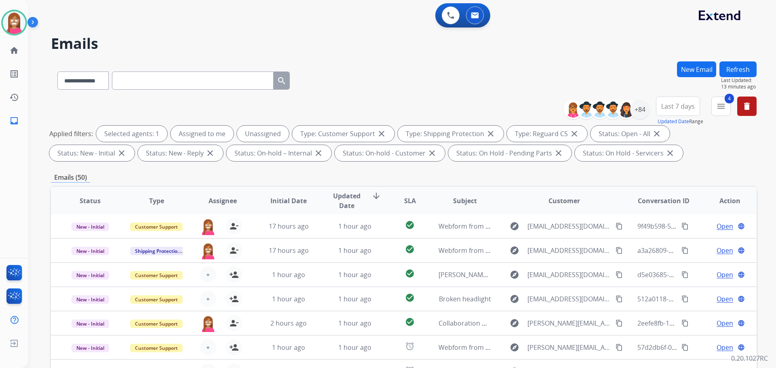
scroll to position [121, 0]
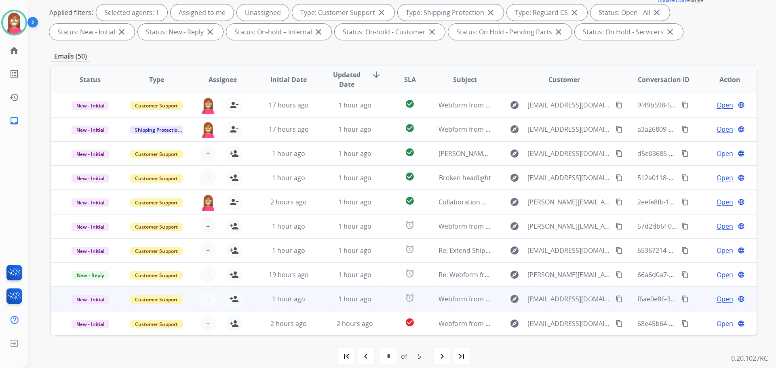
click at [316, 300] on td "1 hour ago" at bounding box center [349, 299] width 66 height 24
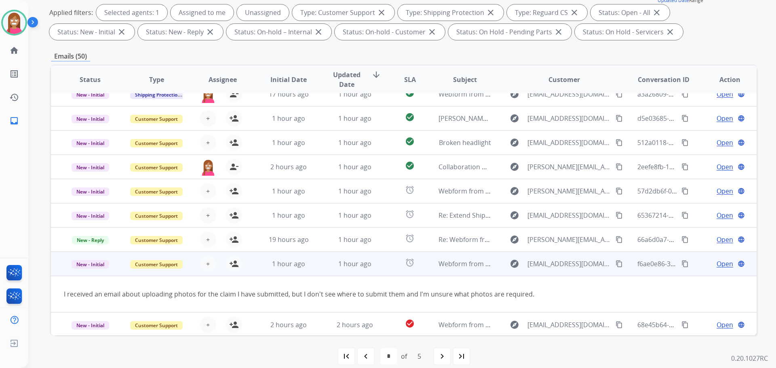
scroll to position [37, 0]
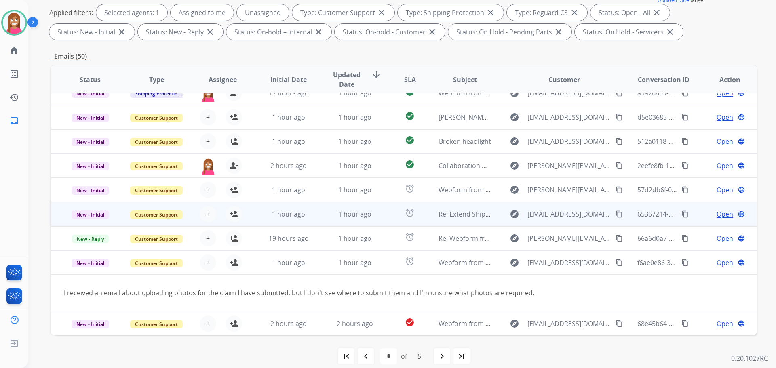
click at [322, 215] on td "1 hour ago" at bounding box center [349, 214] width 66 height 24
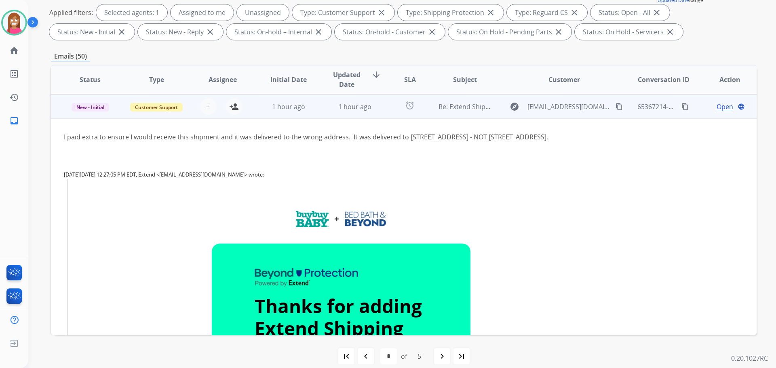
scroll to position [145, 0]
click at [615, 105] on mat-icon "content_copy" at bounding box center [618, 105] width 7 height 7
click at [232, 109] on mat-icon "person_add" at bounding box center [234, 106] width 10 height 10
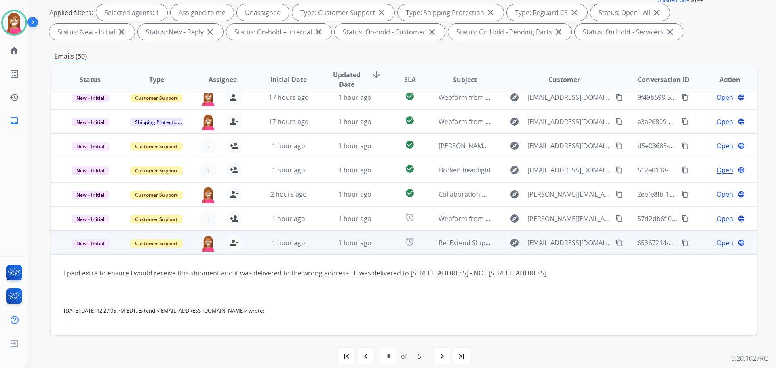
scroll to position [0, 0]
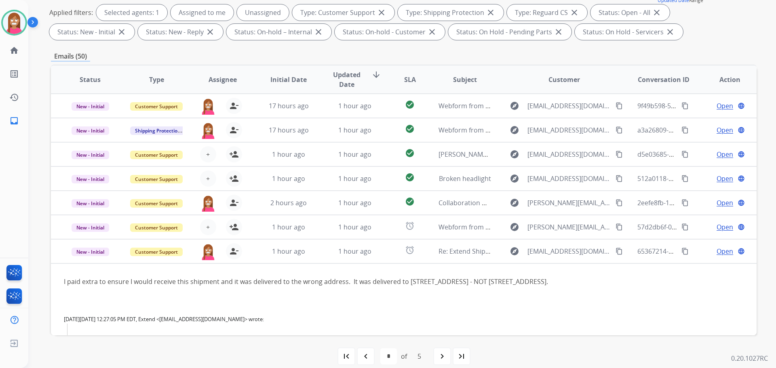
click at [369, 352] on mat-icon "navigate_before" at bounding box center [366, 357] width 10 height 10
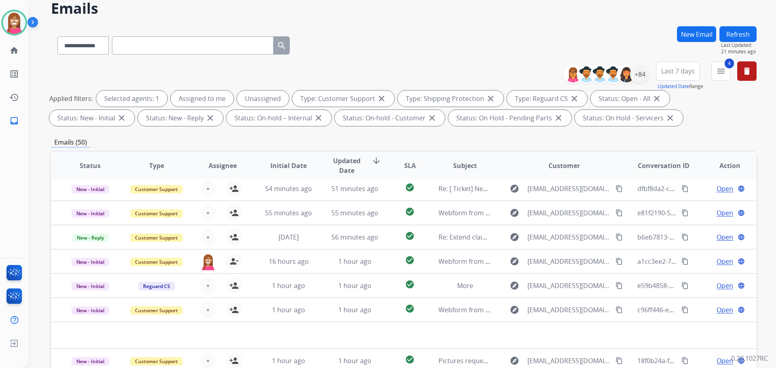
scroll to position [131, 0]
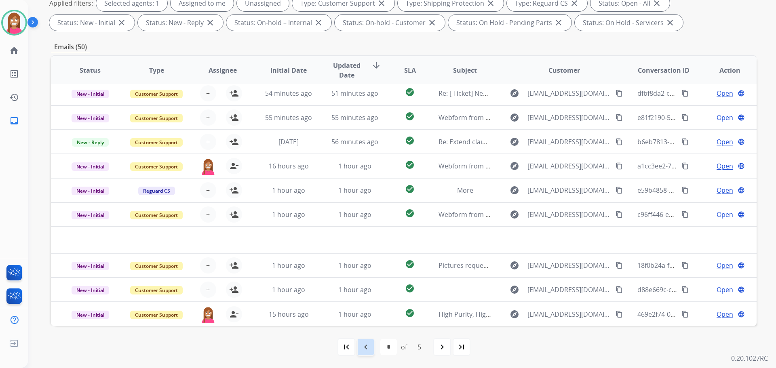
click at [369, 344] on mat-icon "navigate_before" at bounding box center [366, 347] width 10 height 10
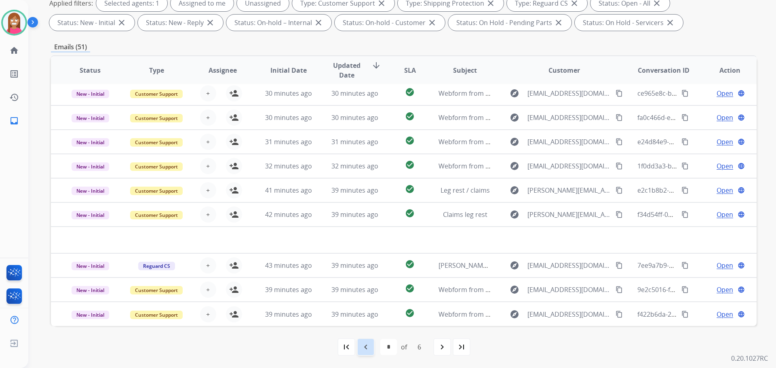
click at [362, 344] on mat-icon "navigate_before" at bounding box center [366, 347] width 10 height 10
select select "*"
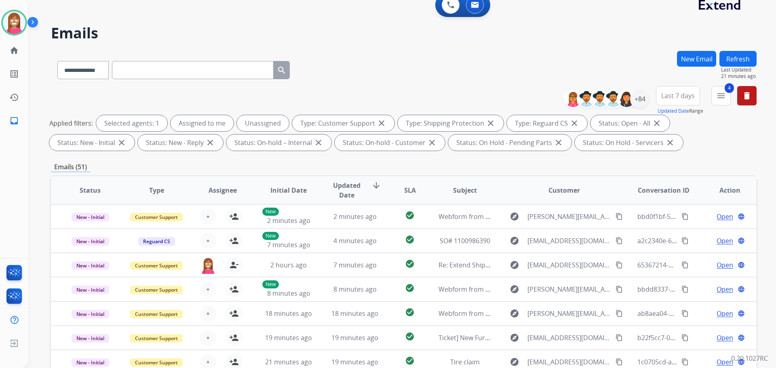
scroll to position [0, 0]
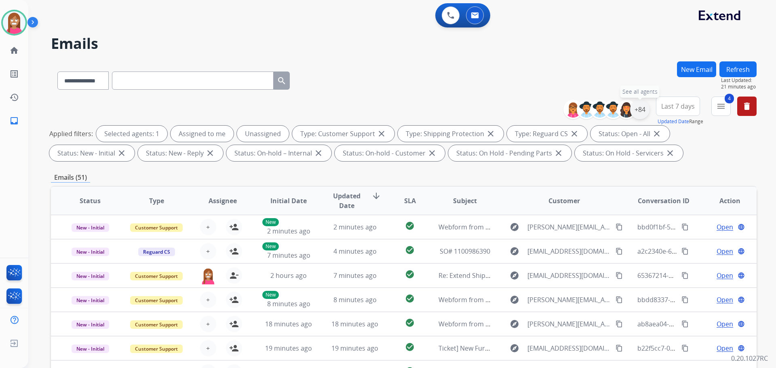
click at [639, 112] on div "+84" at bounding box center [639, 109] width 19 height 19
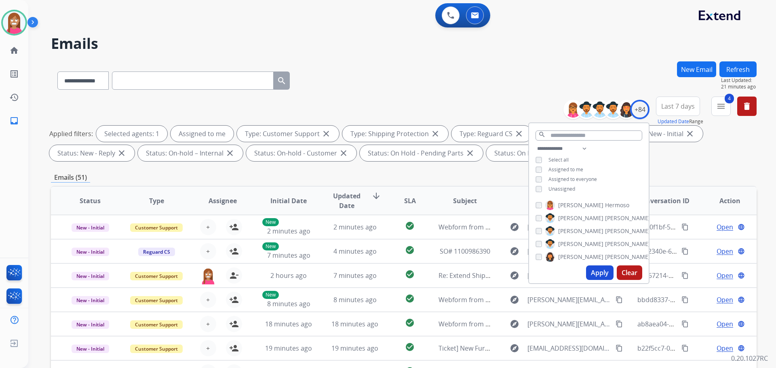
drag, startPoint x: 592, startPoint y: 276, endPoint x: 588, endPoint y: 275, distance: 4.5
click at [592, 276] on button "Apply" at bounding box center [599, 273] width 27 height 15
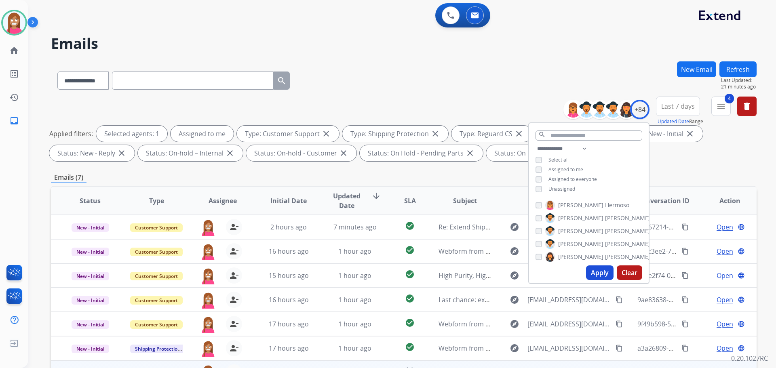
scroll to position [131, 0]
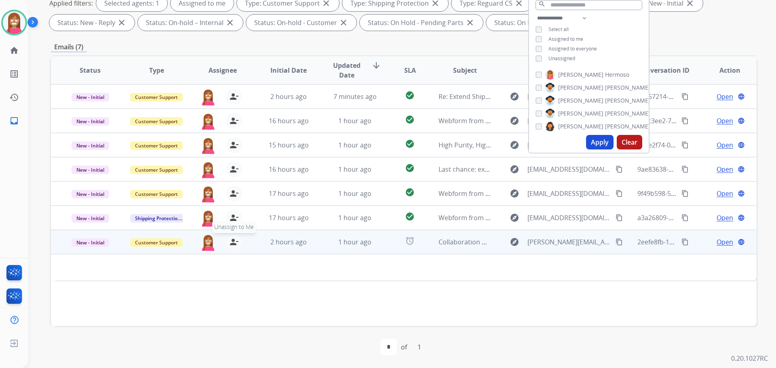
click at [232, 245] on mat-icon "person_remove" at bounding box center [234, 242] width 10 height 10
click at [231, 245] on mat-icon "person_add" at bounding box center [234, 242] width 10 height 10
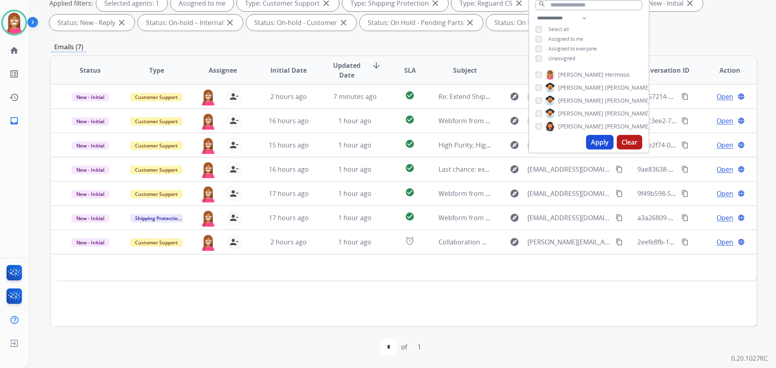
click at [188, 46] on div "Emails (7)" at bounding box center [404, 47] width 706 height 10
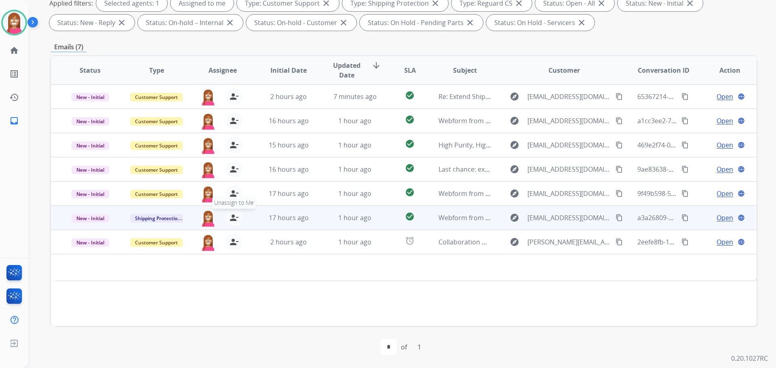
click at [234, 217] on mat-icon "person_remove" at bounding box center [234, 218] width 10 height 10
click at [234, 217] on mat-icon "person_add" at bounding box center [234, 218] width 10 height 10
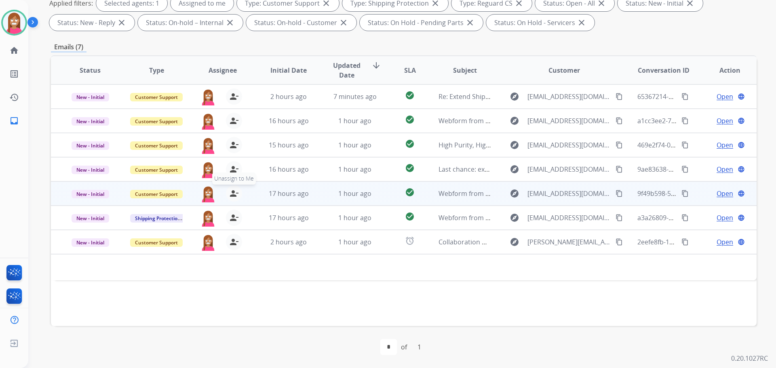
click at [234, 195] on mat-icon "person_remove" at bounding box center [234, 194] width 10 height 10
click at [234, 195] on mat-icon "person_add" at bounding box center [234, 194] width 10 height 10
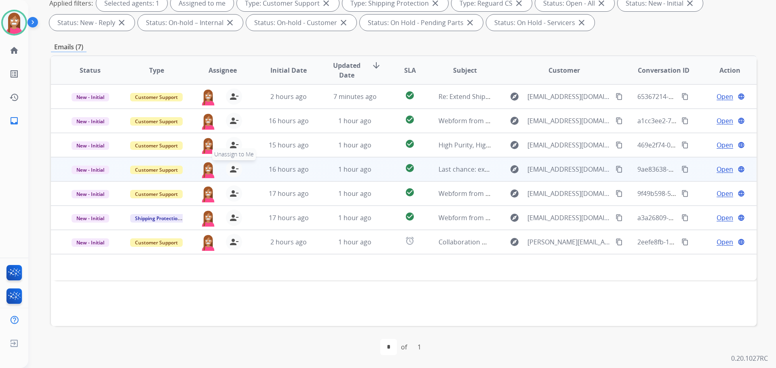
click at [230, 173] on mat-icon "person_remove" at bounding box center [234, 169] width 10 height 10
click at [230, 172] on mat-icon "person_add" at bounding box center [234, 169] width 10 height 10
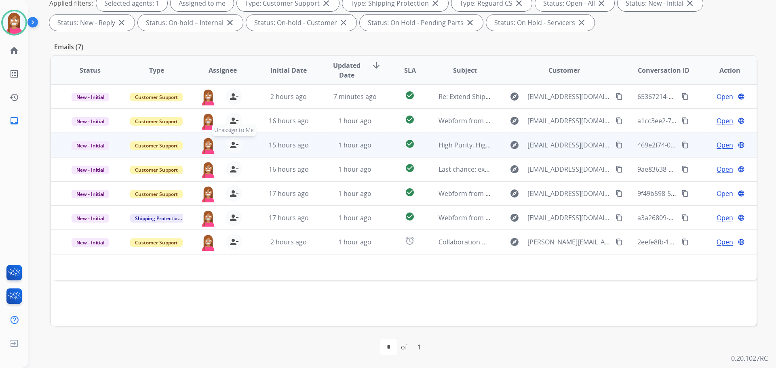
click at [232, 143] on mat-icon "person_remove" at bounding box center [234, 145] width 10 height 10
click at [232, 144] on mat-icon "person_add" at bounding box center [234, 145] width 10 height 10
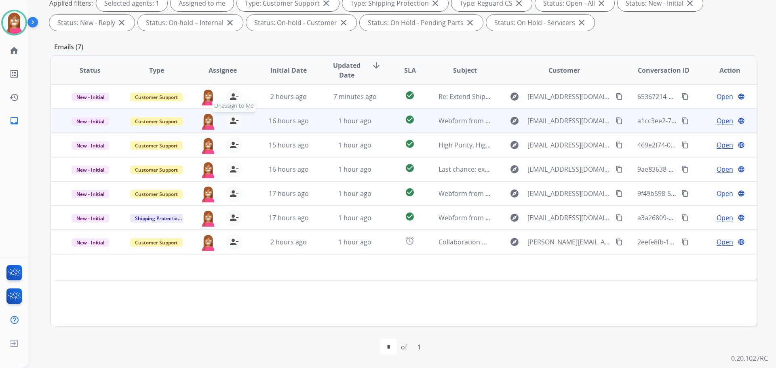
click at [234, 121] on mat-icon "person_remove" at bounding box center [234, 121] width 10 height 10
click at [234, 121] on mat-icon "person_add" at bounding box center [234, 121] width 10 height 10
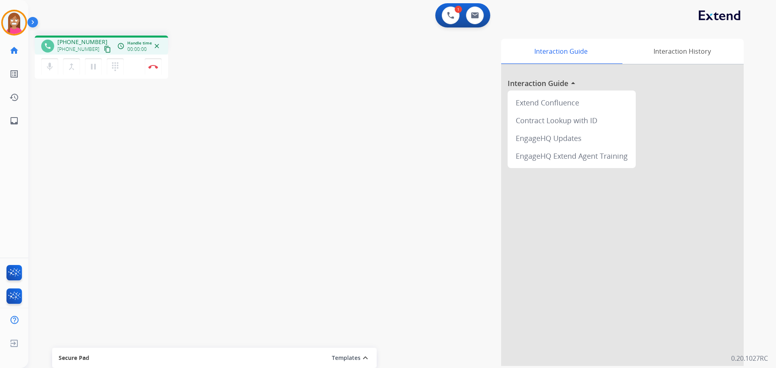
click at [104, 50] on mat-icon "content_copy" at bounding box center [107, 49] width 7 height 7
click at [94, 66] on mat-icon "pause" at bounding box center [94, 67] width 10 height 10
click at [92, 67] on mat-icon "play_arrow" at bounding box center [94, 67] width 10 height 10
click at [90, 70] on mat-icon "pause" at bounding box center [94, 67] width 10 height 10
click at [88, 73] on button "play_arrow Hold" at bounding box center [93, 66] width 17 height 17
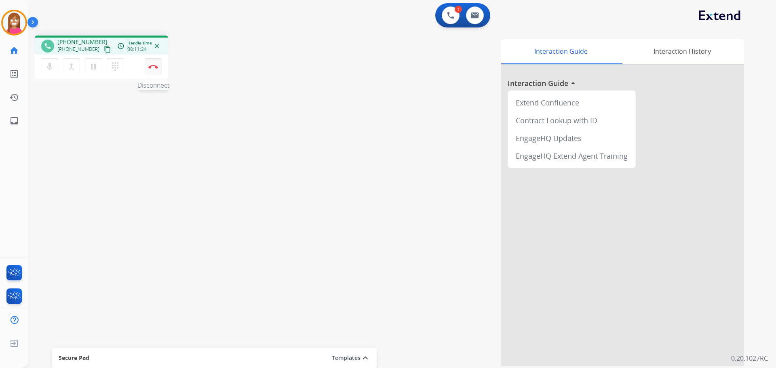
click at [153, 67] on img at bounding box center [153, 67] width 10 height 4
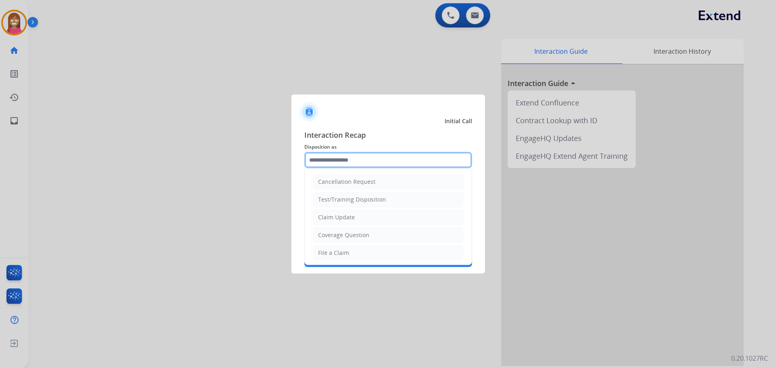
click at [345, 157] on input "text" at bounding box center [388, 160] width 168 height 16
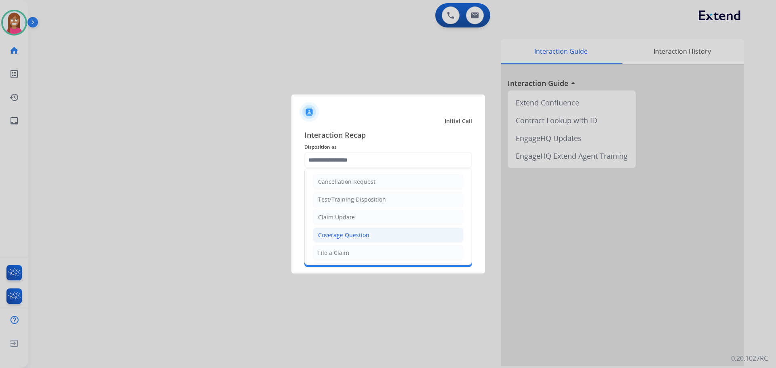
click at [341, 238] on div "Coverage Question" at bounding box center [343, 235] width 51 height 8
type input "**********"
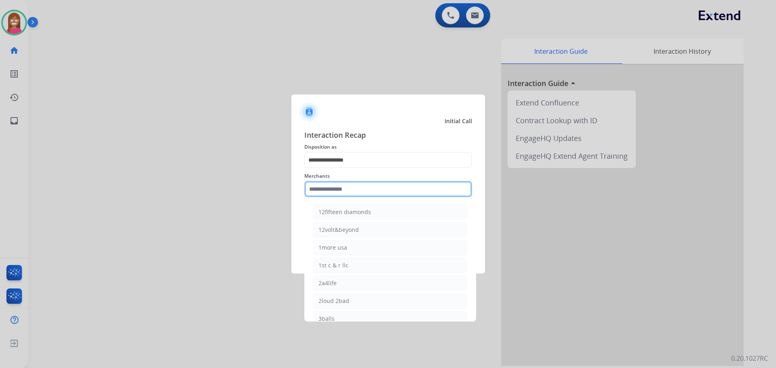
click at [325, 190] on input "text" at bounding box center [388, 189] width 168 height 16
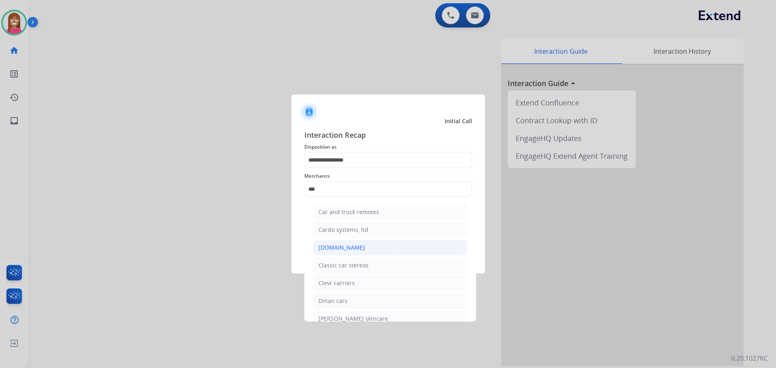
click at [347, 244] on div "[DOMAIN_NAME]" at bounding box center [341, 248] width 46 height 8
type input "**********"
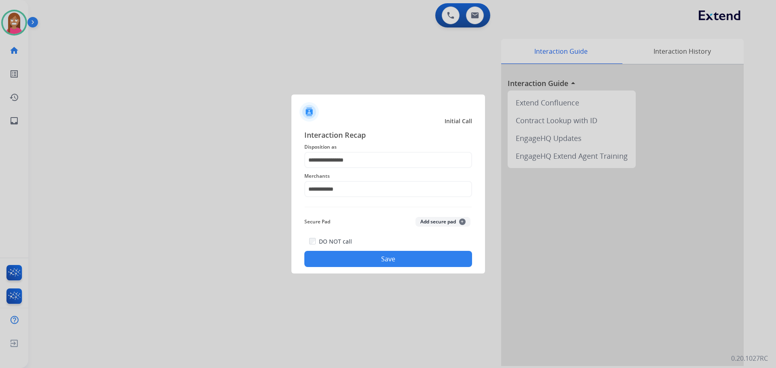
click at [345, 254] on button "Save" at bounding box center [388, 259] width 168 height 16
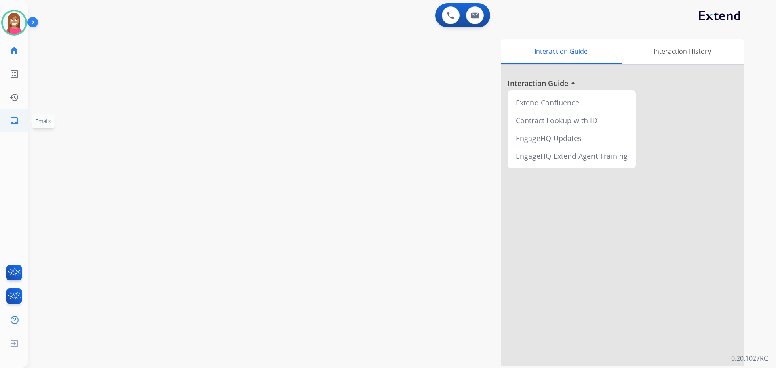
click at [8, 130] on link "inbox Emails" at bounding box center [14, 121] width 23 height 23
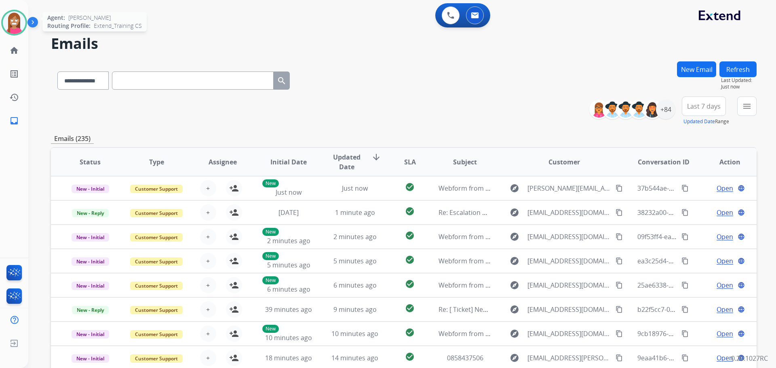
click at [15, 21] on img at bounding box center [14, 22] width 23 height 23
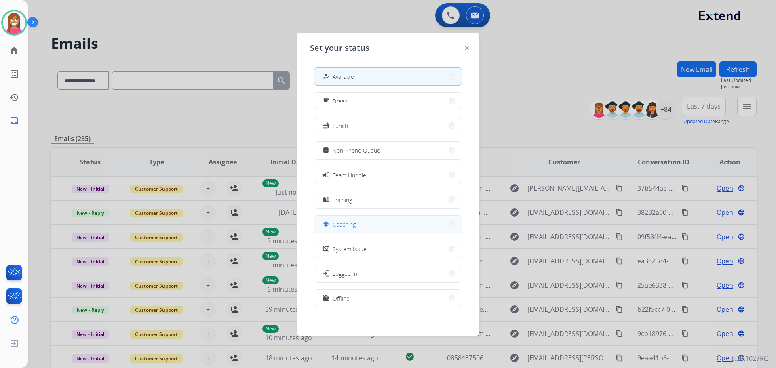
click at [335, 228] on div "school Coaching" at bounding box center [338, 224] width 35 height 10
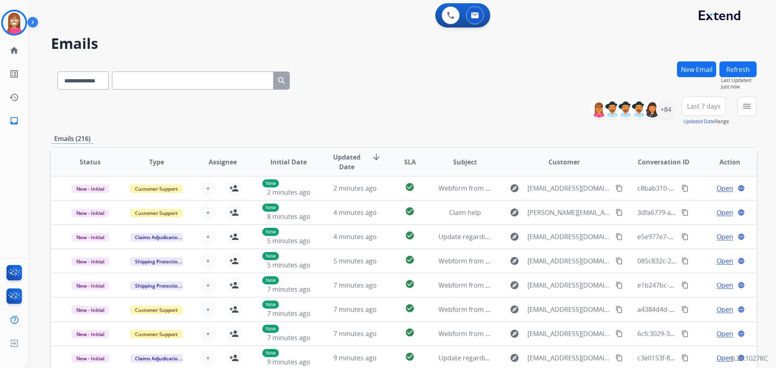
drag, startPoint x: 14, startPoint y: 24, endPoint x: 31, endPoint y: 24, distance: 17.0
click at [14, 24] on img at bounding box center [14, 22] width 23 height 23
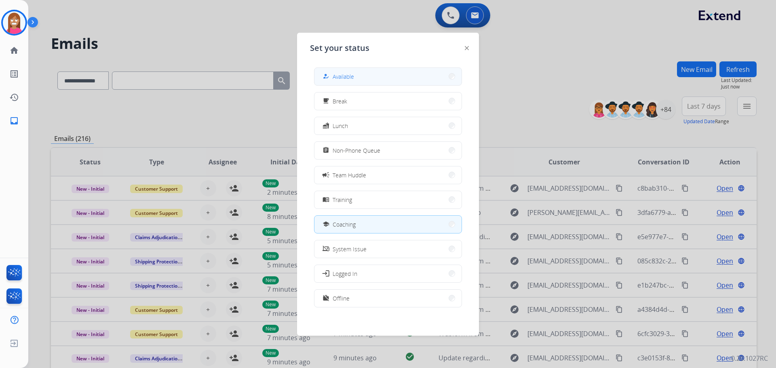
click at [352, 76] on span "Available" at bounding box center [343, 76] width 21 height 8
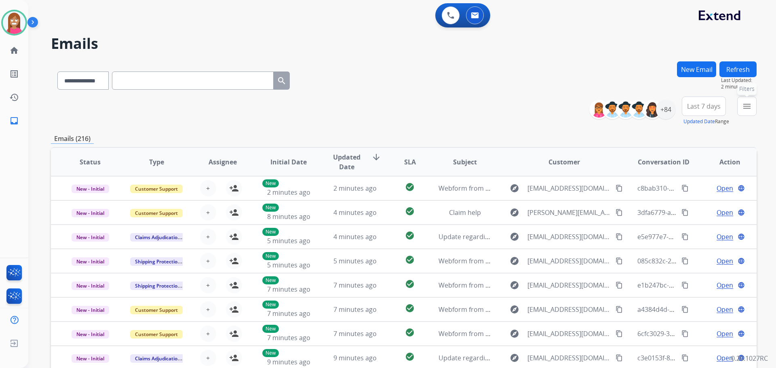
click at [746, 110] on mat-icon "menu" at bounding box center [747, 106] width 10 height 10
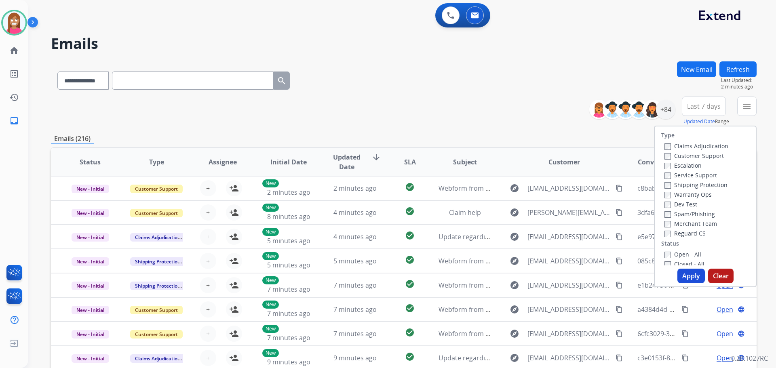
click at [673, 156] on label "Customer Support" at bounding box center [693, 156] width 59 height 8
click at [674, 183] on label "Shipping Protection" at bounding box center [695, 185] width 63 height 8
click at [670, 233] on label "Reguard CS" at bounding box center [684, 234] width 41 height 8
click at [677, 254] on label "Open - All" at bounding box center [682, 255] width 37 height 8
click at [685, 274] on button "Apply" at bounding box center [690, 276] width 27 height 15
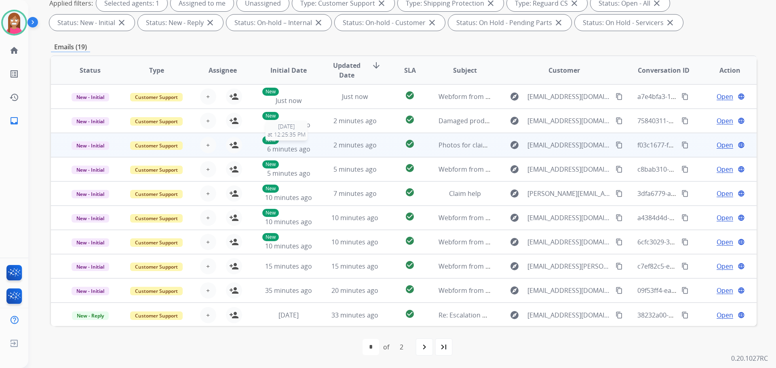
scroll to position [1, 0]
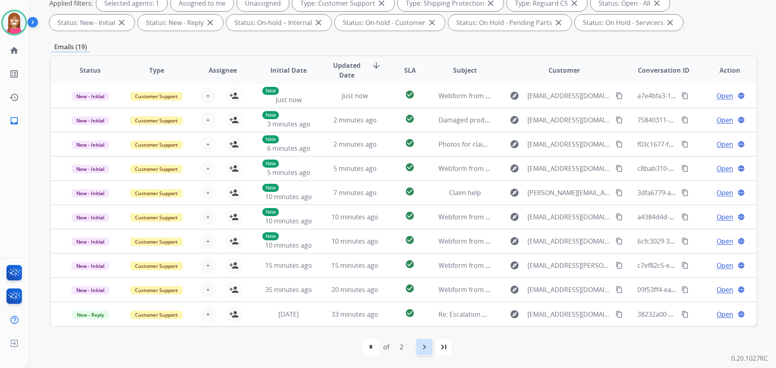
click at [423, 346] on mat-icon "navigate_next" at bounding box center [424, 347] width 10 height 10
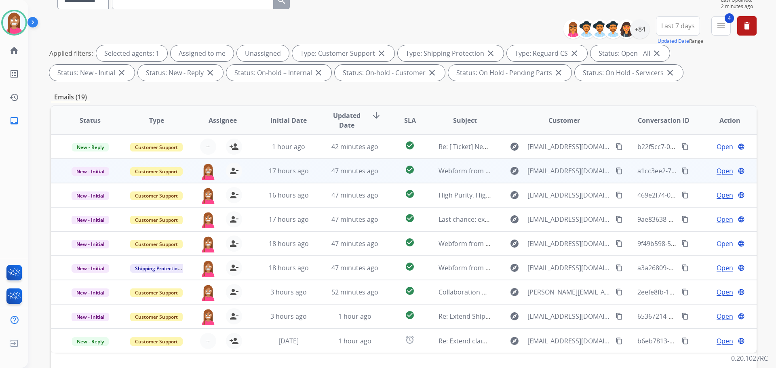
scroll to position [131, 0]
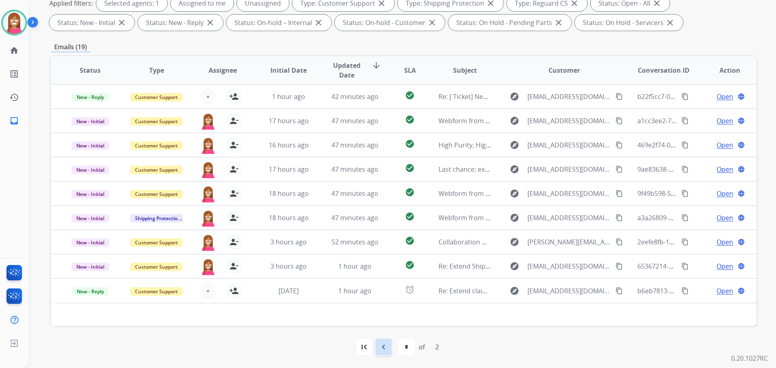
click at [386, 348] on mat-icon "navigate_before" at bounding box center [384, 347] width 10 height 10
select select "*"
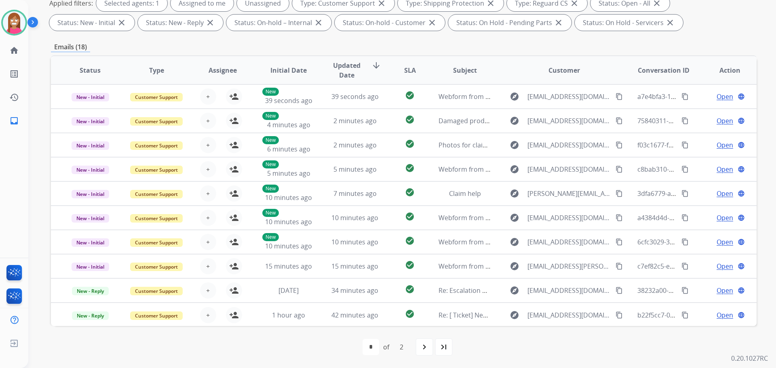
scroll to position [1, 0]
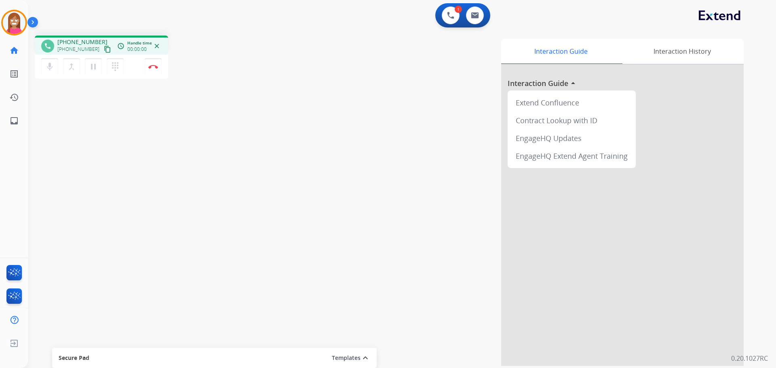
click at [104, 49] on mat-icon "content_copy" at bounding box center [107, 49] width 7 height 7
click at [152, 68] on img at bounding box center [153, 67] width 10 height 4
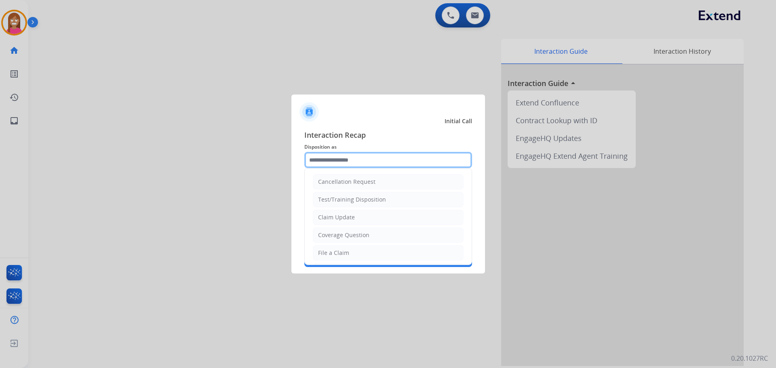
click at [324, 158] on input "text" at bounding box center [388, 160] width 168 height 16
click at [328, 232] on div "Coverage Question" at bounding box center [343, 235] width 51 height 8
type input "**********"
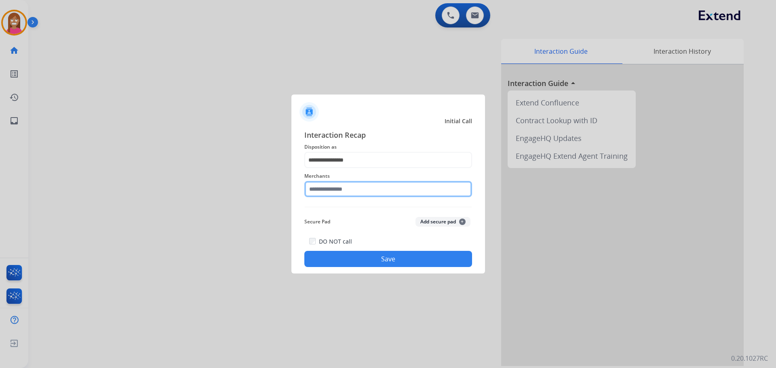
click at [327, 188] on input "text" at bounding box center [388, 189] width 168 height 16
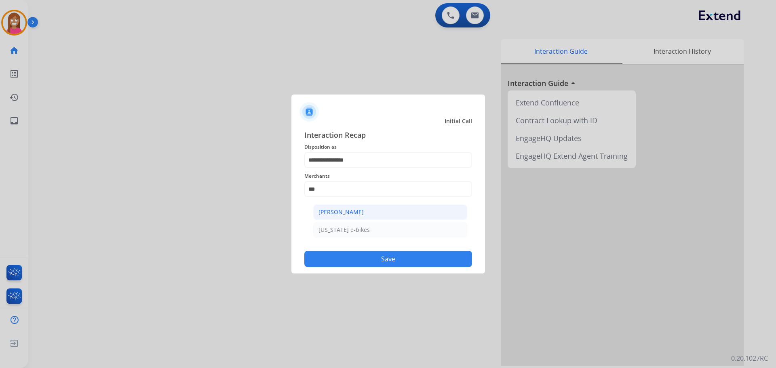
click at [375, 209] on li "[PERSON_NAME]" at bounding box center [390, 211] width 154 height 15
type input "**********"
click at [358, 262] on button "Save" at bounding box center [388, 259] width 168 height 16
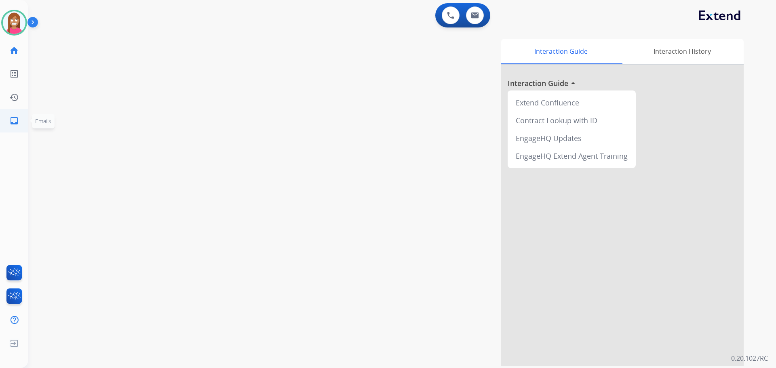
click at [14, 113] on link "inbox Emails" at bounding box center [14, 121] width 23 height 23
select select "**********"
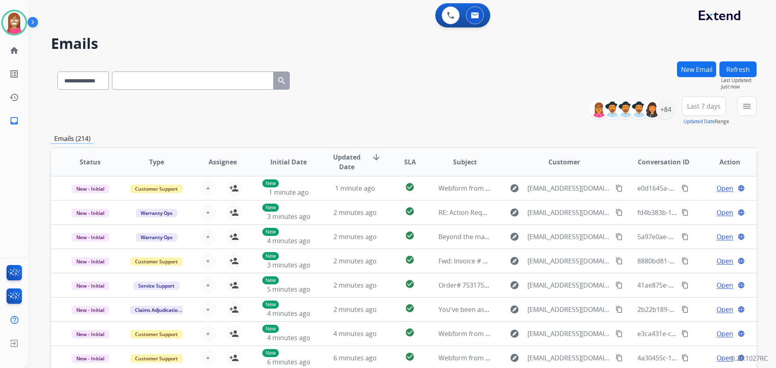
click at [745, 116] on div "menu Type Claims Adjudication Customer Support Escalation Service Support Shipp…" at bounding box center [746, 111] width 19 height 29
click at [742, 108] on button "menu Filters" at bounding box center [746, 106] width 19 height 19
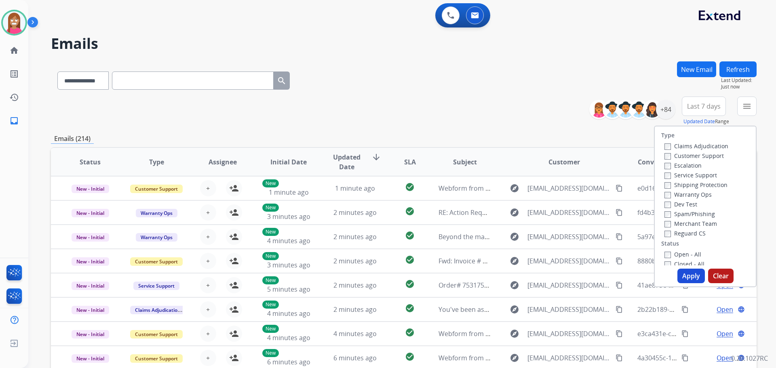
click at [694, 156] on label "Customer Support" at bounding box center [693, 156] width 59 height 8
click at [685, 185] on label "Shipping Protection" at bounding box center [695, 185] width 63 height 8
click at [676, 232] on label "Reguard CS" at bounding box center [684, 234] width 41 height 8
click at [673, 255] on label "Open - All" at bounding box center [682, 255] width 37 height 8
drag, startPoint x: 687, startPoint y: 272, endPoint x: 680, endPoint y: 269, distance: 7.4
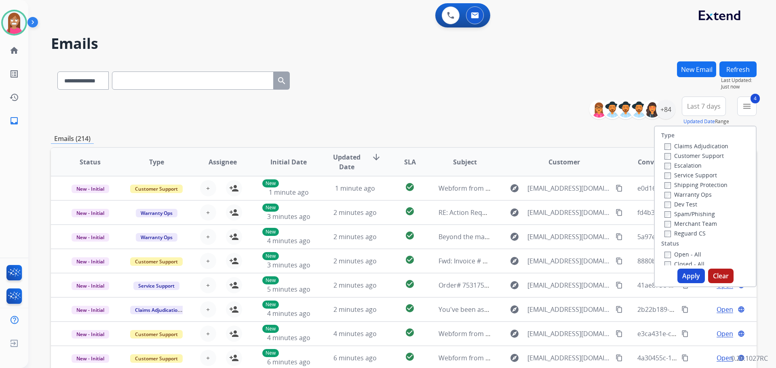
click at [683, 271] on button "Apply" at bounding box center [690, 276] width 27 height 15
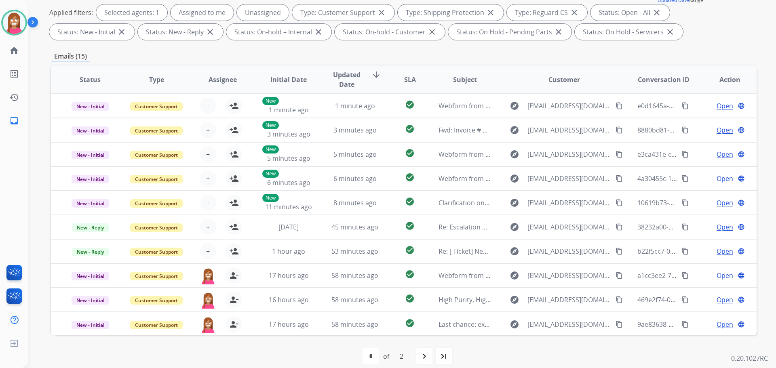
scroll to position [40, 0]
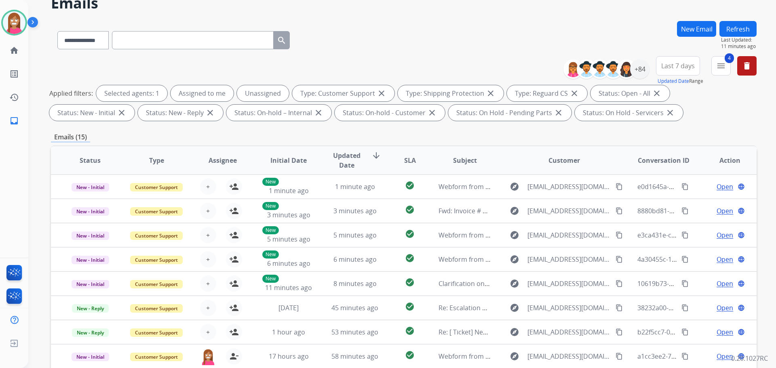
click at [726, 31] on button "Refresh" at bounding box center [737, 29] width 37 height 16
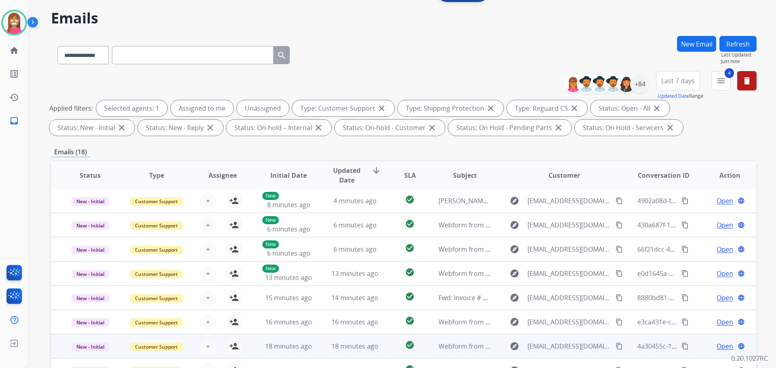
scroll to position [131, 0]
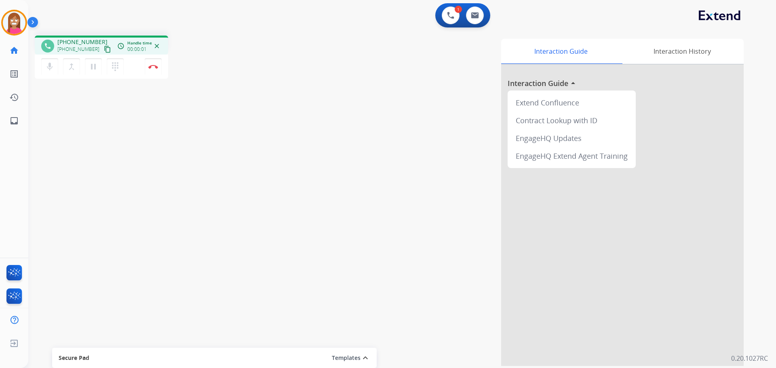
click at [104, 49] on mat-icon "content_copy" at bounding box center [107, 49] width 7 height 7
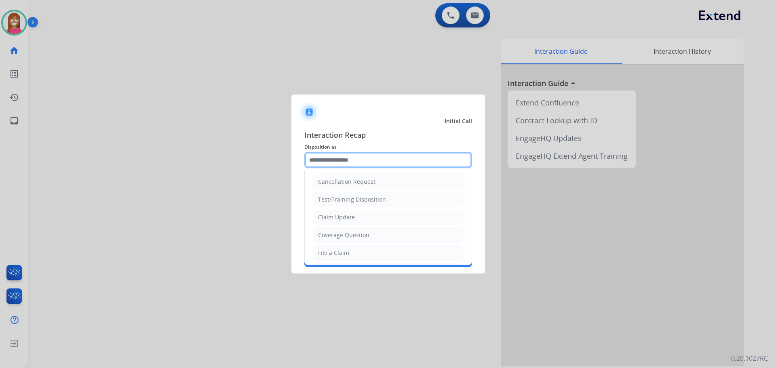
click at [320, 163] on input "text" at bounding box center [388, 160] width 168 height 16
click at [326, 253] on div "File a Claim" at bounding box center [333, 253] width 31 height 8
type input "**********"
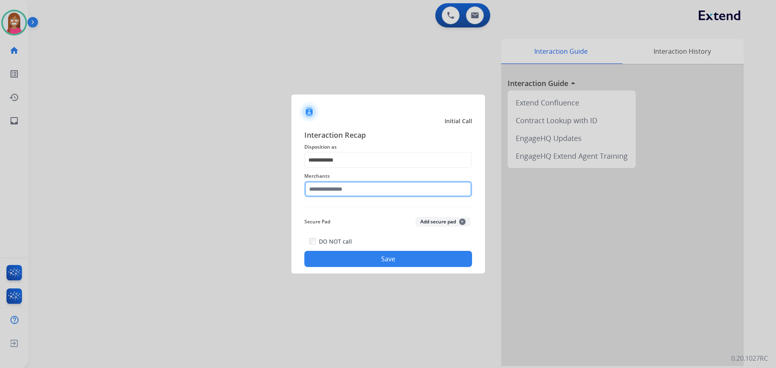
click at [316, 192] on input "text" at bounding box center [388, 189] width 168 height 16
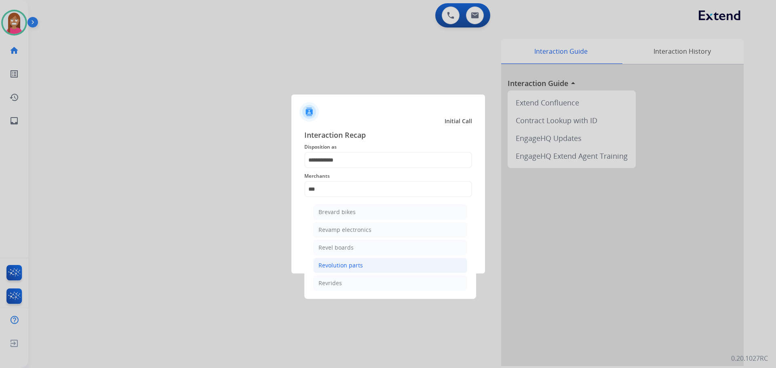
click at [320, 261] on li "Revolution parts" at bounding box center [390, 265] width 154 height 15
type input "**********"
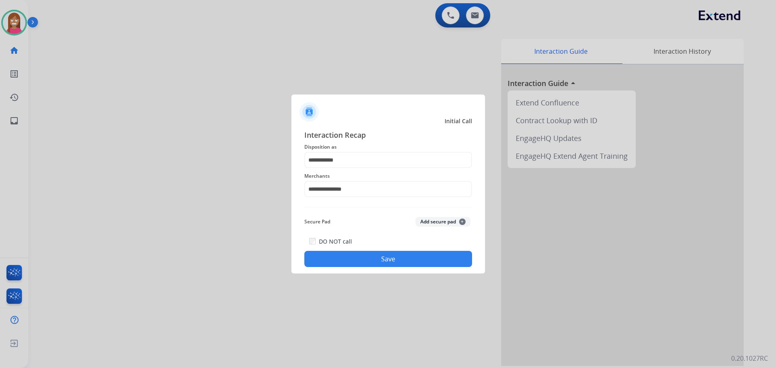
click at [324, 267] on div "**********" at bounding box center [388, 198] width 194 height 151
click at [354, 260] on button "Save" at bounding box center [388, 259] width 168 height 16
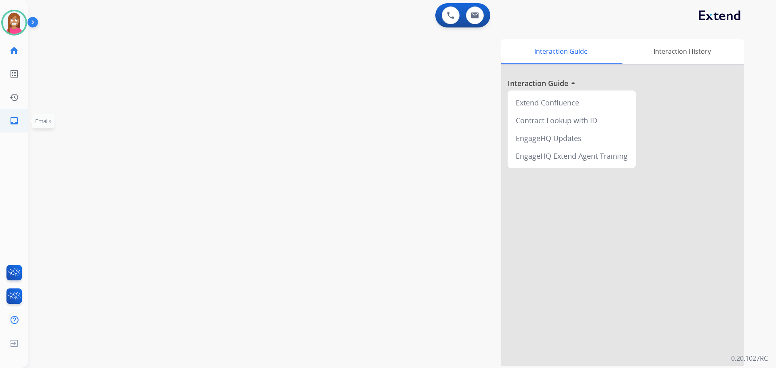
click at [8, 119] on link "inbox Emails" at bounding box center [14, 121] width 23 height 23
select select "**********"
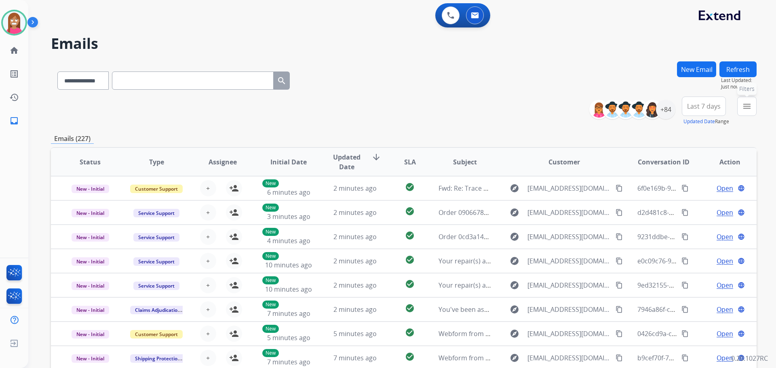
click at [738, 105] on button "menu Filters" at bounding box center [746, 106] width 19 height 19
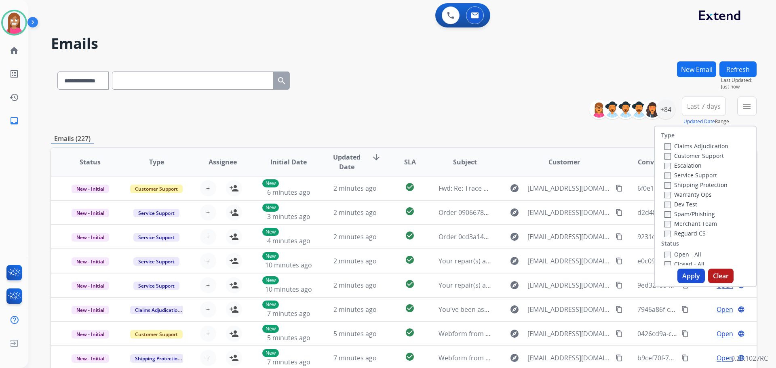
click at [694, 156] on label "Customer Support" at bounding box center [693, 156] width 59 height 8
click at [688, 183] on label "Shipping Protection" at bounding box center [695, 185] width 63 height 8
click at [670, 232] on label "Reguard CS" at bounding box center [684, 234] width 41 height 8
click at [671, 253] on label "Open - All" at bounding box center [682, 255] width 37 height 8
click at [683, 274] on button "Apply" at bounding box center [690, 276] width 27 height 15
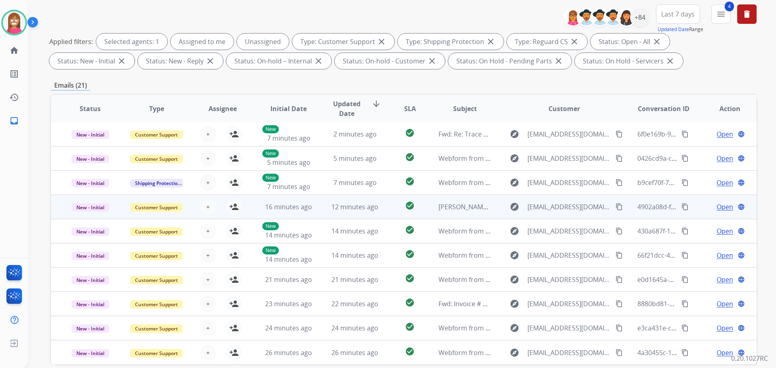
scroll to position [131, 0]
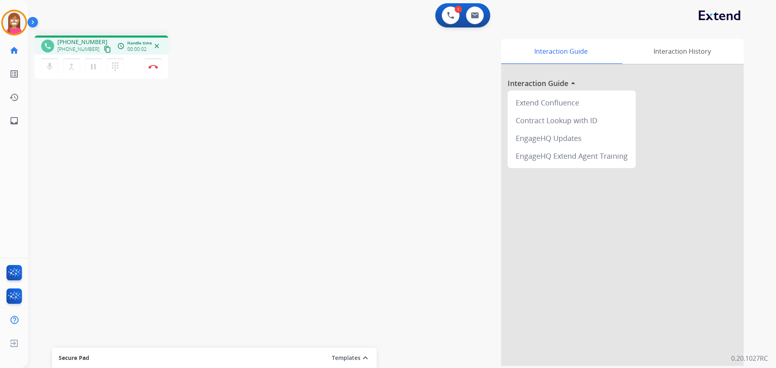
click at [104, 48] on mat-icon "content_copy" at bounding box center [107, 49] width 7 height 7
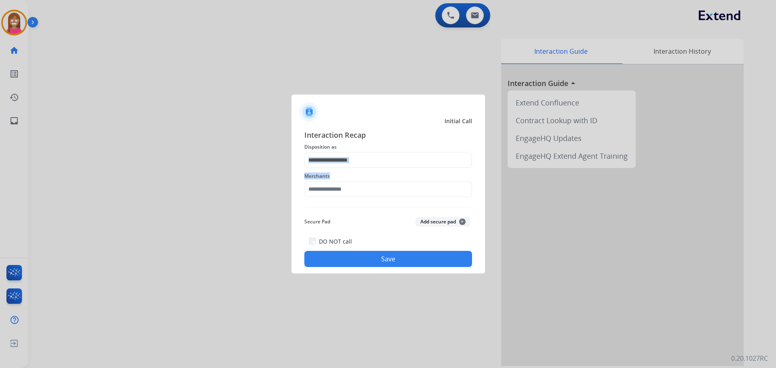
click at [331, 166] on div "Interaction Recap Disposition as Merchants Secure Pad Add secure pad + DO NOT c…" at bounding box center [388, 198] width 168 height 138
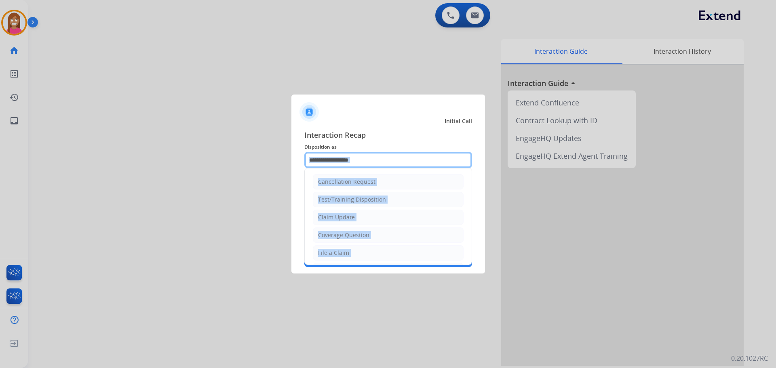
click at [330, 166] on input "text" at bounding box center [388, 160] width 168 height 16
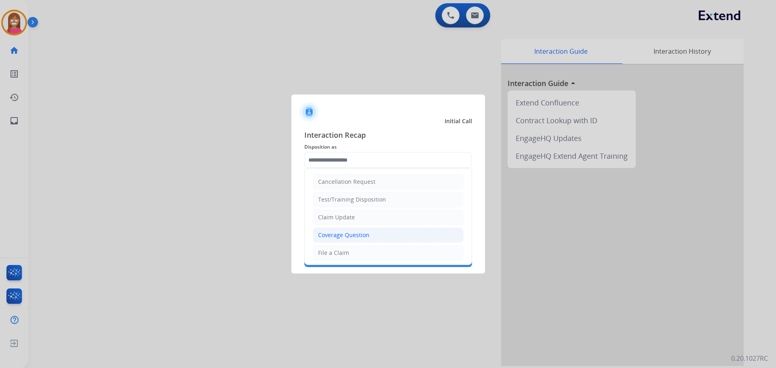
click at [333, 232] on div "Coverage Question" at bounding box center [343, 235] width 51 height 8
type input "**********"
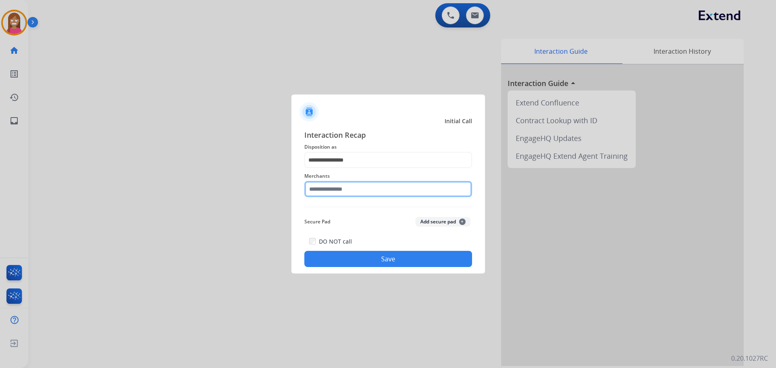
click at [322, 194] on input "text" at bounding box center [388, 189] width 168 height 16
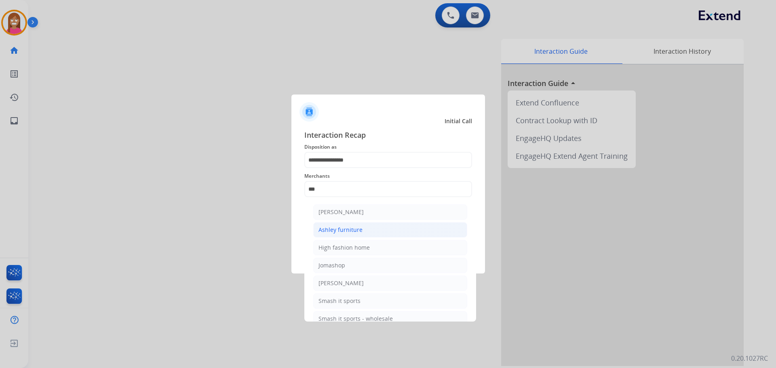
click at [354, 230] on div "Ashley furniture" at bounding box center [340, 230] width 44 height 8
type input "**********"
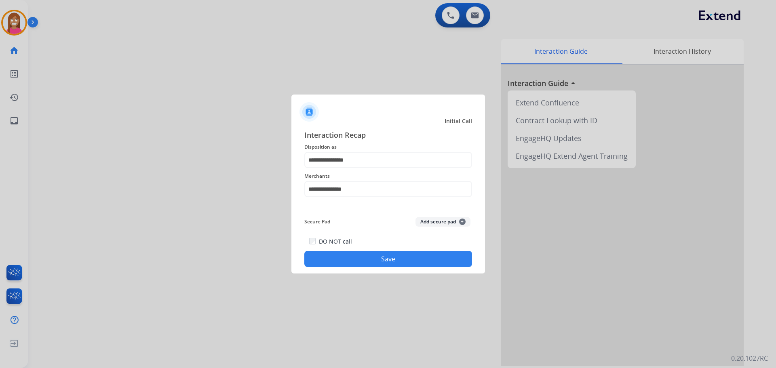
click at [346, 262] on button "Save" at bounding box center [388, 259] width 168 height 16
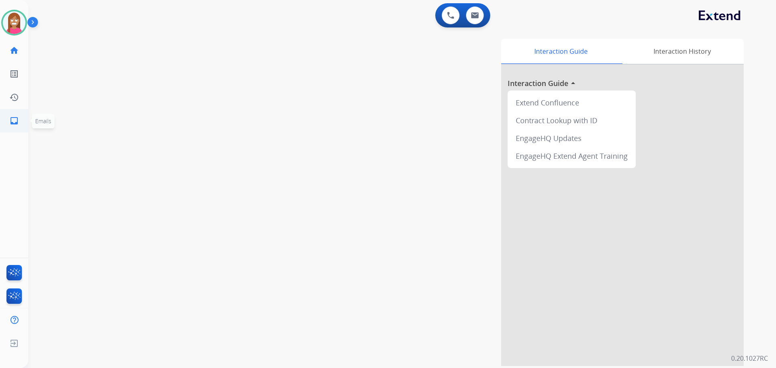
click at [11, 113] on link "inbox Emails" at bounding box center [14, 121] width 23 height 23
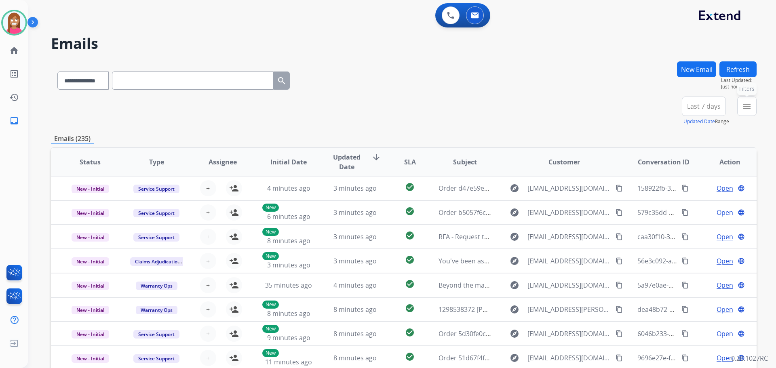
click at [745, 103] on mat-icon "menu" at bounding box center [747, 106] width 10 height 10
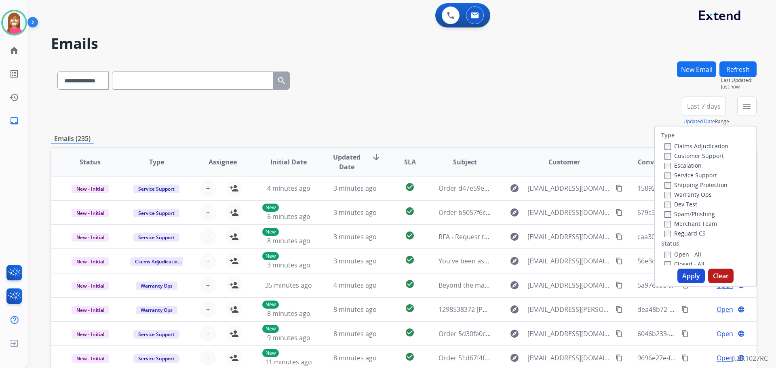
click at [670, 153] on label "Customer Support" at bounding box center [693, 156] width 59 height 8
click at [676, 185] on label "Shipping Protection" at bounding box center [695, 185] width 63 height 8
click at [672, 232] on label "Reguard CS" at bounding box center [684, 234] width 41 height 8
click at [669, 249] on div "Type Claims Adjudication Customer Support Escalation Service Support Shipping P…" at bounding box center [705, 195] width 101 height 139
click at [670, 253] on label "Open - All" at bounding box center [682, 255] width 37 height 8
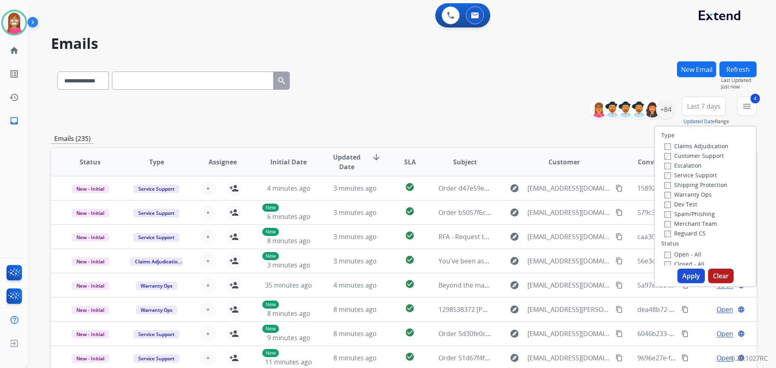
click at [681, 277] on button "Apply" at bounding box center [690, 276] width 27 height 15
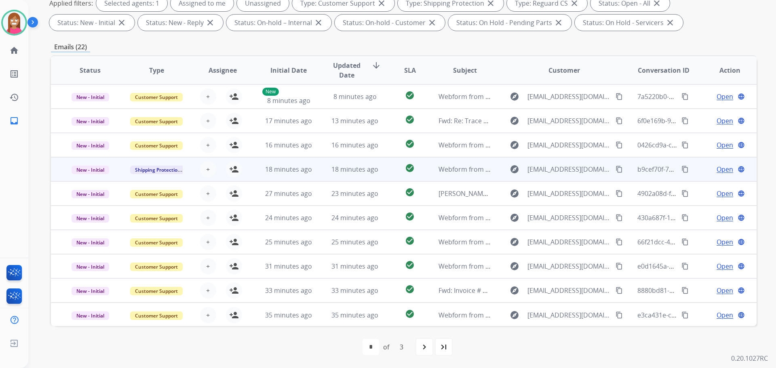
scroll to position [1, 0]
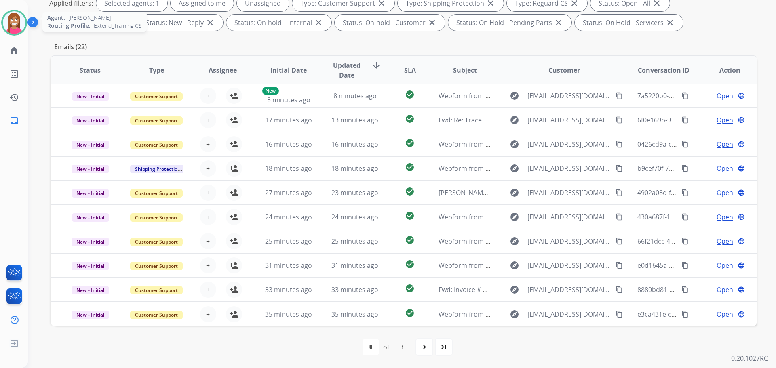
click at [13, 19] on img at bounding box center [14, 22] width 23 height 23
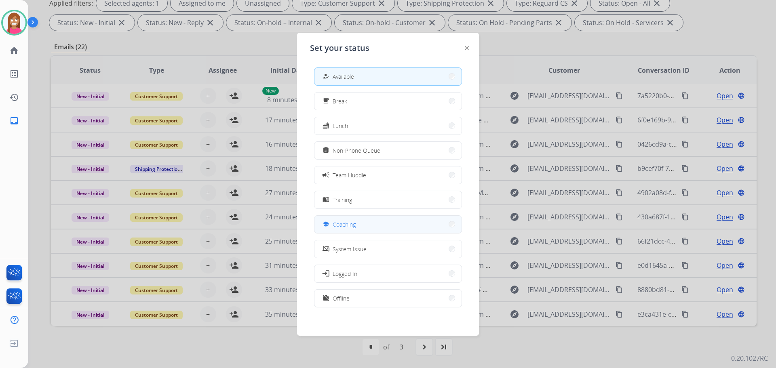
click at [349, 222] on span "Coaching" at bounding box center [344, 224] width 23 height 8
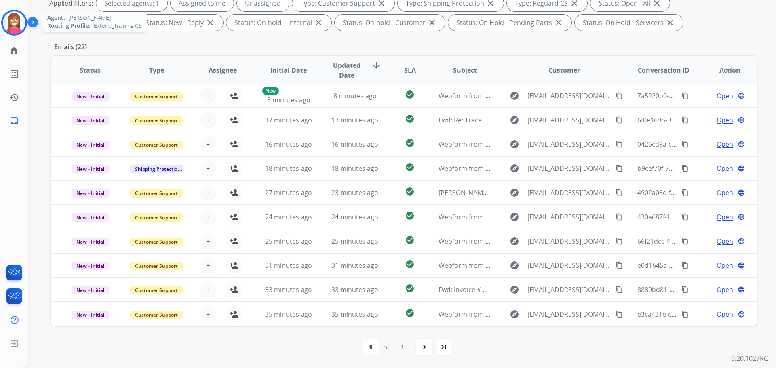
click at [7, 15] on img at bounding box center [14, 22] width 23 height 23
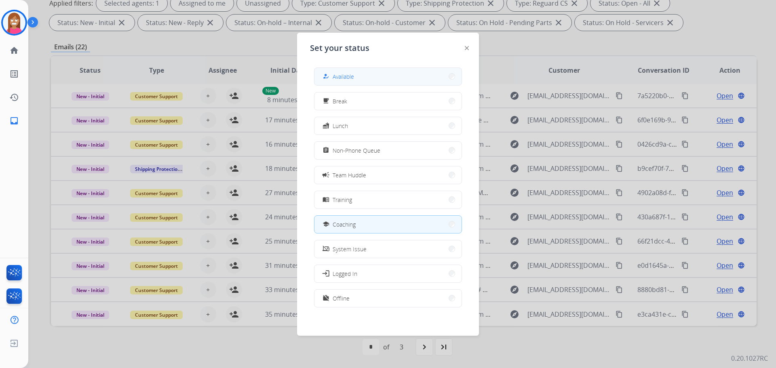
click at [345, 77] on span "Available" at bounding box center [343, 76] width 21 height 8
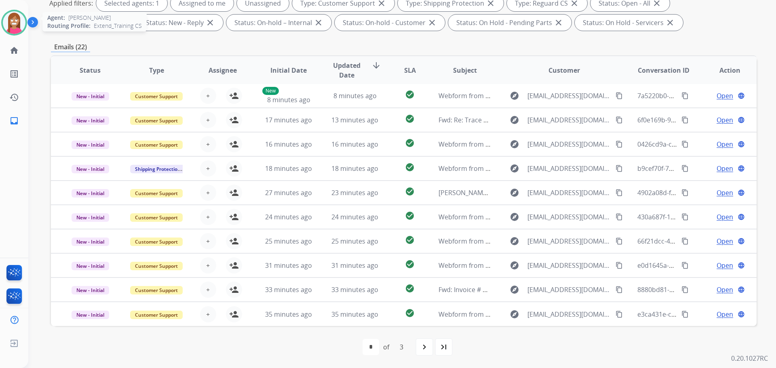
click at [15, 18] on img at bounding box center [14, 22] width 23 height 23
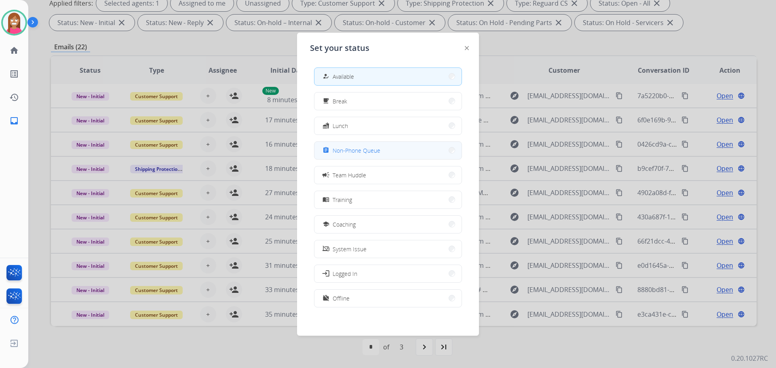
click at [341, 154] on span "Non-Phone Queue" at bounding box center [357, 150] width 48 height 8
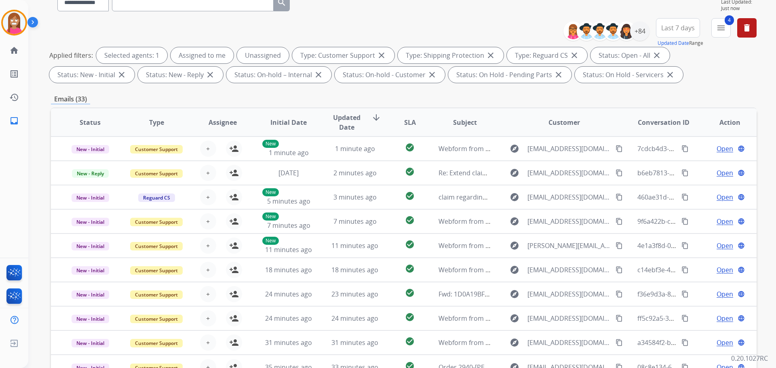
scroll to position [9, 0]
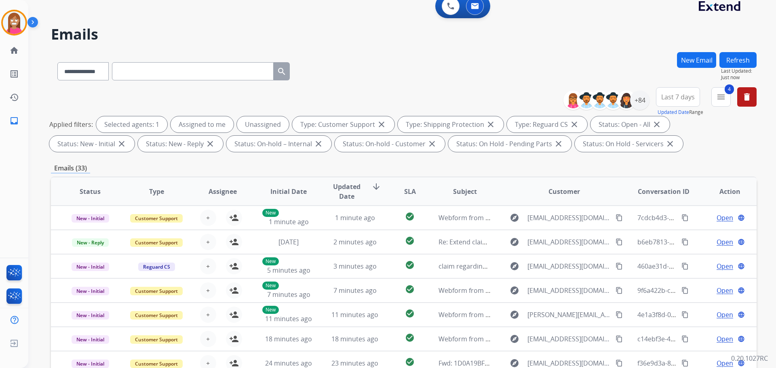
click at [691, 56] on button "New Email" at bounding box center [696, 60] width 39 height 16
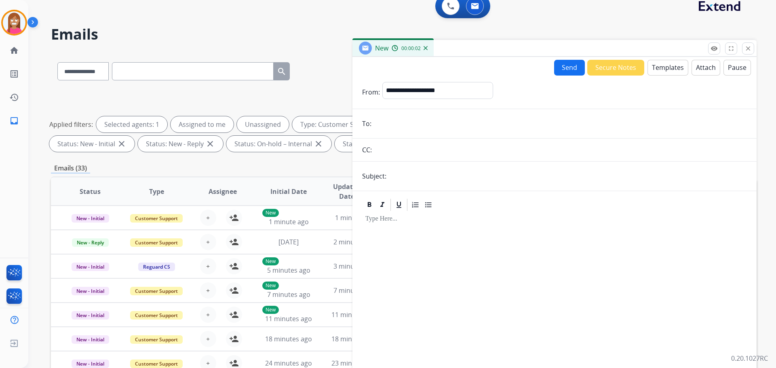
paste input "**********"
type input "**********"
click at [400, 92] on select "**********" at bounding box center [437, 90] width 110 height 16
select select "**********"
click at [382, 82] on select "**********" at bounding box center [437, 90] width 110 height 16
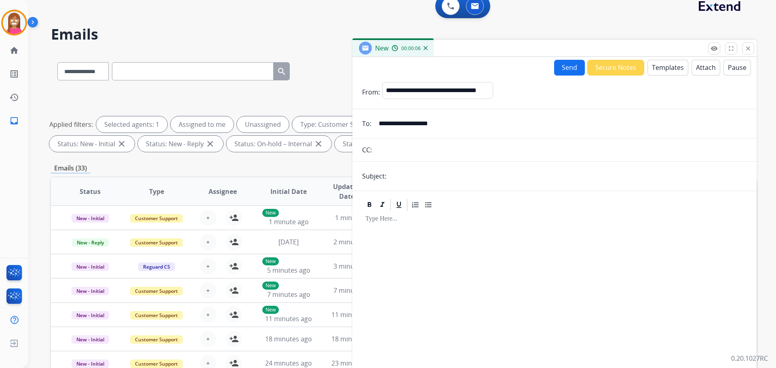
click at [411, 170] on input "text" at bounding box center [568, 176] width 358 height 16
type input "**********"
click at [676, 71] on button "Templates" at bounding box center [667, 68] width 41 height 16
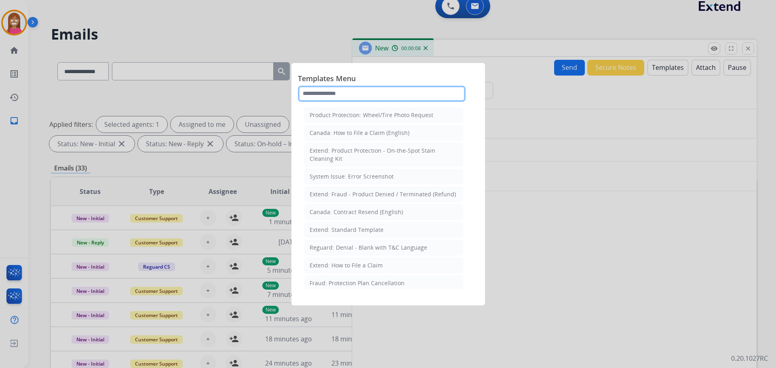
click at [332, 96] on input "text" at bounding box center [382, 94] width 168 height 16
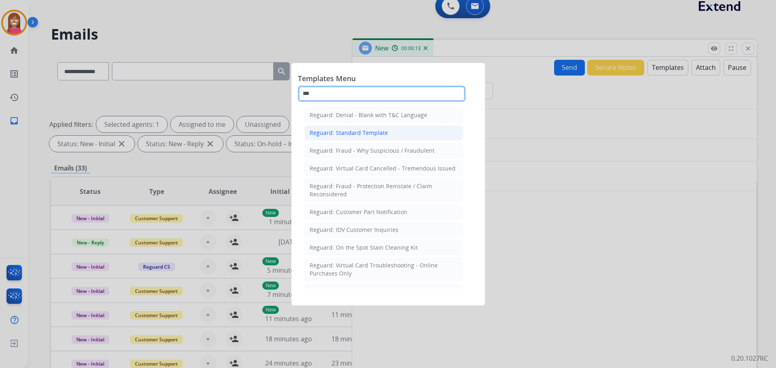
type input "***"
click at [346, 136] on div "Reguard: Standard Template" at bounding box center [349, 133] width 78 height 8
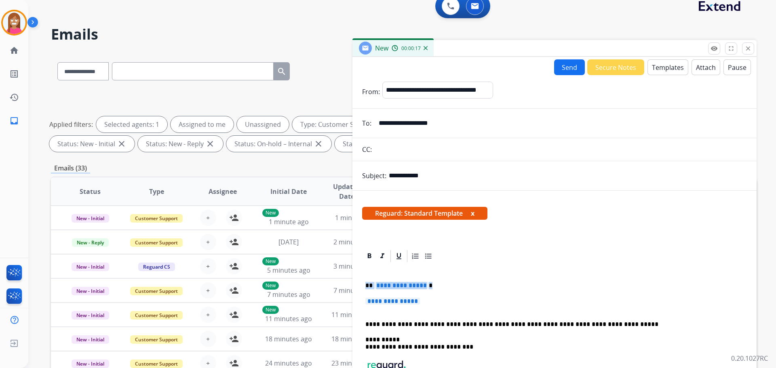
drag, startPoint x: 426, startPoint y: 304, endPoint x: 365, endPoint y: 286, distance: 64.1
click at [365, 286] on div "**********" at bounding box center [554, 346] width 385 height 167
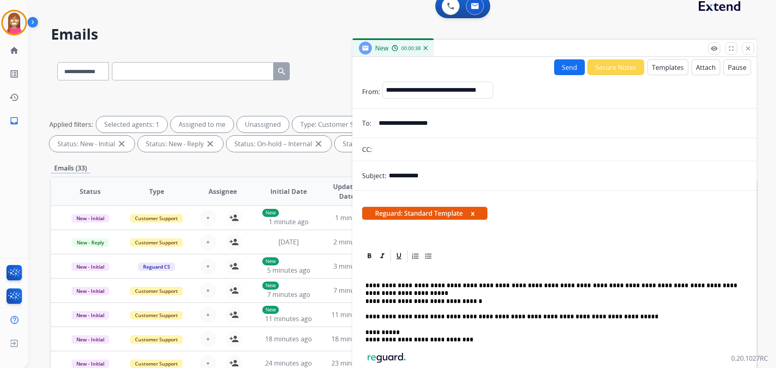
click at [541, 287] on p "**********" at bounding box center [551, 285] width 372 height 7
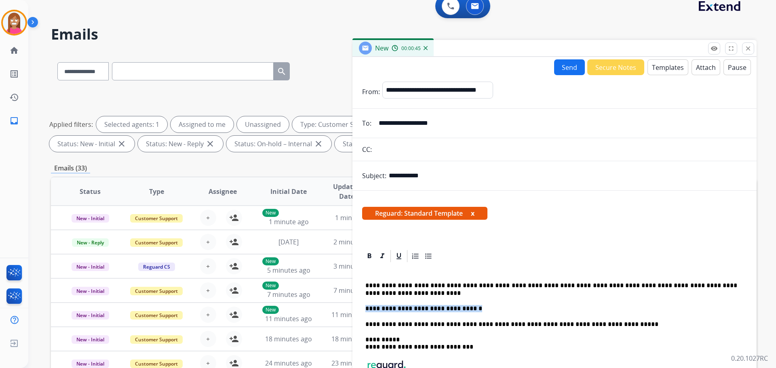
drag, startPoint x: 475, startPoint y: 309, endPoint x: 366, endPoint y: 309, distance: 109.5
click at [366, 309] on p "**********" at bounding box center [551, 308] width 372 height 7
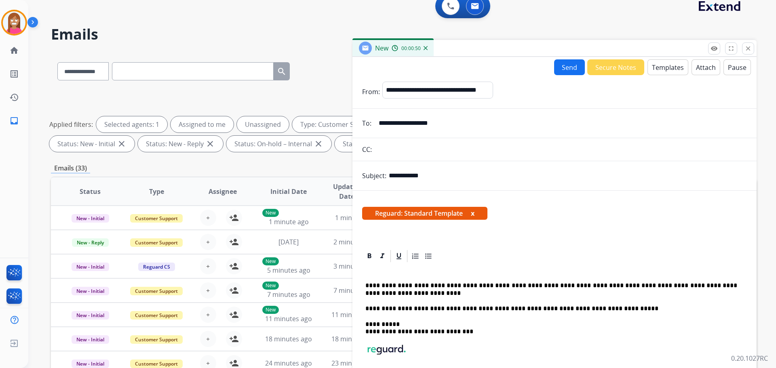
drag, startPoint x: 371, startPoint y: 285, endPoint x: 376, endPoint y: 287, distance: 4.9
click at [372, 286] on p "**********" at bounding box center [551, 289] width 372 height 15
click at [563, 68] on button "Send" at bounding box center [569, 67] width 31 height 16
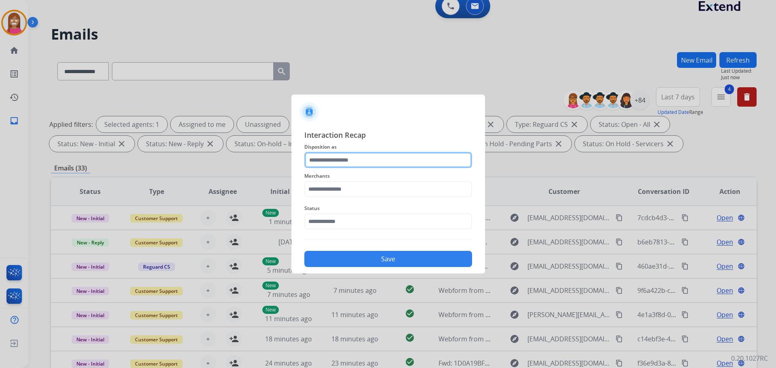
click at [335, 164] on input "text" at bounding box center [388, 160] width 168 height 16
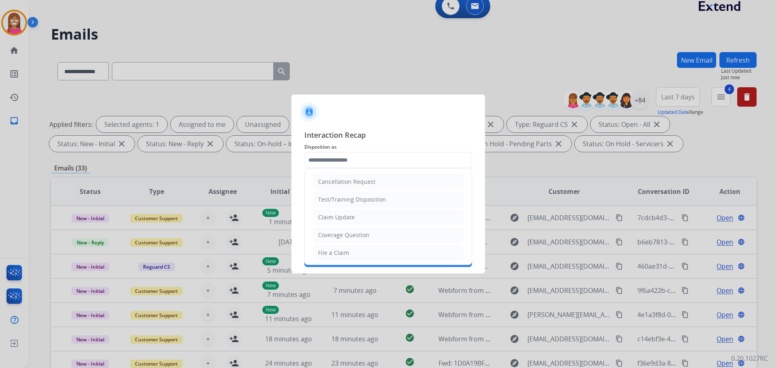
drag, startPoint x: 329, startPoint y: 218, endPoint x: 334, endPoint y: 215, distance: 6.5
click at [332, 216] on div "Claim Update" at bounding box center [336, 217] width 37 height 8
type input "**********"
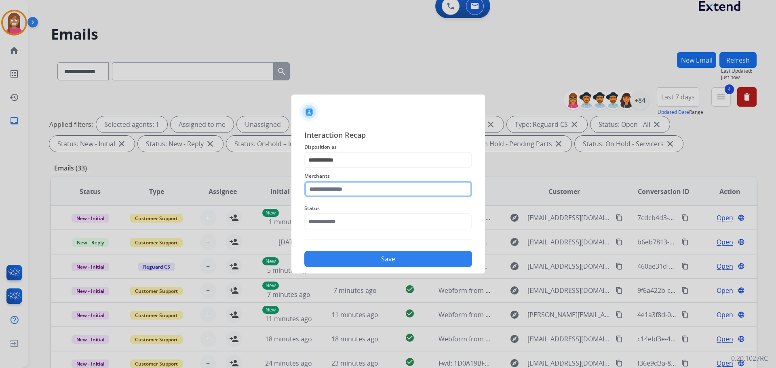
click at [333, 195] on input "text" at bounding box center [388, 189] width 168 height 16
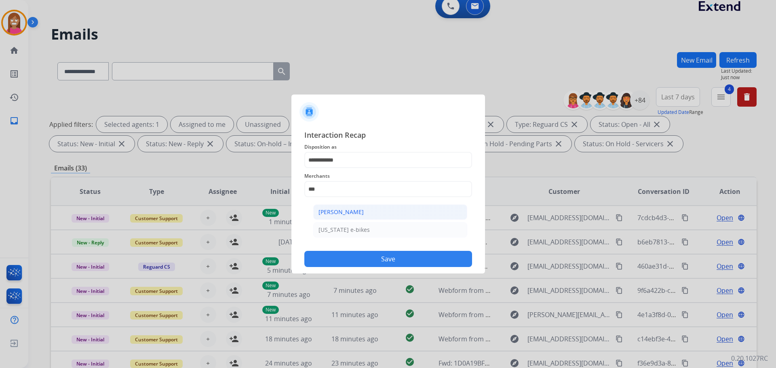
click at [333, 217] on li "[PERSON_NAME]" at bounding box center [390, 211] width 154 height 15
type input "**********"
click at [322, 226] on input "text" at bounding box center [388, 221] width 168 height 16
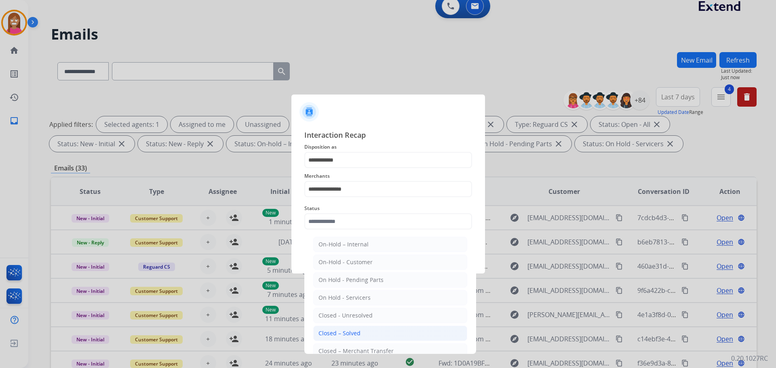
click at [348, 334] on div "Closed – Solved" at bounding box center [339, 333] width 42 height 8
type input "**********"
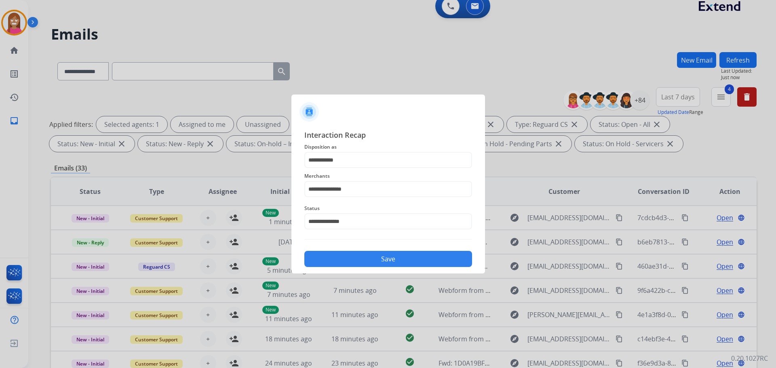
click at [333, 260] on button "Save" at bounding box center [388, 259] width 168 height 16
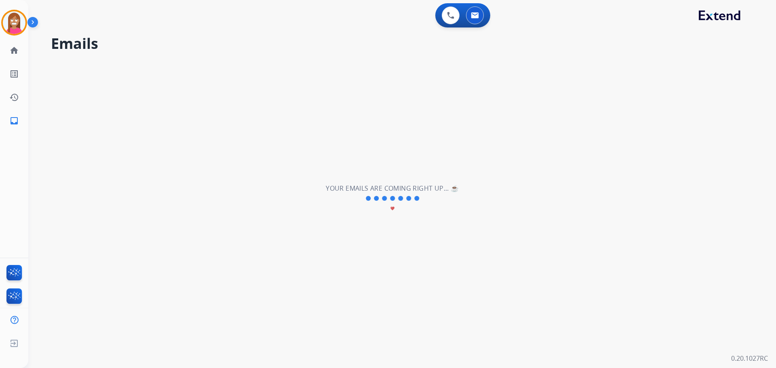
scroll to position [0, 0]
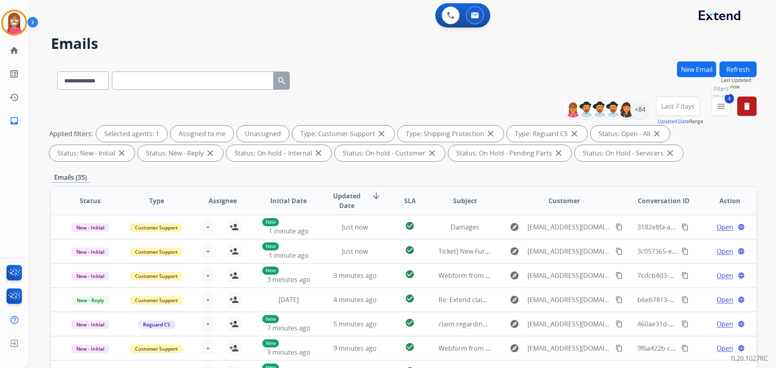
click at [719, 110] on mat-icon "menu" at bounding box center [721, 106] width 10 height 10
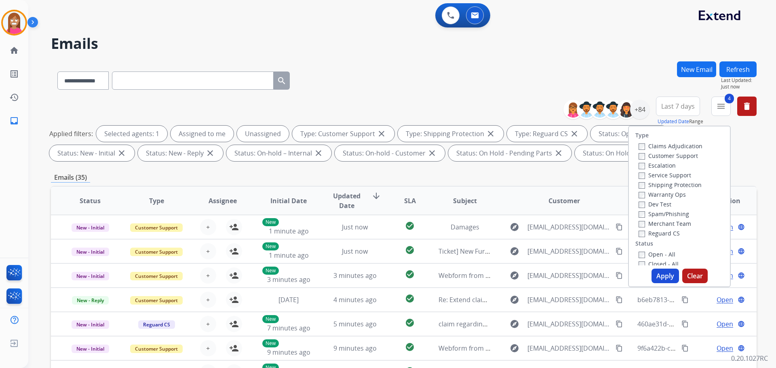
click at [641, 252] on label "Open - All" at bounding box center [656, 255] width 37 height 8
click at [654, 272] on button "Apply" at bounding box center [664, 276] width 27 height 15
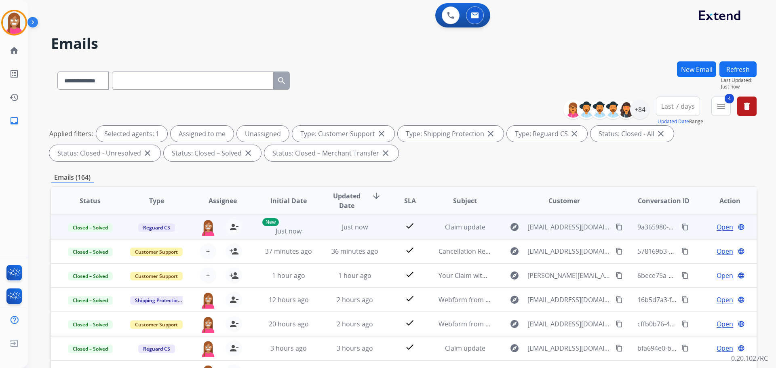
click at [681, 225] on mat-icon "content_copy" at bounding box center [684, 226] width 7 height 7
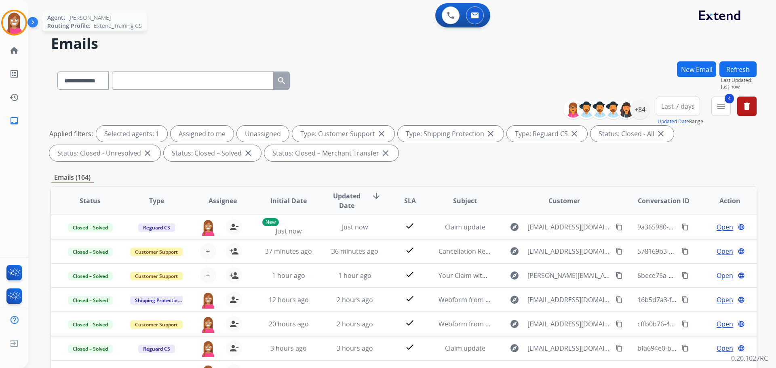
click at [8, 19] on img at bounding box center [14, 22] width 23 height 23
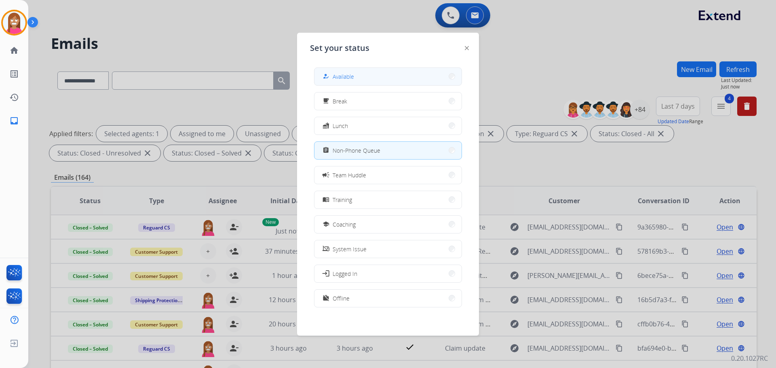
click at [371, 80] on button "how_to_reg Available" at bounding box center [387, 76] width 147 height 17
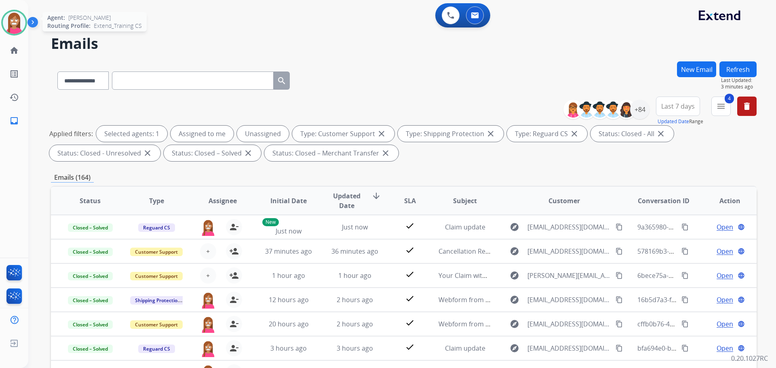
click at [12, 27] on img at bounding box center [14, 22] width 23 height 23
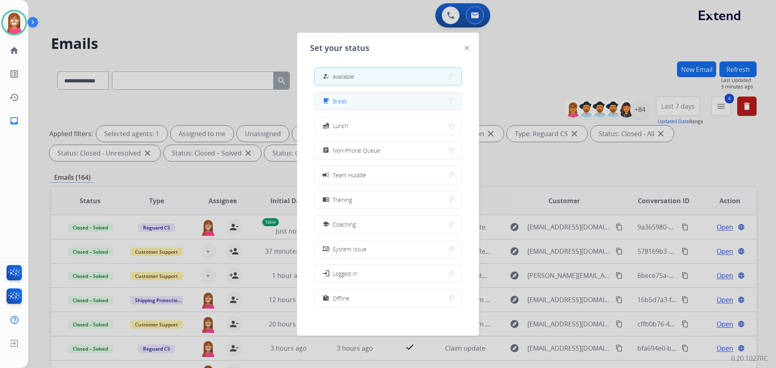
click at [327, 106] on button "free_breakfast Break" at bounding box center [387, 101] width 147 height 17
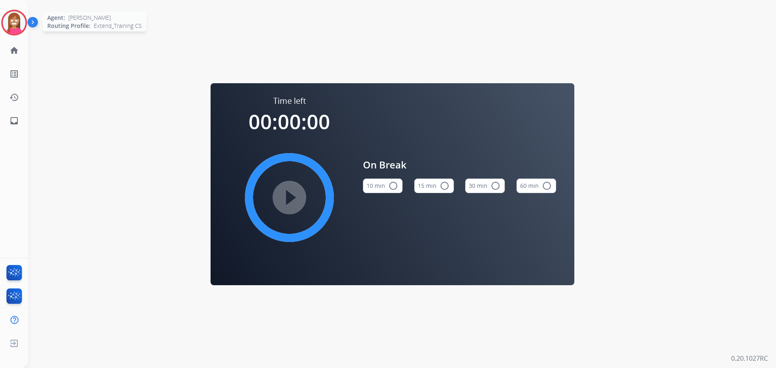
click at [8, 22] on img at bounding box center [14, 22] width 23 height 23
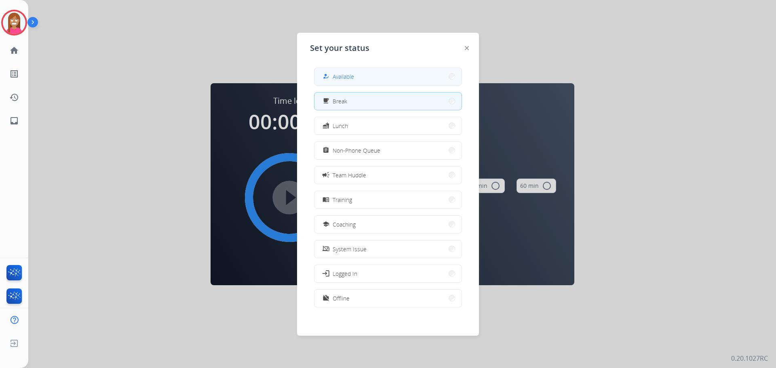
click at [338, 77] on span "Available" at bounding box center [343, 76] width 21 height 8
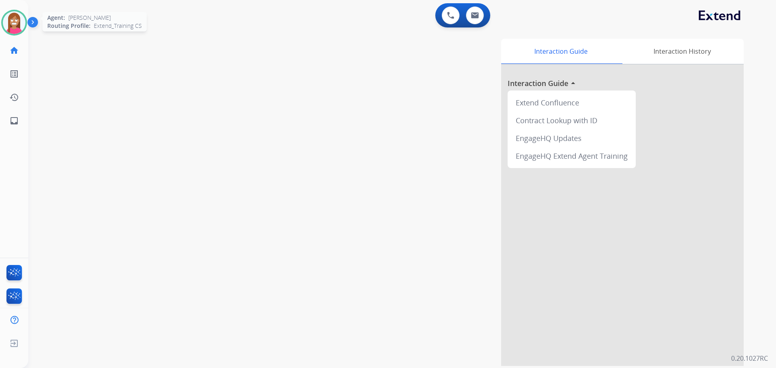
click at [17, 30] on img at bounding box center [14, 22] width 23 height 23
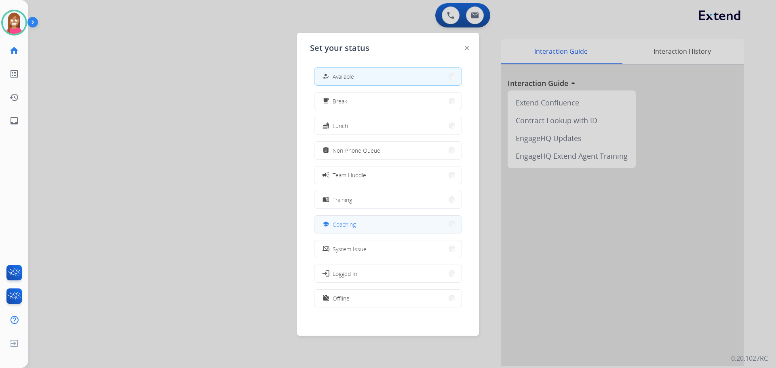
click at [346, 225] on span "Coaching" at bounding box center [344, 224] width 23 height 8
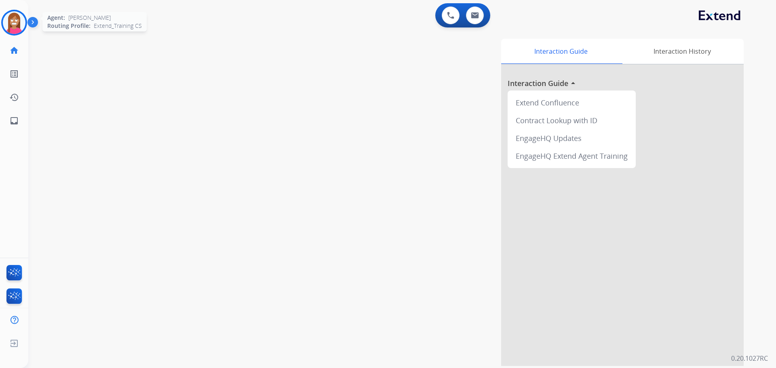
click at [9, 22] on img at bounding box center [14, 22] width 23 height 23
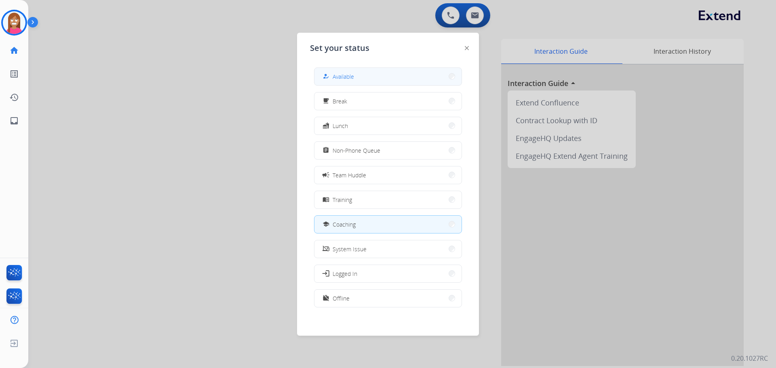
click at [353, 74] on span "Available" at bounding box center [343, 76] width 21 height 8
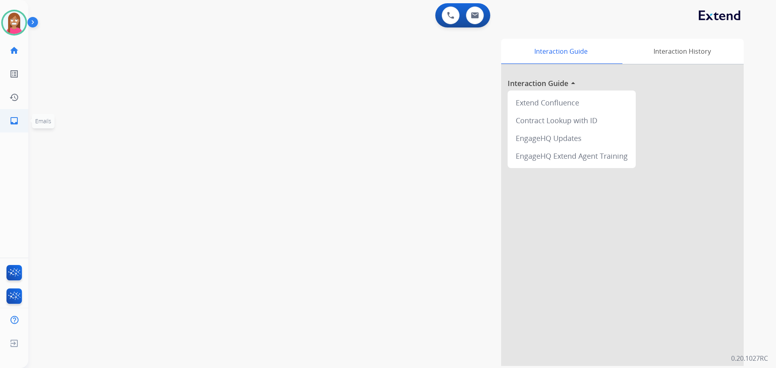
click at [11, 117] on mat-icon "inbox" at bounding box center [14, 121] width 10 height 10
select select "**********"
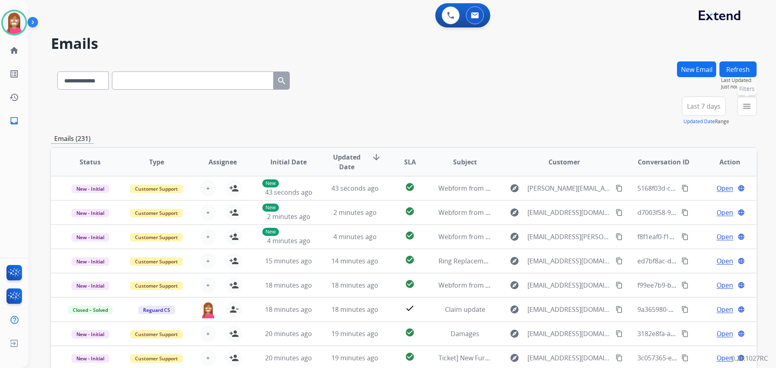
click at [749, 107] on mat-icon "menu" at bounding box center [747, 106] width 10 height 10
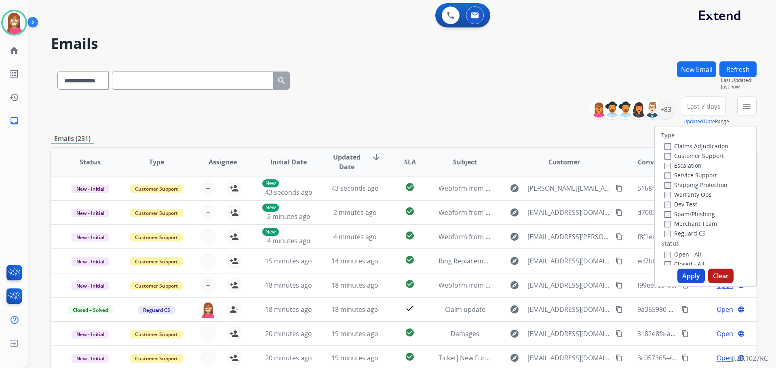
click at [696, 156] on label "Customer Support" at bounding box center [693, 156] width 59 height 8
click at [681, 187] on label "Shipping Protection" at bounding box center [695, 185] width 63 height 8
click at [670, 233] on label "Reguard CS" at bounding box center [684, 234] width 41 height 8
drag, startPoint x: 670, startPoint y: 255, endPoint x: 683, endPoint y: 269, distance: 18.6
click at [670, 255] on label "Open - All" at bounding box center [682, 255] width 37 height 8
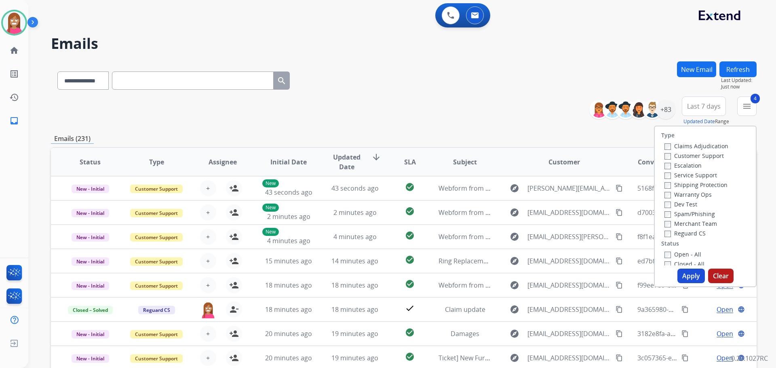
click at [687, 274] on button "Apply" at bounding box center [690, 276] width 27 height 15
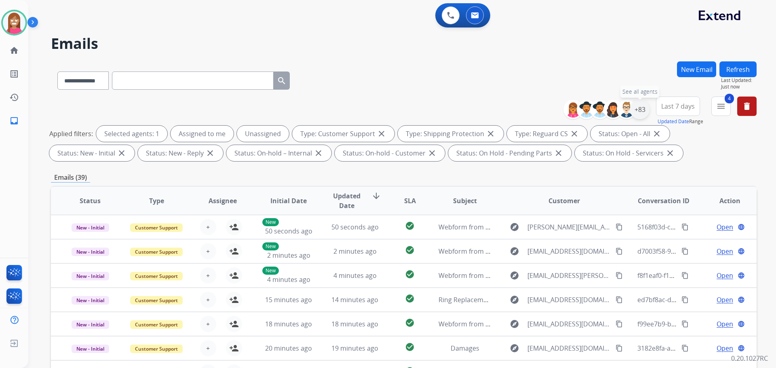
click at [638, 106] on div "+83" at bounding box center [639, 109] width 19 height 19
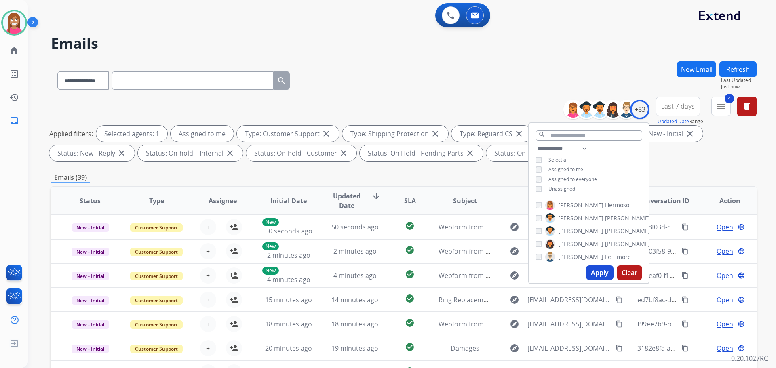
click at [596, 272] on button "Apply" at bounding box center [599, 273] width 27 height 15
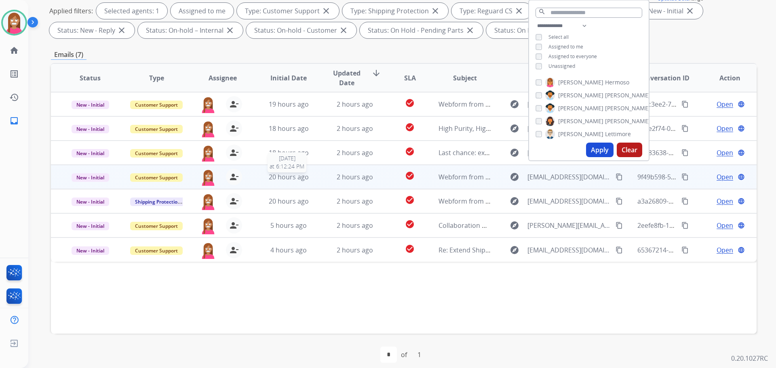
scroll to position [131, 0]
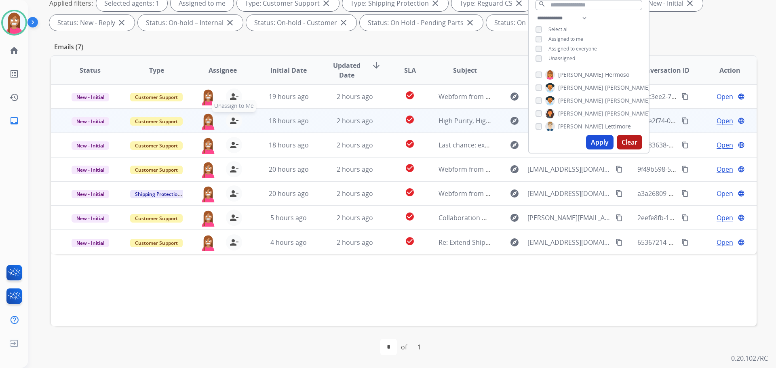
click at [231, 101] on span "Unassign to Me" at bounding box center [234, 106] width 44 height 12
click at [231, 101] on span "Assign to Me" at bounding box center [233, 106] width 37 height 12
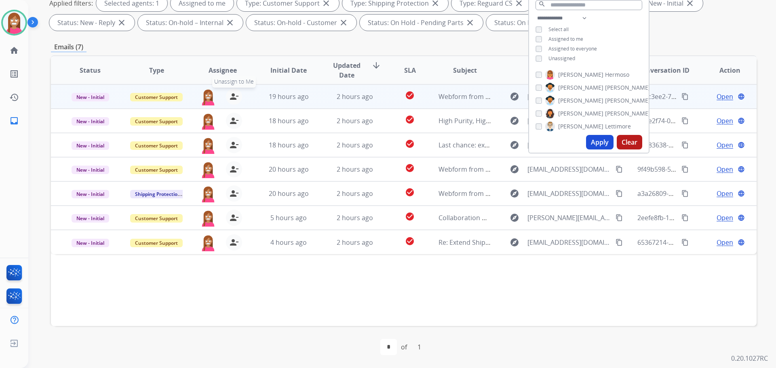
click at [232, 93] on mat-icon "person_remove" at bounding box center [234, 97] width 10 height 10
click at [232, 93] on mat-icon "person_add" at bounding box center [234, 97] width 10 height 10
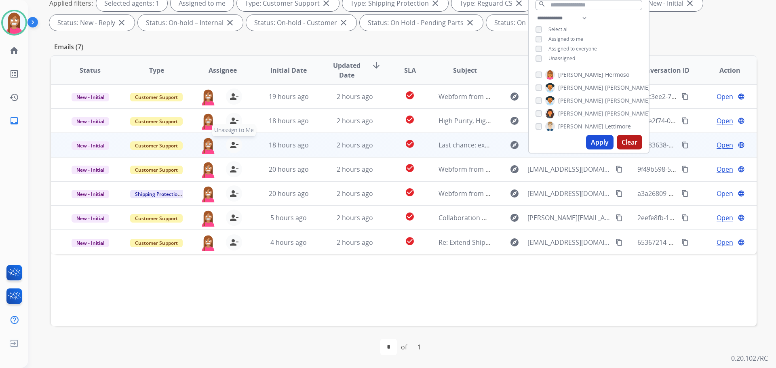
click at [229, 145] on mat-icon "person_remove" at bounding box center [234, 145] width 10 height 10
click at [229, 145] on mat-icon "person_add" at bounding box center [234, 145] width 10 height 10
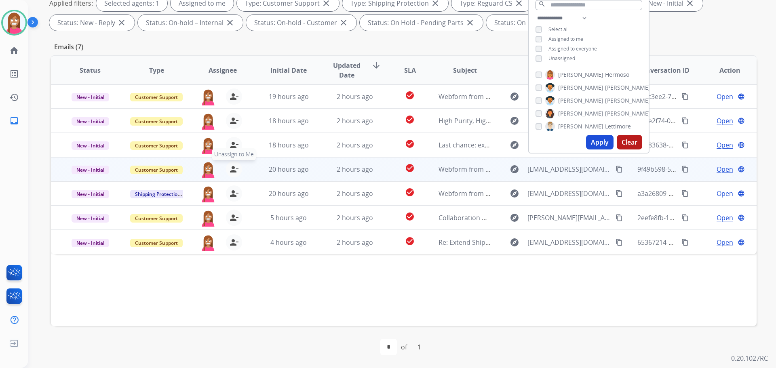
click at [232, 168] on mat-icon "person_remove" at bounding box center [234, 169] width 10 height 10
click at [232, 168] on mat-icon "person_add" at bounding box center [234, 169] width 10 height 10
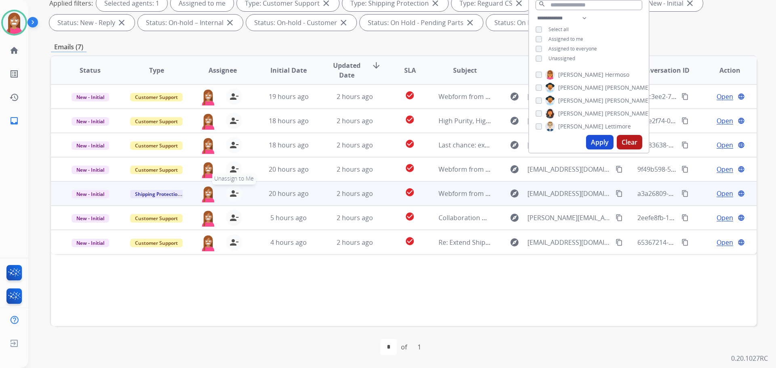
click at [231, 196] on mat-icon "person_remove" at bounding box center [234, 194] width 10 height 10
click at [232, 196] on mat-icon "person_add" at bounding box center [234, 194] width 10 height 10
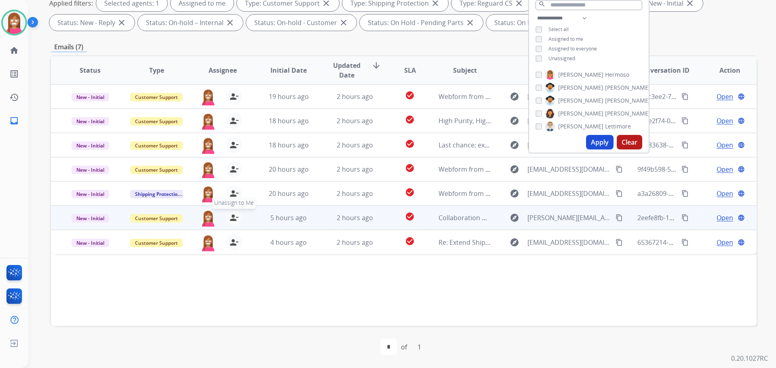
click at [235, 219] on mat-icon "person_remove" at bounding box center [234, 218] width 10 height 10
click at [235, 219] on mat-icon "person_add" at bounding box center [234, 218] width 10 height 10
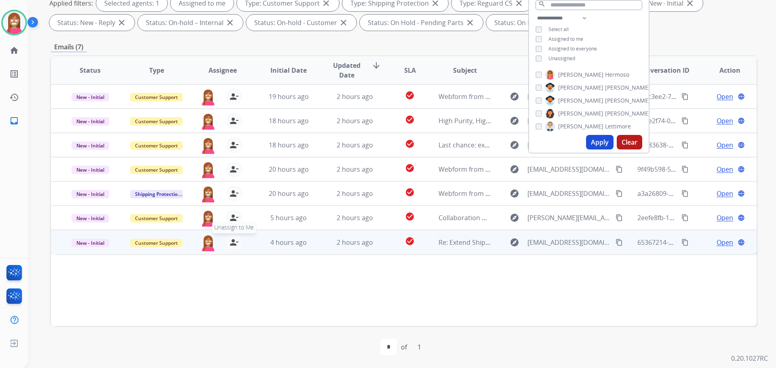
click at [230, 247] on button "person_remove [PERSON_NAME] to Me" at bounding box center [234, 242] width 16 height 16
click at [230, 247] on button "person_add Assign to Me" at bounding box center [234, 242] width 16 height 16
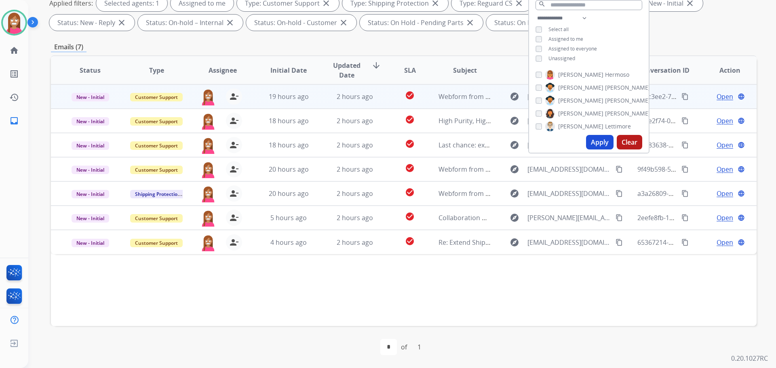
click at [329, 102] on td "2 hours ago" at bounding box center [349, 96] width 66 height 24
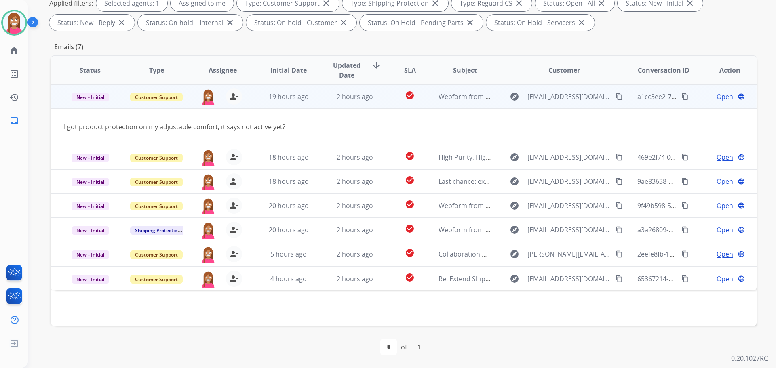
click at [716, 97] on span "Open" at bounding box center [724, 97] width 17 height 10
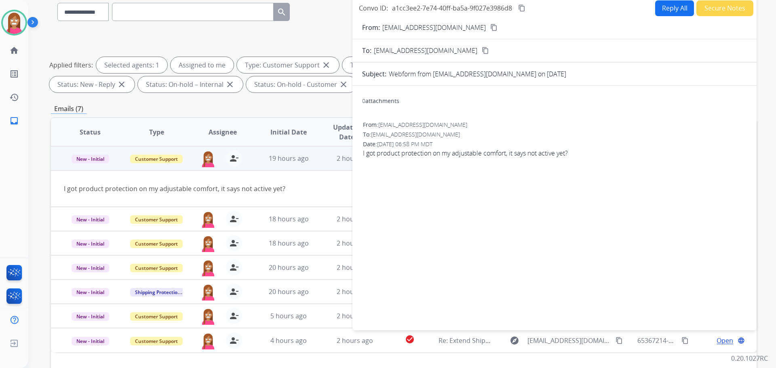
scroll to position [0, 0]
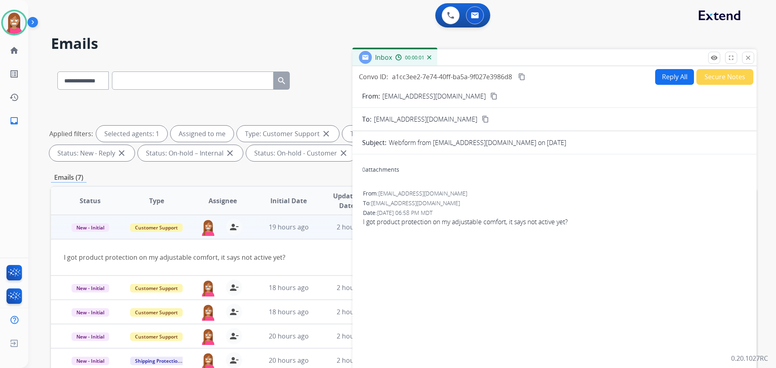
click at [670, 80] on button "Reply All" at bounding box center [674, 77] width 39 height 16
select select "**********"
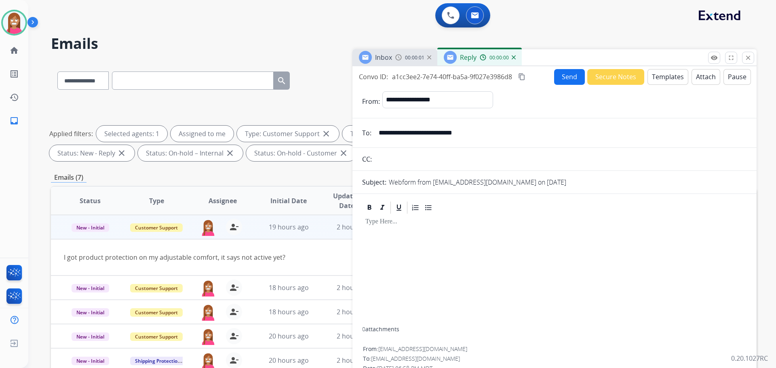
click at [670, 77] on button "Templates" at bounding box center [667, 77] width 41 height 16
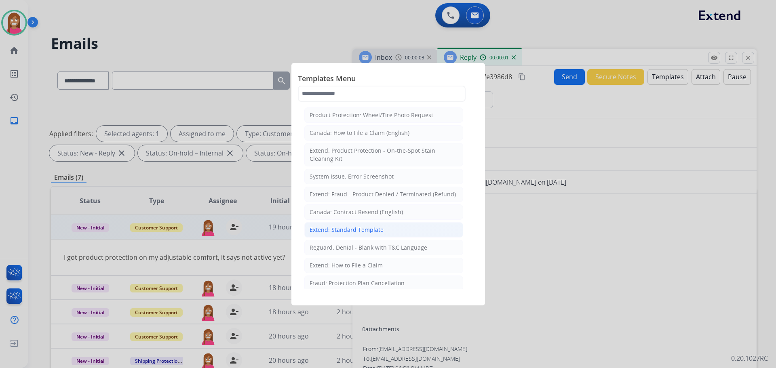
click at [321, 228] on div "Extend: Standard Template" at bounding box center [347, 230] width 74 height 8
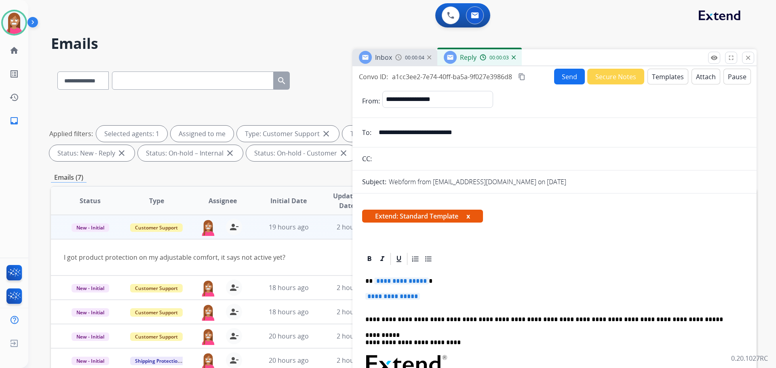
click at [387, 284] on span "**********" at bounding box center [401, 281] width 55 height 7
click at [392, 282] on span "**********" at bounding box center [401, 281] width 55 height 7
click at [379, 301] on p "**********" at bounding box center [554, 300] width 378 height 15
click at [380, 297] on span "**********" at bounding box center [392, 296] width 55 height 7
click at [385, 300] on span "**********" at bounding box center [392, 296] width 55 height 7
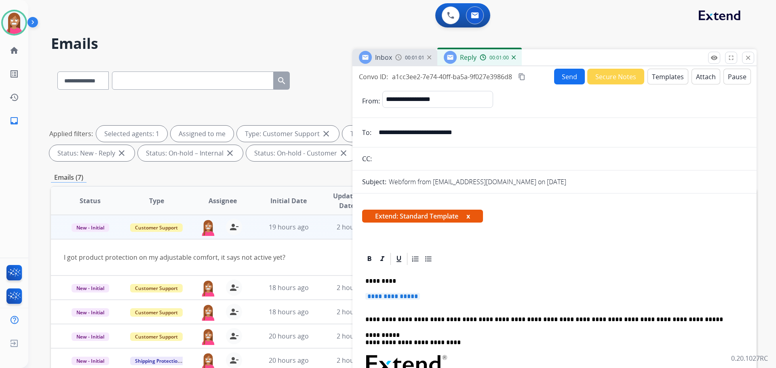
click at [385, 296] on span "**********" at bounding box center [392, 296] width 55 height 7
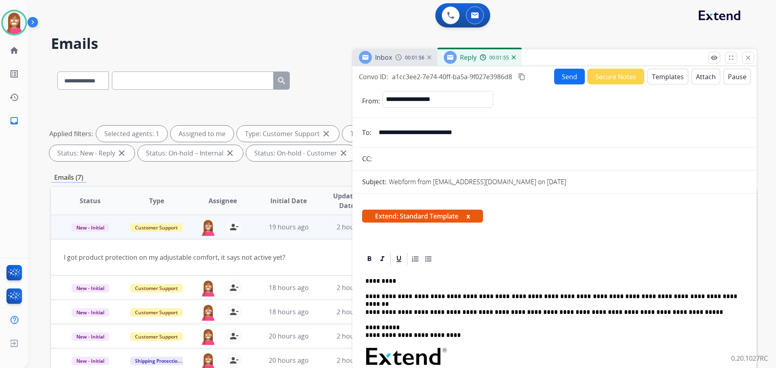
click at [568, 82] on button "Send" at bounding box center [569, 77] width 31 height 16
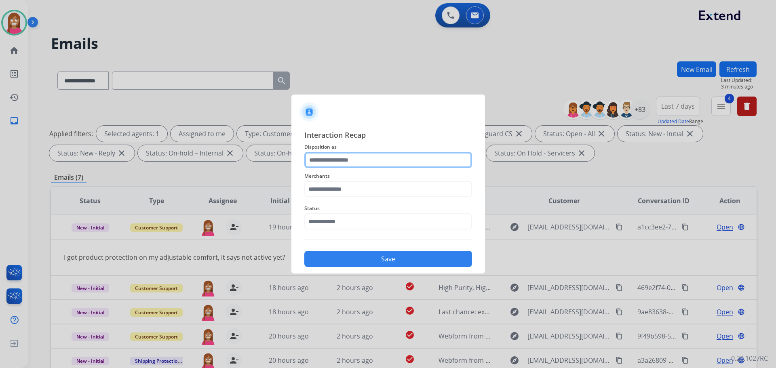
drag, startPoint x: 335, startPoint y: 159, endPoint x: 335, endPoint y: 164, distance: 5.3
click at [334, 163] on input "text" at bounding box center [388, 160] width 168 height 16
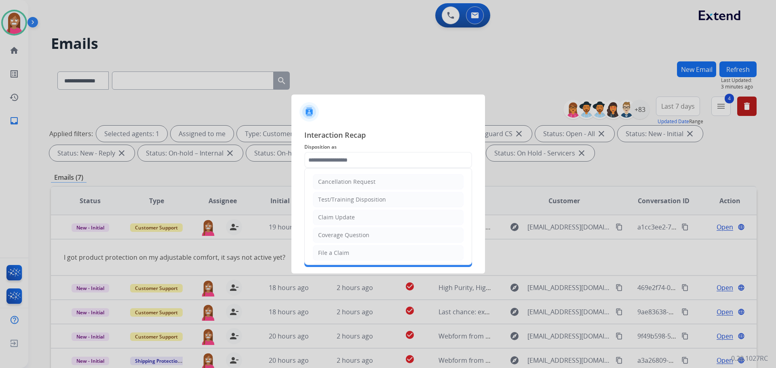
click at [329, 234] on div "Coverage Question" at bounding box center [343, 235] width 51 height 8
type input "**********"
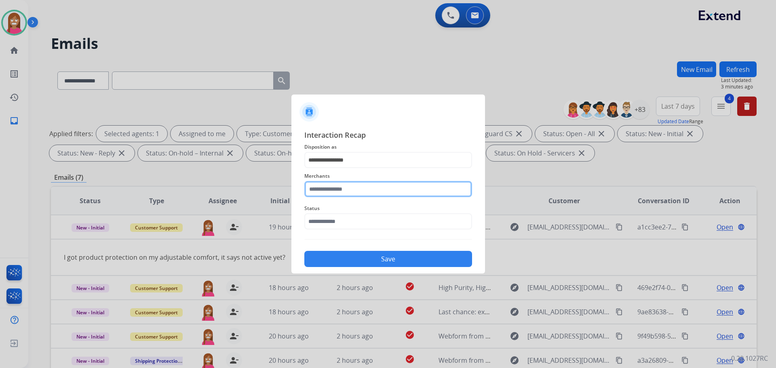
click at [319, 189] on input "text" at bounding box center [388, 189] width 168 height 16
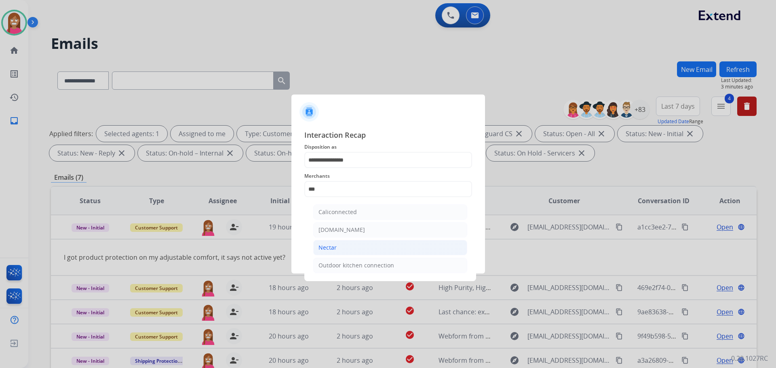
click at [340, 244] on li "Nectar" at bounding box center [390, 247] width 154 height 15
type input "******"
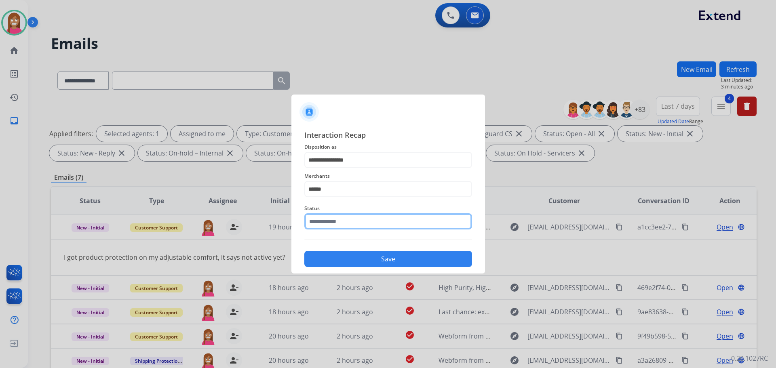
click at [321, 225] on input "text" at bounding box center [388, 221] width 168 height 16
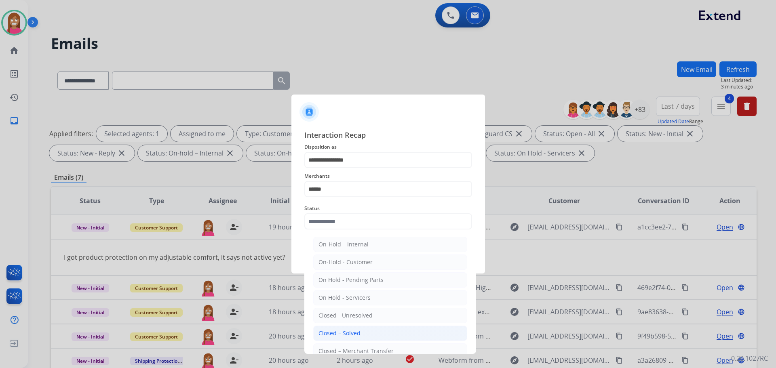
click at [333, 330] on div "Closed – Solved" at bounding box center [339, 333] width 42 height 8
type input "**********"
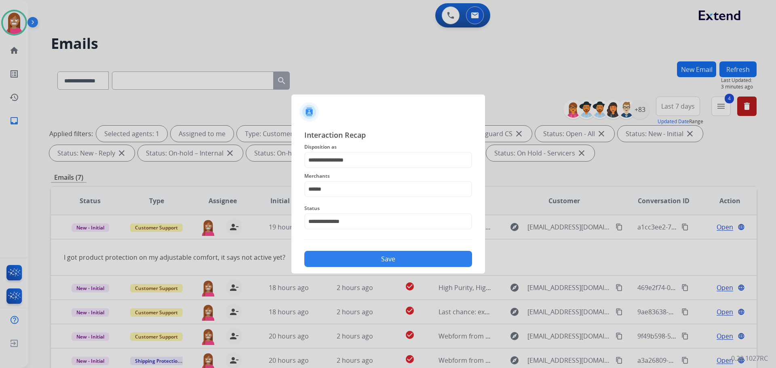
click at [342, 261] on button "Save" at bounding box center [388, 259] width 168 height 16
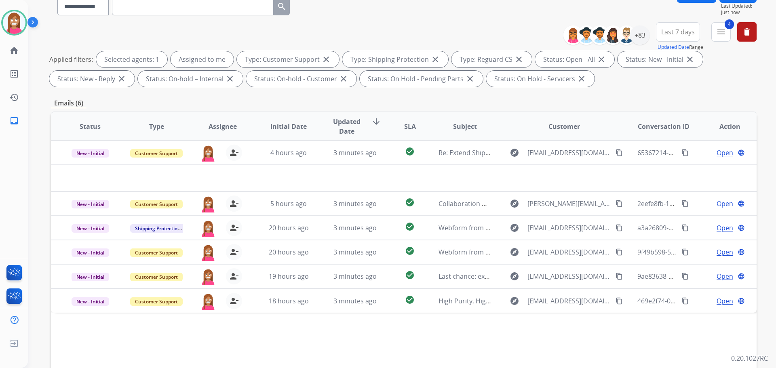
scroll to position [81, 0]
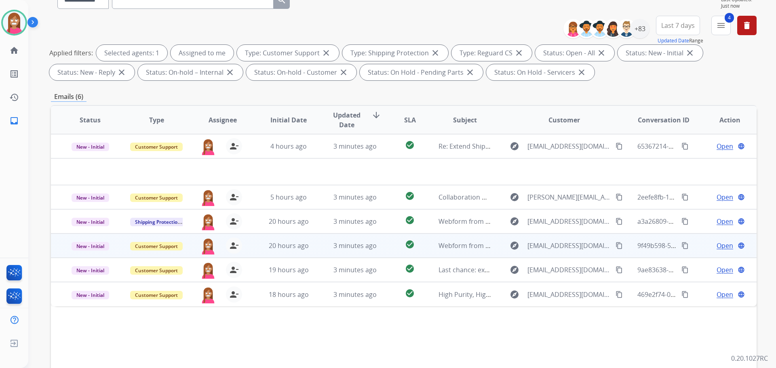
click at [324, 251] on td "3 minutes ago" at bounding box center [349, 246] width 66 height 24
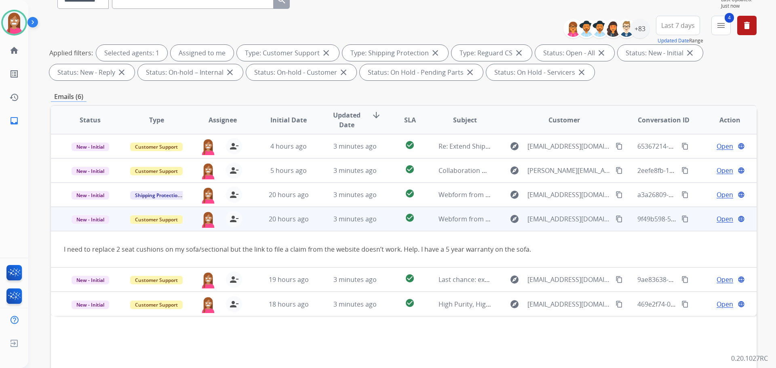
click at [716, 219] on span "Open" at bounding box center [724, 219] width 17 height 10
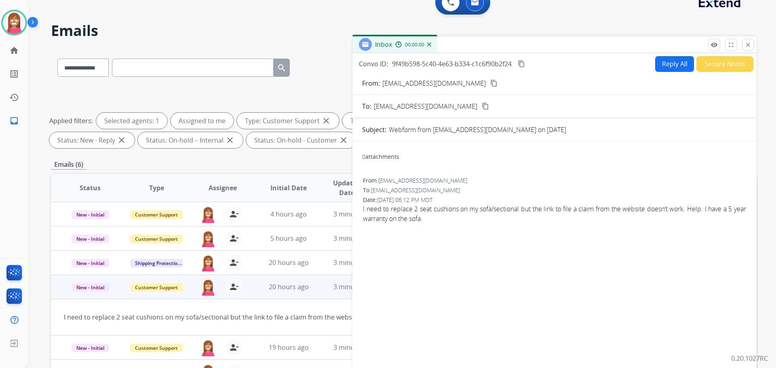
scroll to position [0, 0]
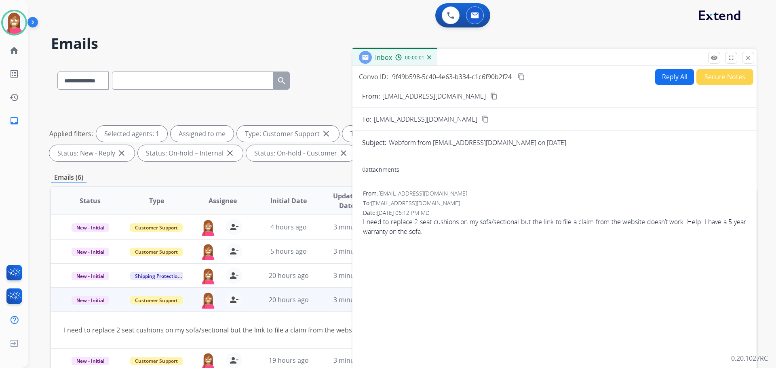
click at [670, 81] on button "Reply All" at bounding box center [674, 77] width 39 height 16
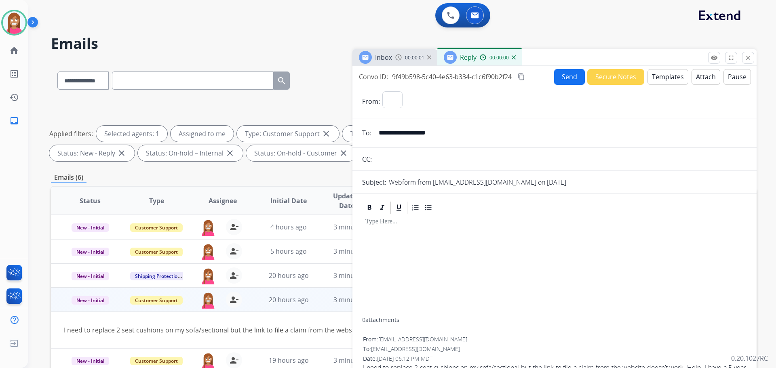
select select "**********"
click at [670, 81] on button "Templates" at bounding box center [667, 77] width 41 height 16
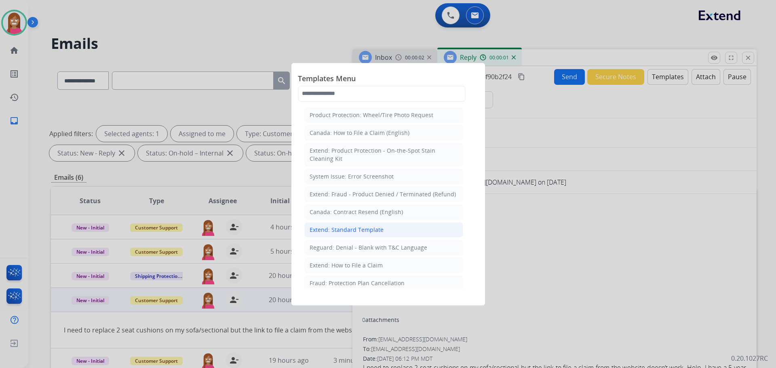
click at [322, 230] on div "Extend: Standard Template" at bounding box center [347, 230] width 74 height 8
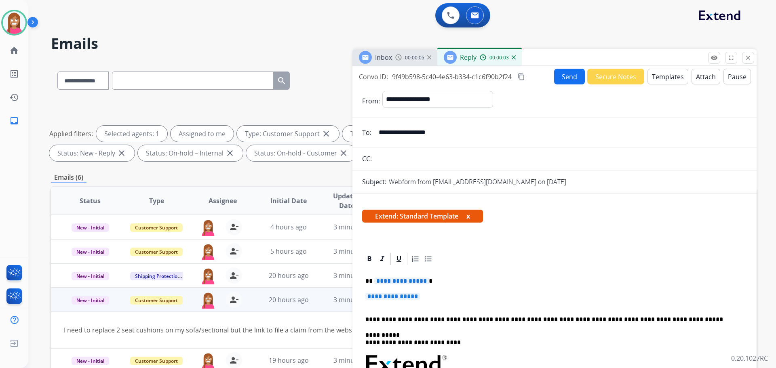
click at [672, 72] on button "Templates" at bounding box center [667, 77] width 41 height 16
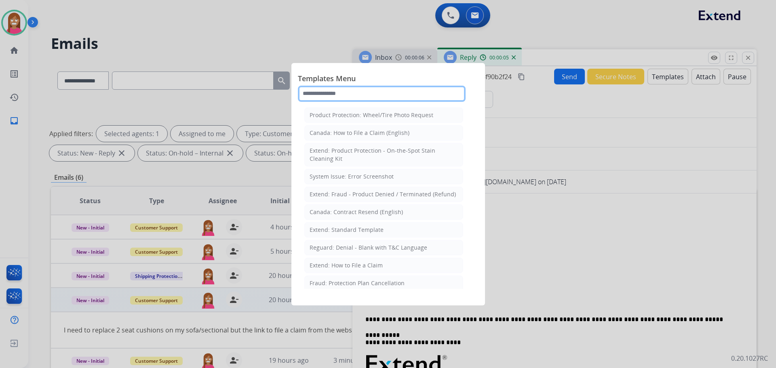
click at [337, 97] on input "text" at bounding box center [382, 94] width 168 height 16
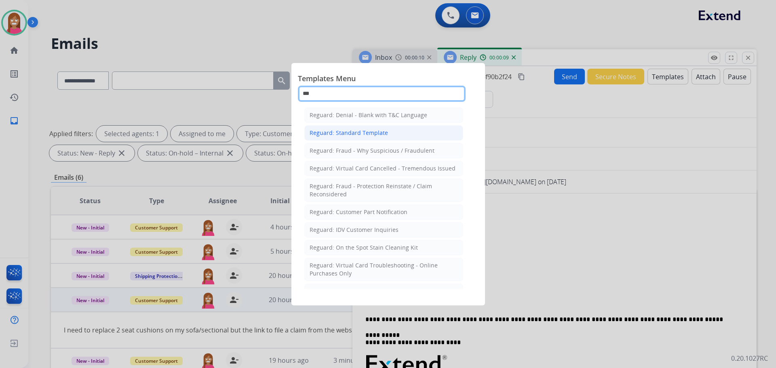
type input "***"
click at [352, 131] on div "Reguard: Standard Template" at bounding box center [349, 133] width 78 height 8
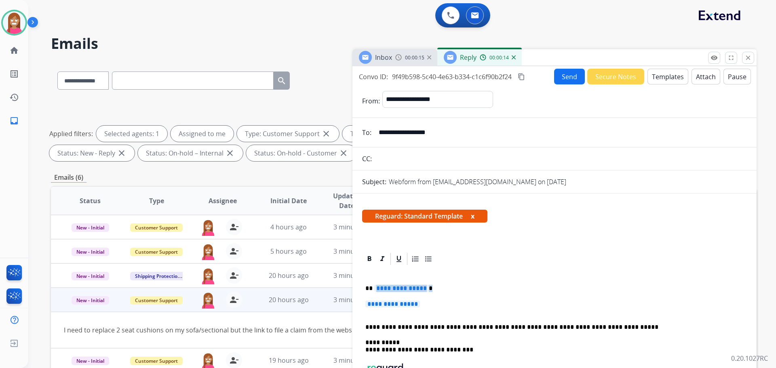
drag, startPoint x: 424, startPoint y: 306, endPoint x: 374, endPoint y: 284, distance: 54.0
click at [374, 284] on div "**********" at bounding box center [554, 353] width 385 height 174
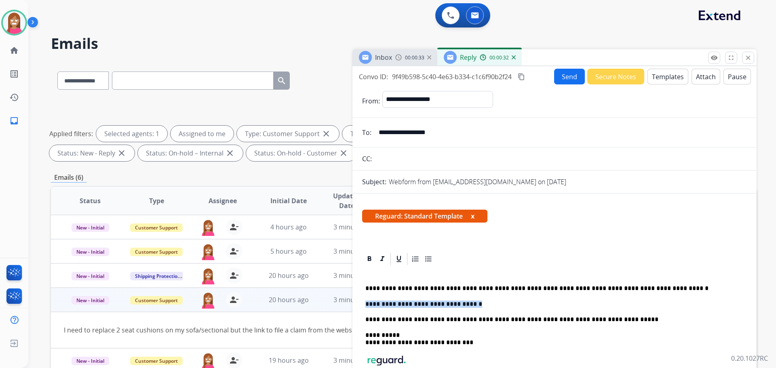
drag, startPoint x: 474, startPoint y: 306, endPoint x: 369, endPoint y: 303, distance: 105.1
click at [365, 305] on div "**********" at bounding box center [554, 349] width 385 height 166
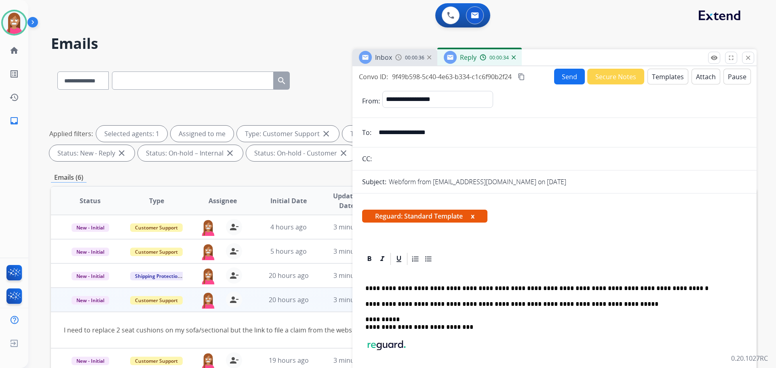
click at [571, 80] on button "Send" at bounding box center [569, 77] width 31 height 16
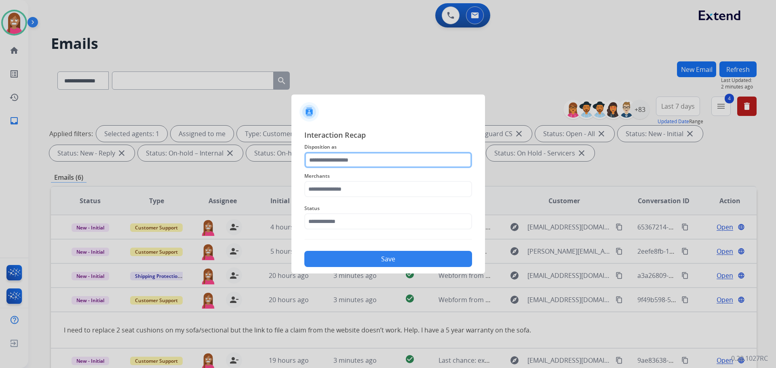
click at [339, 164] on input "text" at bounding box center [388, 160] width 168 height 16
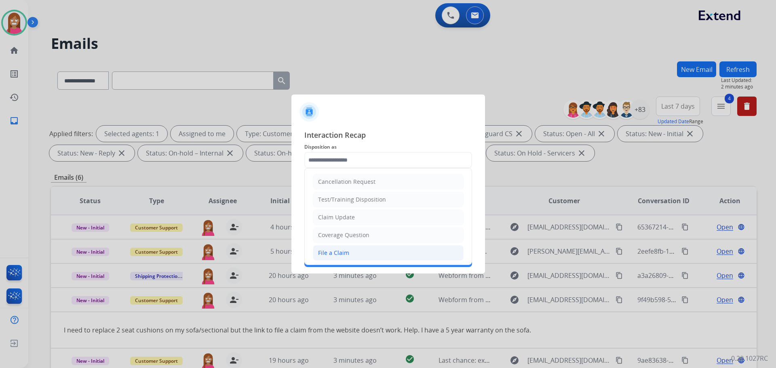
click at [326, 249] on div "File a Claim" at bounding box center [333, 253] width 31 height 8
type input "**********"
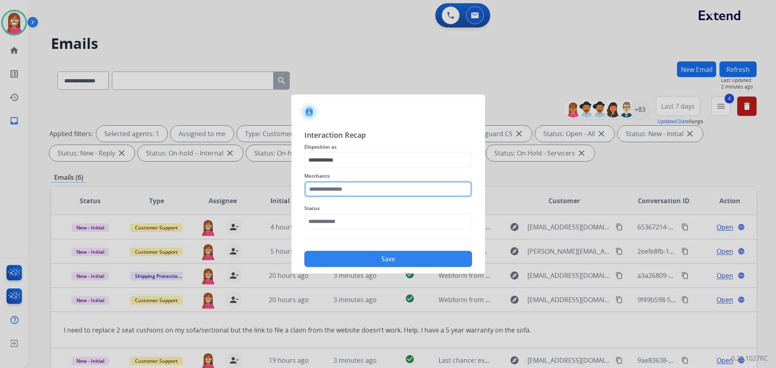
click at [322, 192] on input "text" at bounding box center [388, 189] width 168 height 16
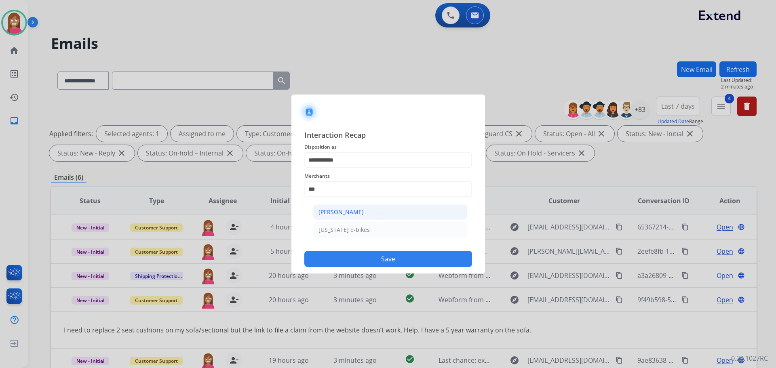
click at [356, 207] on li "[PERSON_NAME]" at bounding box center [390, 211] width 154 height 15
type input "**********"
click at [352, 220] on input "text" at bounding box center [388, 221] width 168 height 16
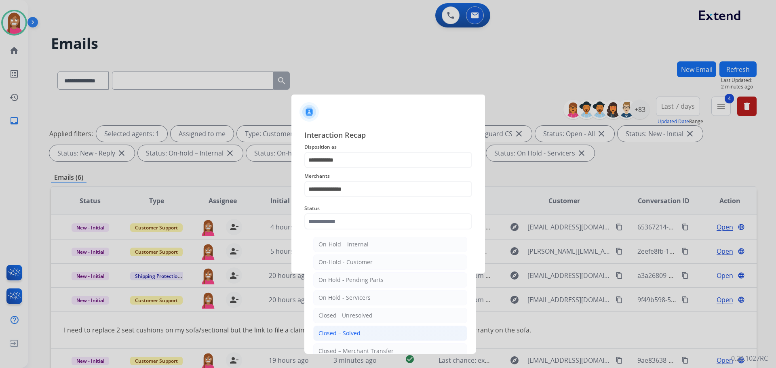
click at [349, 331] on div "Closed – Solved" at bounding box center [339, 333] width 42 height 8
type input "**********"
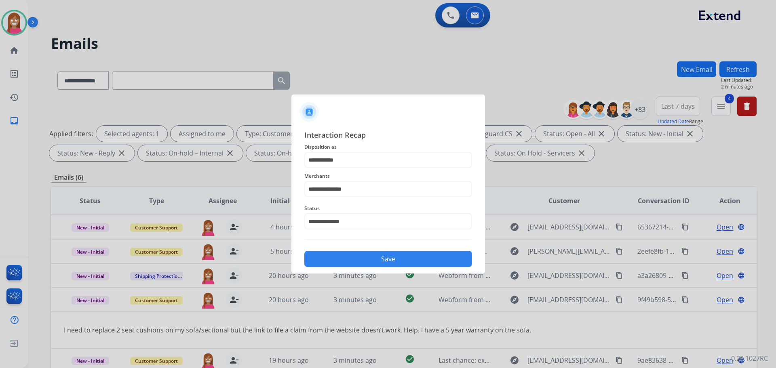
click at [342, 263] on button "Save" at bounding box center [388, 259] width 168 height 16
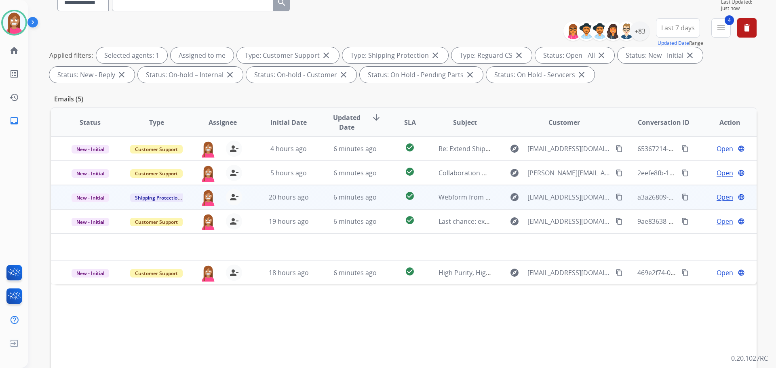
scroll to position [131, 0]
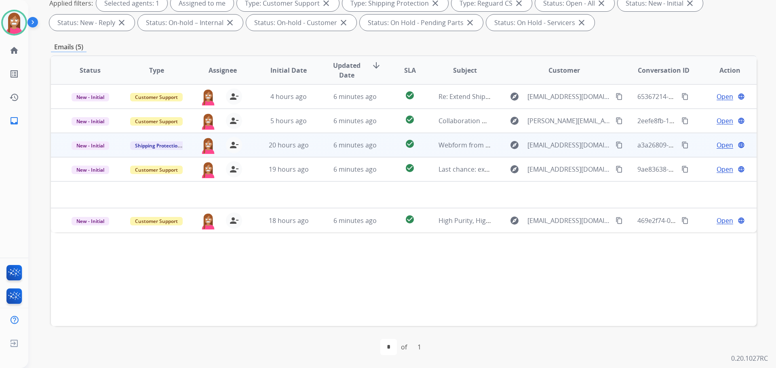
click at [324, 151] on td "6 minutes ago" at bounding box center [349, 145] width 66 height 24
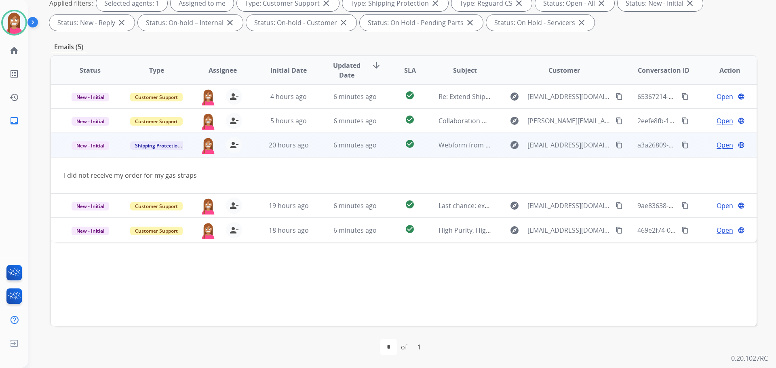
click at [717, 143] on span "Open" at bounding box center [724, 145] width 17 height 10
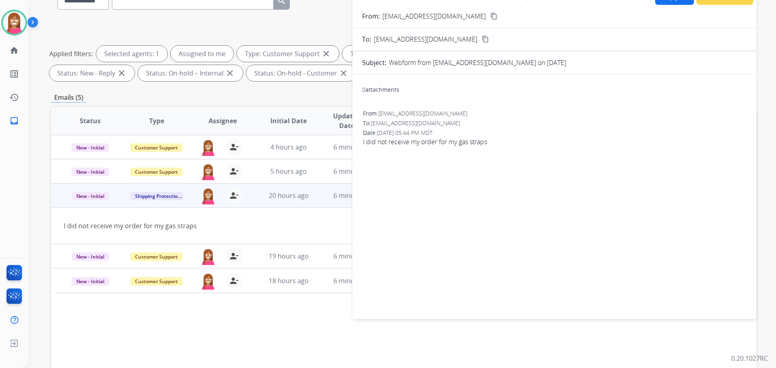
scroll to position [9, 0]
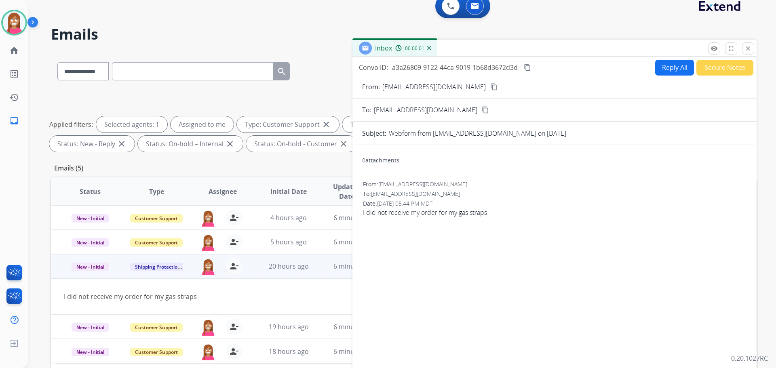
click at [663, 68] on button "Reply All" at bounding box center [674, 68] width 39 height 16
select select "**********"
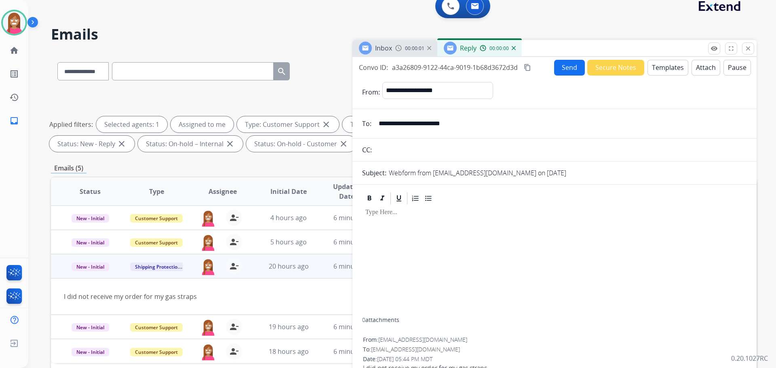
click at [664, 67] on button "Templates" at bounding box center [667, 68] width 41 height 16
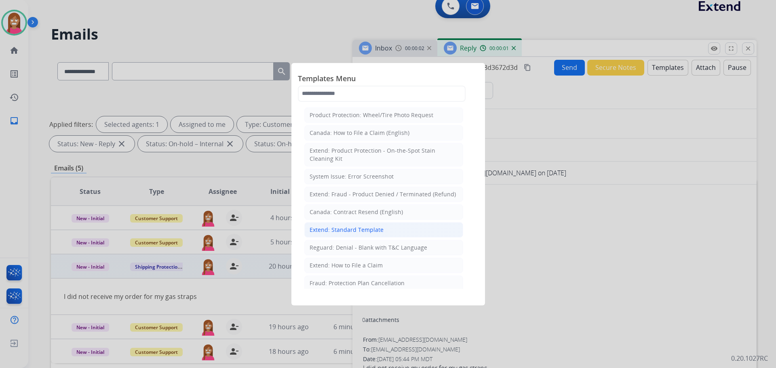
click at [332, 233] on div "Extend: Standard Template" at bounding box center [347, 230] width 74 height 8
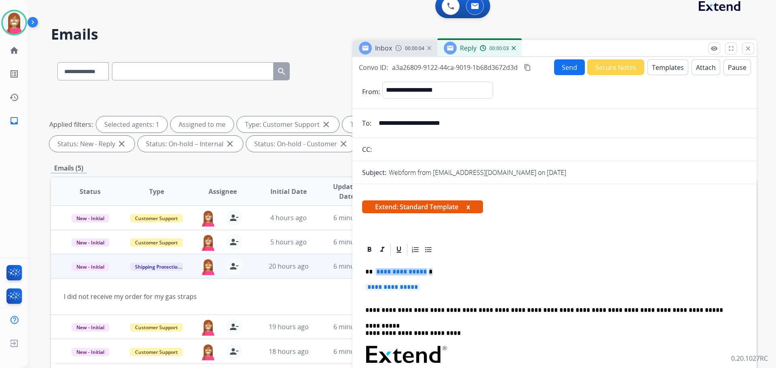
drag, startPoint x: 430, startPoint y: 294, endPoint x: 373, endPoint y: 270, distance: 61.6
drag, startPoint x: 444, startPoint y: 286, endPoint x: 363, endPoint y: 272, distance: 81.7
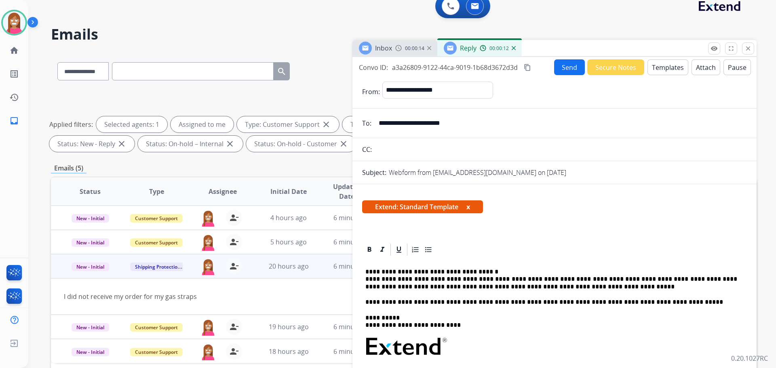
click at [556, 69] on button "Send" at bounding box center [569, 67] width 31 height 16
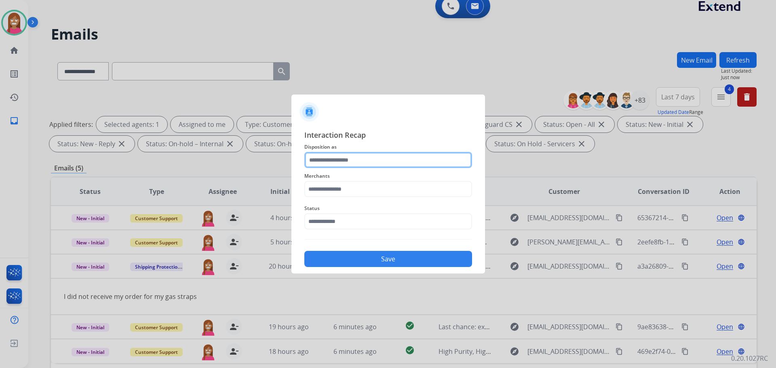
click at [363, 161] on input "text" at bounding box center [388, 160] width 168 height 16
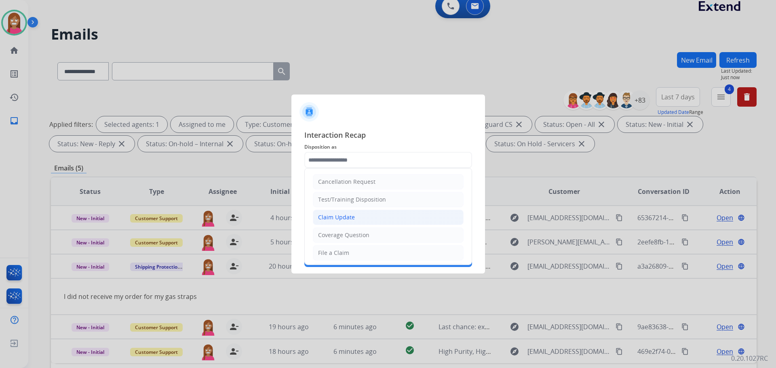
click at [333, 221] on div "Claim Update" at bounding box center [336, 217] width 37 height 8
type input "**********"
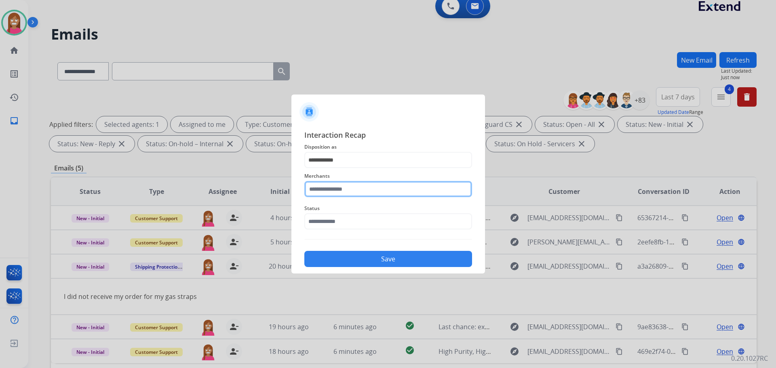
click at [323, 193] on input "text" at bounding box center [388, 189] width 168 height 16
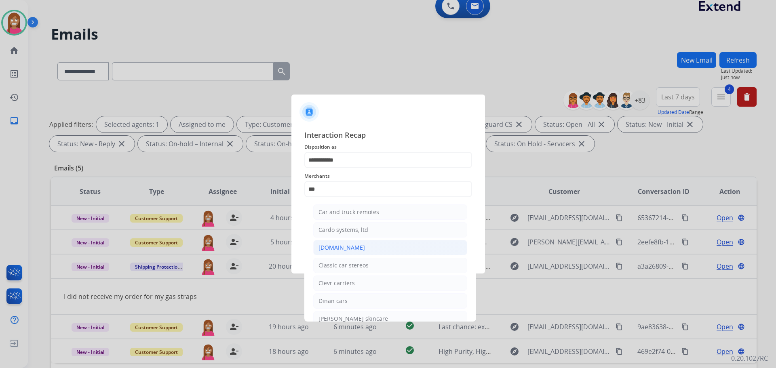
click at [327, 248] on div "[DOMAIN_NAME]" at bounding box center [341, 248] width 46 height 8
type input "**********"
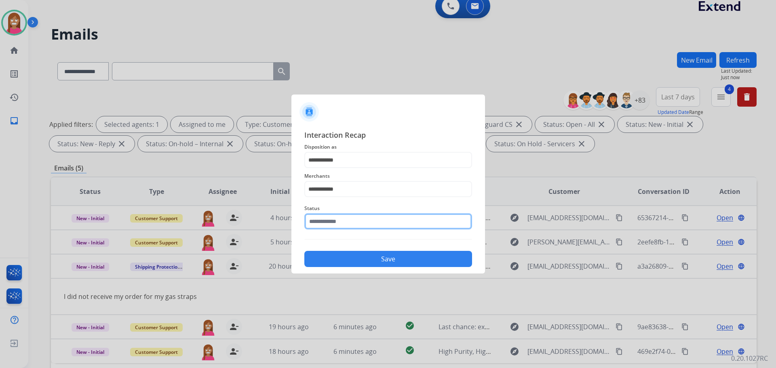
drag, startPoint x: 327, startPoint y: 219, endPoint x: 326, endPoint y: 225, distance: 6.1
click at [327, 220] on input "text" at bounding box center [388, 221] width 168 height 16
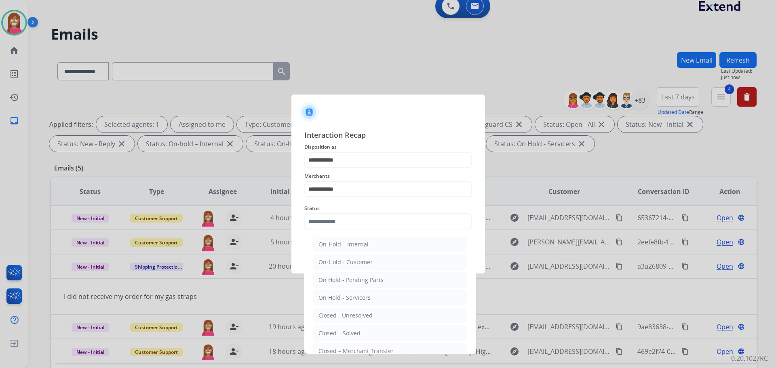
click at [333, 335] on div "Closed – Solved" at bounding box center [339, 333] width 42 height 8
type input "**********"
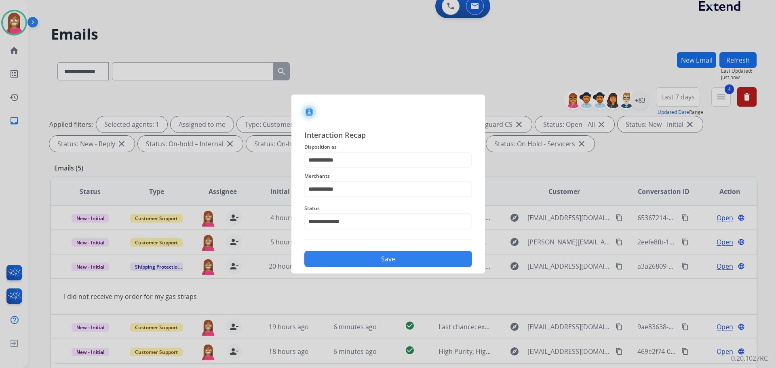
click at [339, 261] on button "Save" at bounding box center [388, 259] width 168 height 16
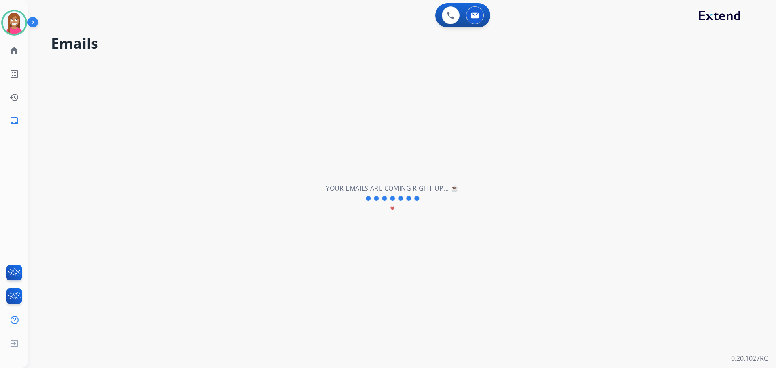
scroll to position [0, 0]
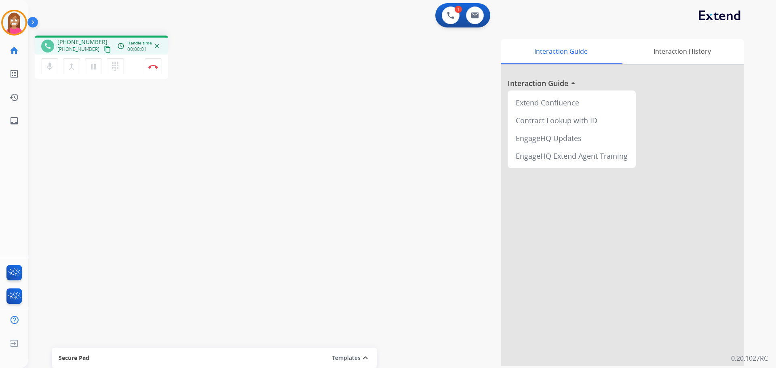
click at [104, 50] on mat-icon "content_copy" at bounding box center [107, 49] width 7 height 7
click at [92, 68] on mat-icon "pause" at bounding box center [94, 67] width 10 height 10
click at [113, 71] on mat-icon "dialpad" at bounding box center [115, 67] width 10 height 10
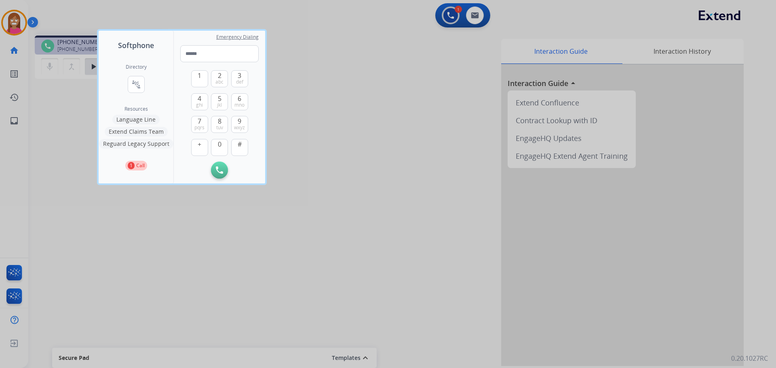
click at [139, 115] on button "Language Line" at bounding box center [135, 120] width 47 height 10
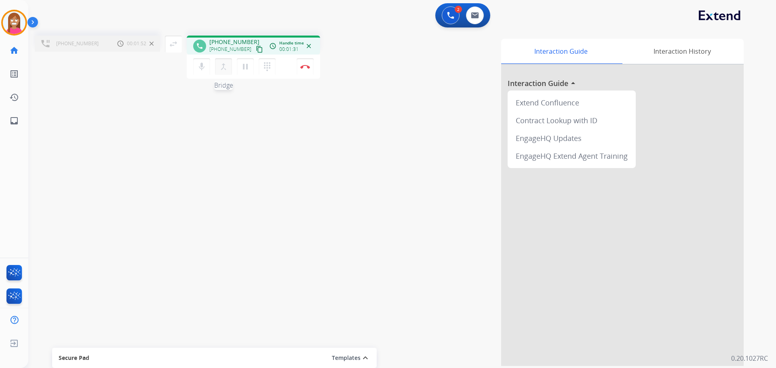
click at [223, 67] on mat-icon "merge_type" at bounding box center [224, 67] width 10 height 10
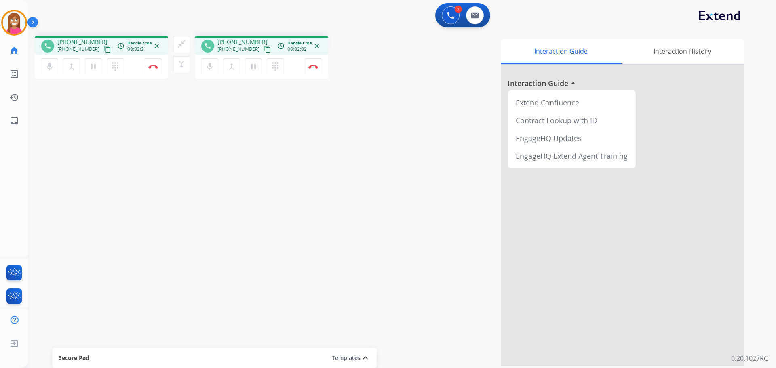
click at [104, 52] on mat-icon "content_copy" at bounding box center [107, 49] width 7 height 7
click at [156, 70] on button "Disconnect" at bounding box center [153, 66] width 17 height 17
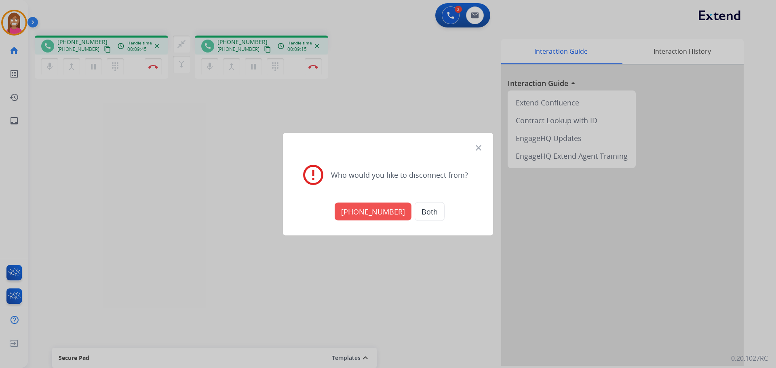
click at [429, 212] on button "Both" at bounding box center [430, 211] width 30 height 19
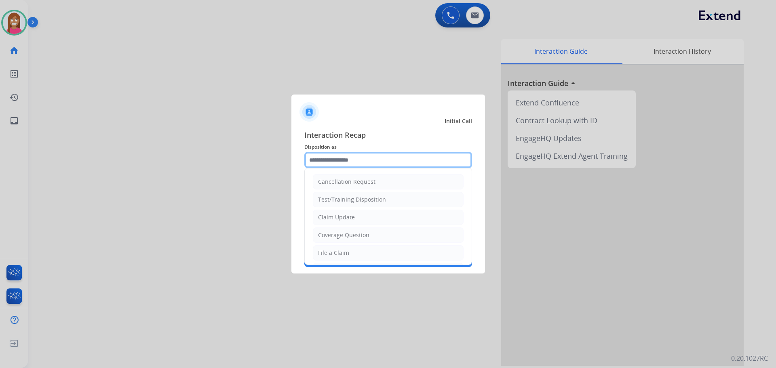
click at [329, 162] on input "text" at bounding box center [388, 160] width 168 height 16
drag, startPoint x: 322, startPoint y: 249, endPoint x: 322, endPoint y: 242, distance: 7.3
click at [323, 249] on div "File a Claim" at bounding box center [333, 253] width 31 height 8
type input "**********"
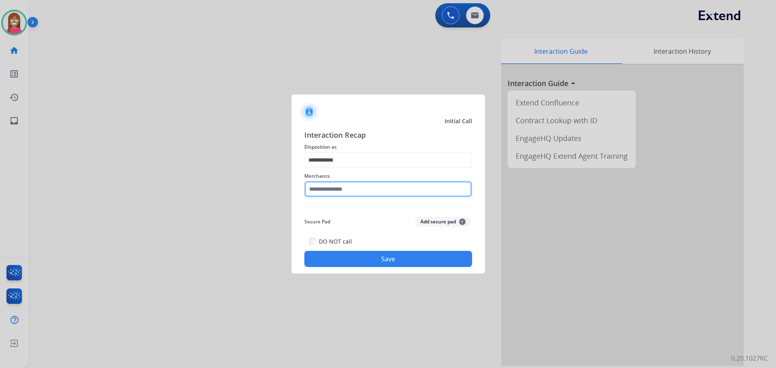
click at [315, 186] on input "text" at bounding box center [388, 189] width 168 height 16
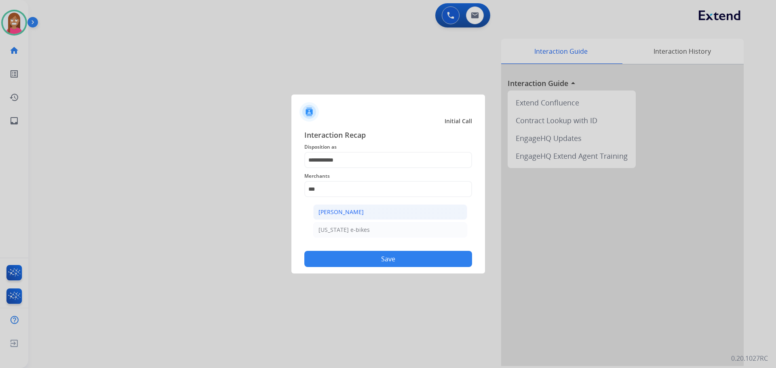
click at [338, 217] on li "[PERSON_NAME]" at bounding box center [390, 211] width 154 height 15
type input "**********"
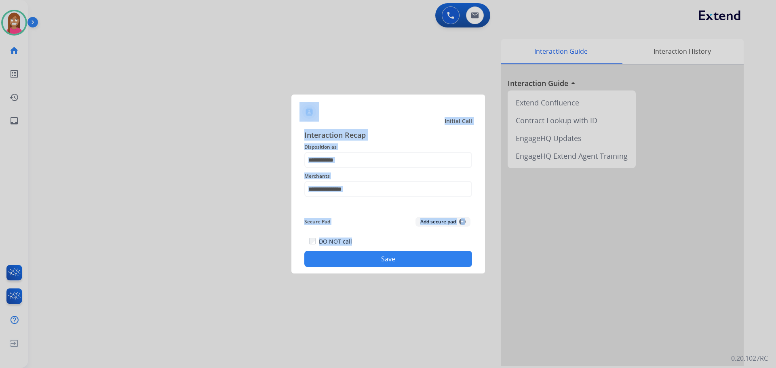
click at [344, 262] on button "Save" at bounding box center [388, 259] width 168 height 16
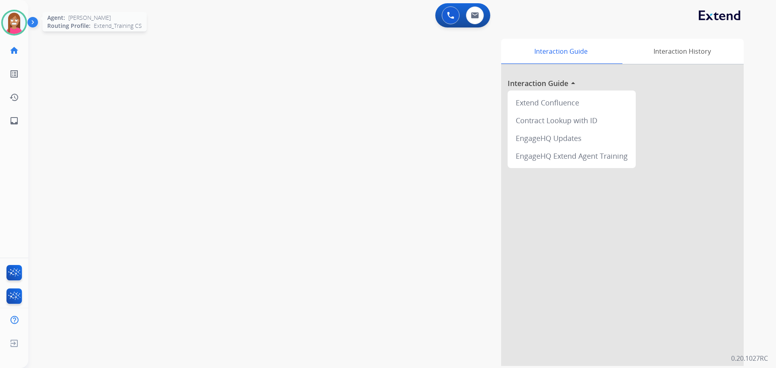
click at [9, 25] on img at bounding box center [14, 22] width 23 height 23
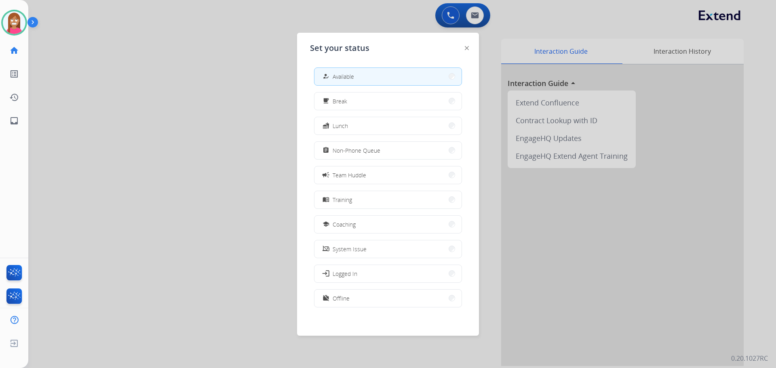
click at [109, 112] on div at bounding box center [388, 184] width 776 height 368
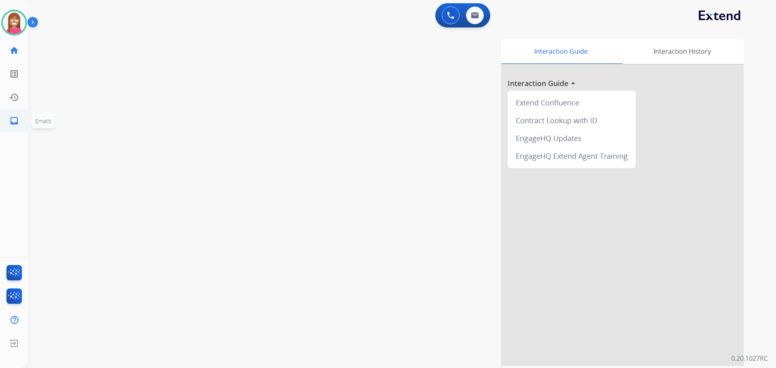
click at [11, 116] on mat-icon "inbox" at bounding box center [14, 121] width 10 height 10
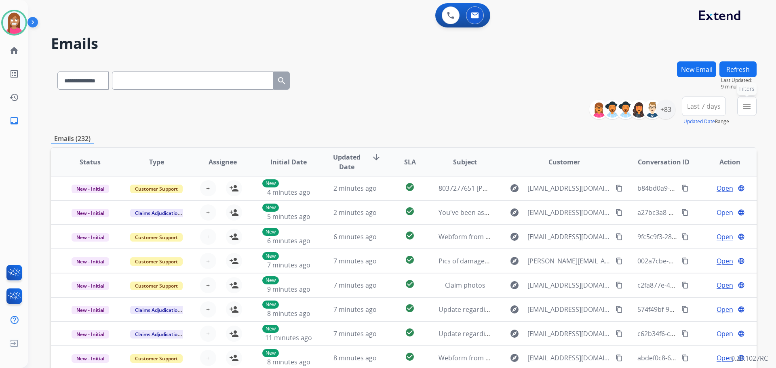
click at [742, 112] on button "menu Filters" at bounding box center [746, 106] width 19 height 19
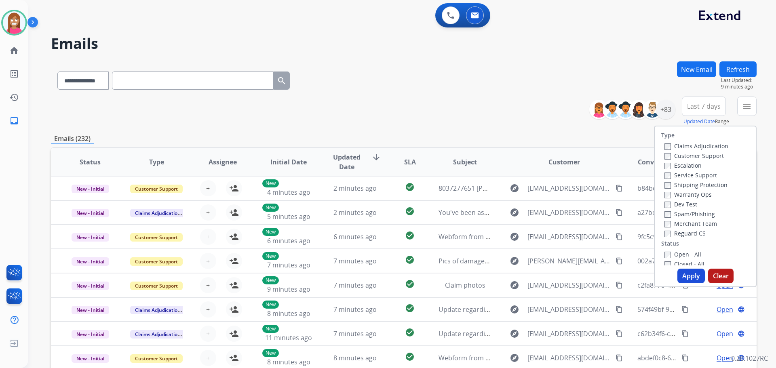
click at [669, 157] on label "Customer Support" at bounding box center [693, 156] width 59 height 8
click at [674, 233] on label "Reguard CS" at bounding box center [684, 234] width 41 height 8
click at [682, 251] on label "Open - All" at bounding box center [682, 255] width 37 height 8
click at [680, 274] on button "Apply" at bounding box center [690, 276] width 27 height 15
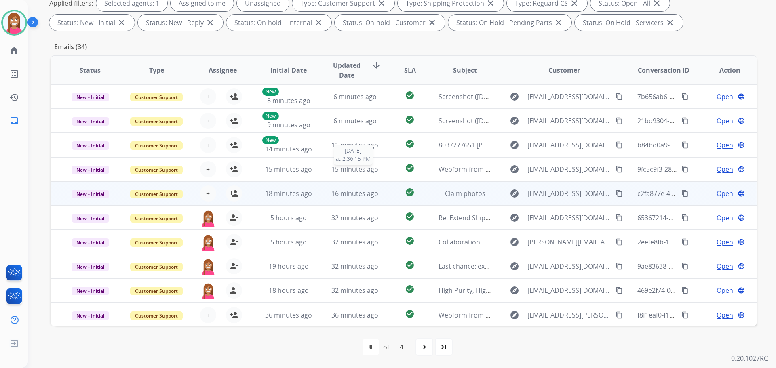
scroll to position [1, 0]
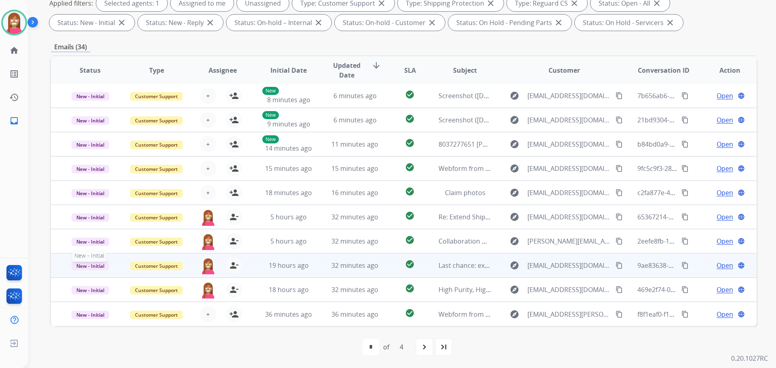
click at [97, 267] on span "New - Initial" at bounding box center [91, 266] width 38 height 8
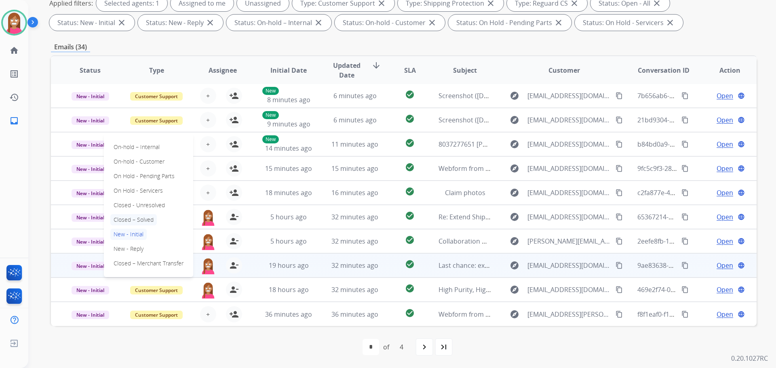
click at [135, 221] on p "Closed – Solved" at bounding box center [133, 219] width 46 height 11
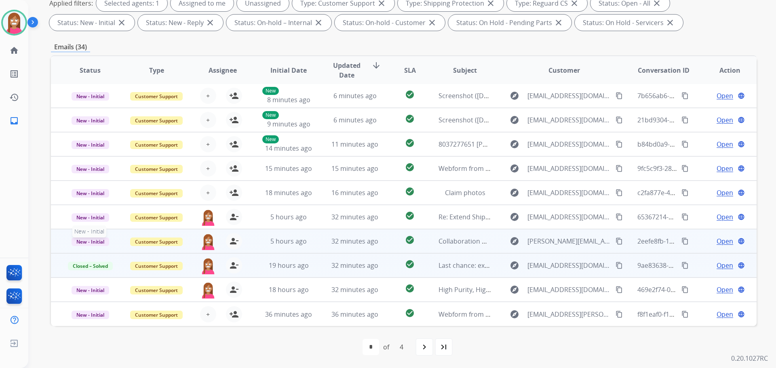
click at [94, 240] on span "New - Initial" at bounding box center [91, 242] width 38 height 8
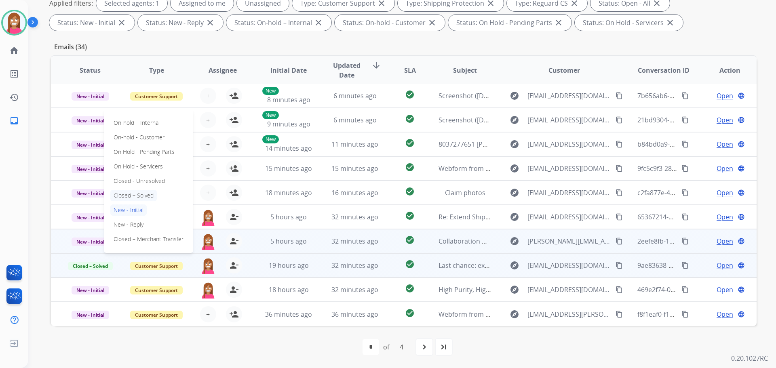
click at [141, 193] on p "Closed – Solved" at bounding box center [133, 195] width 46 height 11
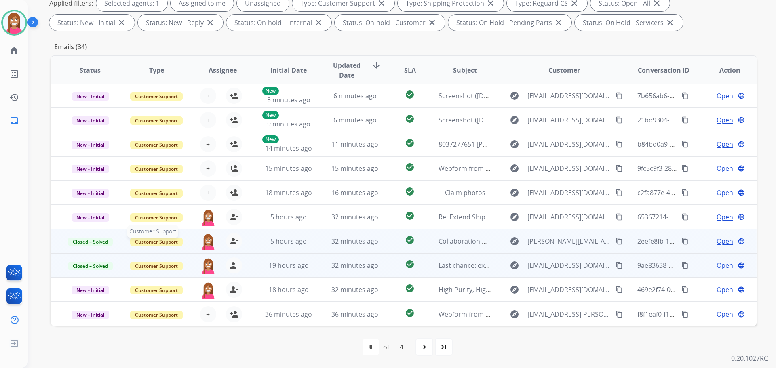
click at [145, 245] on span "Customer Support" at bounding box center [156, 242] width 53 height 8
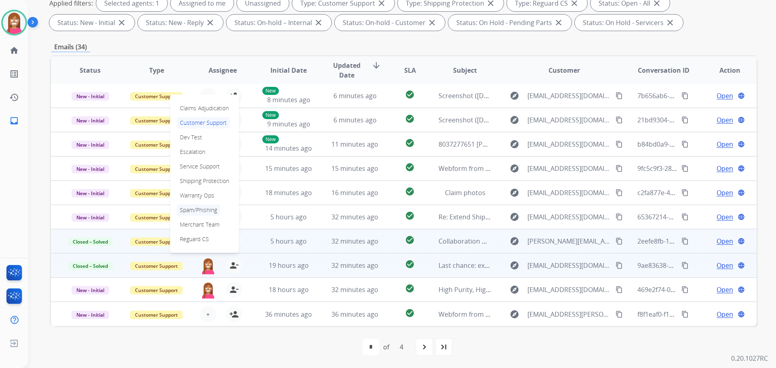
click at [191, 209] on p "Spam/Phishing" at bounding box center [199, 209] width 44 height 11
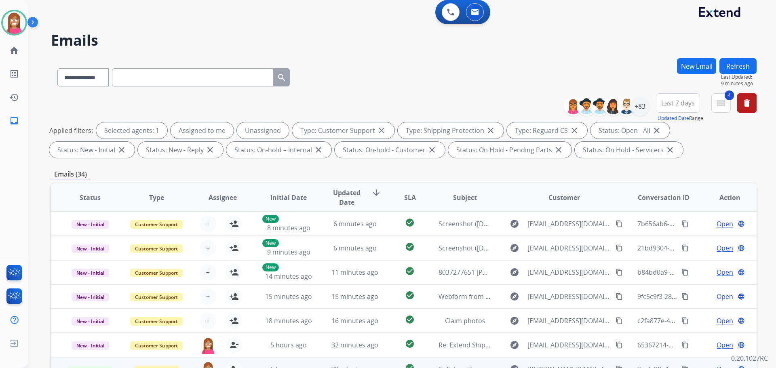
scroll to position [0, 0]
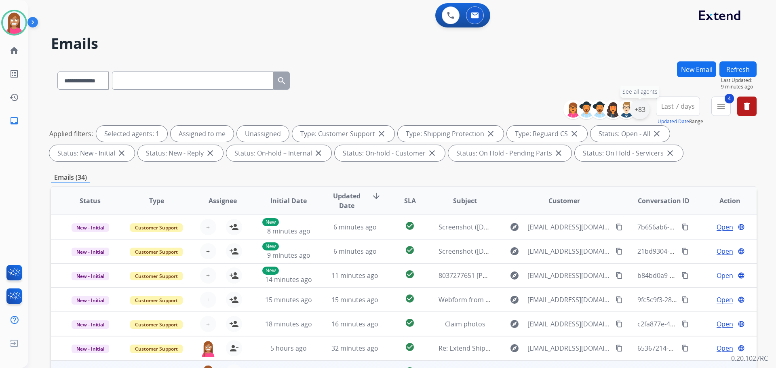
click at [635, 108] on div "+83" at bounding box center [639, 109] width 19 height 19
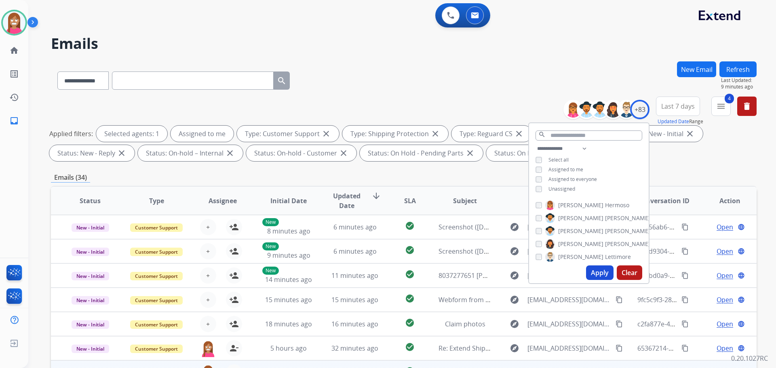
click at [594, 274] on button "Apply" at bounding box center [599, 273] width 27 height 15
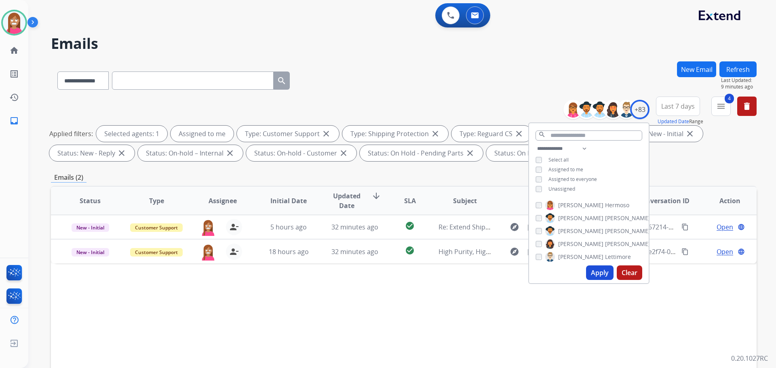
click at [374, 294] on div "Status Type Assignee Initial Date Updated Date arrow_downward SLA Subject Custo…" at bounding box center [404, 321] width 706 height 271
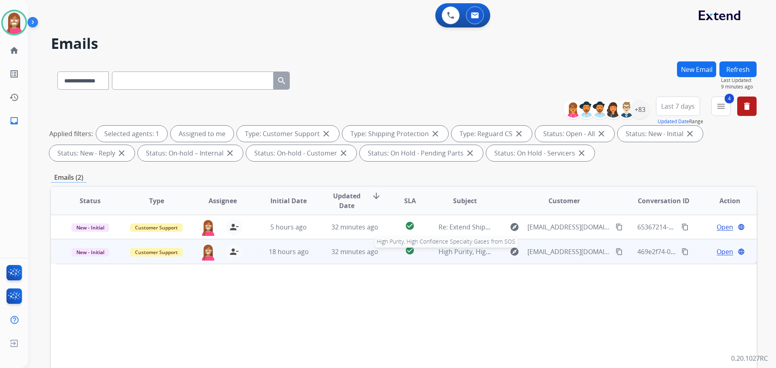
click at [480, 251] on span "High Purity, High Confidence Specialty Gases from SOS" at bounding box center [521, 251] width 166 height 9
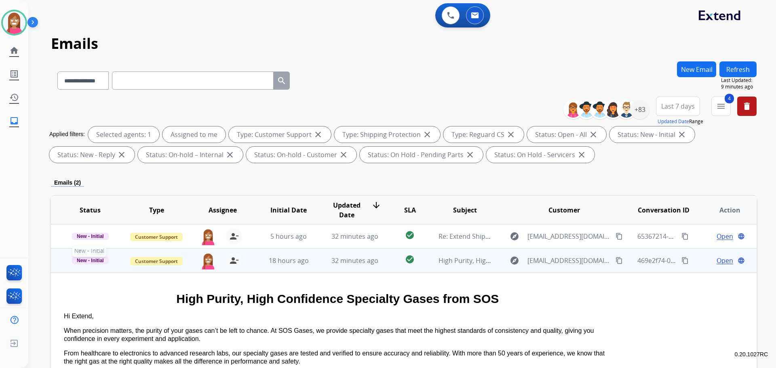
click at [89, 261] on span "New - Initial" at bounding box center [90, 260] width 37 height 7
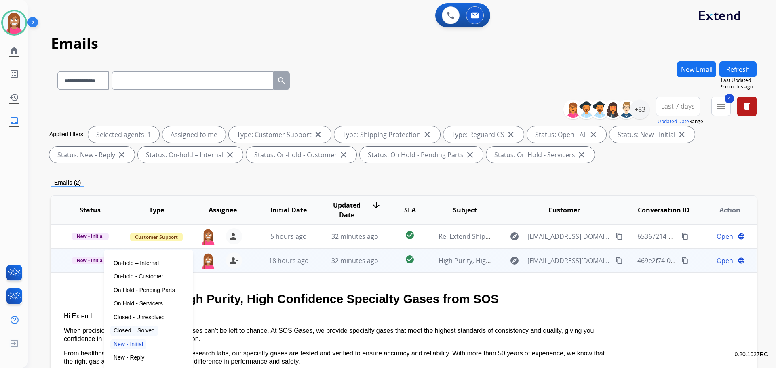
click at [126, 327] on p "Closed – Solved" at bounding box center [134, 331] width 48 height 11
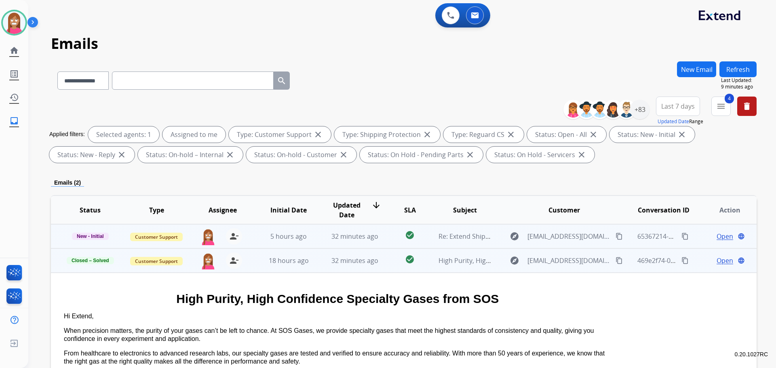
click at [322, 232] on td "32 minutes ago" at bounding box center [349, 236] width 66 height 24
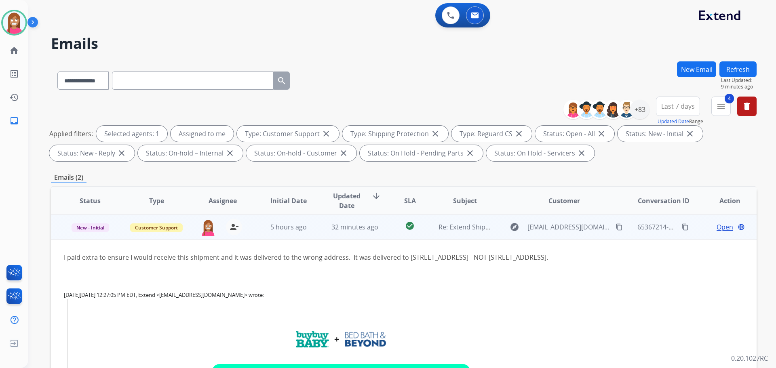
click at [716, 228] on span "Open" at bounding box center [724, 227] width 17 height 10
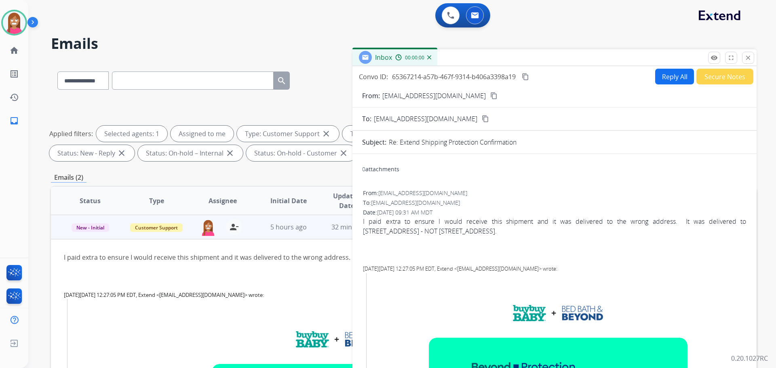
click at [672, 72] on button "Reply All" at bounding box center [674, 77] width 39 height 16
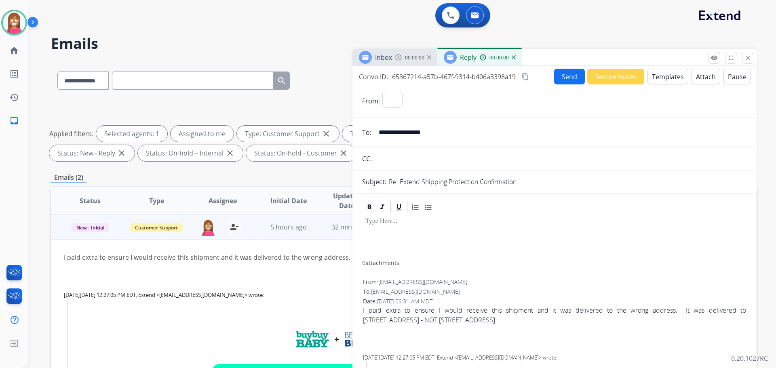
select select "**********"
click at [657, 80] on button "Templates" at bounding box center [667, 77] width 41 height 16
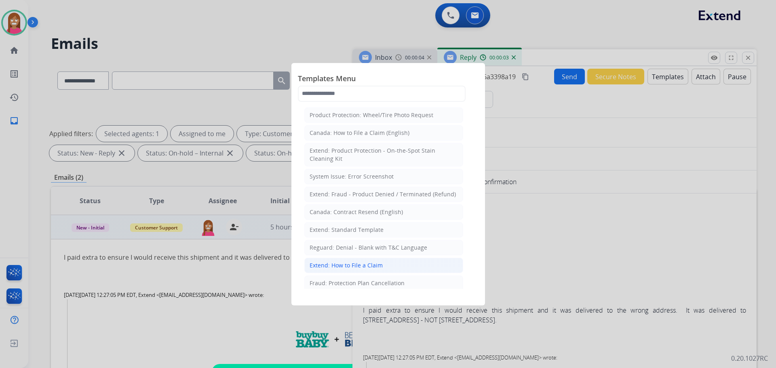
click at [336, 264] on div "Extend: How to File a Claim" at bounding box center [346, 265] width 73 height 8
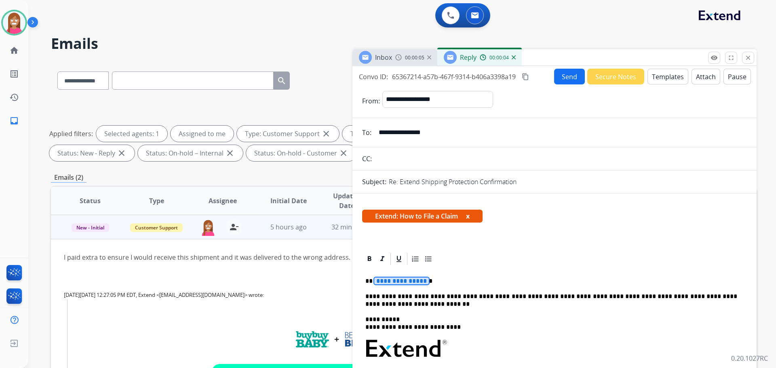
click at [391, 281] on span "**********" at bounding box center [401, 281] width 55 height 7
click at [373, 283] on p "****" at bounding box center [551, 281] width 372 height 7
click at [374, 282] on p "****" at bounding box center [551, 281] width 372 height 7
click at [566, 79] on button "Send" at bounding box center [569, 77] width 31 height 16
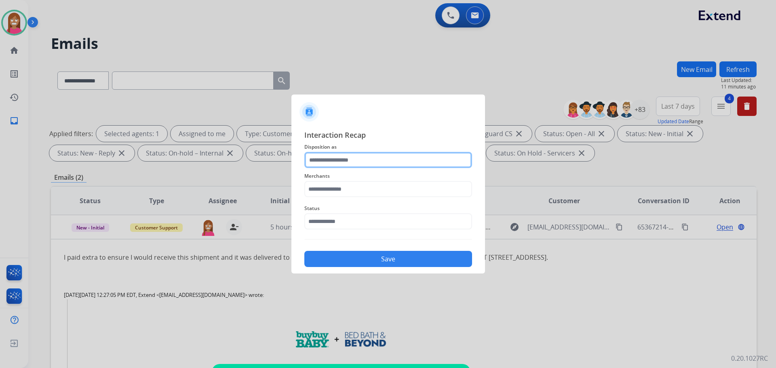
click at [331, 156] on input "text" at bounding box center [388, 160] width 168 height 16
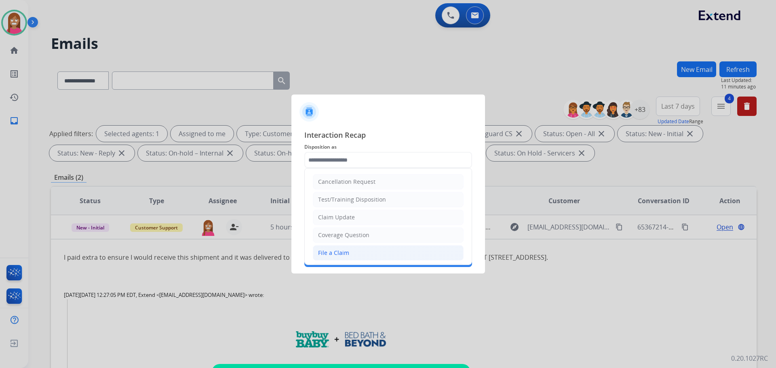
click at [330, 252] on div "File a Claim" at bounding box center [333, 253] width 31 height 8
type input "**********"
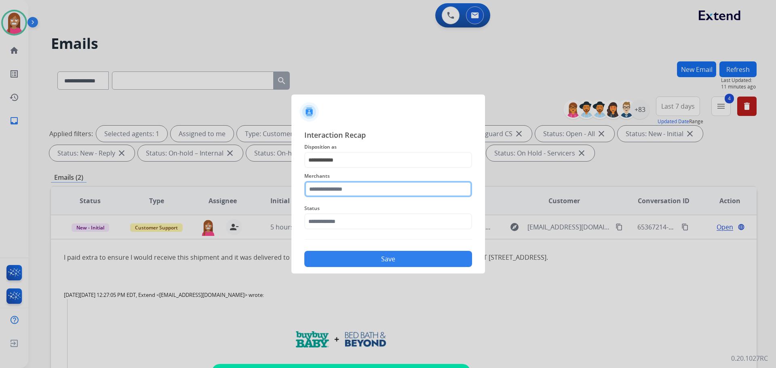
click at [324, 185] on input "text" at bounding box center [388, 189] width 168 height 16
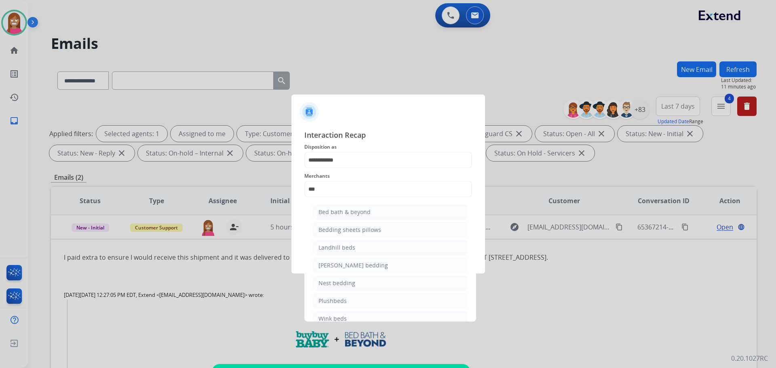
click at [356, 221] on ul "Bed bath & beyond Bedding sheets pillows Landhill beds Milliard bedding Nest be…" at bounding box center [390, 267] width 159 height 134
click at [350, 214] on div "Bed bath & beyond" at bounding box center [344, 212] width 52 height 8
type input "**********"
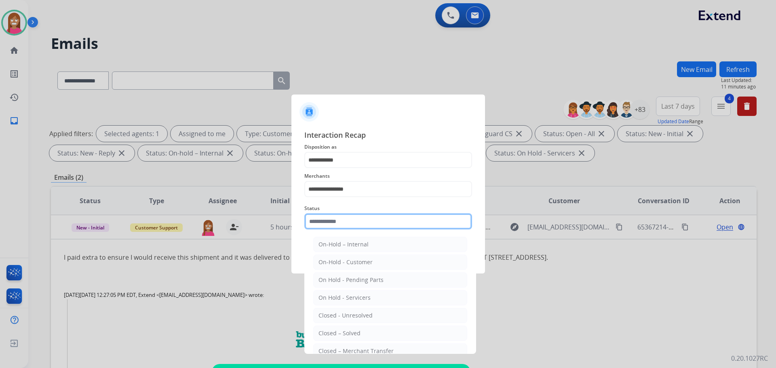
click at [336, 225] on input "text" at bounding box center [388, 221] width 168 height 16
click at [343, 331] on div "Closed – Solved" at bounding box center [339, 333] width 42 height 8
type input "**********"
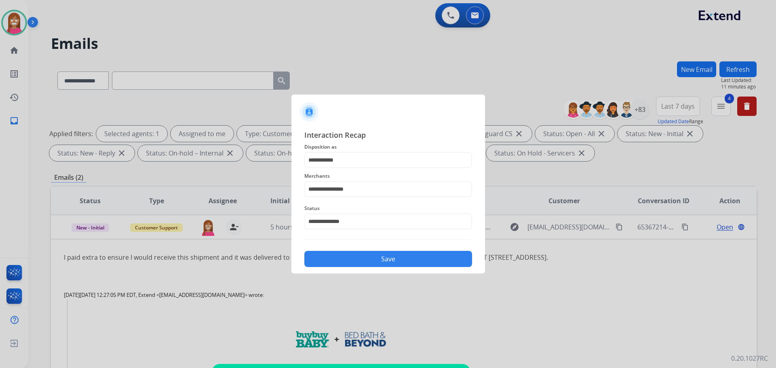
drag, startPoint x: 349, startPoint y: 260, endPoint x: 340, endPoint y: 262, distance: 9.5
click at [348, 261] on button "Save" at bounding box center [388, 259] width 168 height 16
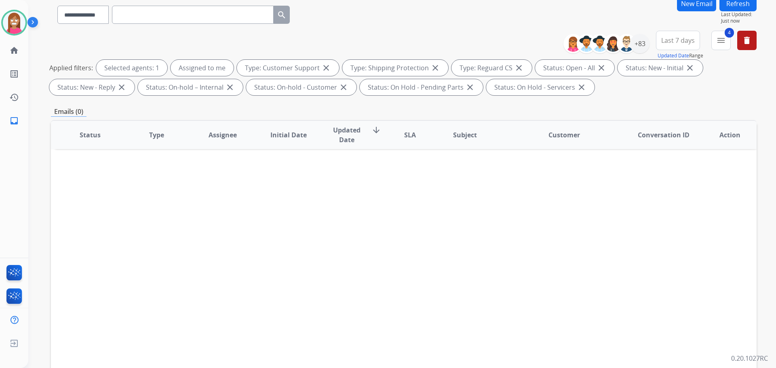
scroll to position [131, 0]
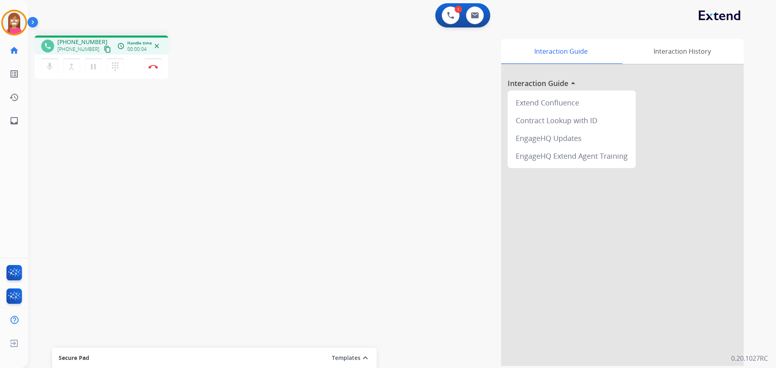
click at [104, 51] on mat-icon "content_copy" at bounding box center [107, 49] width 7 height 7
click at [150, 72] on button "Disconnect" at bounding box center [153, 66] width 17 height 17
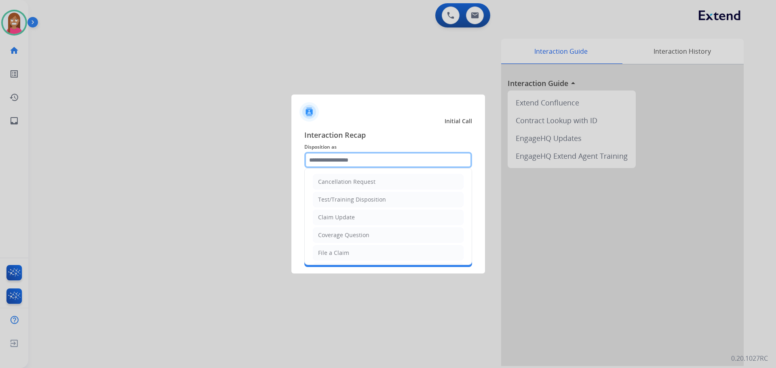
click at [350, 167] on input "text" at bounding box center [388, 160] width 168 height 16
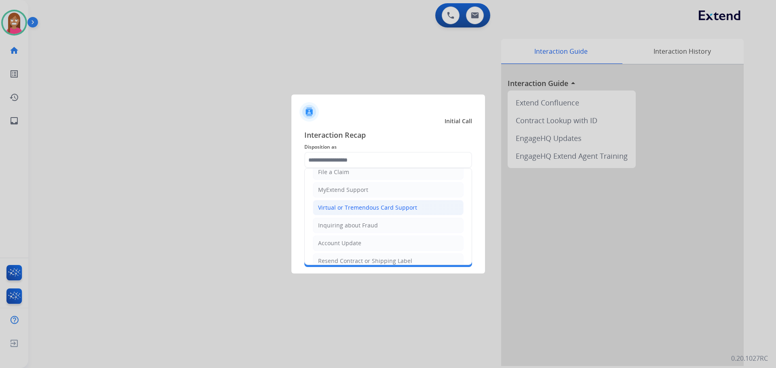
click at [333, 211] on div "Virtual or Tremendous Card Support" at bounding box center [367, 208] width 99 height 8
type input "**********"
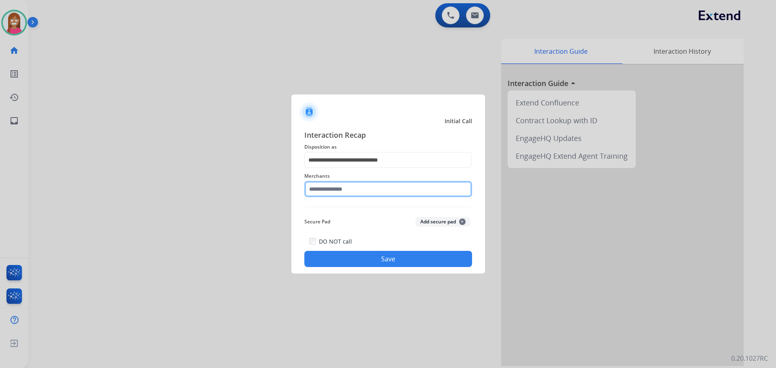
click at [322, 189] on input "text" at bounding box center [388, 189] width 168 height 16
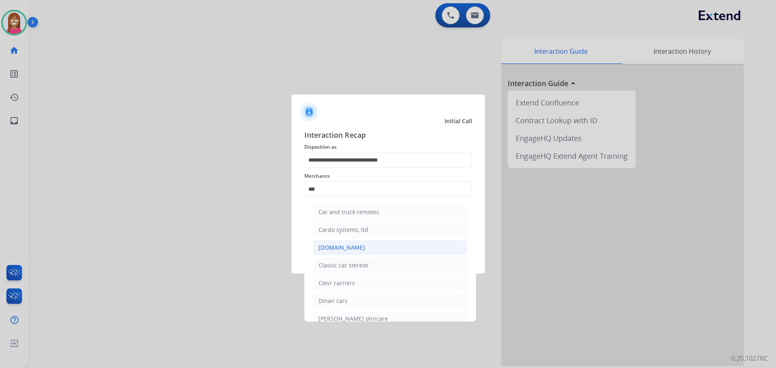
click at [338, 245] on div "[DOMAIN_NAME]" at bounding box center [341, 248] width 46 height 8
type input "**********"
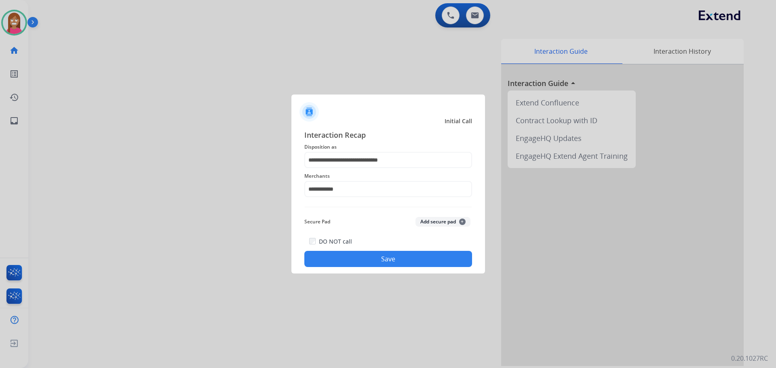
click at [341, 253] on button "Save" at bounding box center [388, 259] width 168 height 16
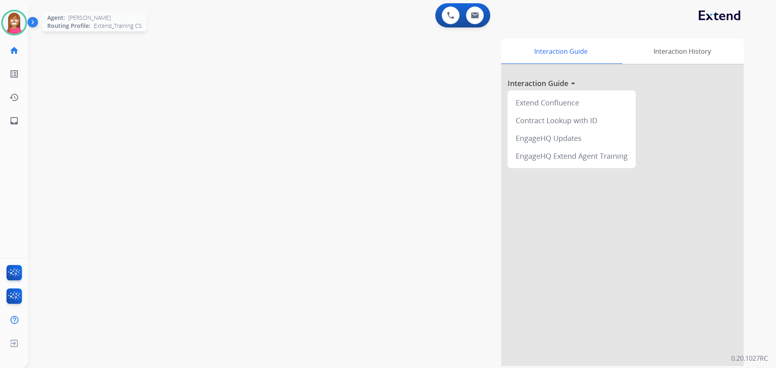
drag, startPoint x: 10, startPoint y: 32, endPoint x: 14, endPoint y: 34, distance: 4.4
click at [10, 32] on img at bounding box center [14, 22] width 23 height 23
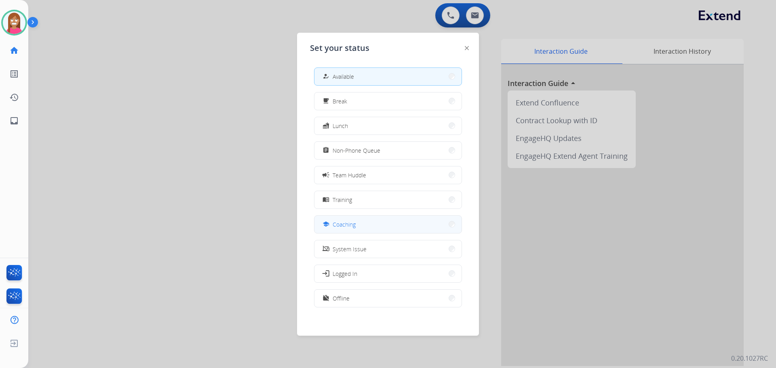
click at [335, 219] on button "school Coaching" at bounding box center [387, 224] width 147 height 17
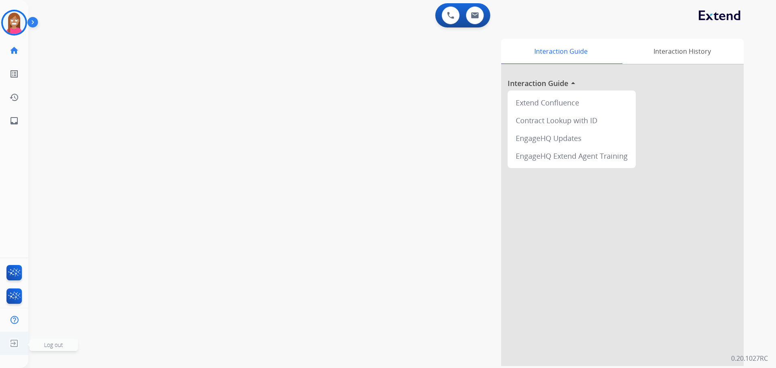
click at [17, 342] on img at bounding box center [14, 343] width 15 height 15
